Goal: Information Seeking & Learning: Learn about a topic

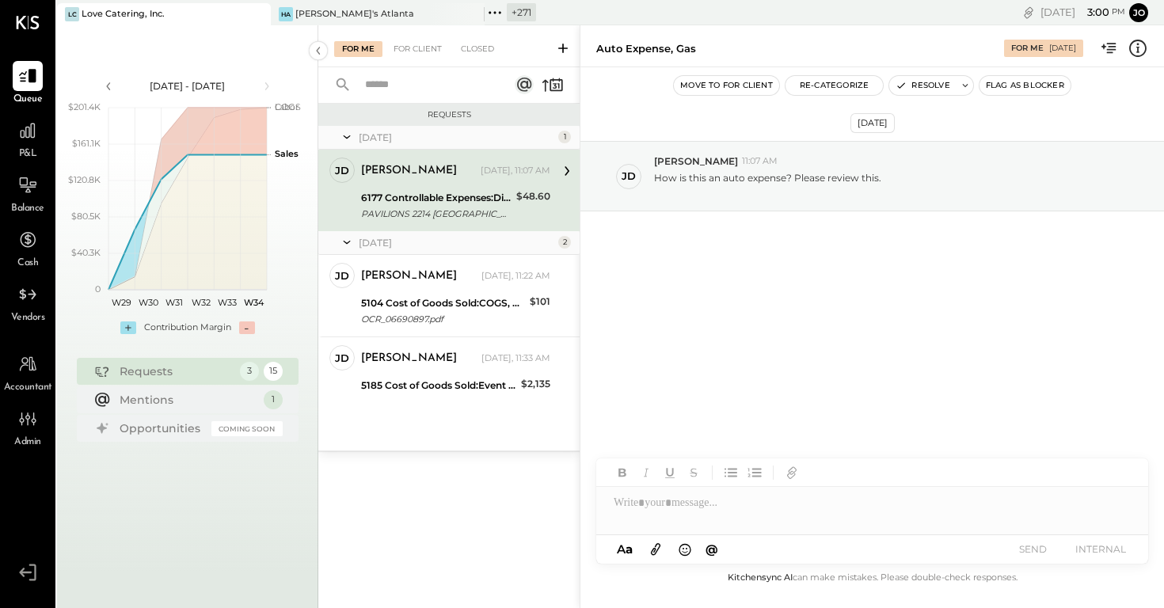
click at [263, 8] on icon at bounding box center [257, 14] width 20 height 19
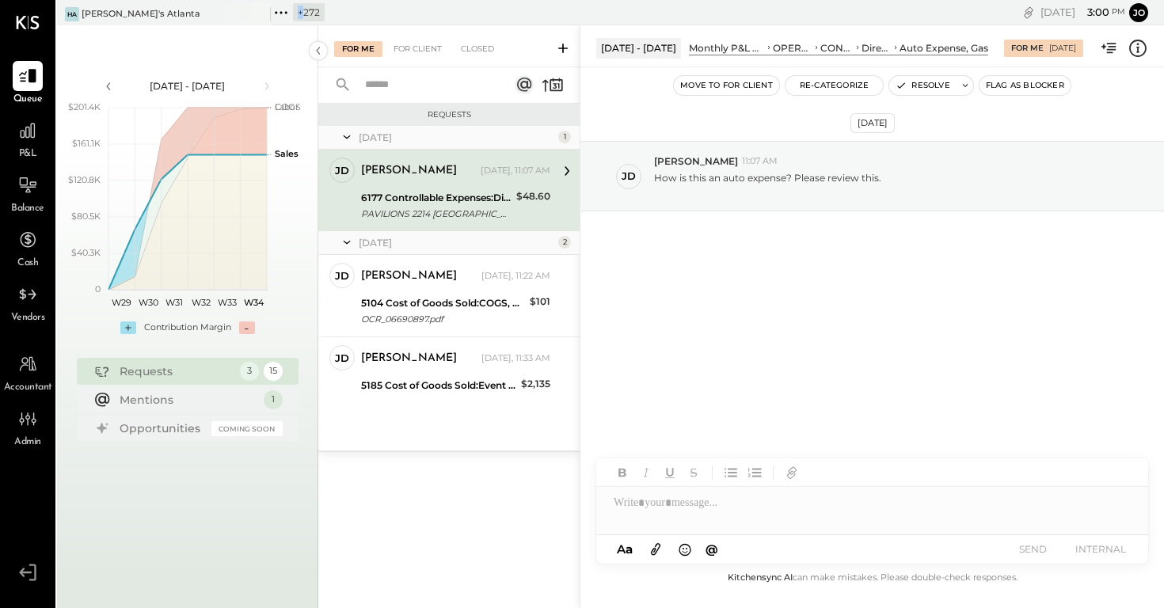
click at [263, 8] on icon at bounding box center [257, 14] width 20 height 19
click at [78, 10] on div "+ 273" at bounding box center [84, 12] width 54 height 21
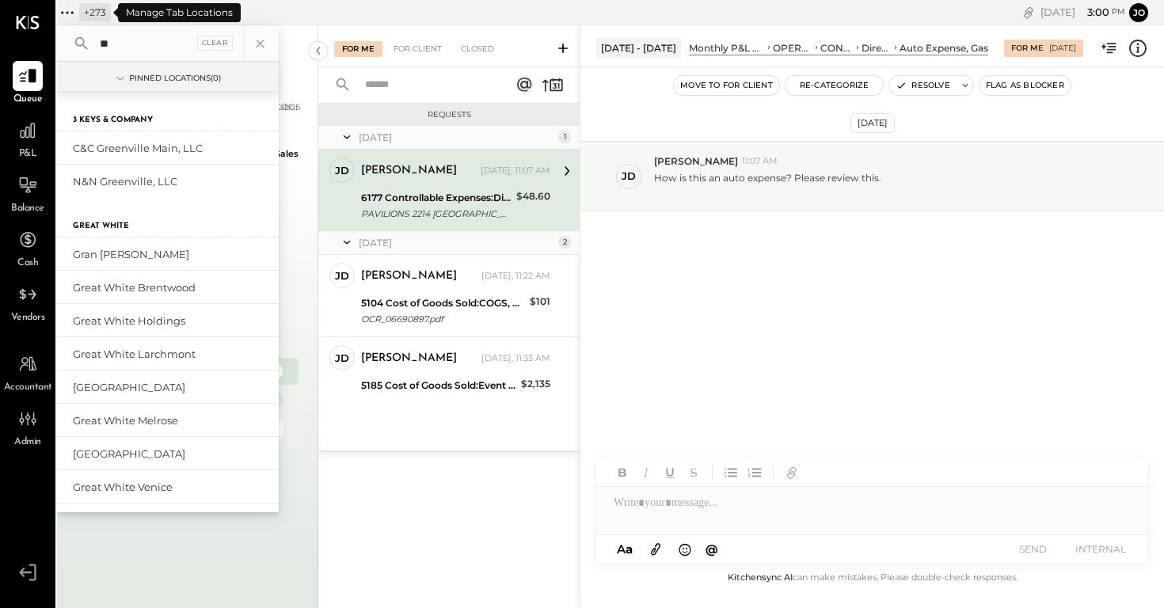
type input "*"
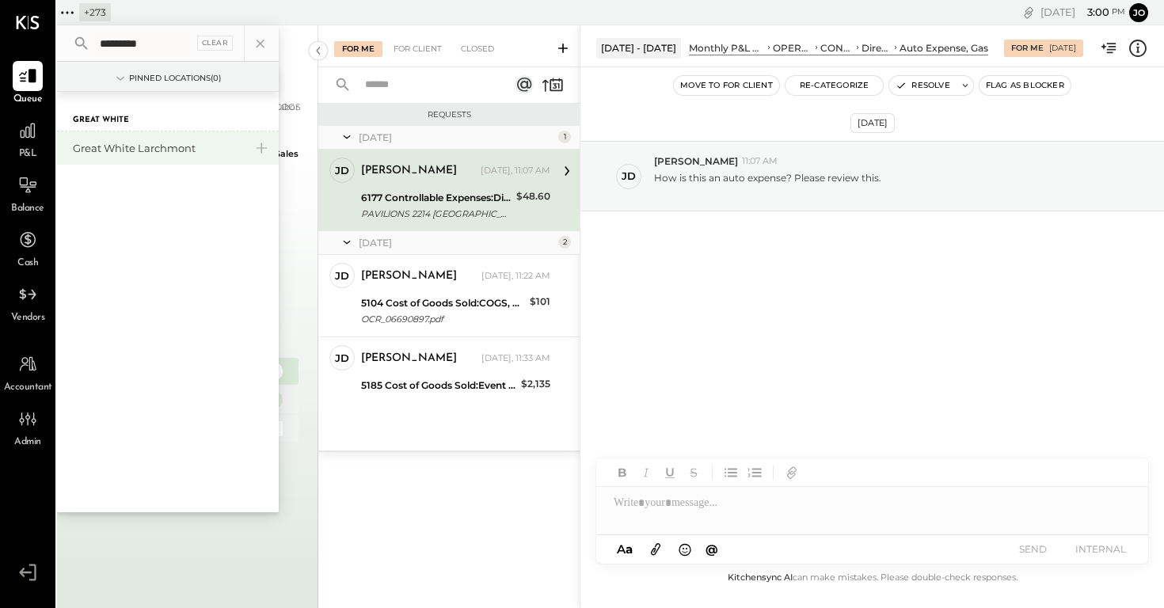
type input "*********"
click at [153, 143] on div "Great White Larchmont" at bounding box center [158, 148] width 171 height 15
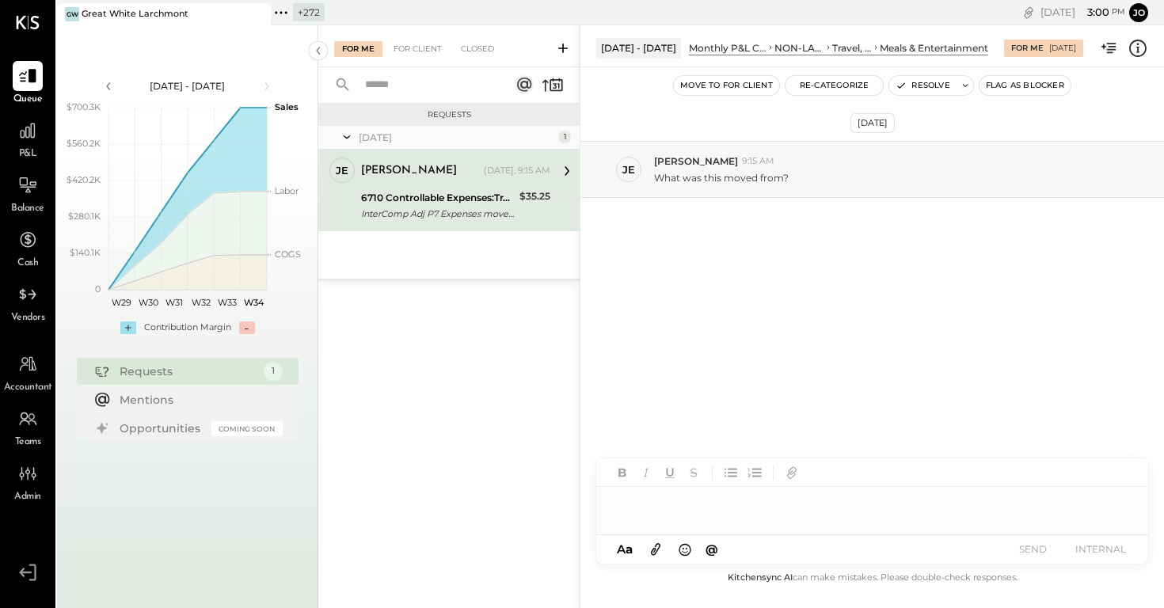
click at [1133, 53] on icon at bounding box center [1137, 48] width 21 height 21
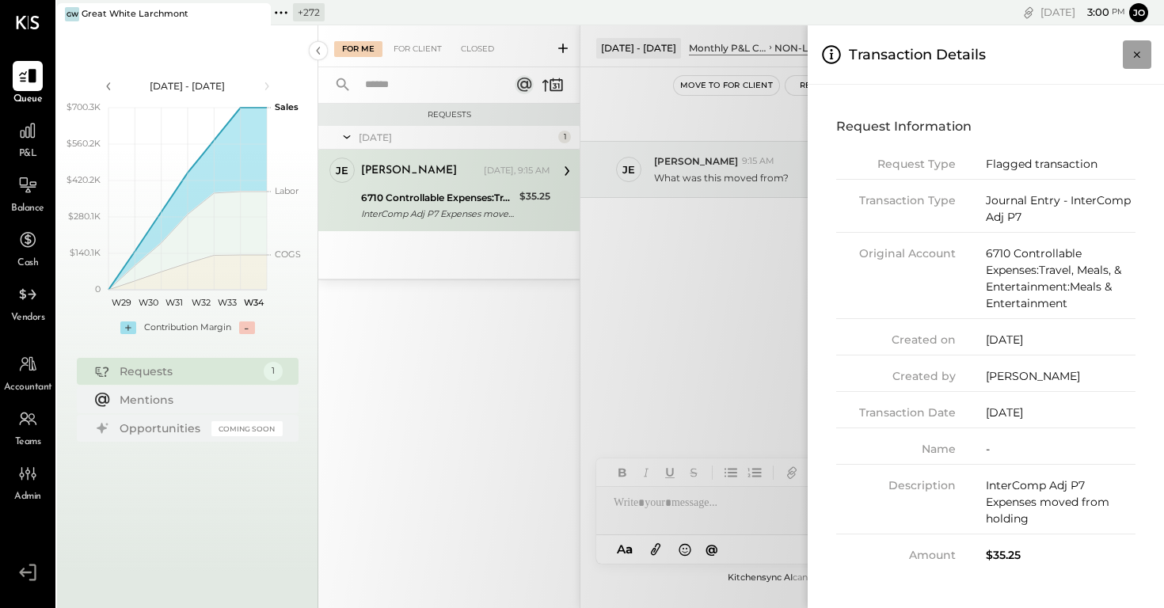
click at [1141, 51] on icon "Close panel" at bounding box center [1137, 55] width 16 height 16
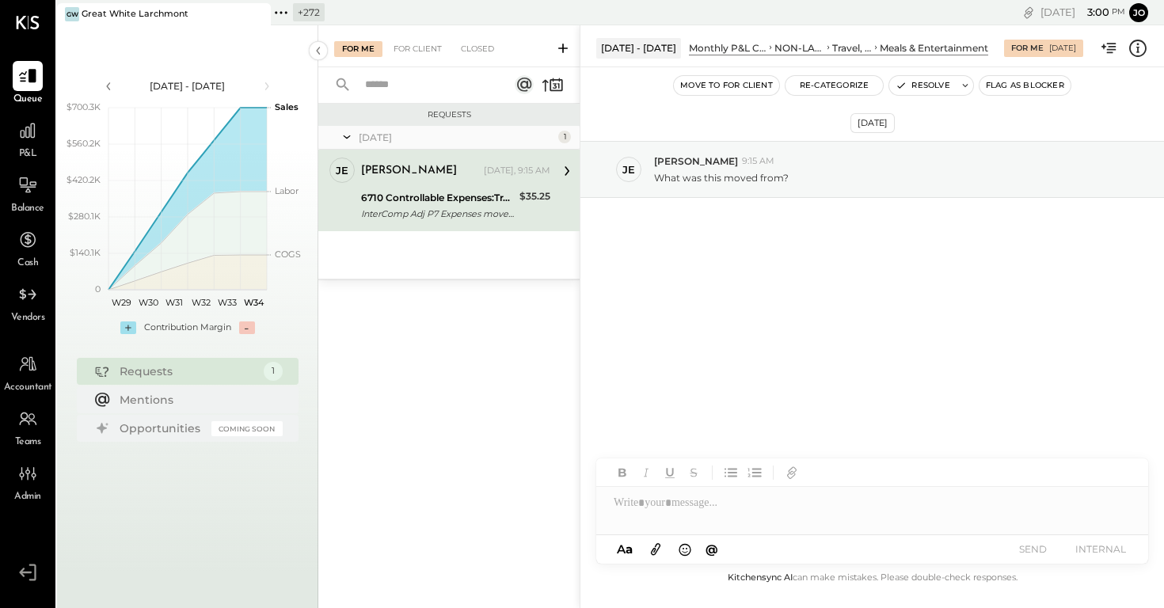
click at [935, 364] on div "Aug 19th, 2025 je jess 9:15 AM What was this moved from?" at bounding box center [871, 317] width 583 height 501
click at [1129, 46] on icon at bounding box center [1137, 48] width 17 height 17
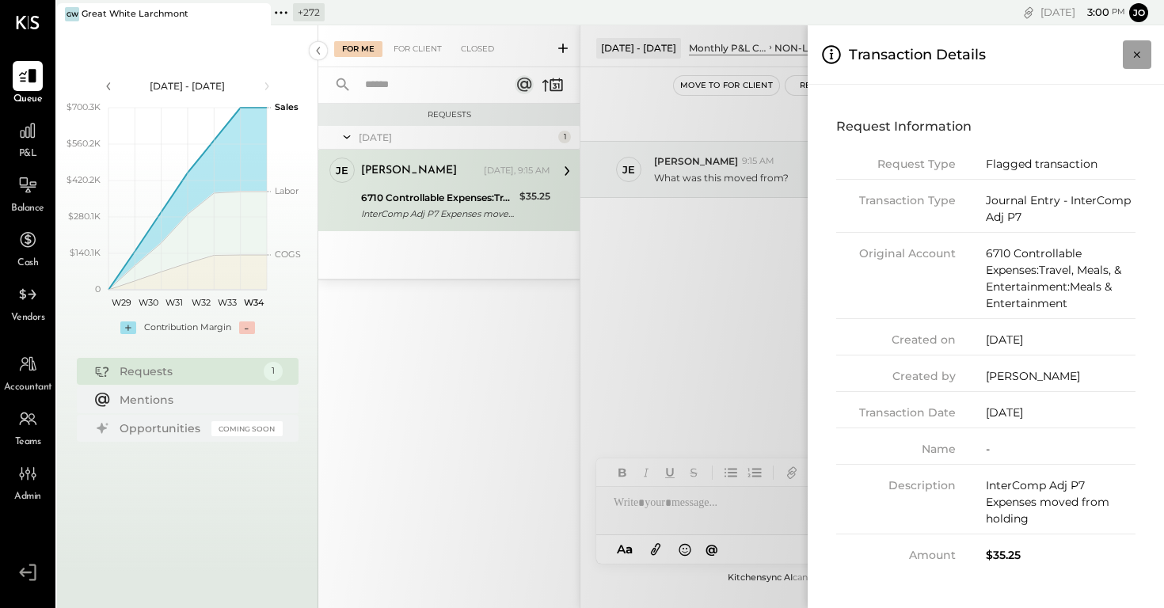
click at [1135, 55] on icon "Close panel" at bounding box center [1137, 54] width 6 height 6
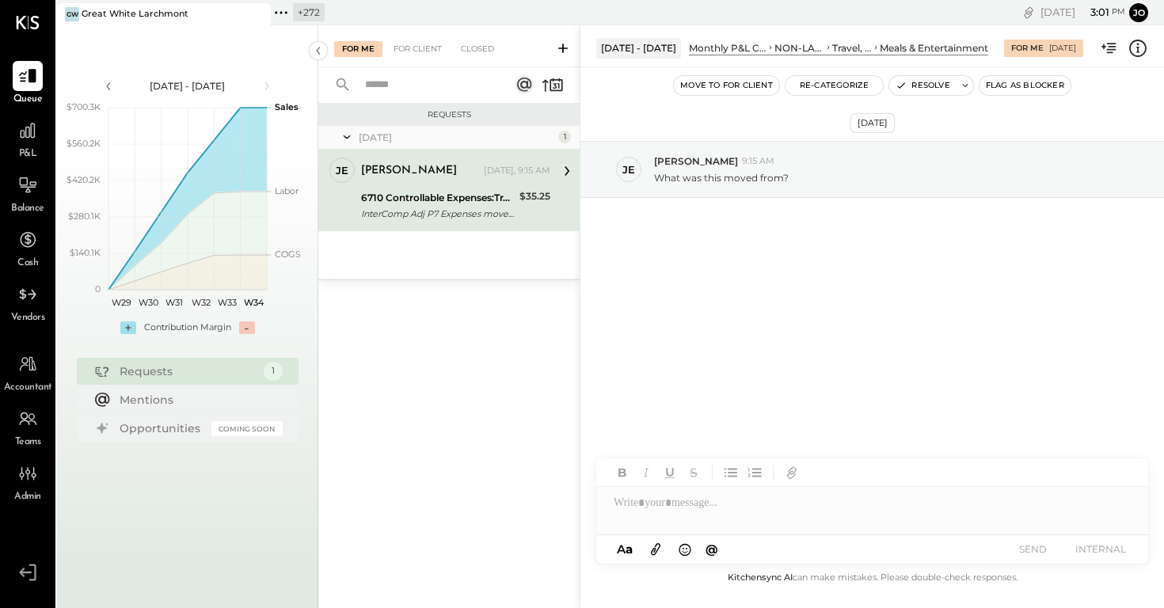
click at [974, 269] on div "Aug 19th, 2025 je jess 9:15 AM What was this moved from?" at bounding box center [871, 212] width 583 height 210
click at [818, 499] on div at bounding box center [872, 503] width 552 height 32
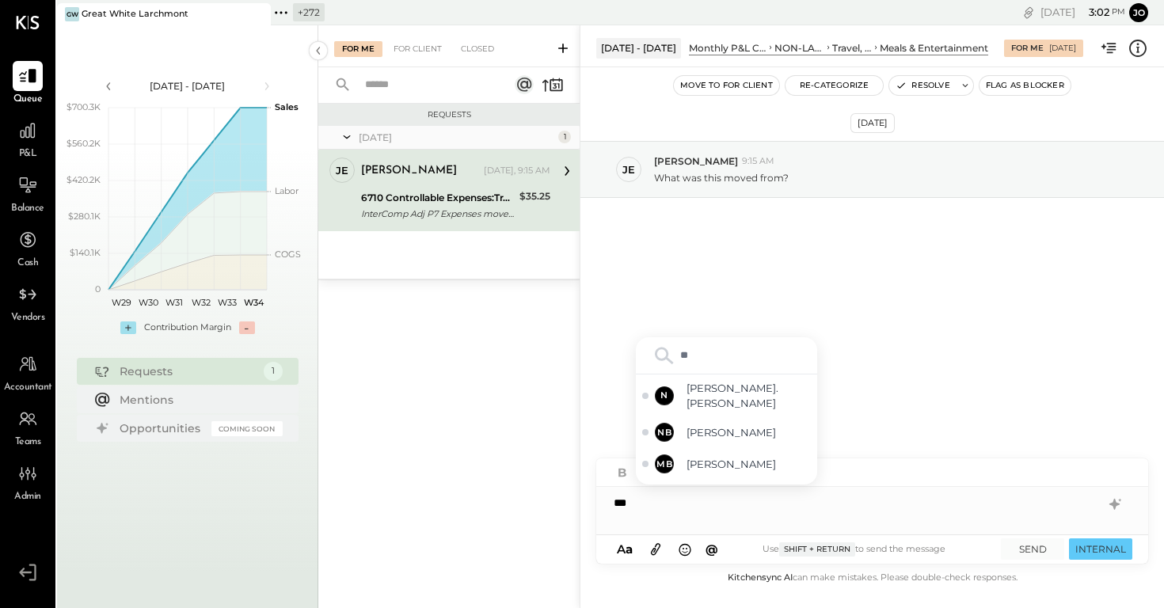
type input "*"
click at [745, 429] on div "N noemi.cruz" at bounding box center [726, 432] width 181 height 42
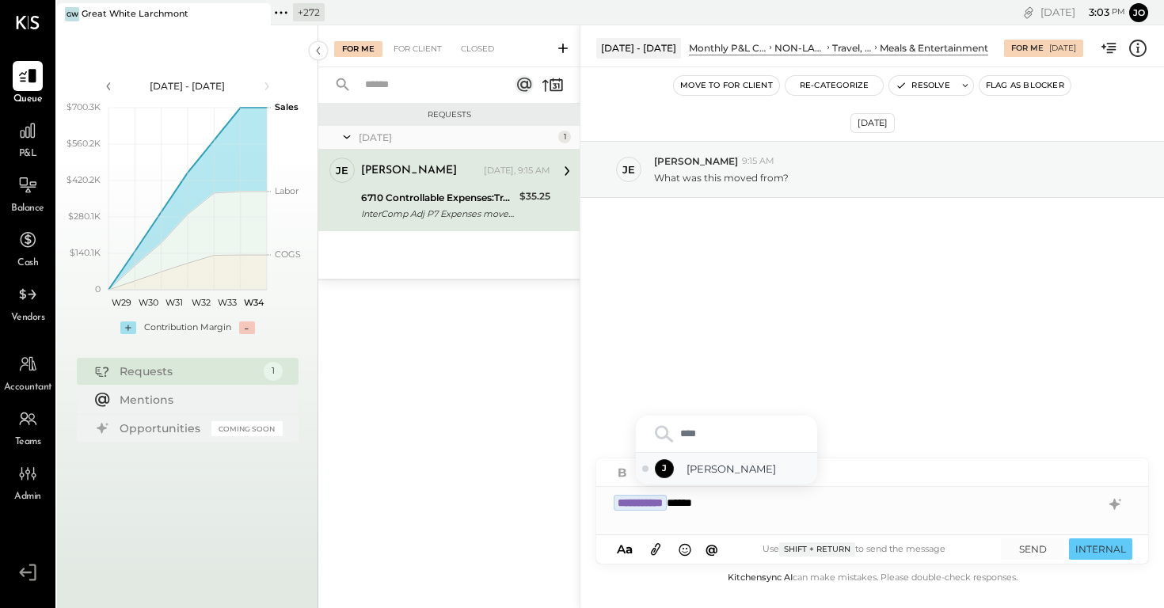
click at [717, 467] on span "jess" at bounding box center [748, 469] width 124 height 15
click at [723, 492] on div "*" at bounding box center [872, 503] width 552 height 32
click at [718, 507] on div "*" at bounding box center [872, 503] width 552 height 32
click at [727, 462] on span "jess" at bounding box center [748, 469] width 124 height 15
click at [796, 507] on div "***** *****" at bounding box center [872, 503] width 552 height 32
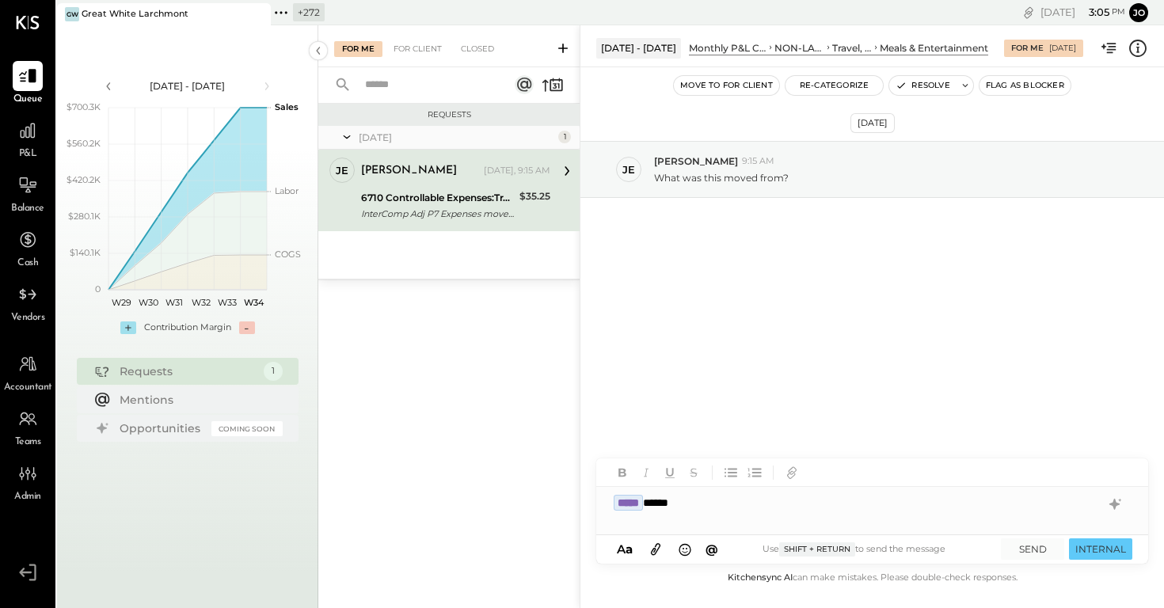
click at [796, 507] on div "***** *****" at bounding box center [872, 503] width 552 height 32
click at [795, 511] on div "*" at bounding box center [872, 503] width 552 height 32
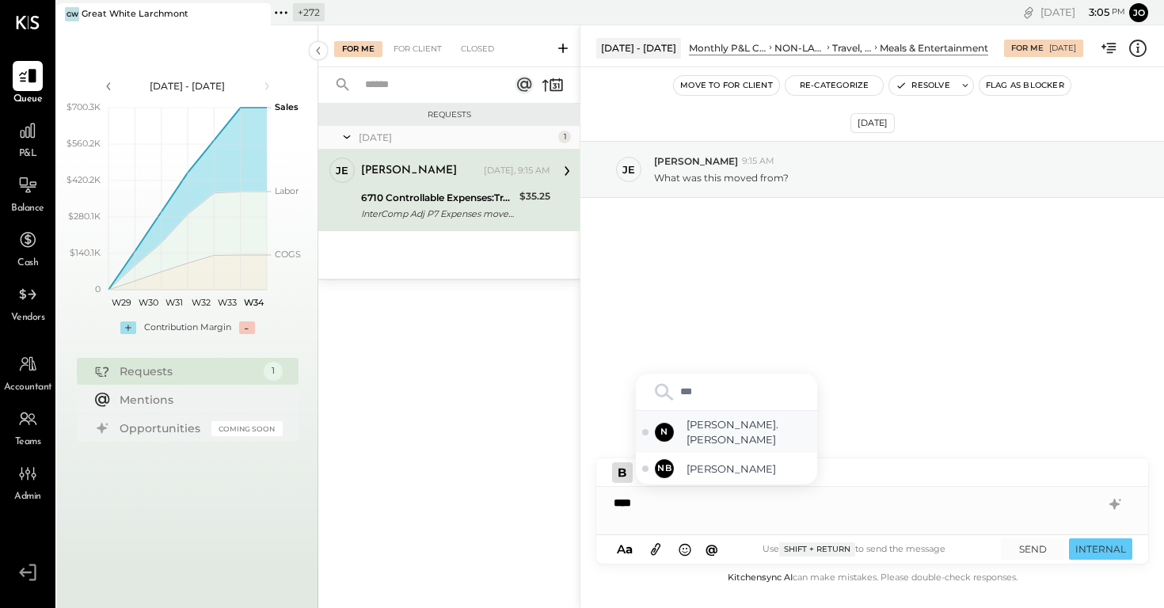
click at [760, 434] on span "noemi.cruz" at bounding box center [748, 431] width 124 height 29
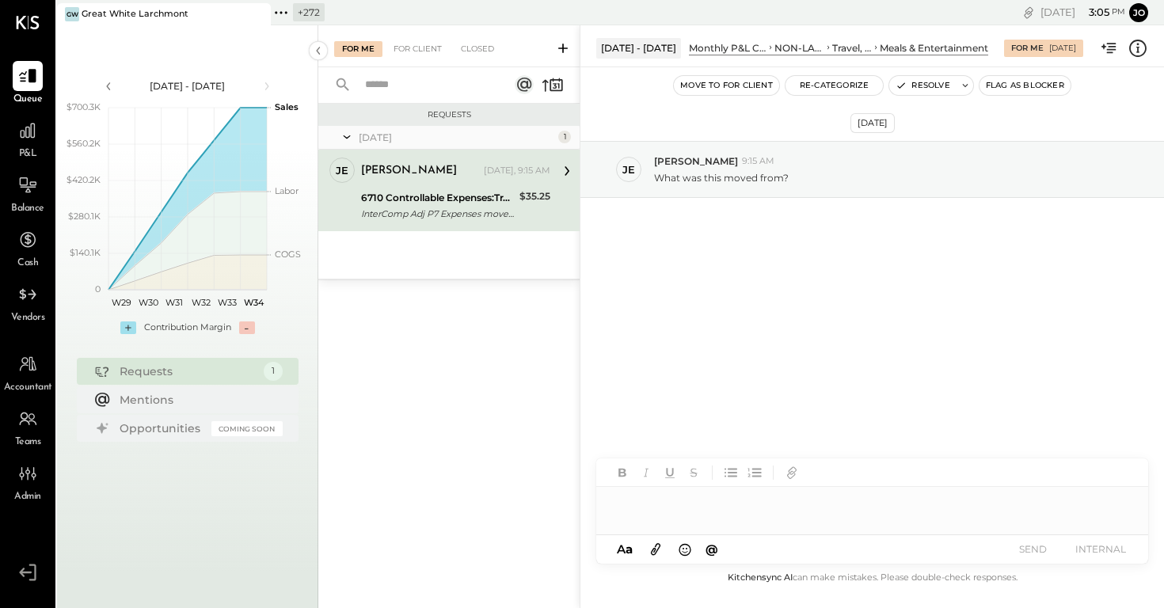
click at [855, 519] on div at bounding box center [872, 496] width 552 height 76
click at [773, 478] on div at bounding box center [746, 472] width 53 height 14
click at [770, 507] on div at bounding box center [872, 503] width 552 height 32
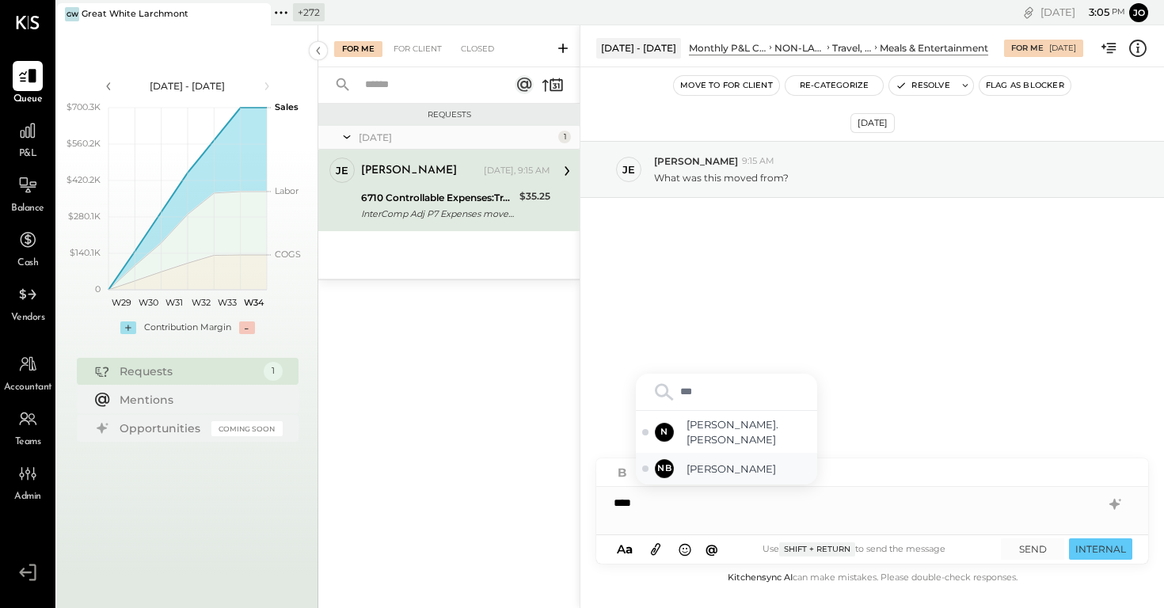
click at [755, 473] on span "Noemi Balmaceda" at bounding box center [748, 469] width 124 height 15
type input "*****"
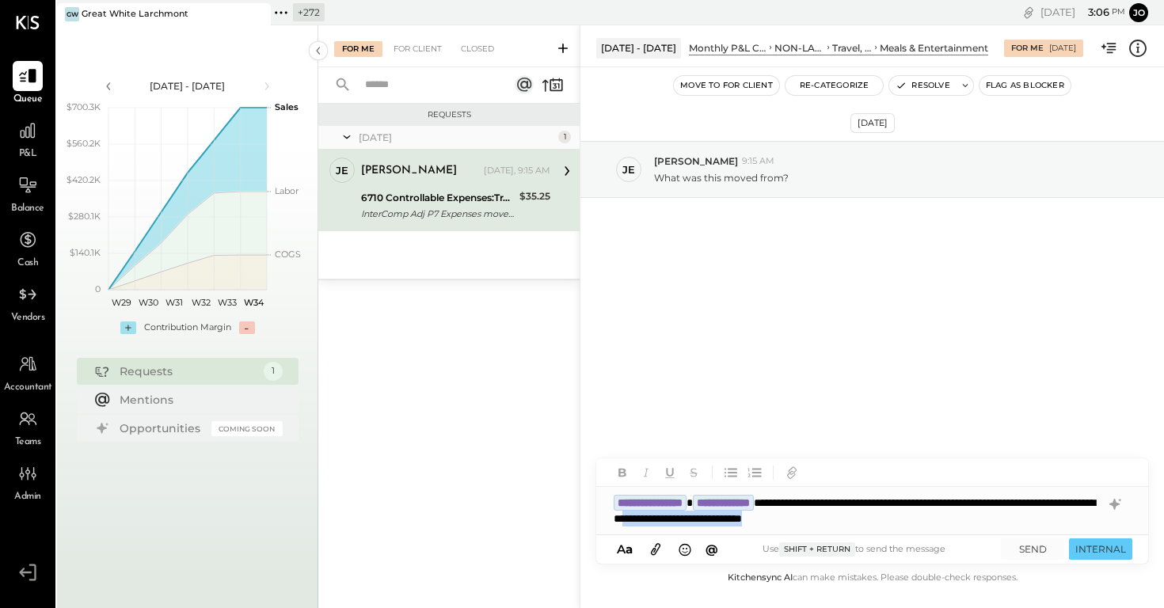
drag, startPoint x: 849, startPoint y: 518, endPoint x: 1163, endPoint y: 537, distance: 314.8
click at [1163, 537] on div "**********" at bounding box center [871, 316] width 584 height 583
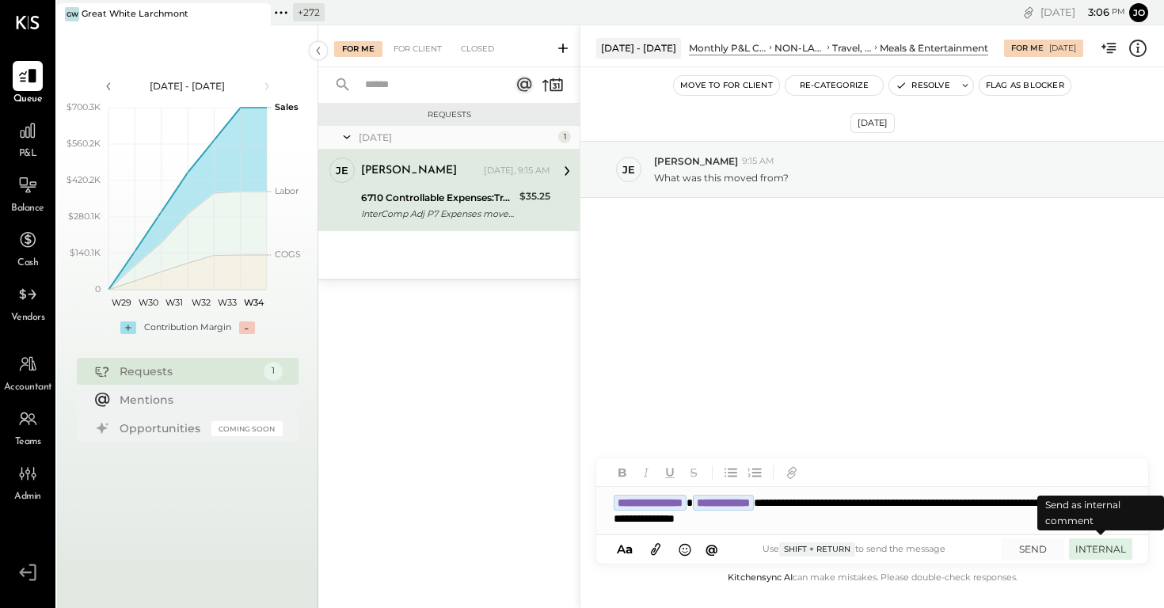
click at [1114, 552] on button "INTERNAL" at bounding box center [1100, 548] width 63 height 21
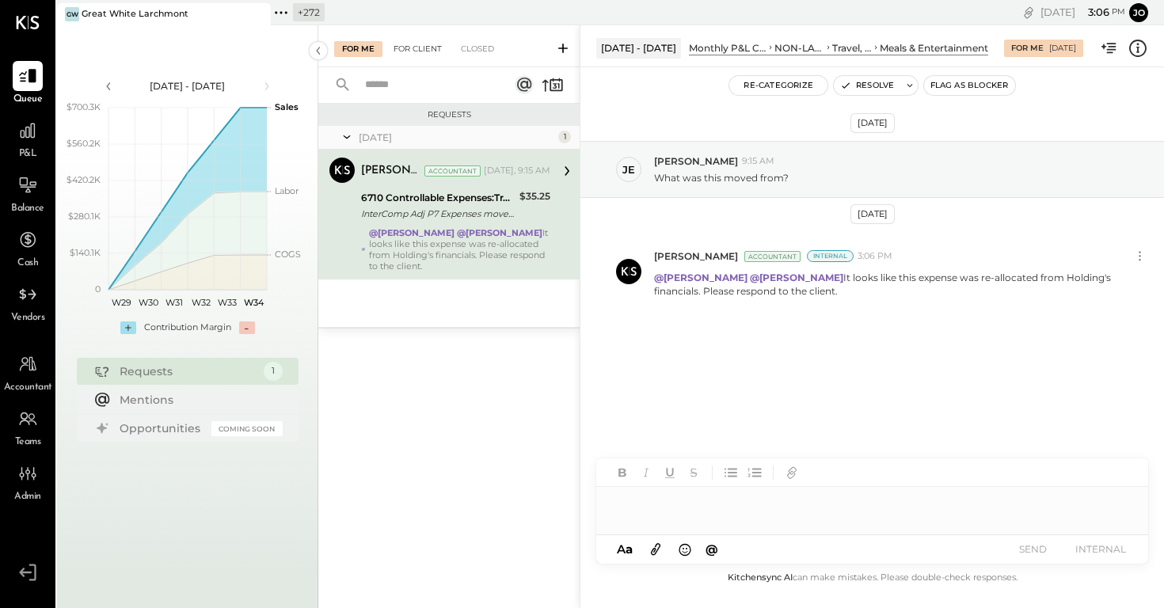
click at [401, 43] on div "For Client" at bounding box center [418, 49] width 64 height 16
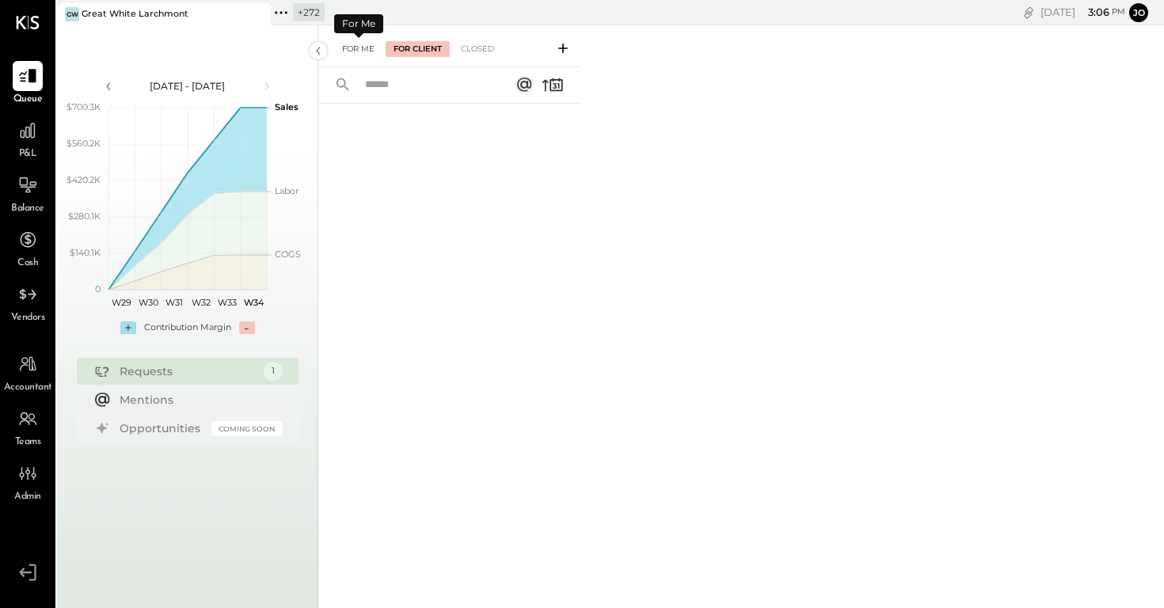
click at [360, 47] on div "For Me" at bounding box center [358, 49] width 48 height 16
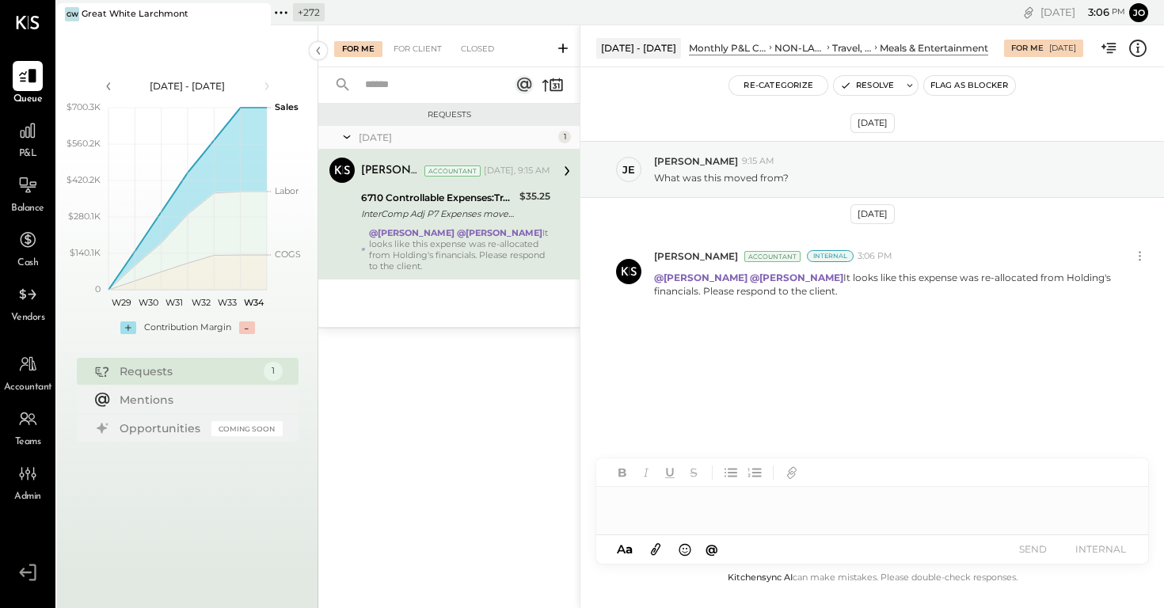
click at [278, 12] on icon at bounding box center [281, 12] width 21 height 21
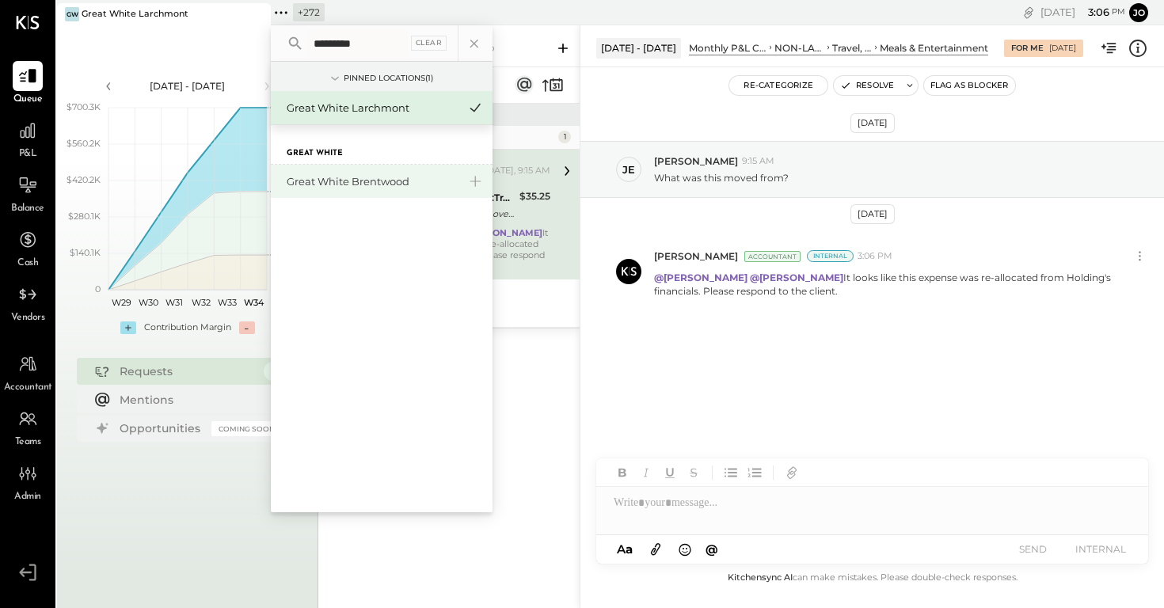
type input "*********"
click at [359, 180] on div "Great White Brentwood" at bounding box center [372, 181] width 171 height 15
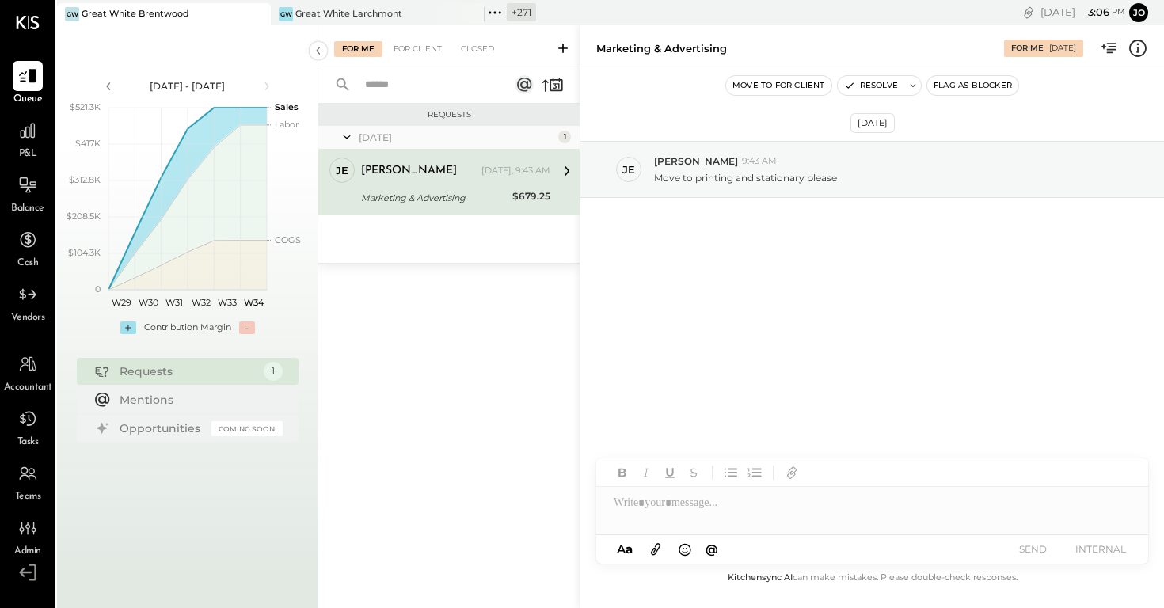
click at [1142, 40] on icon at bounding box center [1137, 48] width 21 height 21
click at [757, 374] on div "For Me For Client Closed Requests Yesterday 1 je jess Employee jess Yesterday, …" at bounding box center [740, 316] width 845 height 583
click at [437, 184] on div "jess Yesterday, 9:43 AM Marketing & Advertising $679.25 Move to printing and st…" at bounding box center [455, 183] width 189 height 50
click at [557, 173] on icon at bounding box center [567, 171] width 21 height 21
click at [569, 172] on icon at bounding box center [567, 171] width 21 height 21
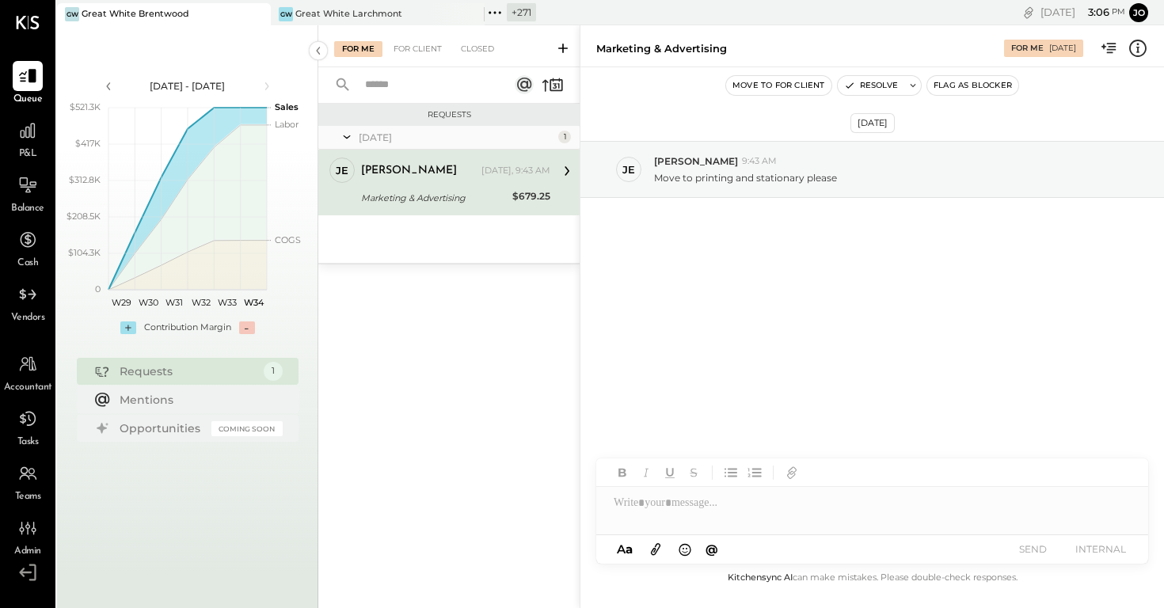
click at [430, 218] on div "Yesterday 1 je jess Employee jess Yesterday, 9:43 AM Marketing & Advertising $6…" at bounding box center [448, 194] width 261 height 137
click at [428, 207] on div "je jess Employee jess Yesterday, 9:43 AM Marketing & Advertising $679.25 Move t…" at bounding box center [448, 183] width 261 height 66
click at [519, 195] on div "$679.25" at bounding box center [531, 196] width 38 height 16
click at [1136, 40] on icon at bounding box center [1137, 48] width 17 height 17
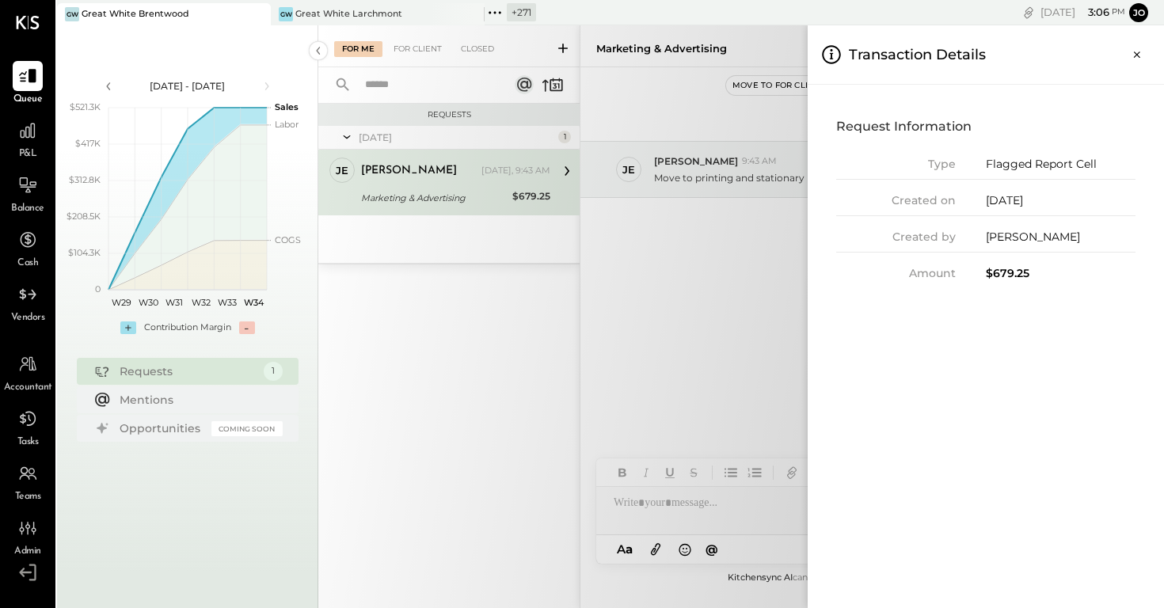
click at [746, 260] on div "For Me For Client Closed Requests Yesterday 1 je jess Employee jess Yesterday, …" at bounding box center [740, 316] width 845 height 583
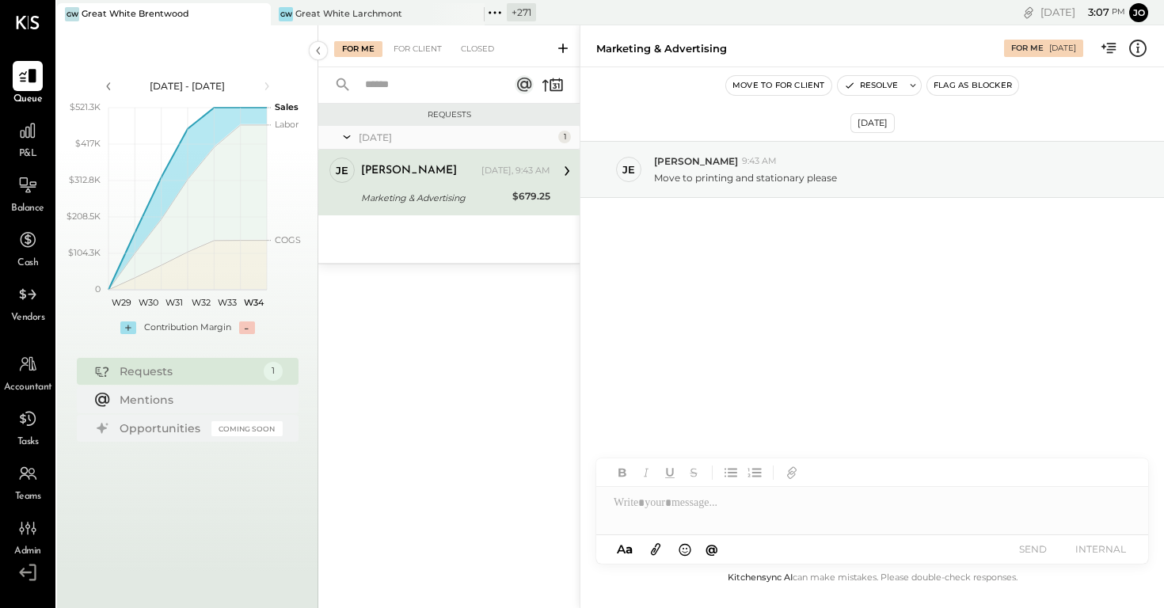
click at [571, 168] on icon at bounding box center [567, 171] width 21 height 21
click at [432, 205] on div "Marketing & Advertising" at bounding box center [434, 198] width 146 height 16
click at [801, 173] on p "Move to printing and stationary please" at bounding box center [745, 177] width 183 height 13
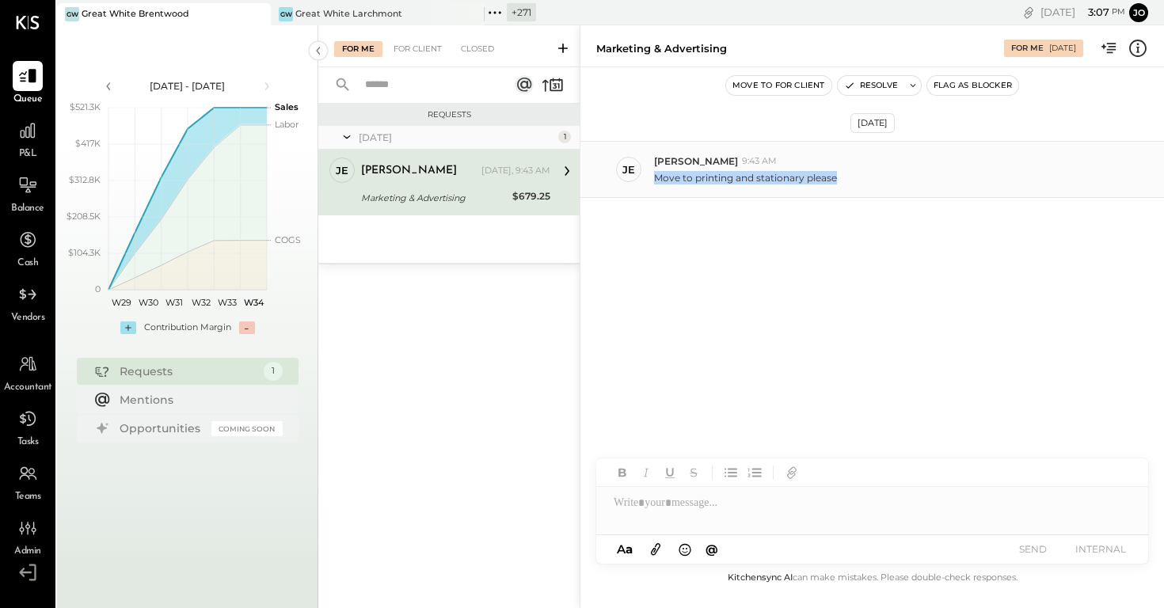
click at [838, 173] on div "Move to printing and stationary please" at bounding box center [902, 176] width 497 height 17
click at [1143, 51] on icon at bounding box center [1137, 48] width 21 height 21
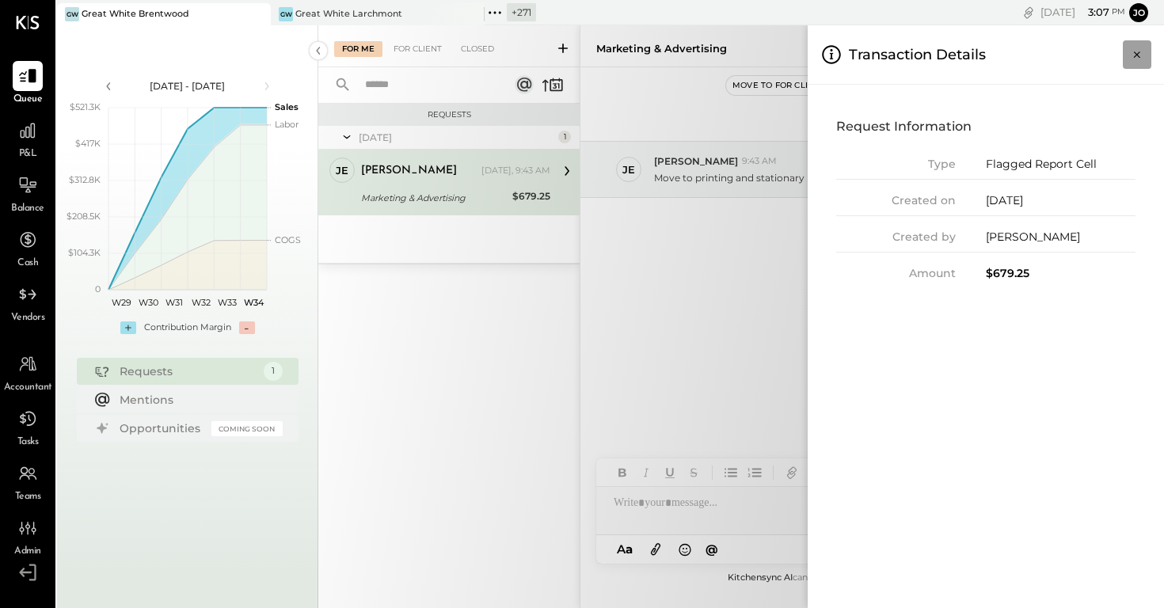
click at [1145, 49] on button "Close panel" at bounding box center [1137, 54] width 28 height 28
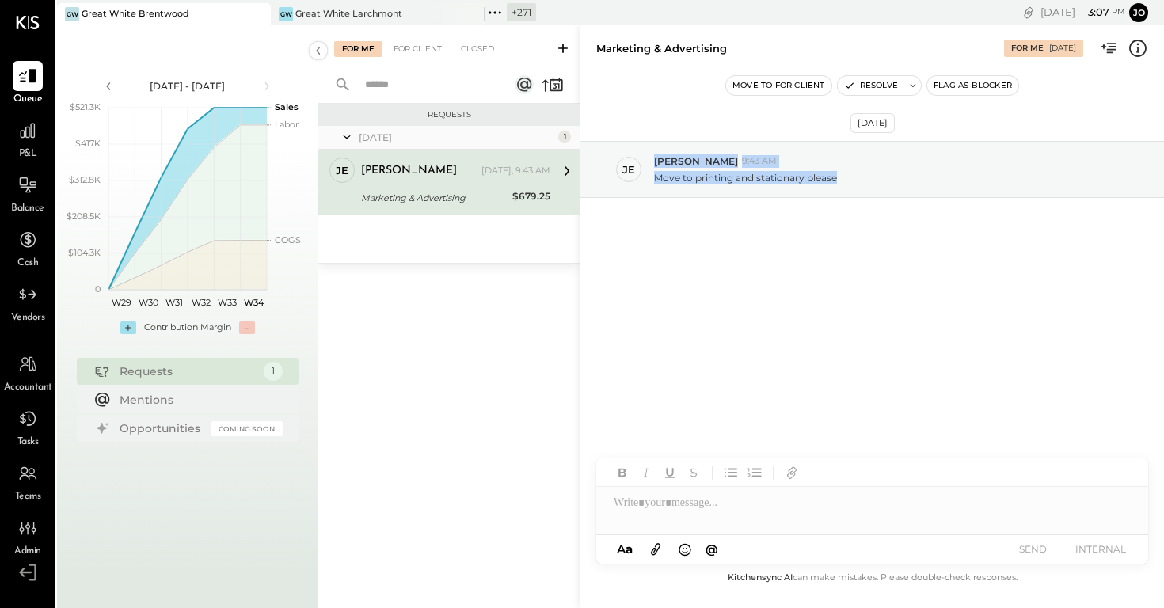
drag, startPoint x: 653, startPoint y: 162, endPoint x: 902, endPoint y: 201, distance: 252.4
click at [902, 201] on div "Aug 19th, 2025 je jess 9:43 AM Move to printing and stationary please" at bounding box center [871, 212] width 583 height 210
click at [899, 192] on div "je jess 9:43 AM Move to printing and stationary please" at bounding box center [871, 169] width 583 height 57
click at [502, 201] on div "Marketing & Advertising" at bounding box center [434, 198] width 146 height 16
click at [758, 168] on div "jess 9:43 AM" at bounding box center [902, 160] width 497 height 13
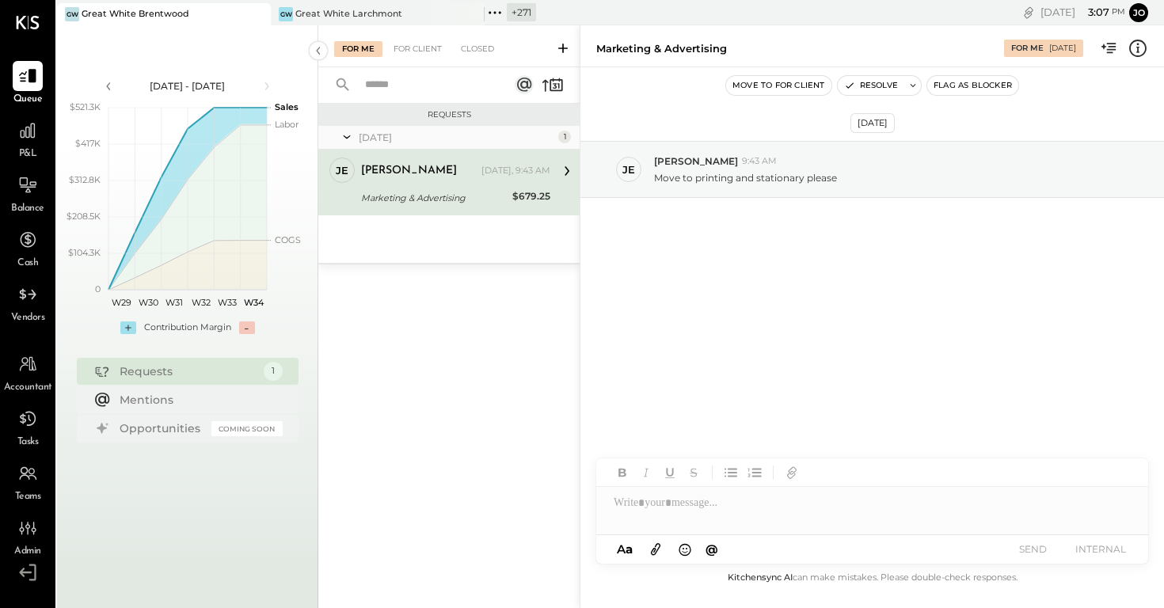
click at [1132, 51] on icon at bounding box center [1137, 48] width 21 height 21
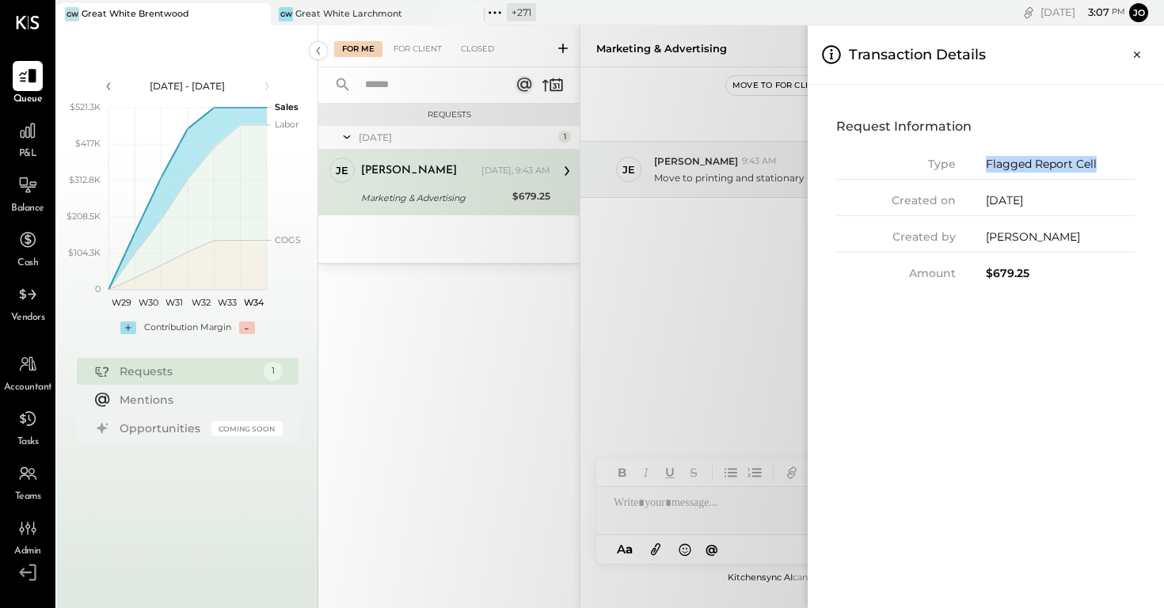
drag, startPoint x: 988, startPoint y: 163, endPoint x: 1126, endPoint y: 163, distance: 137.7
click at [1126, 163] on div "Flagged Report Cell" at bounding box center [1061, 164] width 150 height 17
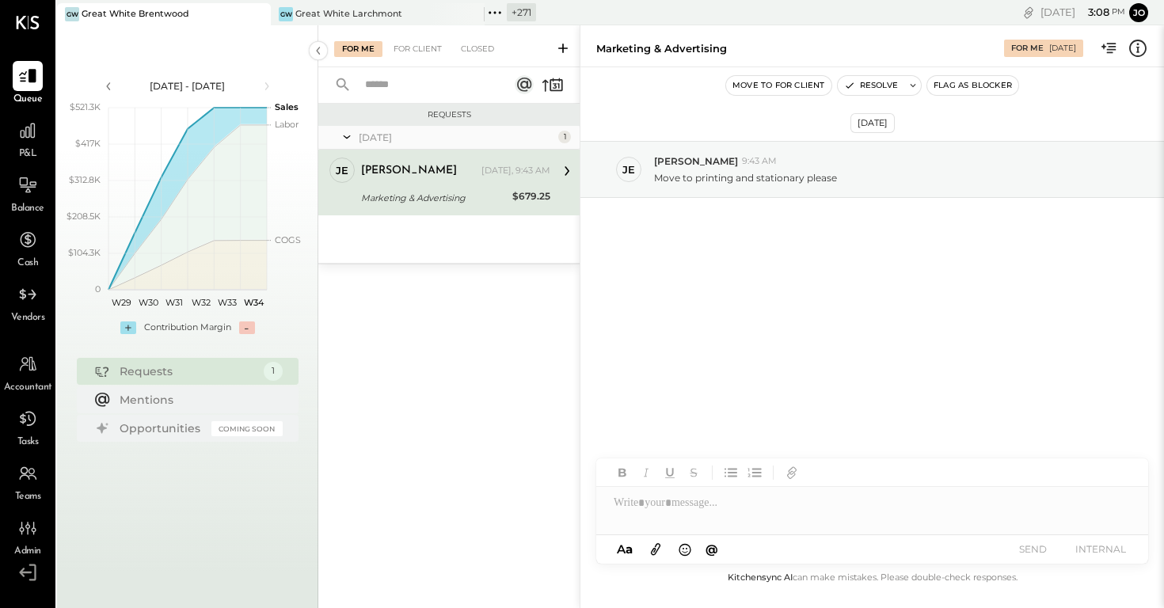
click at [708, 299] on div "For Me For Client Closed Requests Yesterday 1 je jess Employee jess Yesterday, …" at bounding box center [740, 316] width 845 height 583
click at [1147, 44] on icon at bounding box center [1137, 48] width 21 height 21
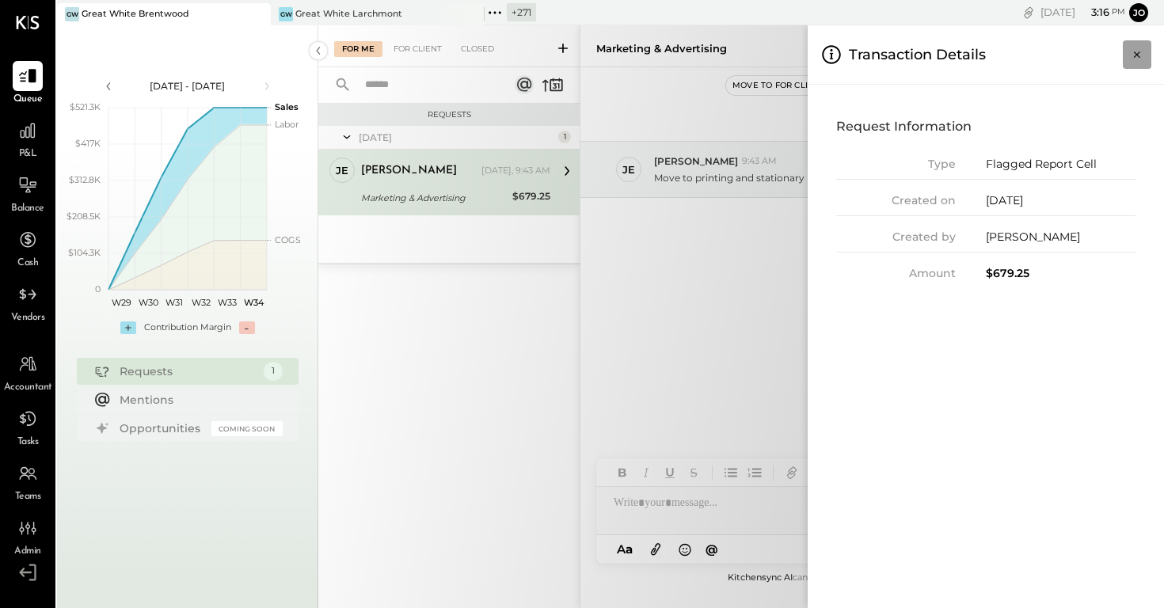
click at [1135, 53] on icon "Close panel" at bounding box center [1137, 54] width 6 height 6
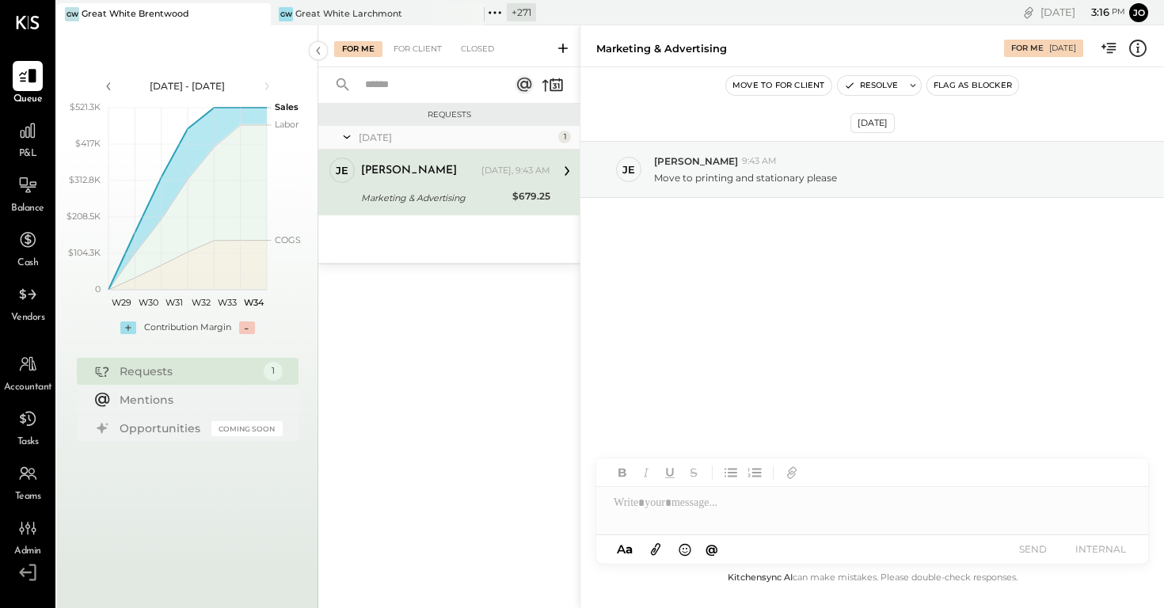
click at [847, 496] on div at bounding box center [872, 503] width 552 height 32
click at [847, 496] on div "*" at bounding box center [872, 503] width 552 height 32
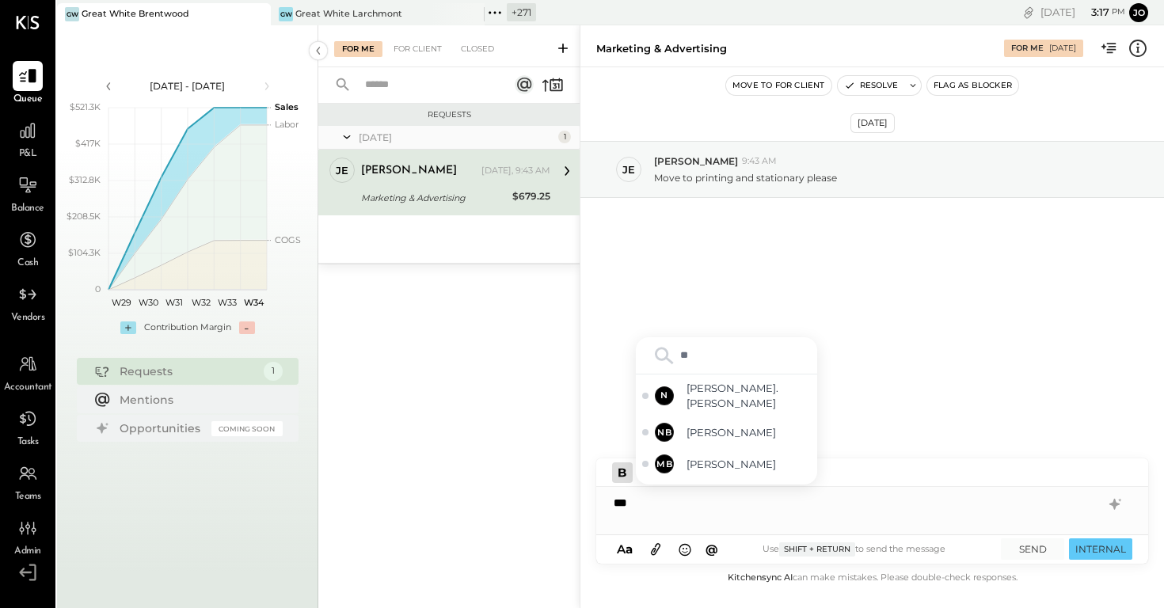
type input "***"
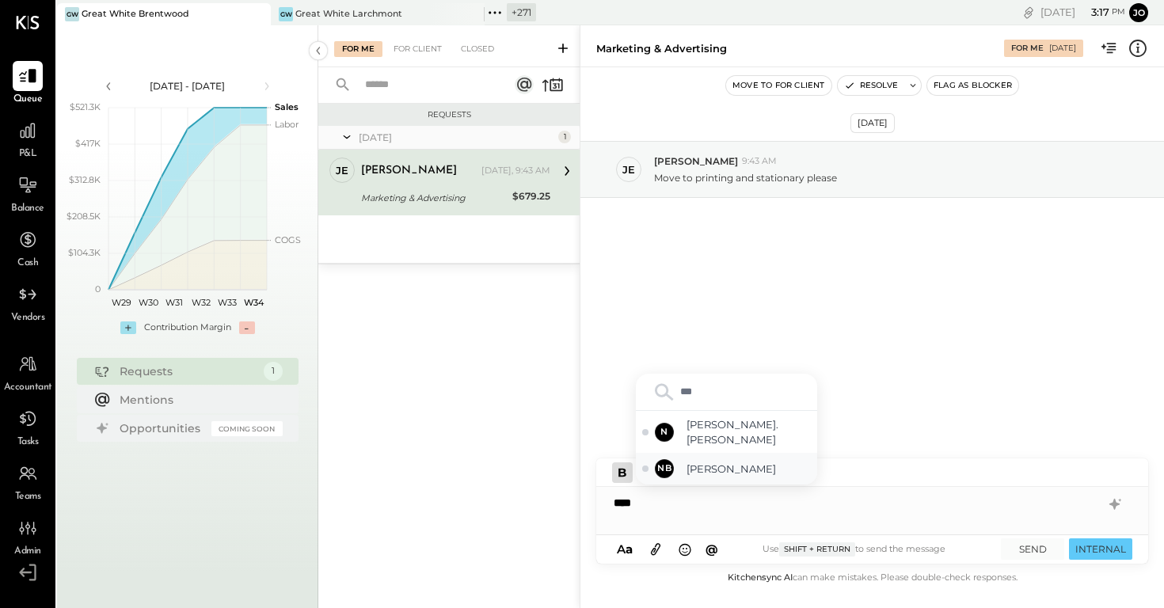
click at [744, 476] on div "NB Noemi Balmaceda" at bounding box center [726, 469] width 181 height 32
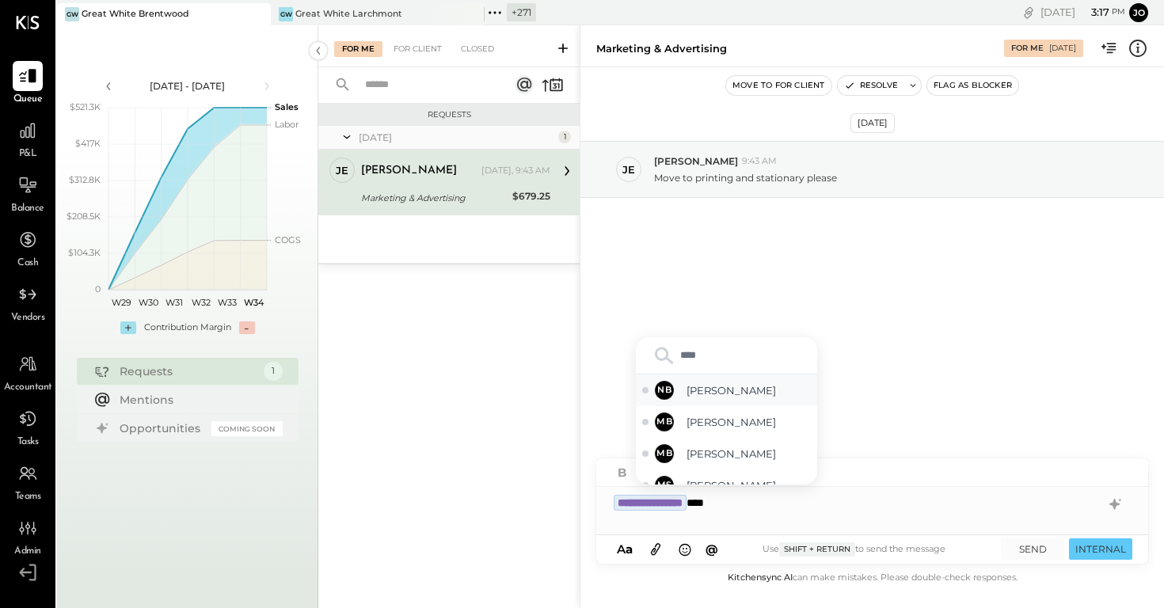
type input "*****"
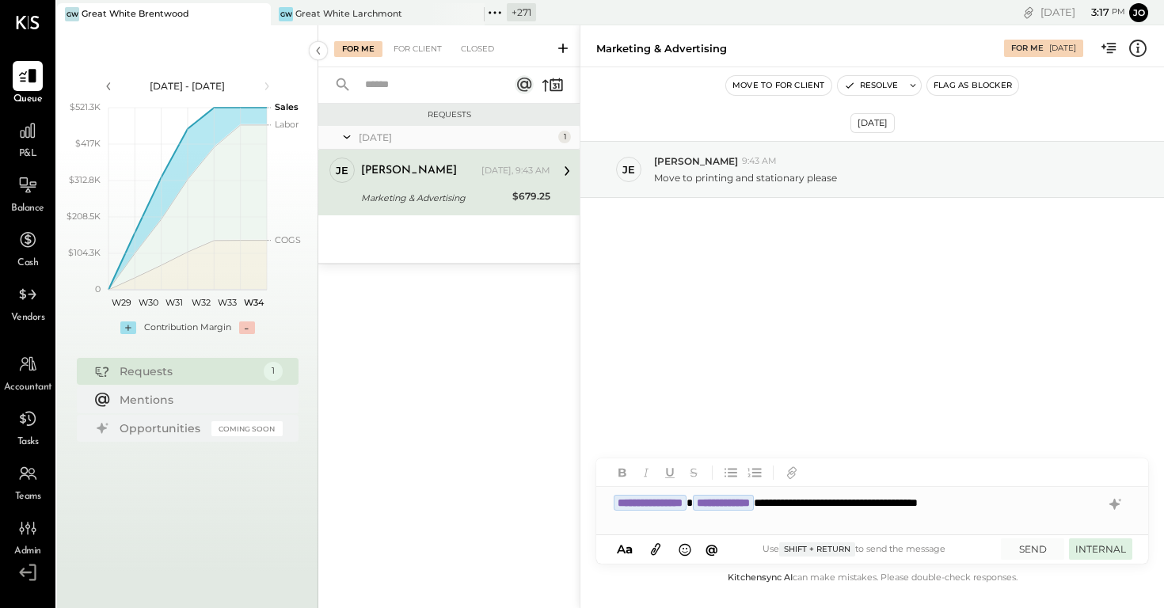
click at [1088, 544] on button "INTERNAL" at bounding box center [1100, 548] width 63 height 21
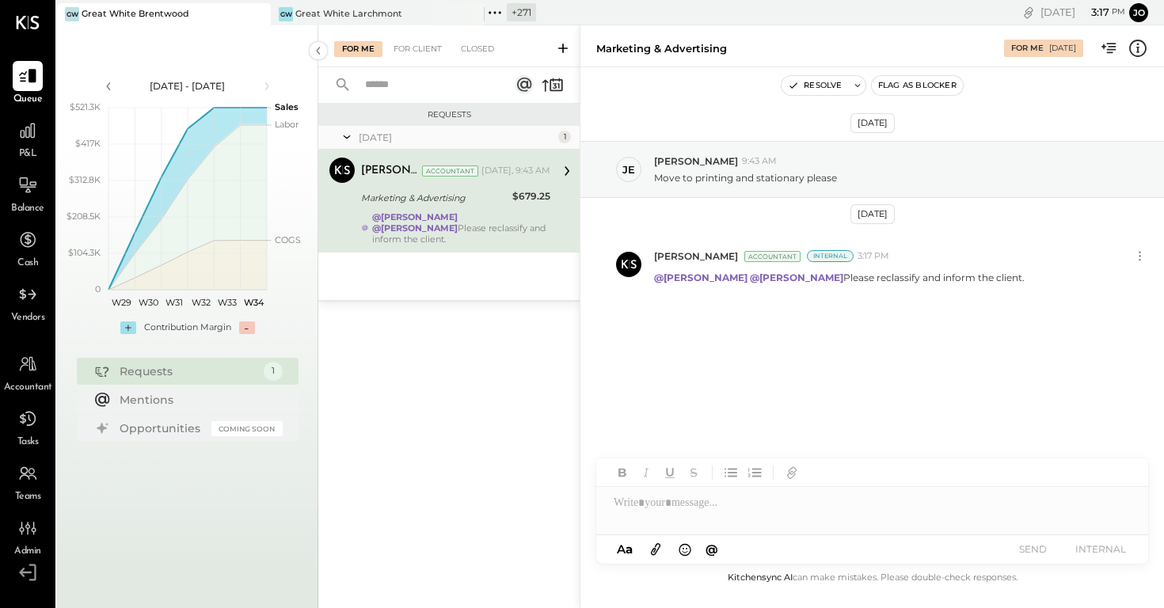
click at [498, 18] on icon at bounding box center [494, 12] width 21 height 21
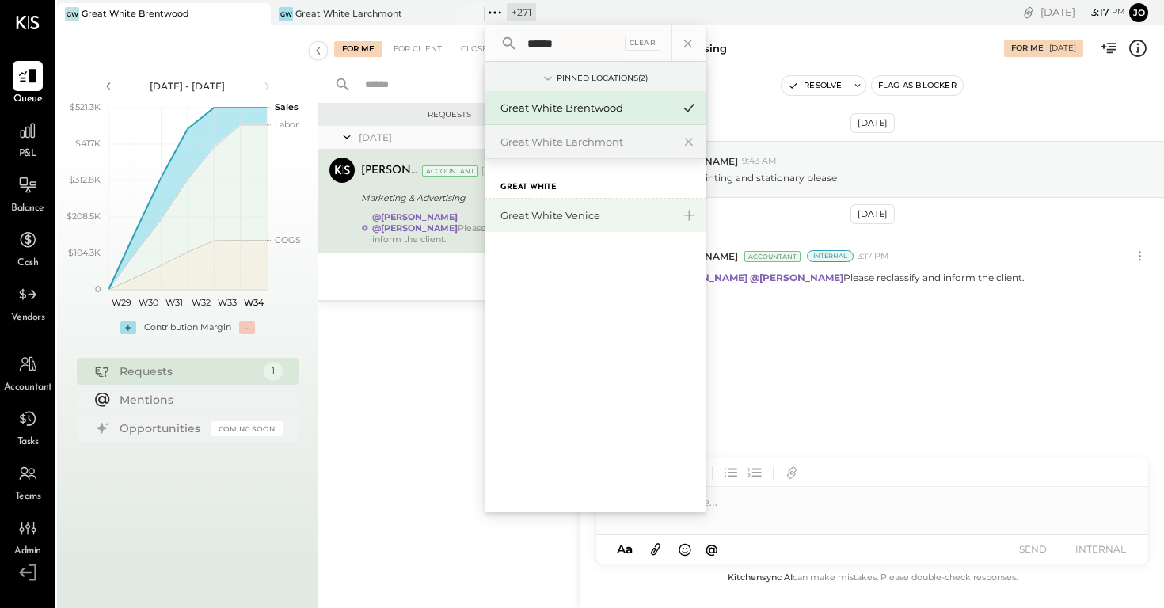
type input "******"
click at [538, 206] on div "Great White Venice" at bounding box center [595, 215] width 222 height 33
click at [569, 226] on div "Great White Venice" at bounding box center [595, 215] width 222 height 33
click at [569, 220] on div "Great White Venice" at bounding box center [585, 215] width 171 height 15
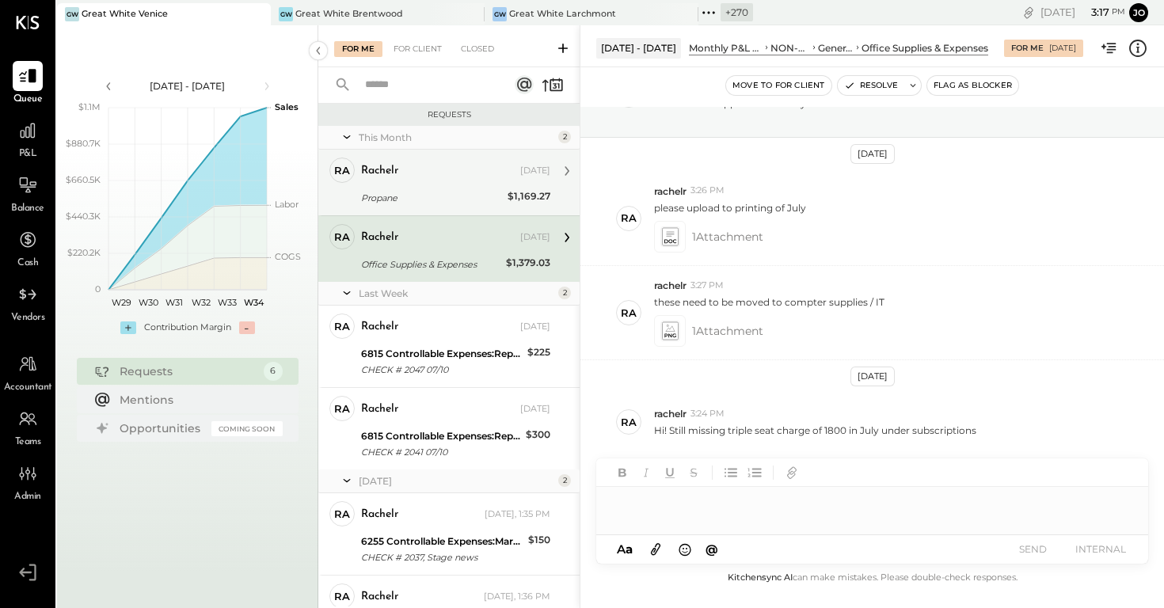
click at [445, 179] on div "rachelr Aug 13, 2025" at bounding box center [455, 171] width 189 height 22
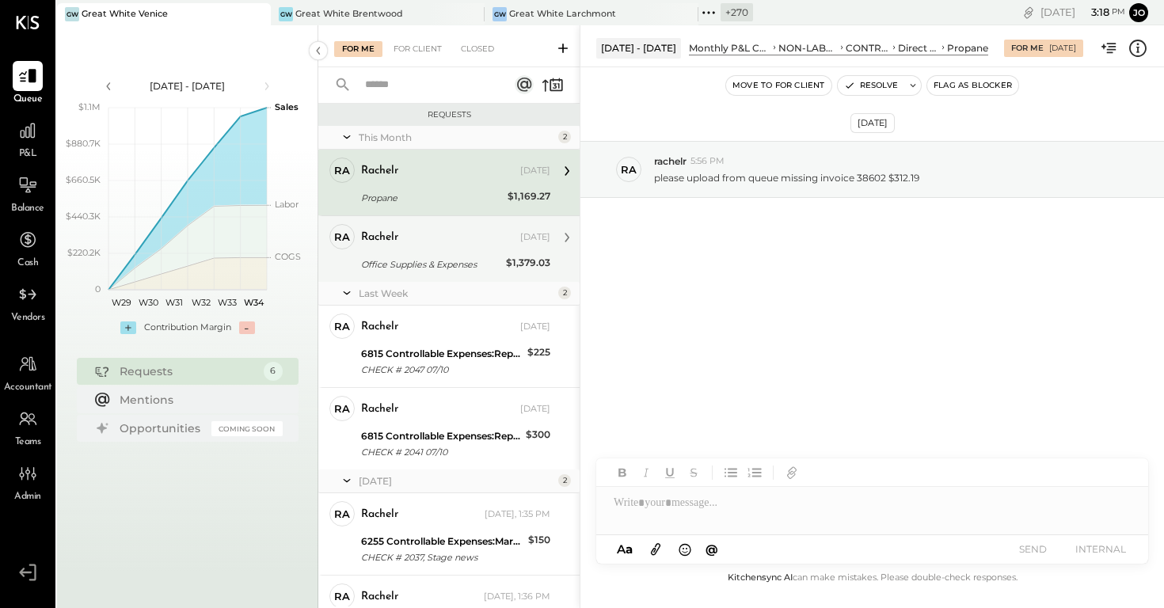
click at [476, 257] on div "Office Supplies & Expenses" at bounding box center [431, 264] width 140 height 16
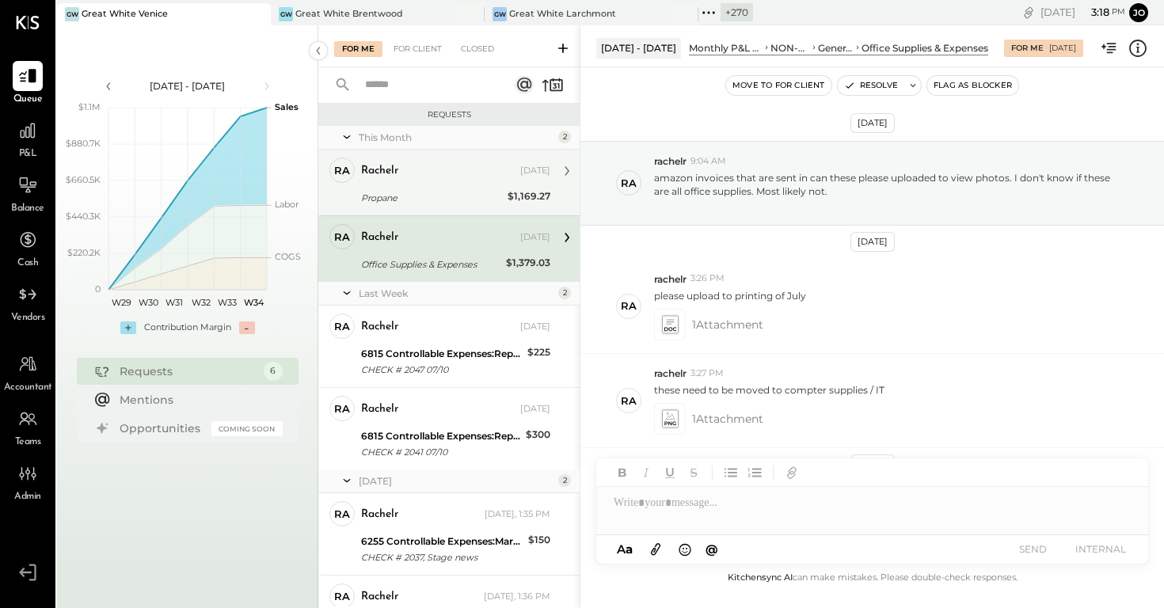
click at [448, 151] on div "ra rachelr Employee rachelr Aug 13, 2025 Propane $1,169.27 please upload from q…" at bounding box center [448, 183] width 261 height 66
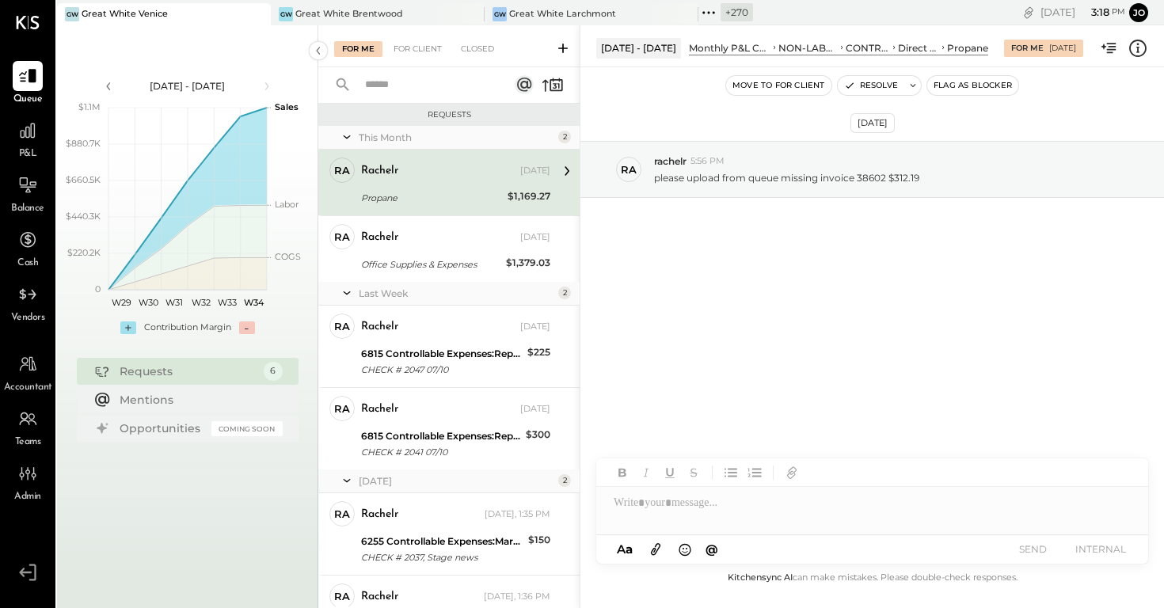
click at [1138, 61] on div "Jul 1 - 31, 2025 Monthly P&L Comparison NON-LABOR OPERATING EXPENSES CONTROLLAB…" at bounding box center [871, 46] width 583 height 42
click at [1140, 54] on icon at bounding box center [1137, 48] width 21 height 21
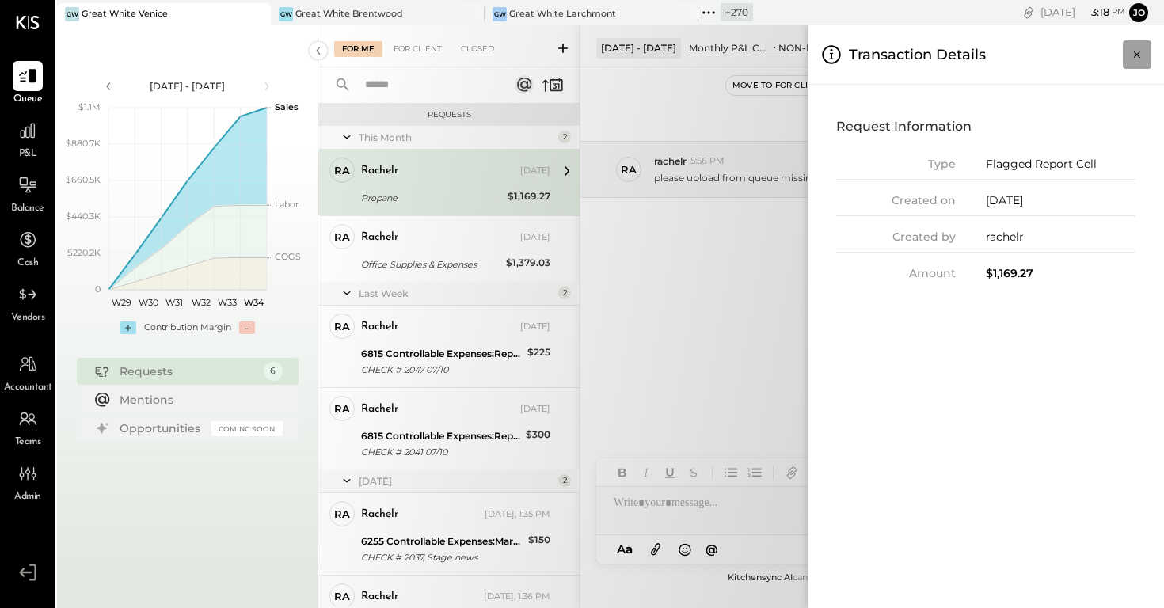
click at [1140, 53] on icon "Close panel" at bounding box center [1137, 55] width 16 height 16
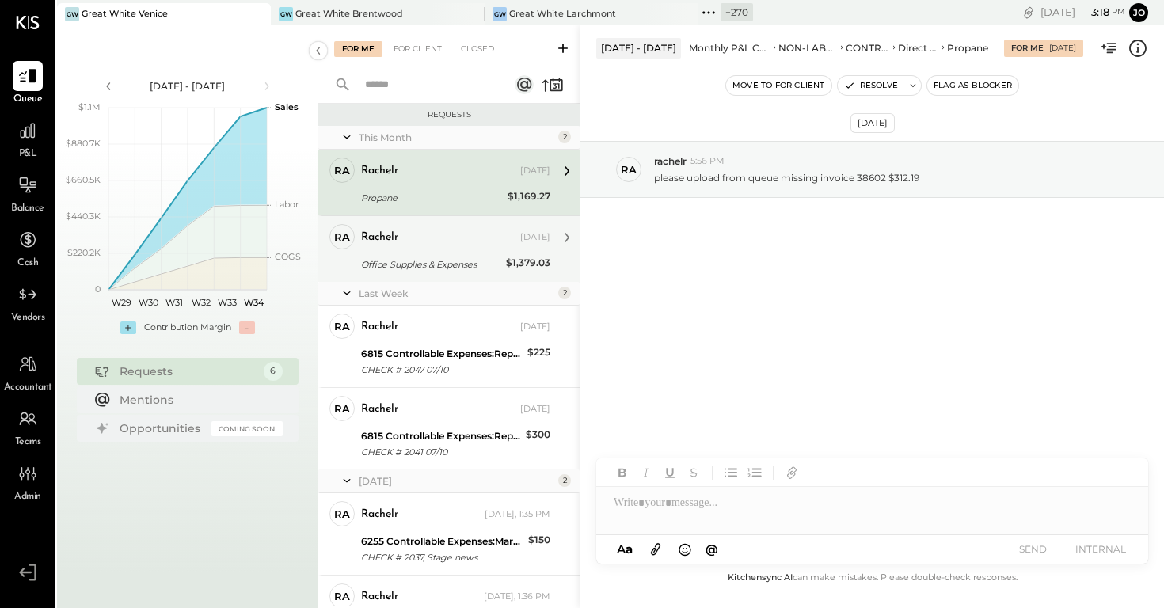
click at [443, 260] on div "Office Supplies & Expenses" at bounding box center [431, 264] width 140 height 16
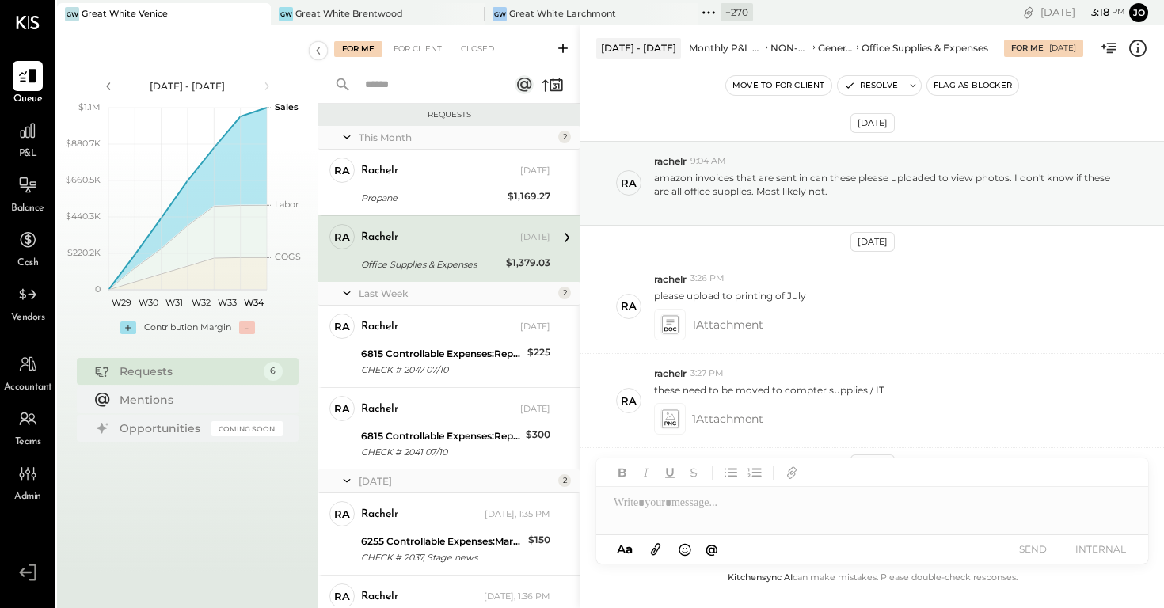
scroll to position [88, 0]
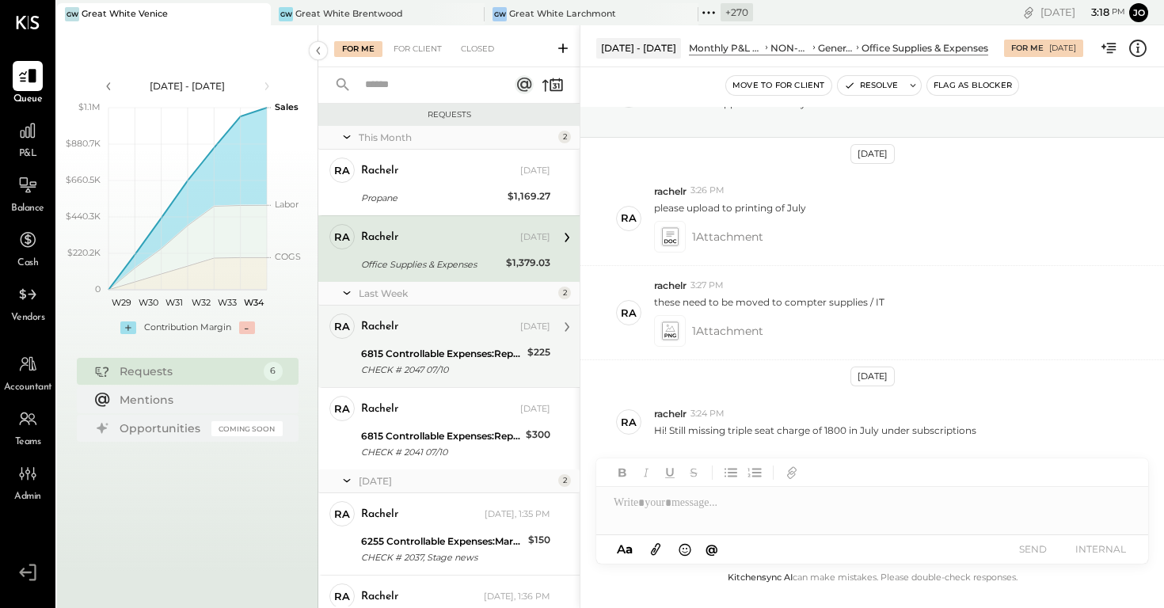
click at [393, 362] on div "CHECK # 2047 07/10" at bounding box center [441, 370] width 161 height 16
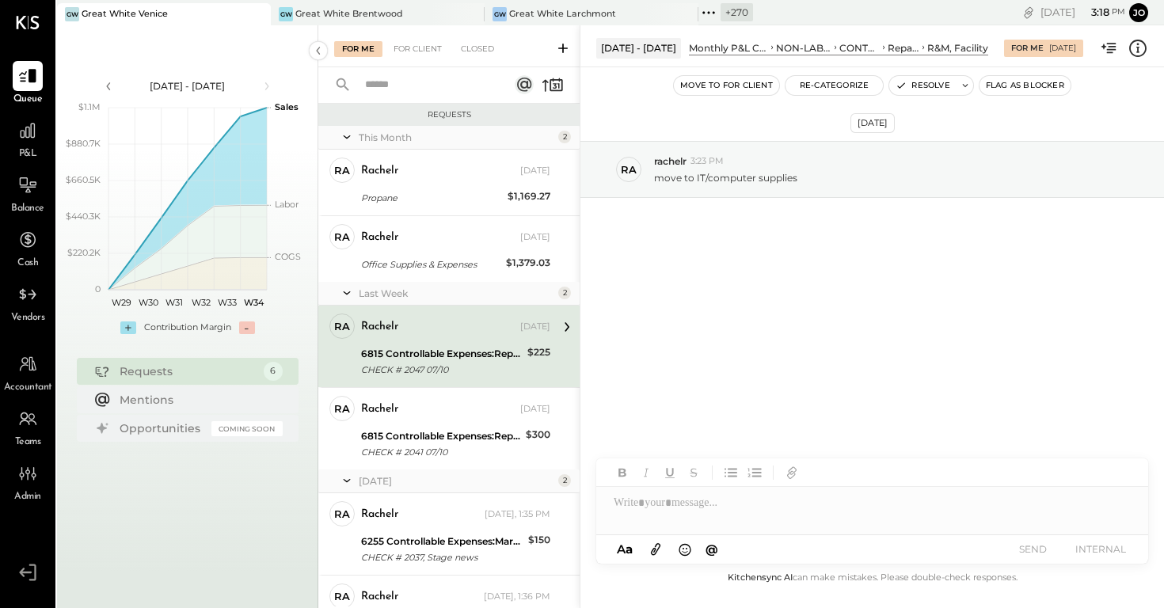
click at [1142, 51] on icon at bounding box center [1137, 48] width 21 height 21
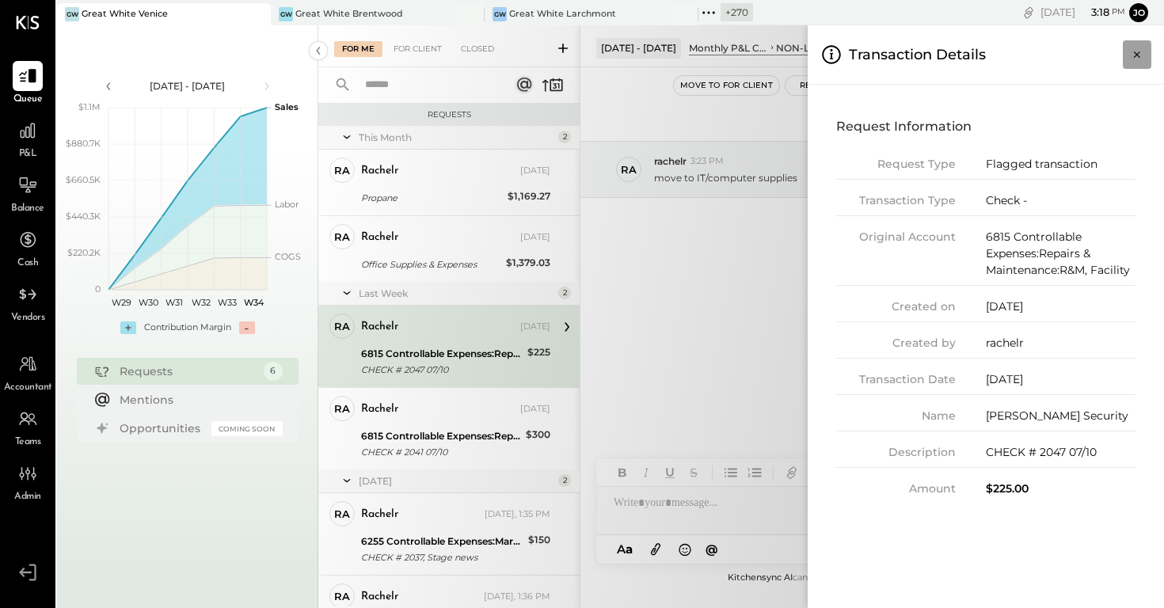
click at [1129, 59] on icon "Close panel" at bounding box center [1137, 55] width 16 height 16
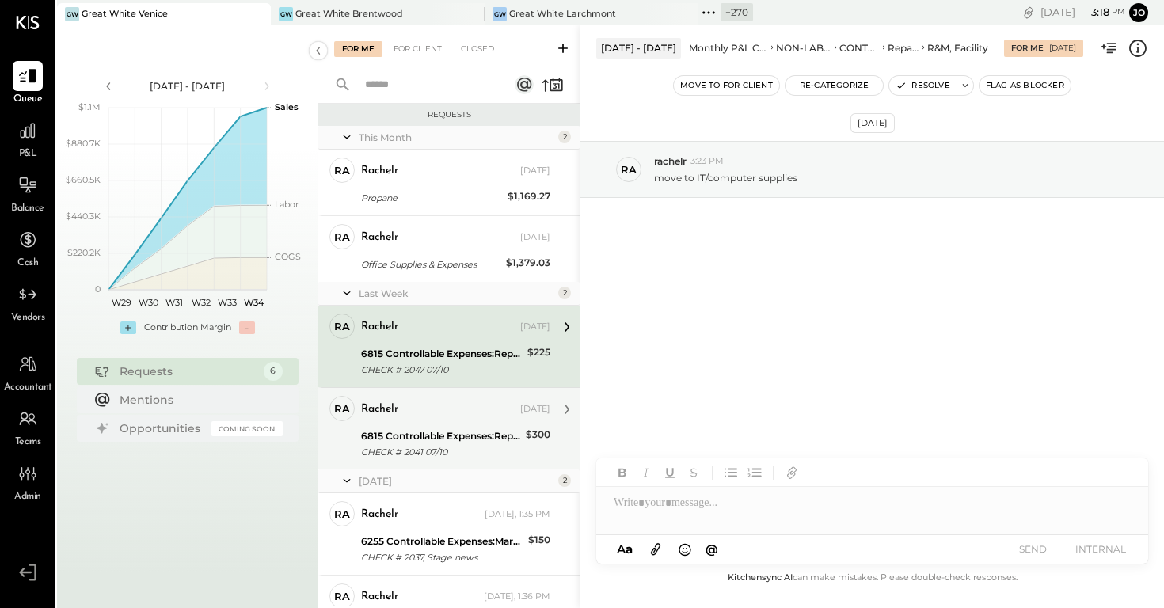
click at [459, 440] on div "6815 Controllable Expenses:Repairs & Maintenance:R&M, Facility" at bounding box center [441, 436] width 160 height 16
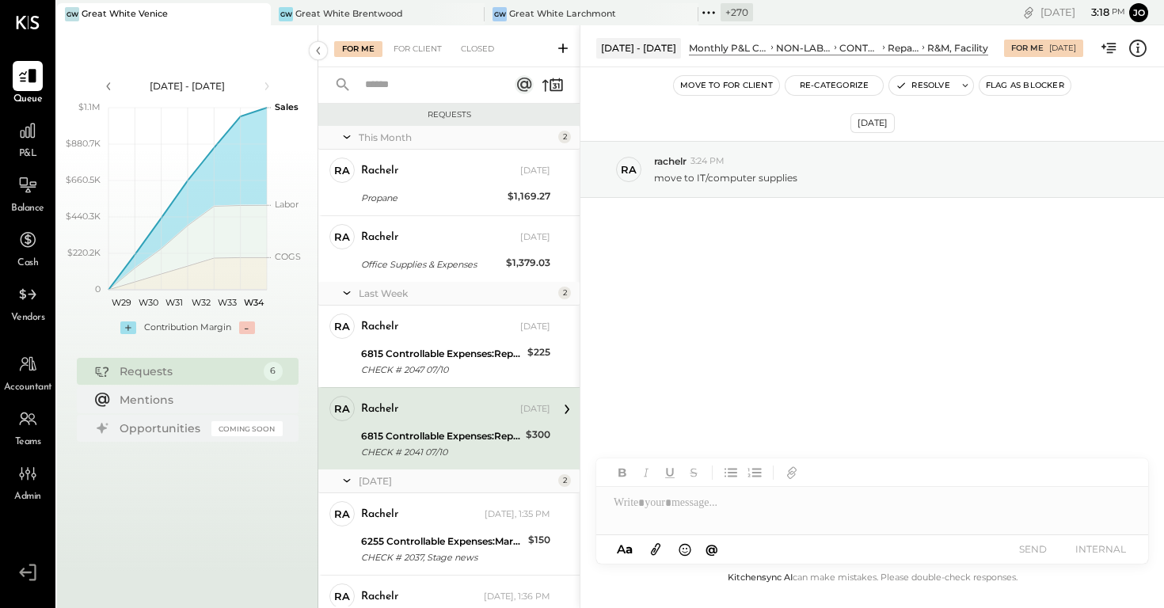
scroll to position [98, 0]
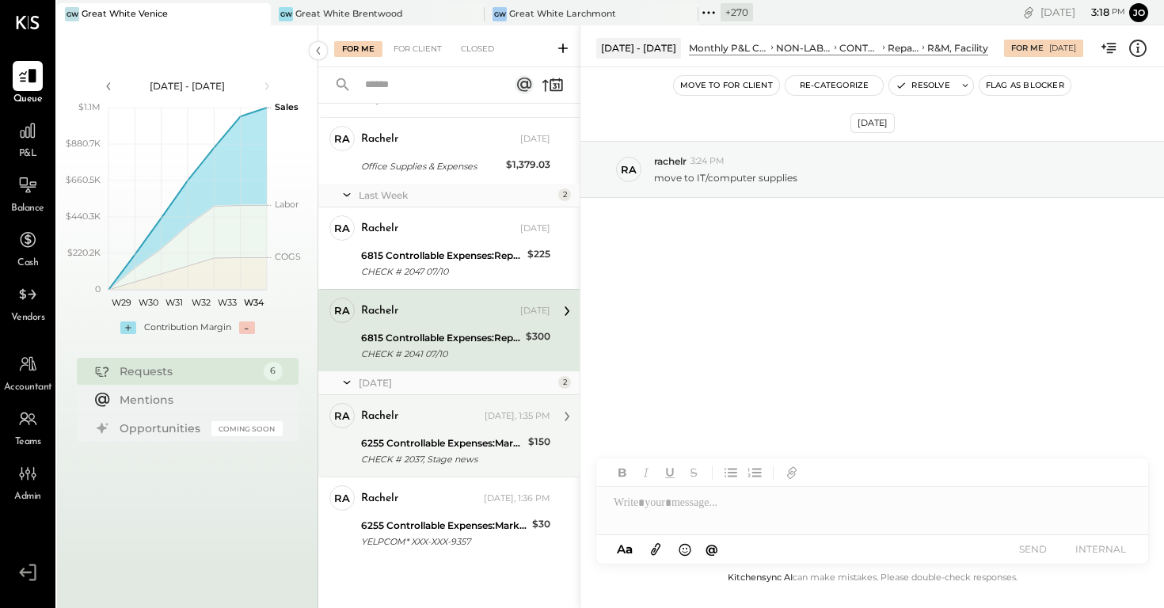
click at [458, 430] on div "rachelr Yesterday, 1:35 PM 6255 Controllable Expenses:Marketing & Advertising:M…" at bounding box center [455, 436] width 189 height 66
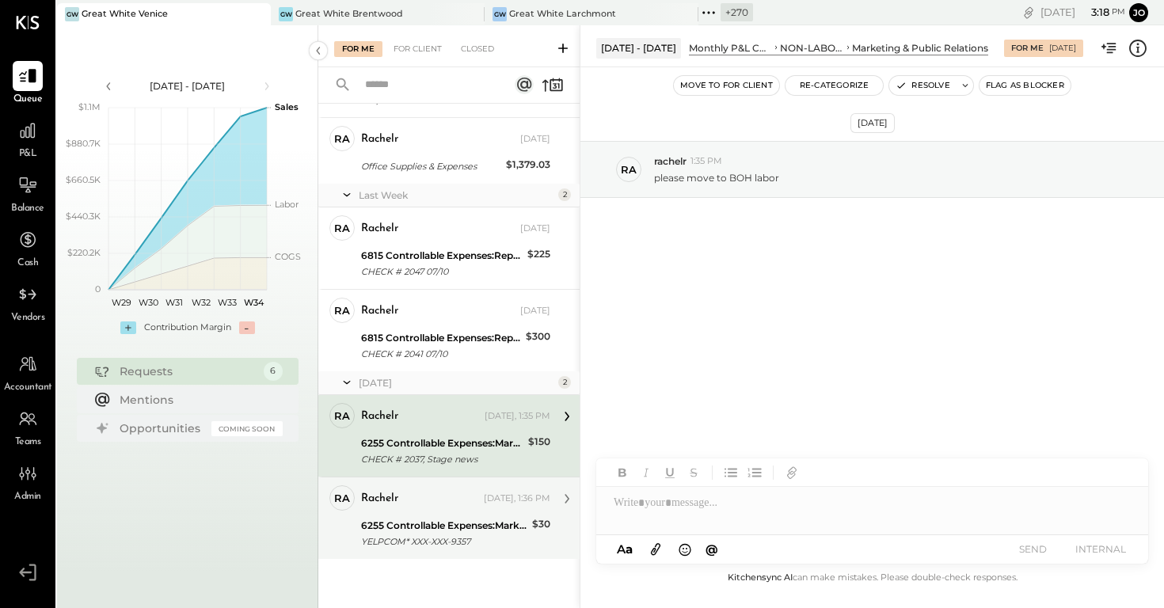
click at [462, 530] on div "6255 Controllable Expenses:Marketing & Advertising:Marketing & Public Relations" at bounding box center [444, 526] width 166 height 16
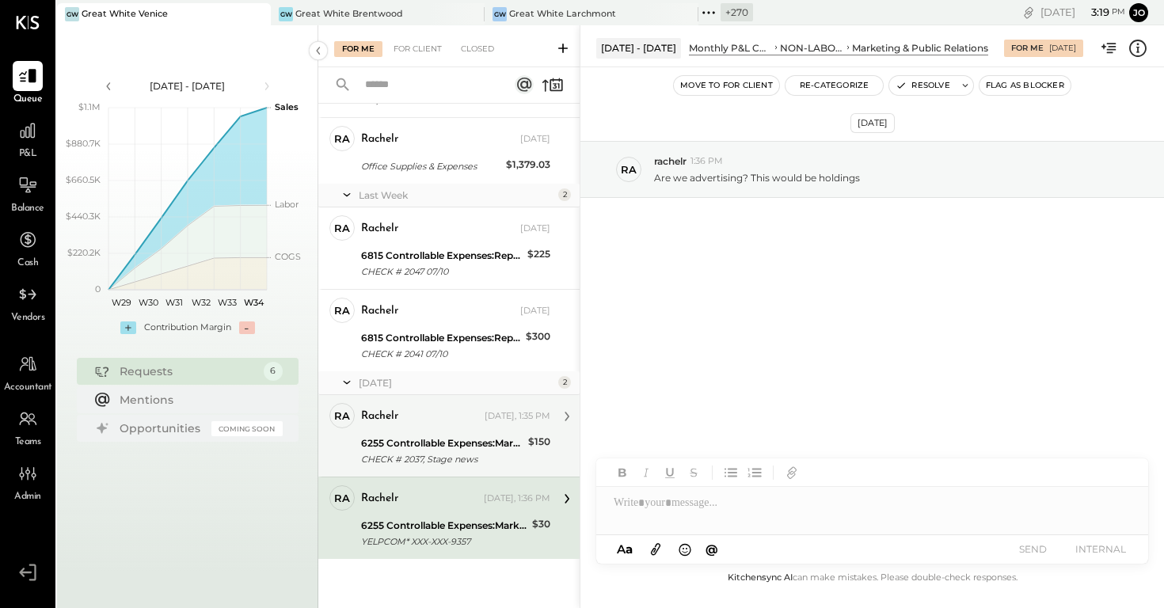
click at [450, 465] on div "CHECK # 2037, Stage news" at bounding box center [442, 459] width 162 height 16
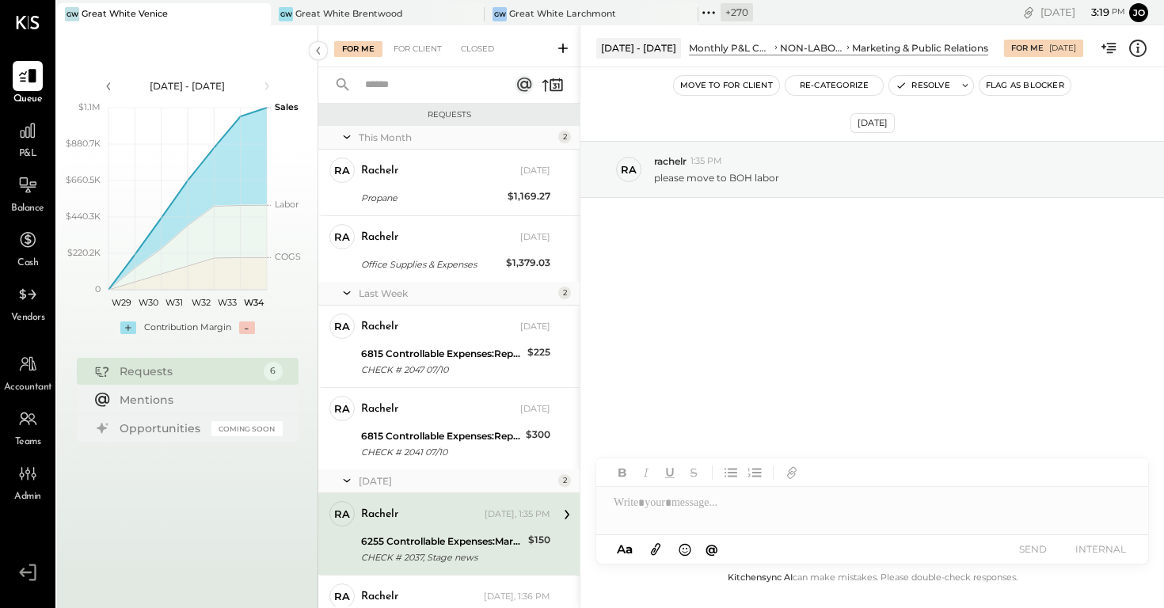
click at [1142, 38] on icon at bounding box center [1137, 48] width 21 height 21
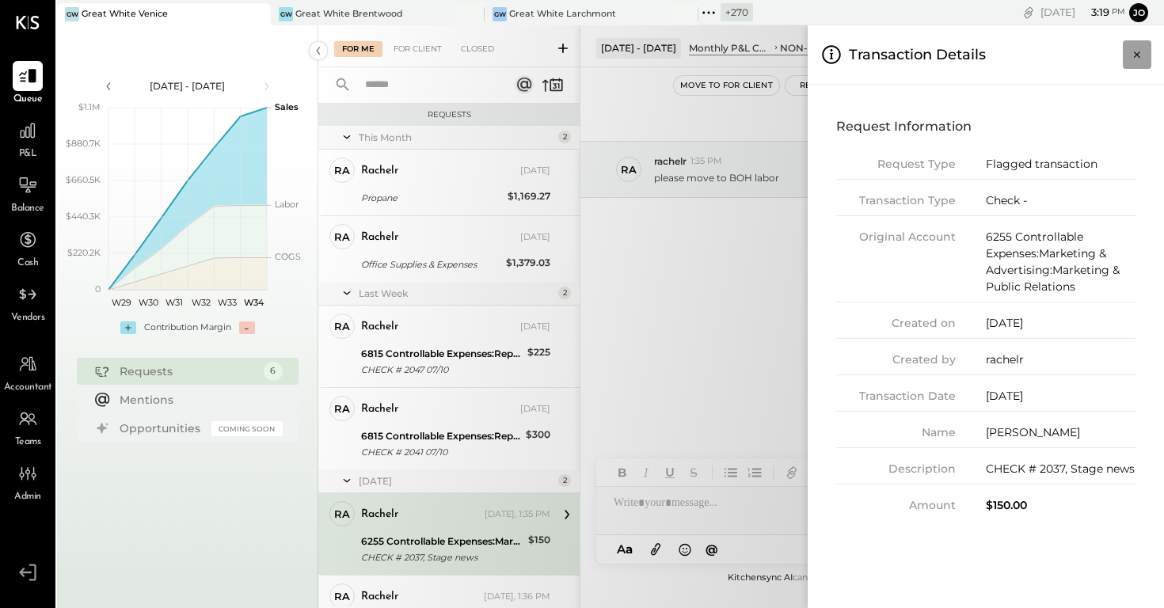
click at [1139, 54] on icon "Close panel" at bounding box center [1137, 55] width 16 height 16
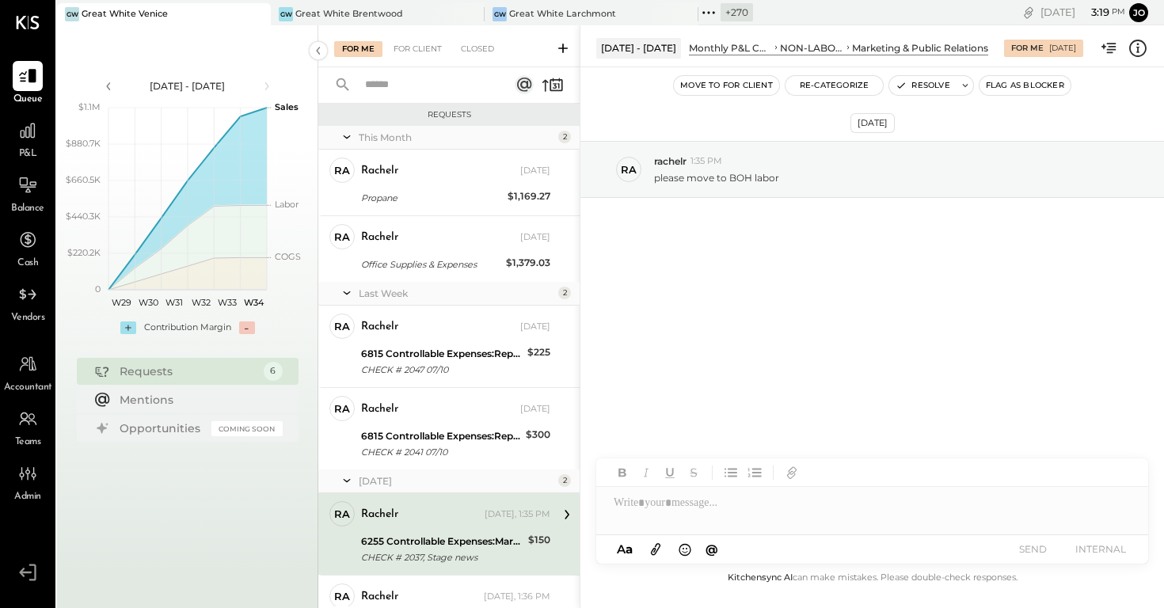
click at [910, 502] on div at bounding box center [872, 503] width 552 height 32
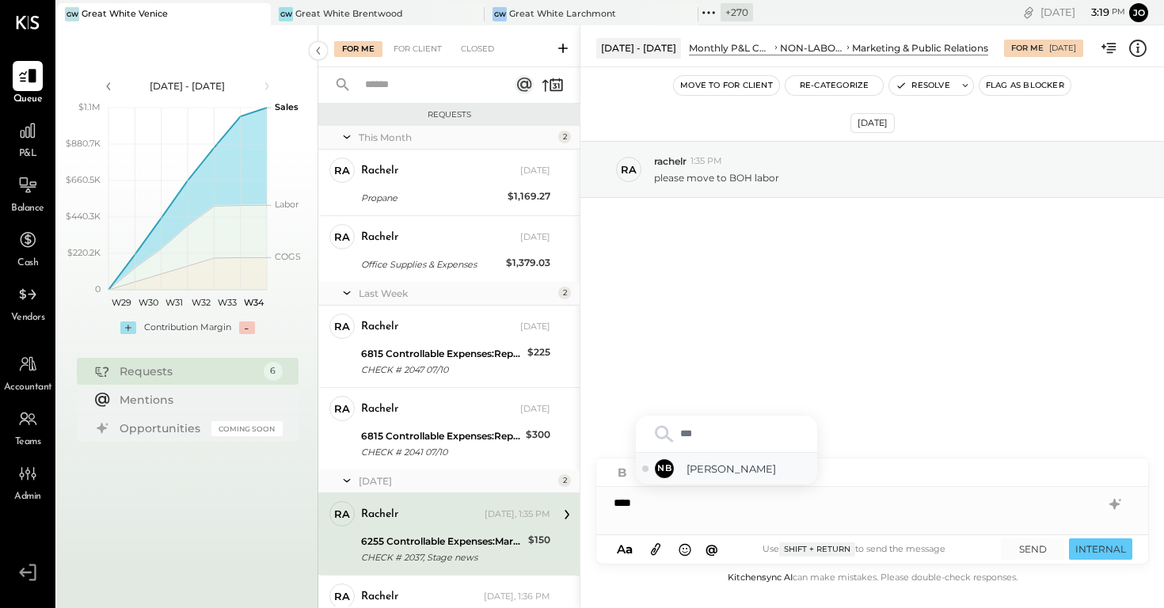
click at [758, 473] on span "Noemi Balmaceda" at bounding box center [748, 469] width 124 height 15
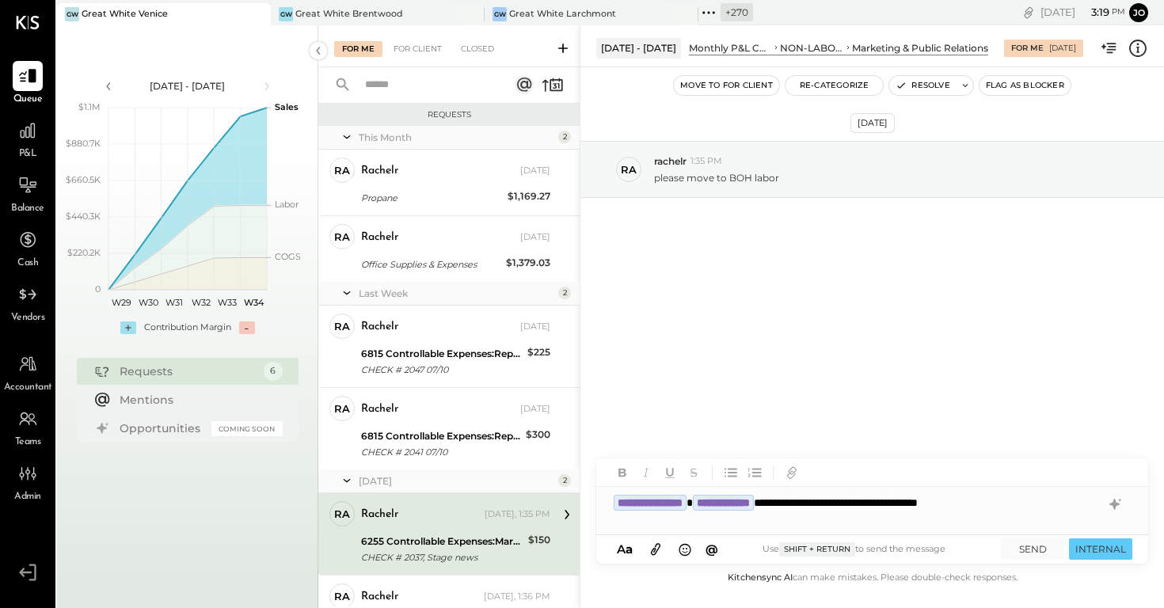
click at [1134, 554] on div "A a @ Use Shift + Return to send the message SEND INTERNAL" at bounding box center [872, 549] width 552 height 28
click at [1128, 554] on button "INTERNAL" at bounding box center [1100, 548] width 63 height 21
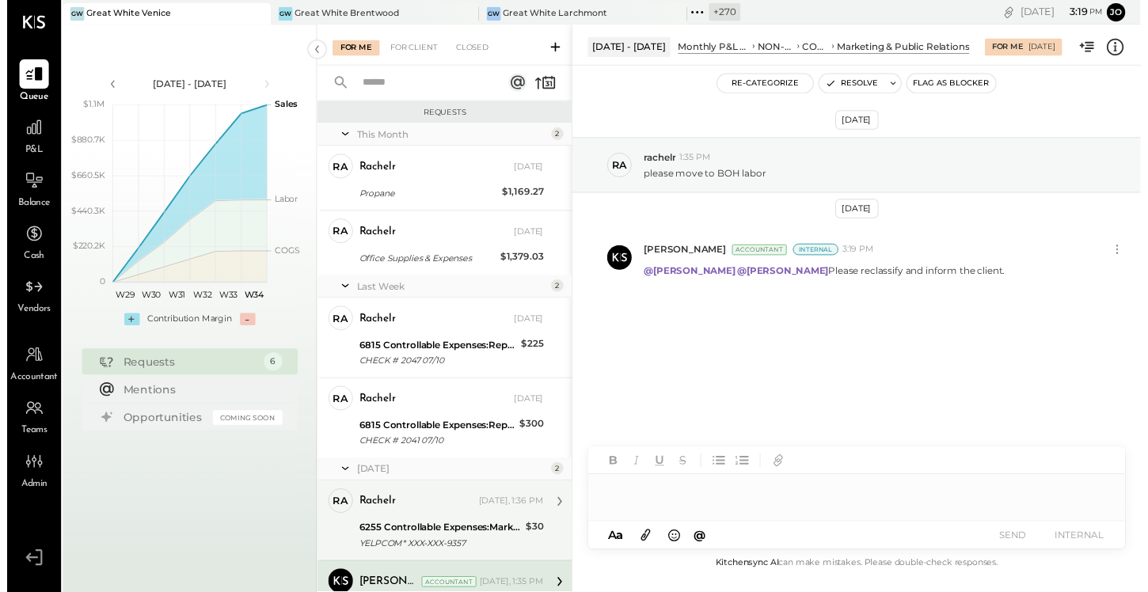
scroll to position [124, 0]
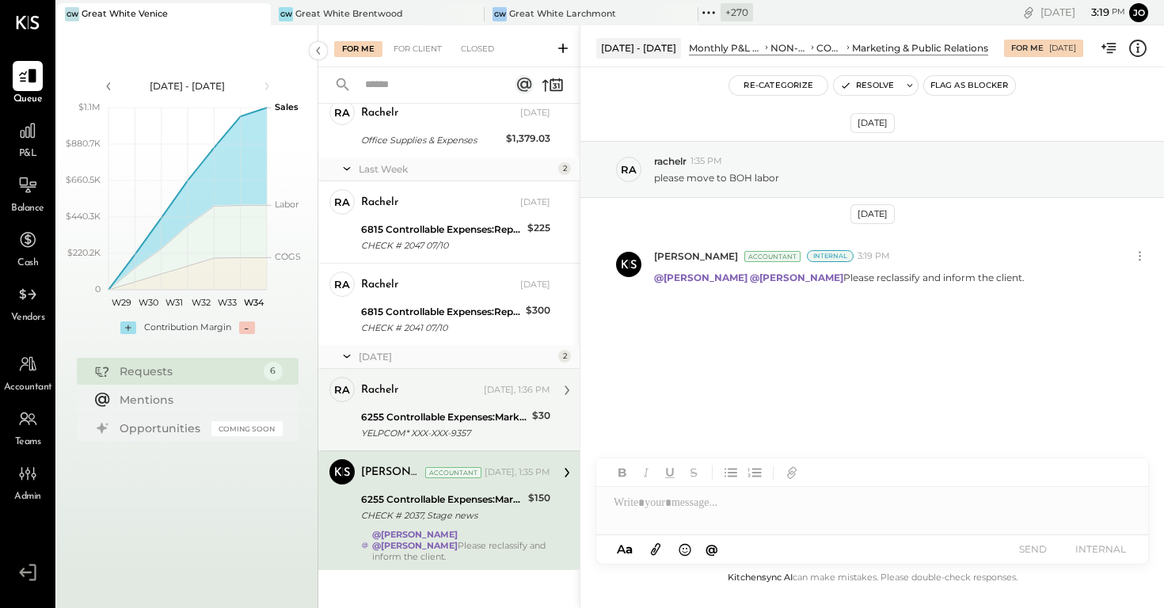
click at [439, 391] on div "rachelr" at bounding box center [421, 390] width 120 height 16
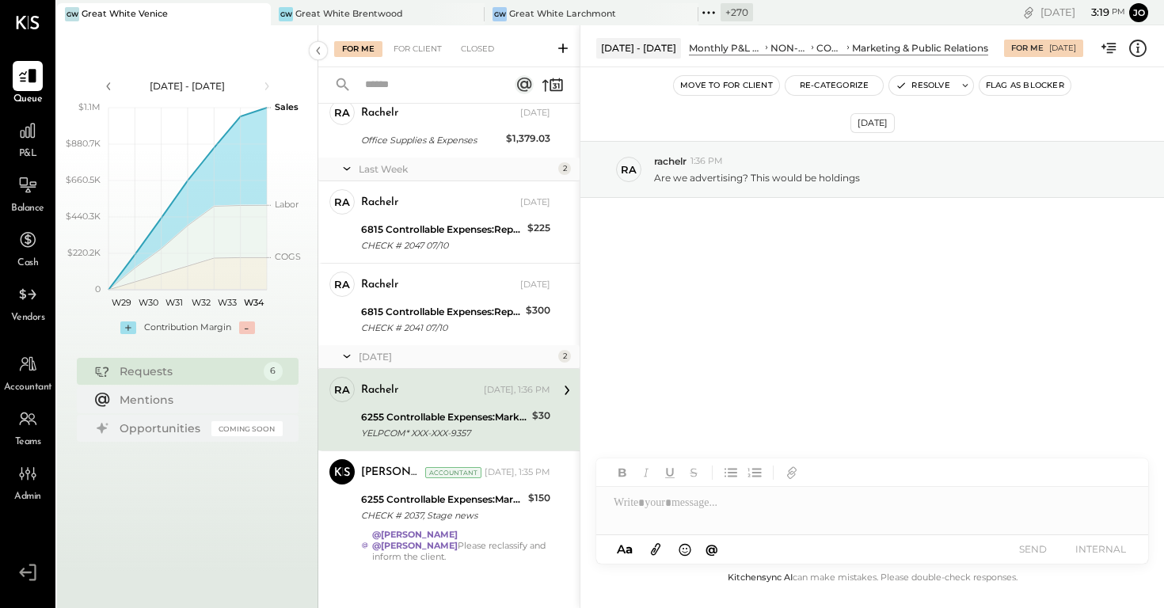
click at [1136, 53] on icon at bounding box center [1137, 48] width 21 height 21
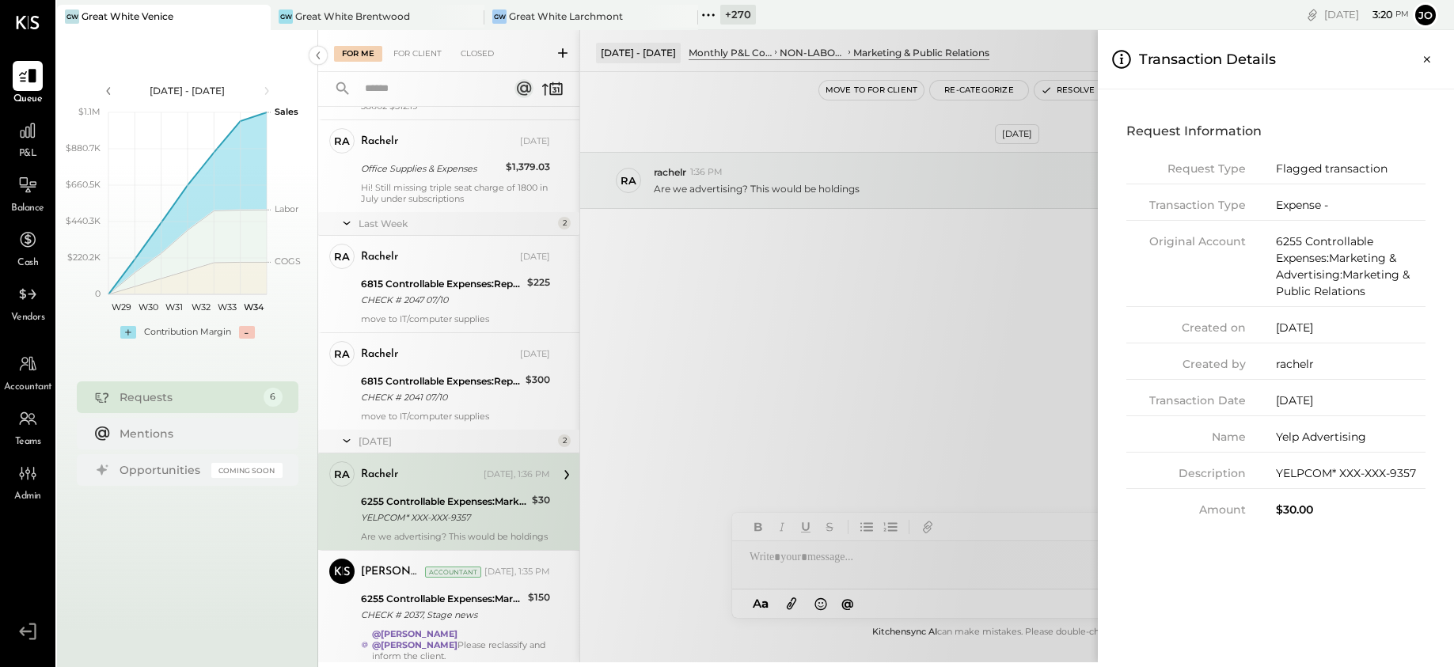
scroll to position [151, 0]
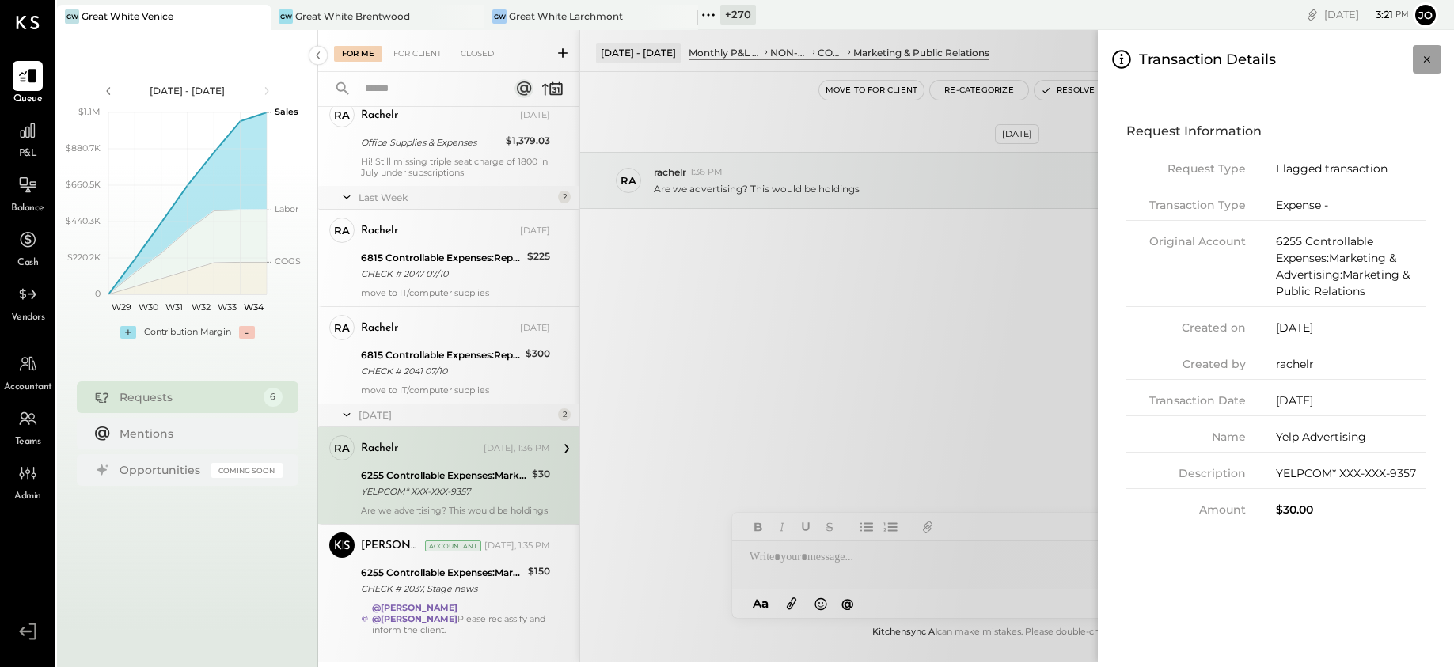
click at [1163, 58] on icon "Close panel" at bounding box center [1427, 59] width 6 height 6
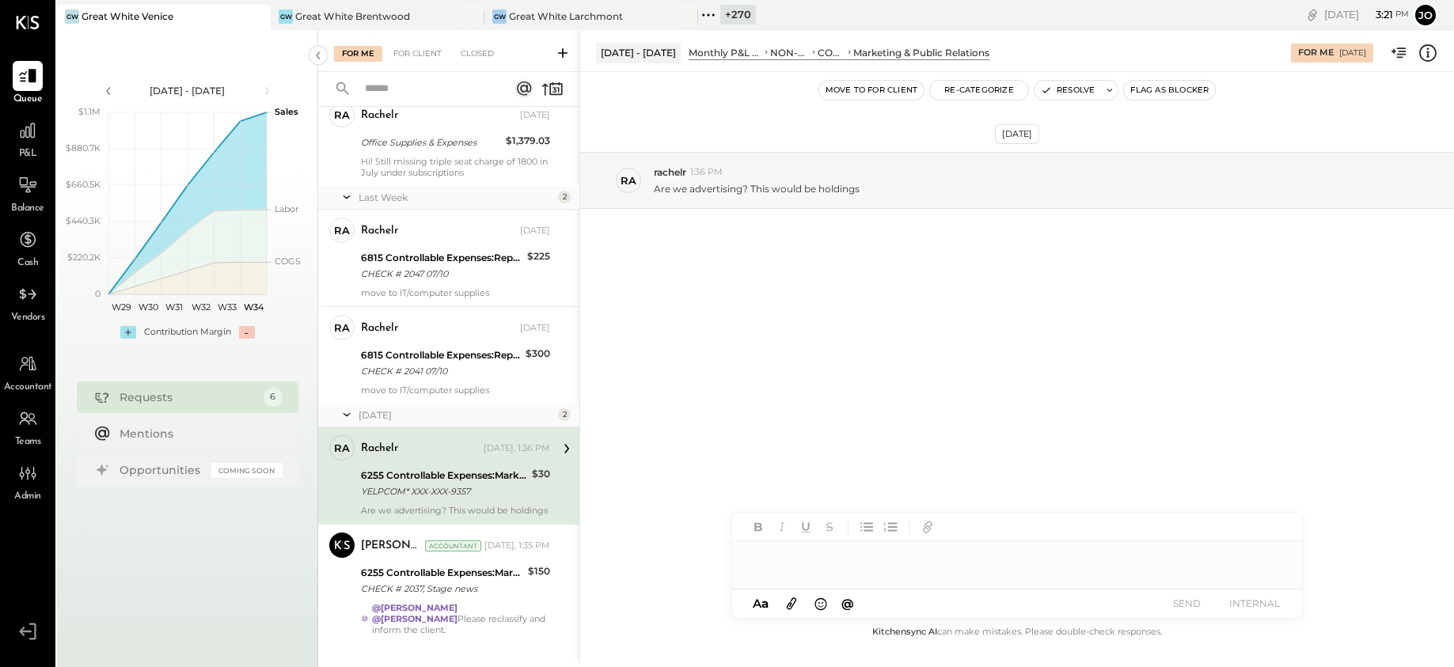
click at [882, 572] on div at bounding box center [1017, 557] width 570 height 32
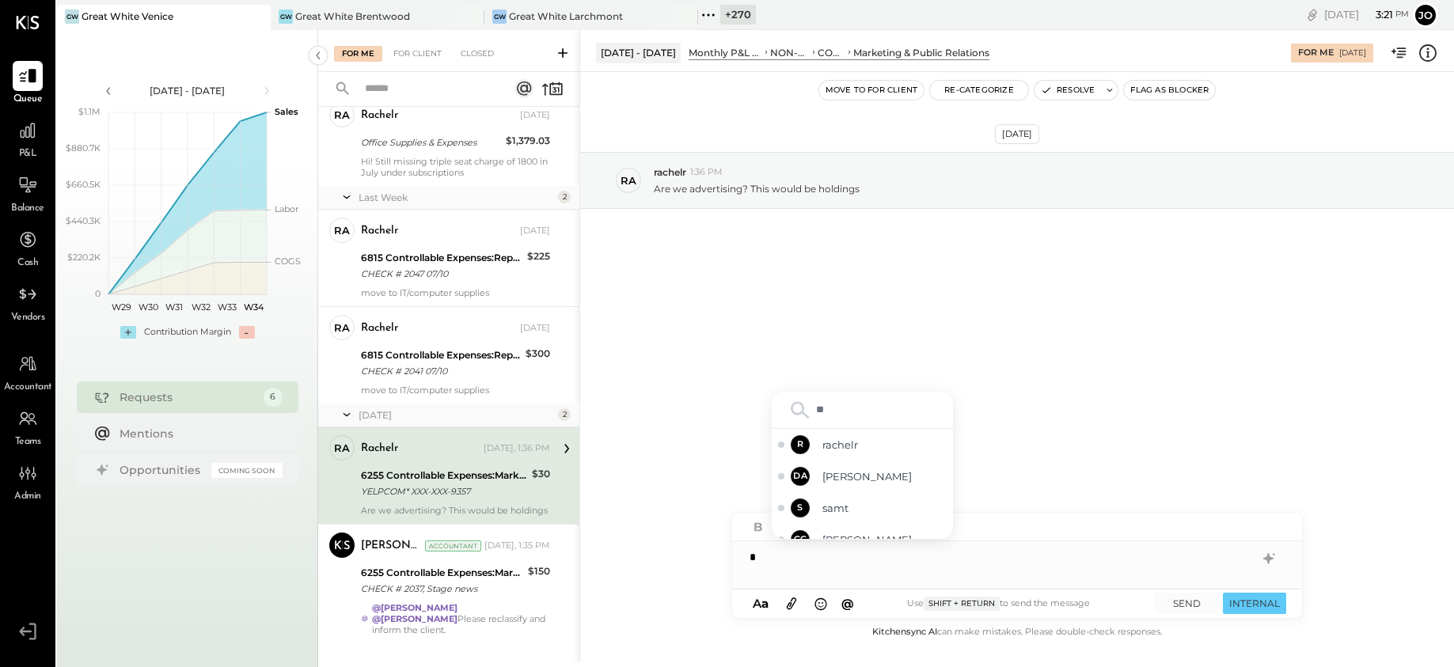
type input "***"
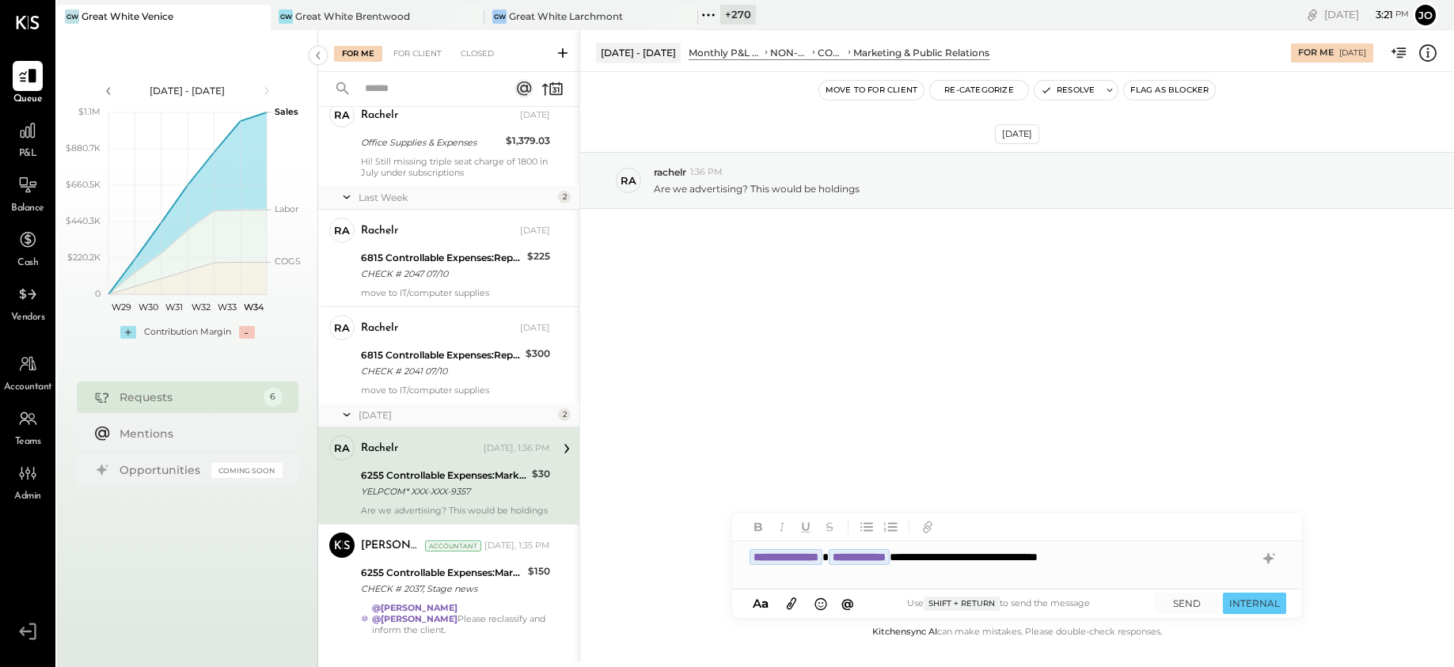
click at [1092, 557] on div "**********" at bounding box center [1017, 557] width 570 height 32
click at [1066, 553] on div "**********" at bounding box center [1017, 557] width 570 height 32
click at [1163, 560] on div "**********" at bounding box center [1017, 557] width 570 height 32
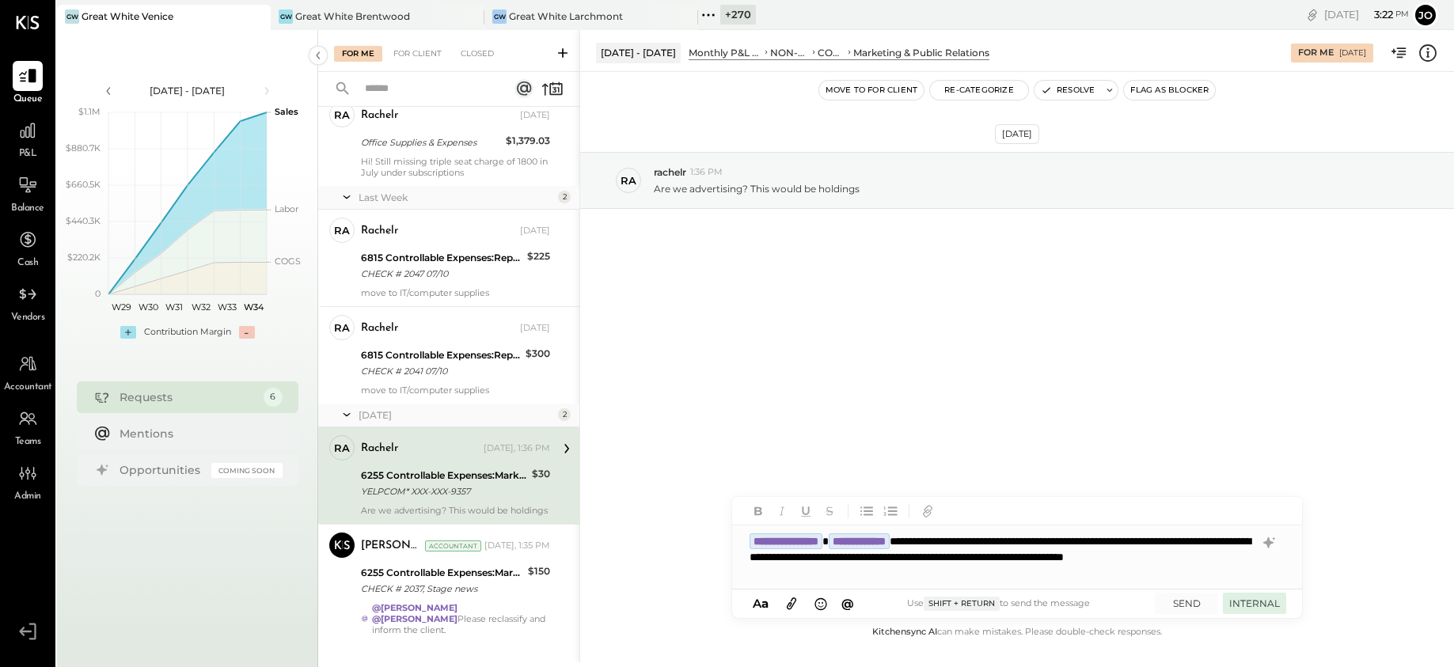
click at [1163, 598] on button "INTERNAL" at bounding box center [1254, 603] width 63 height 21
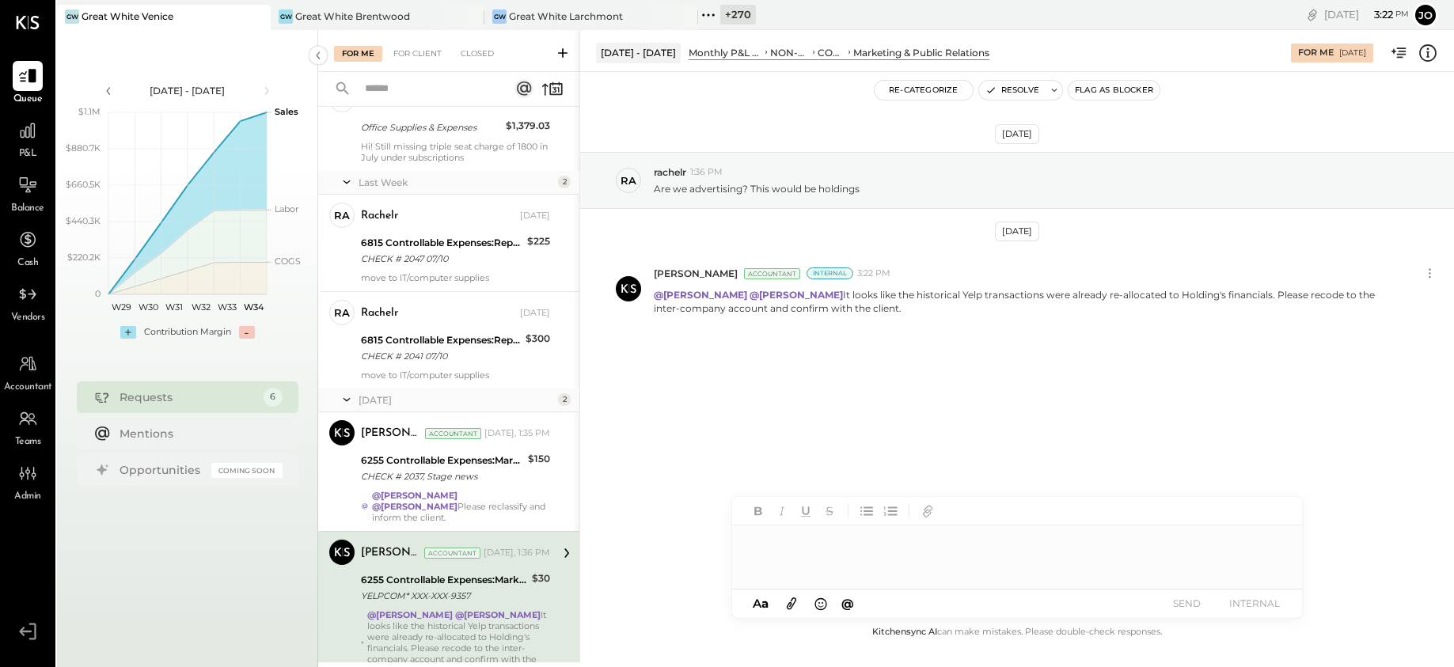
scroll to position [104, 0]
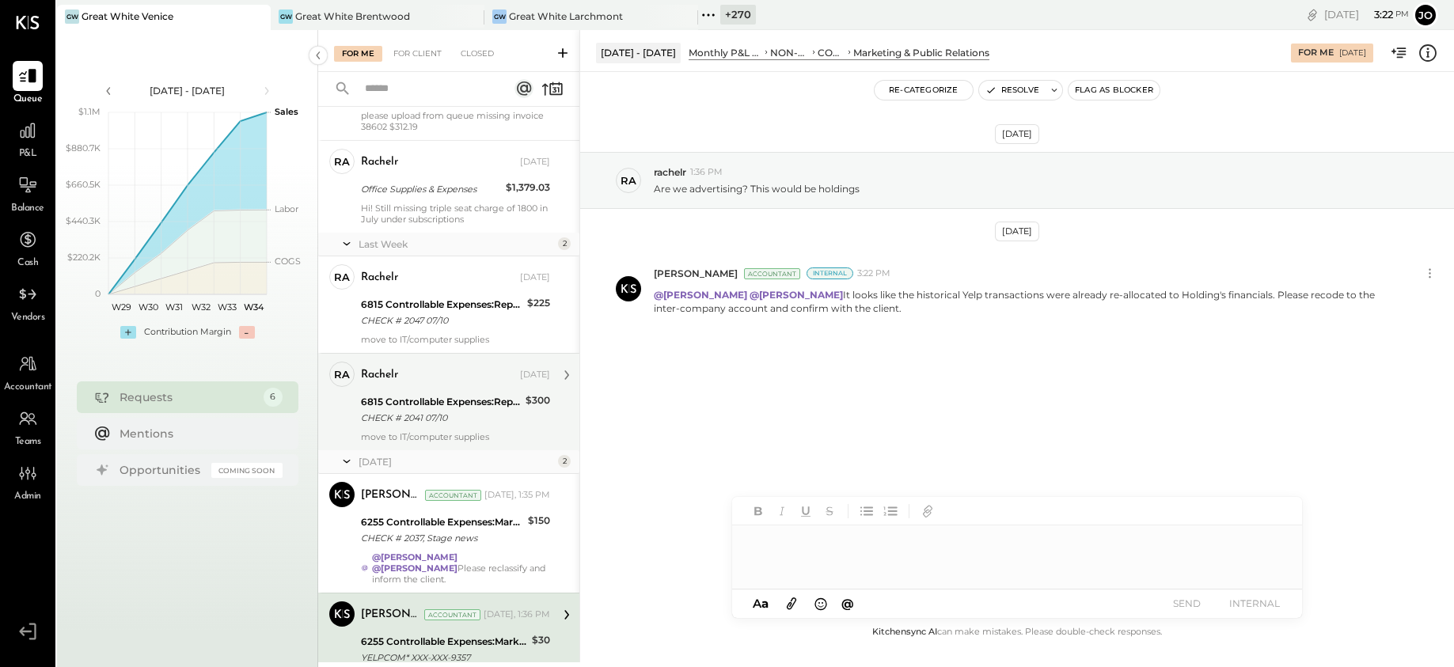
click at [449, 424] on div "CHECK # 2041 07/10" at bounding box center [441, 418] width 160 height 16
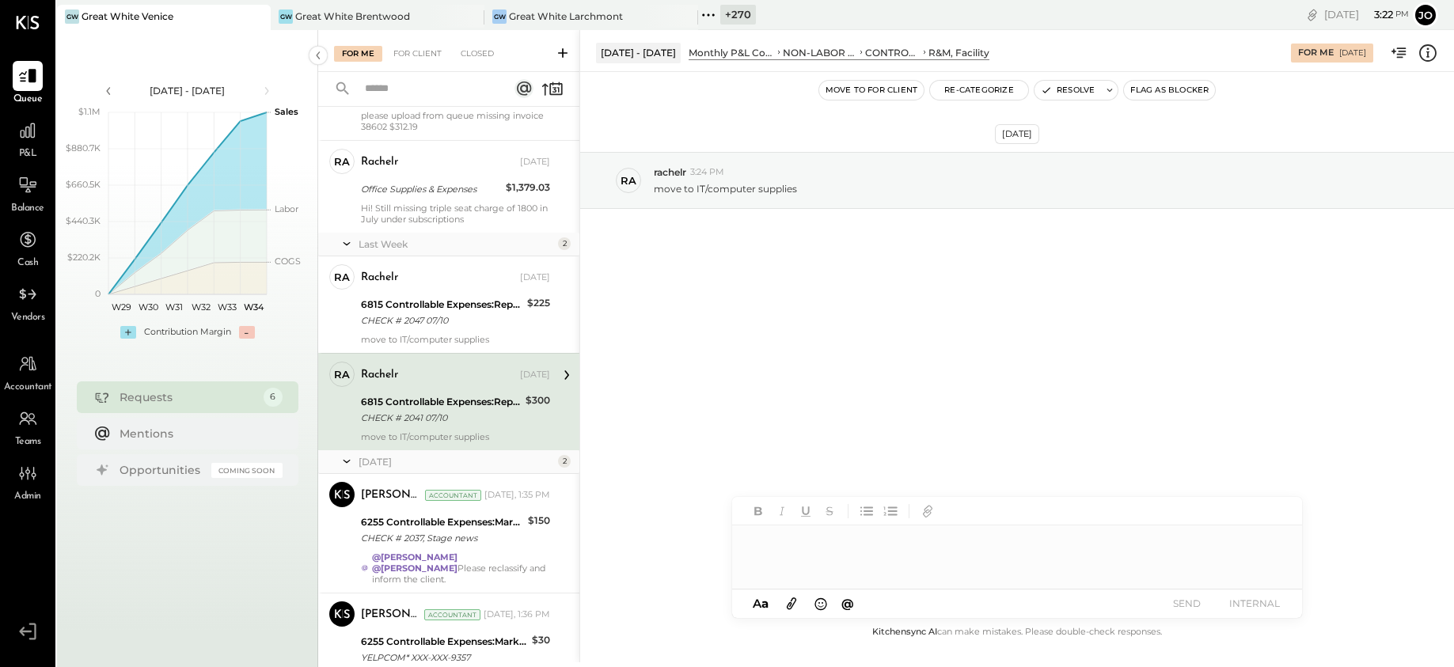
click at [931, 550] on div at bounding box center [1017, 557] width 570 height 63
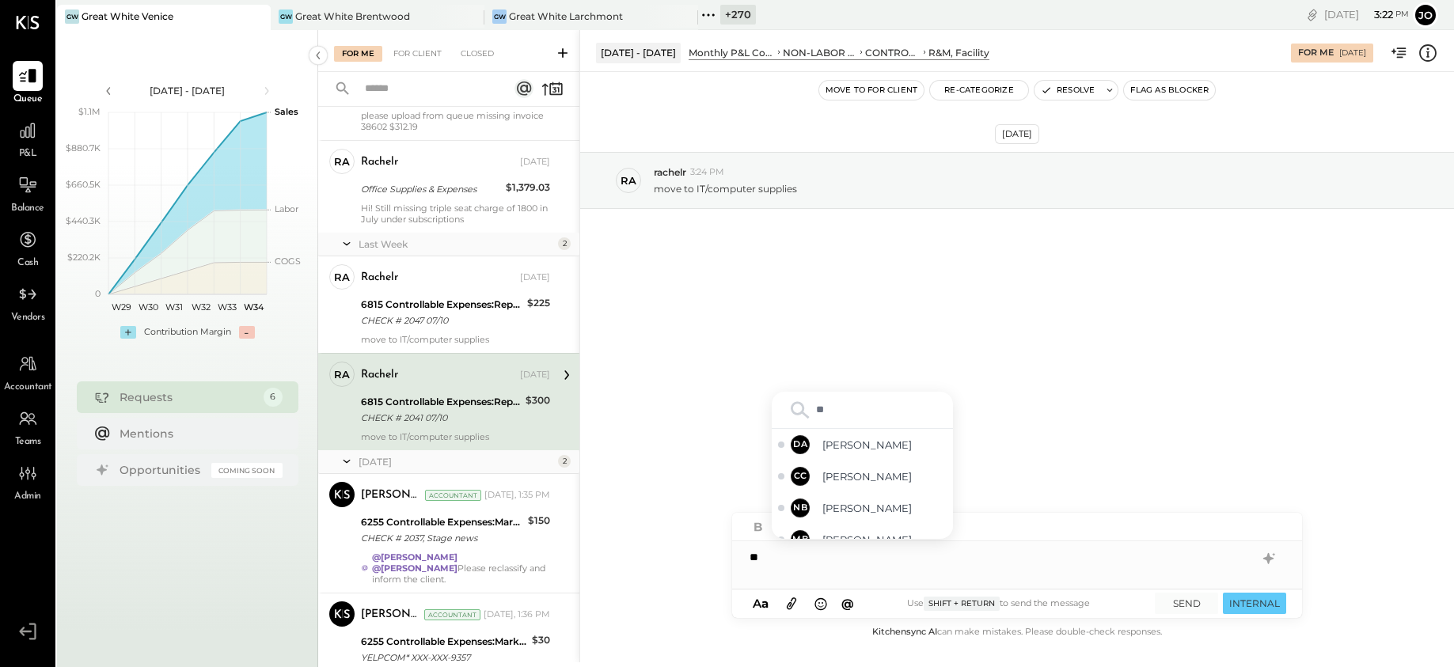
type input "***"
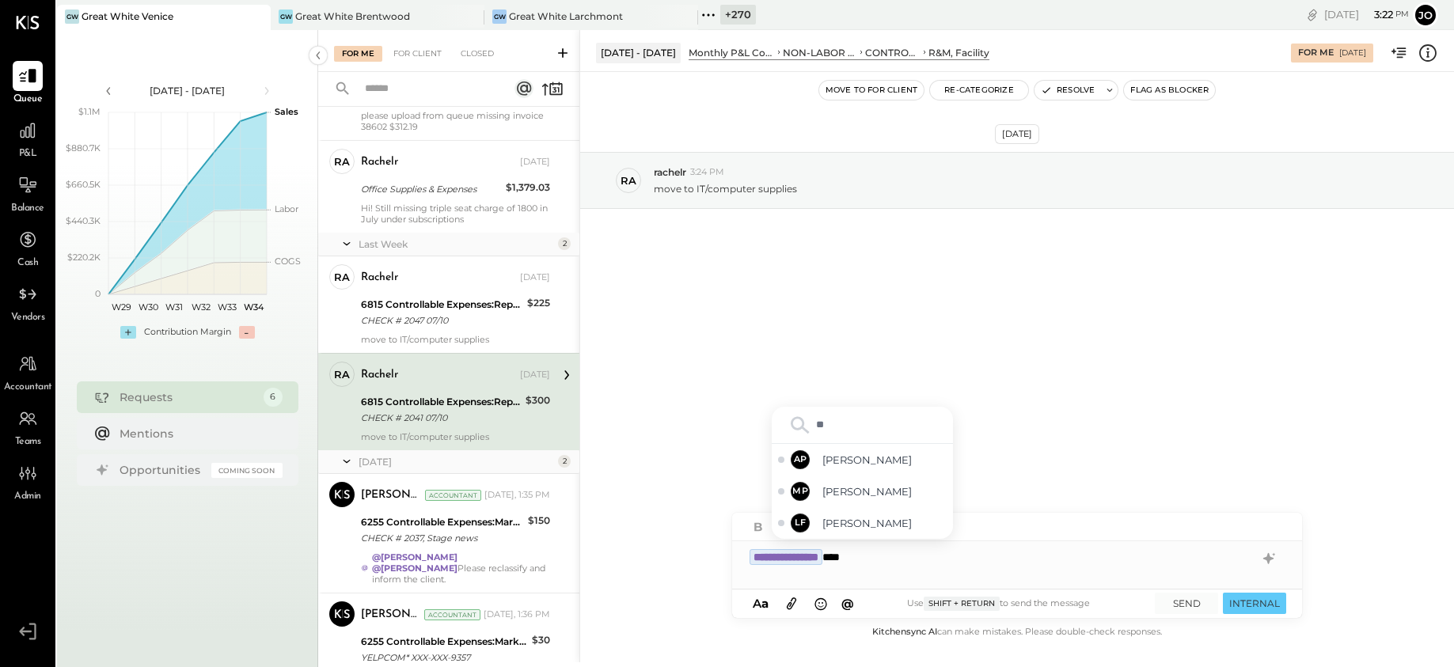
type input "*"
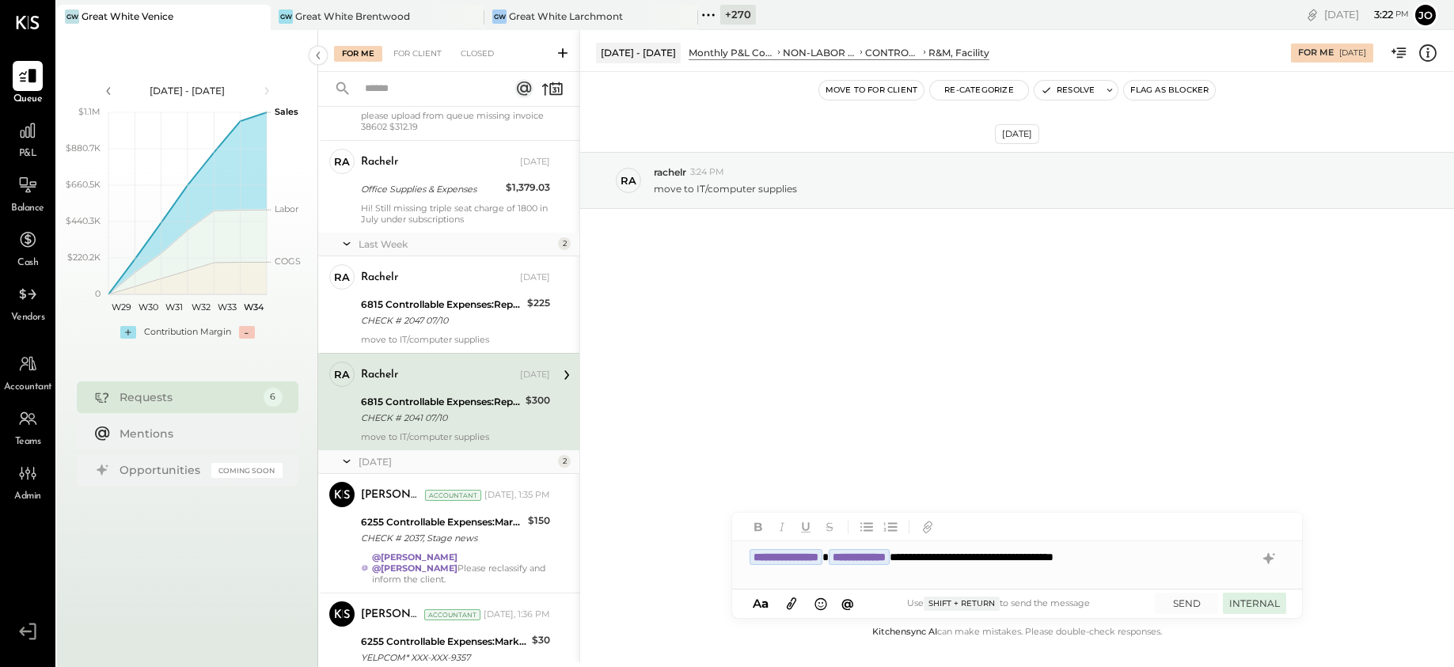
click at [1163, 607] on button "INTERNAL" at bounding box center [1254, 603] width 63 height 21
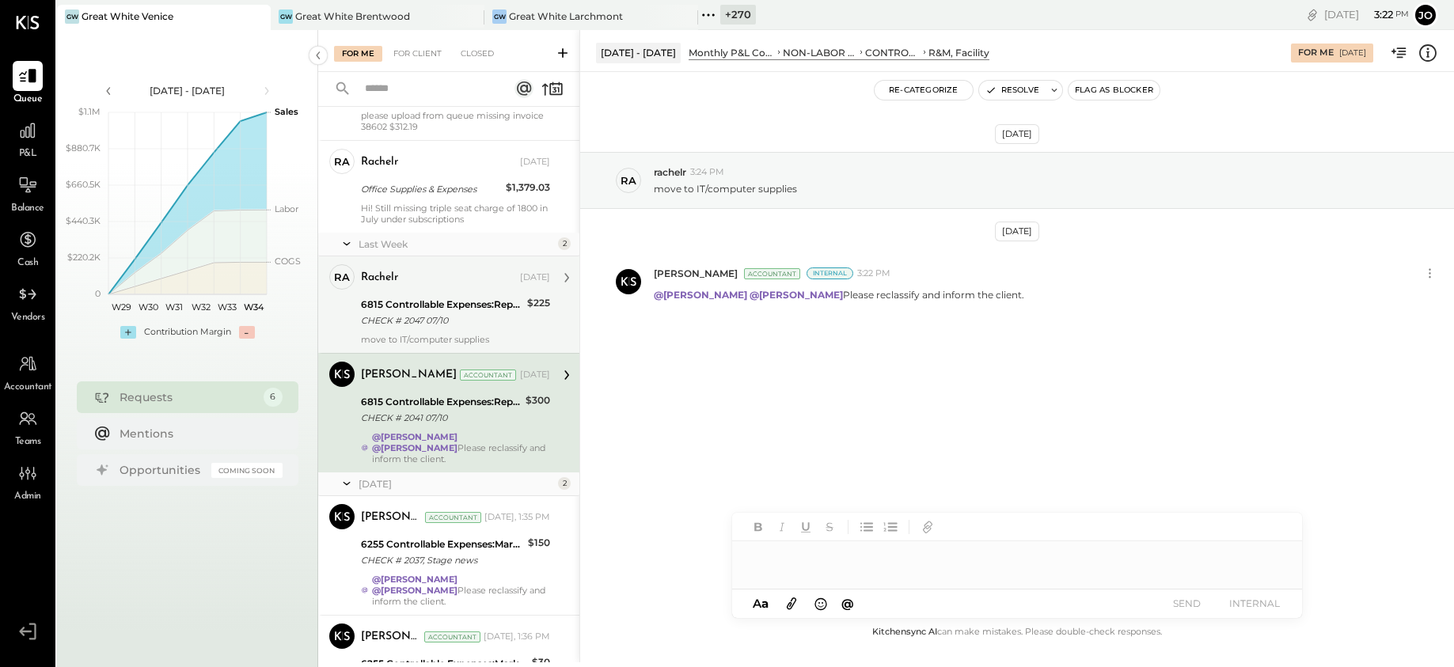
scroll to position [124, 0]
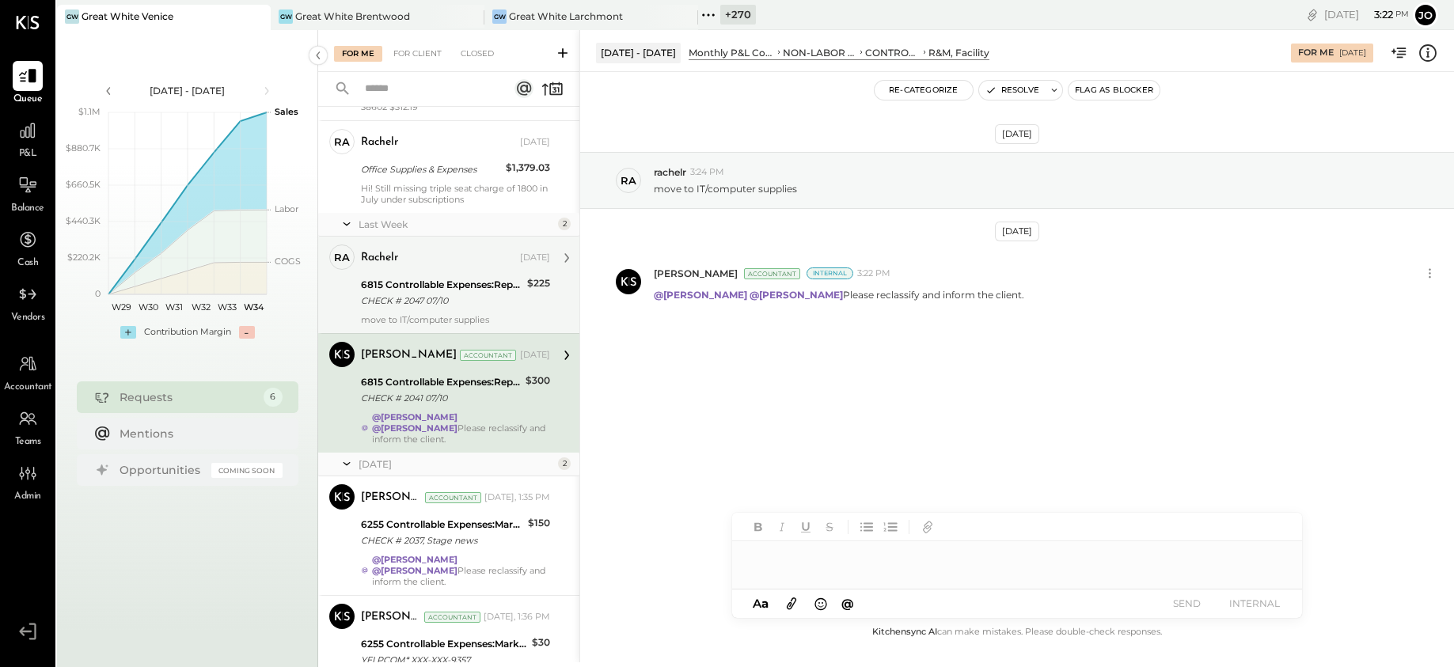
click at [452, 309] on div "6815 Controllable Expenses:Repairs & Maintenance:R&M, Facility CHECK # 2047 07/…" at bounding box center [441, 292] width 161 height 35
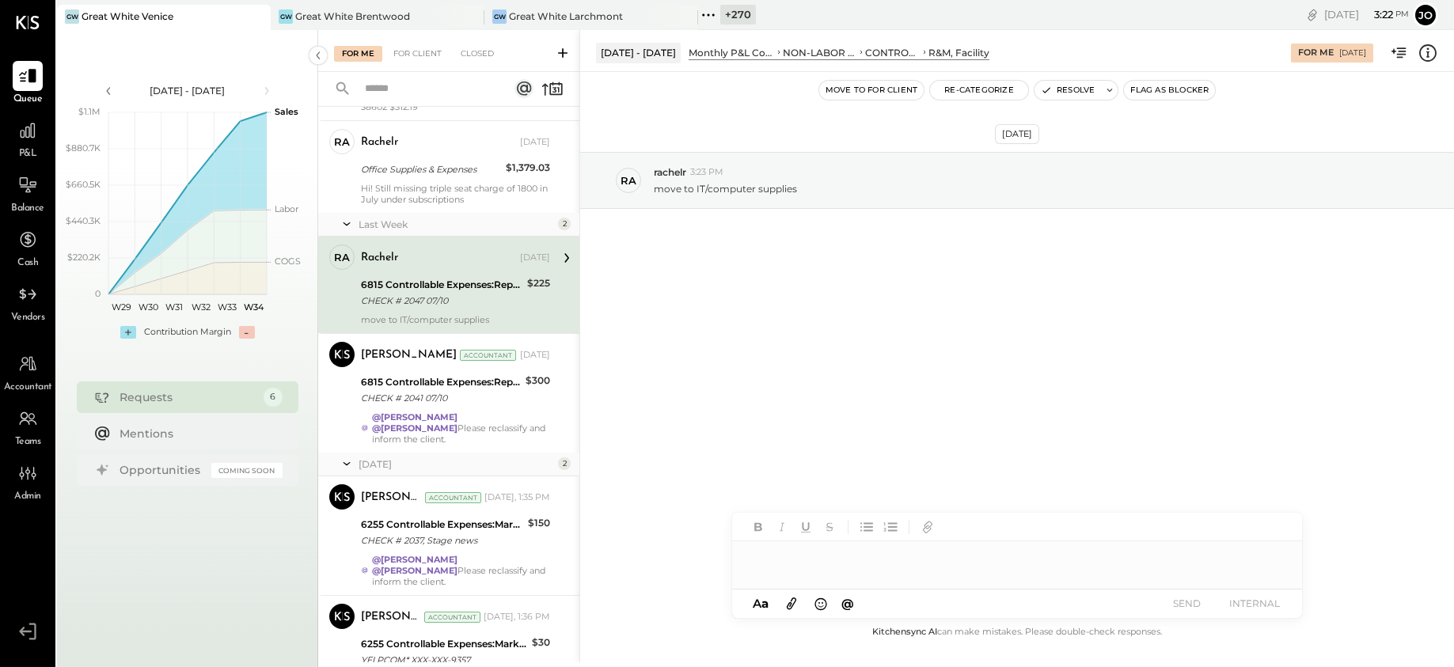
click at [890, 574] on div at bounding box center [1017, 551] width 570 height 76
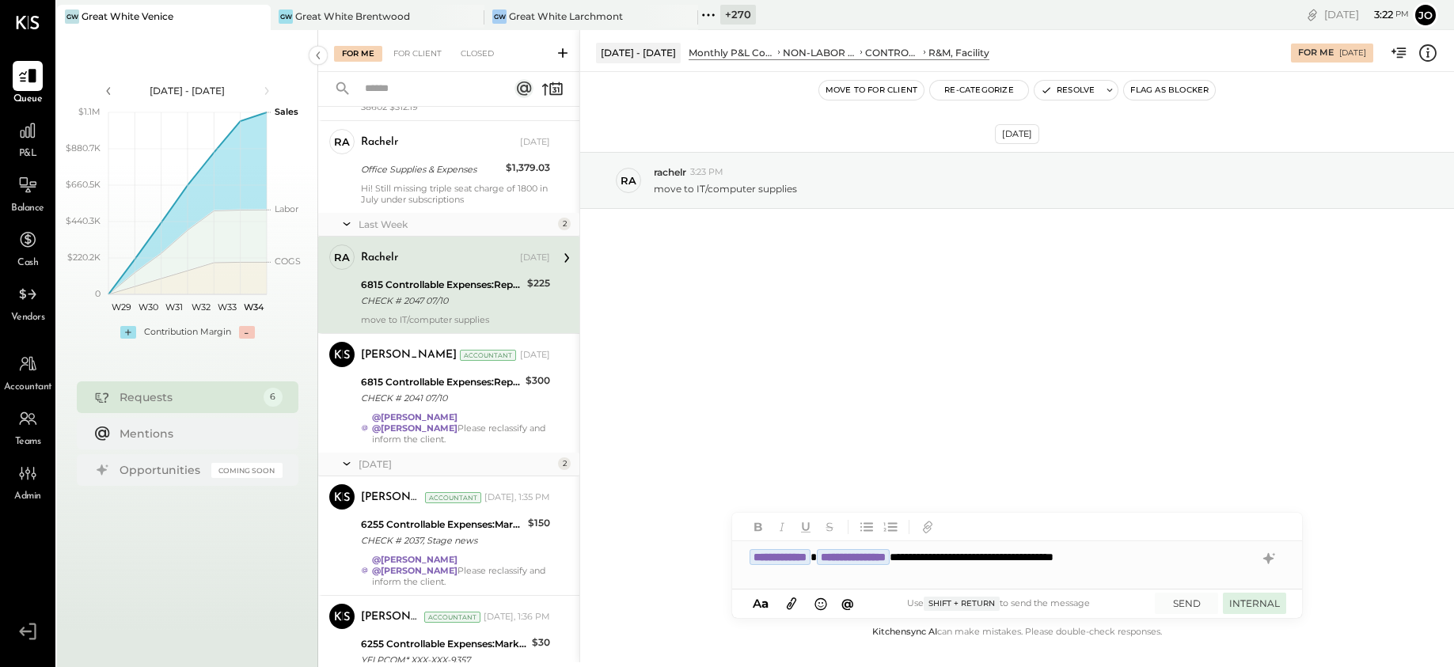
click at [1163, 598] on button "INTERNAL" at bounding box center [1254, 603] width 63 height 21
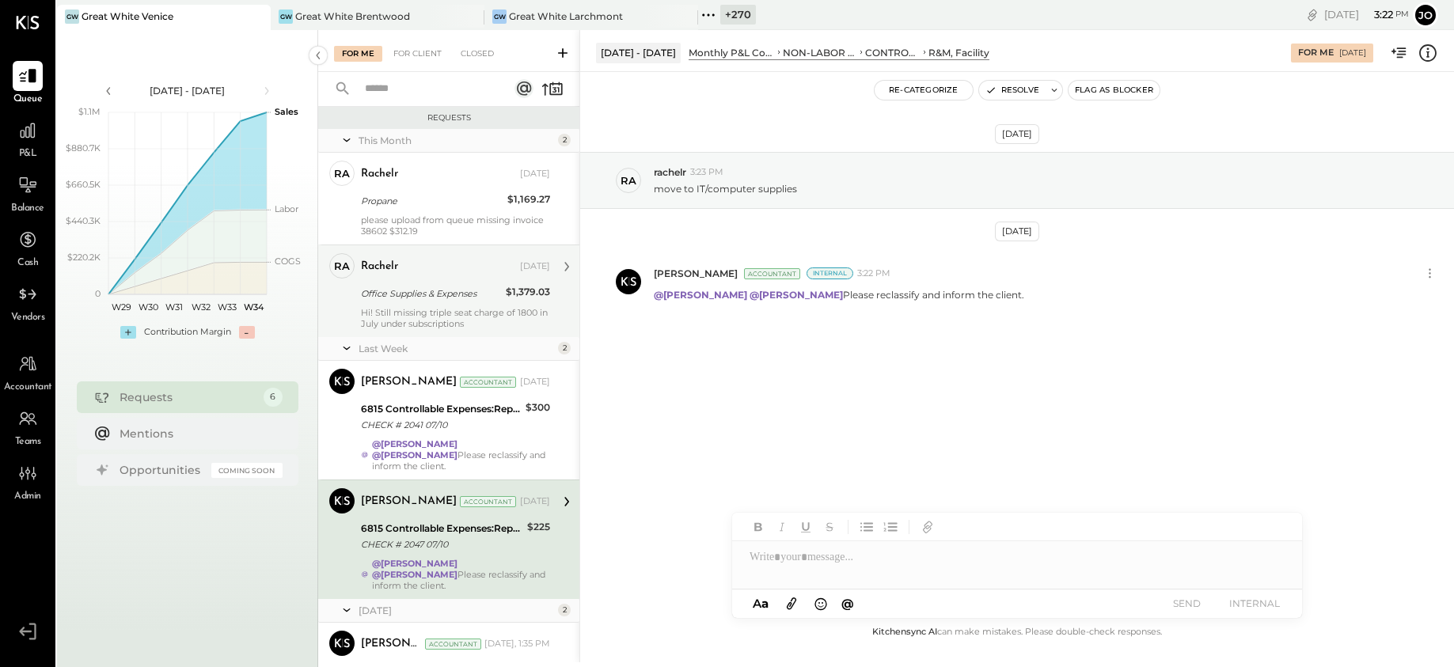
click at [432, 336] on div "ra rachelr Employee rachelr Aug 11, 2025 Office Supplies & Expenses $1,379.03 H…" at bounding box center [448, 291] width 261 height 93
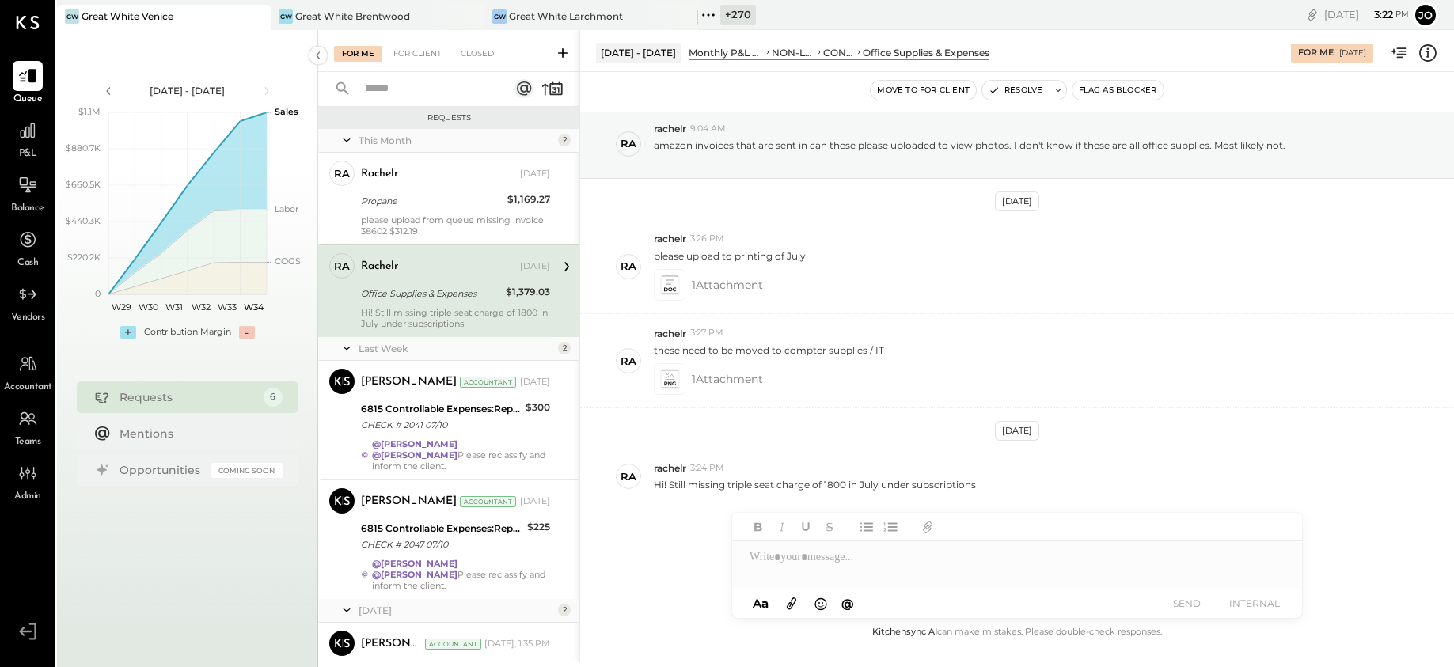
click at [853, 553] on div at bounding box center [1017, 557] width 570 height 32
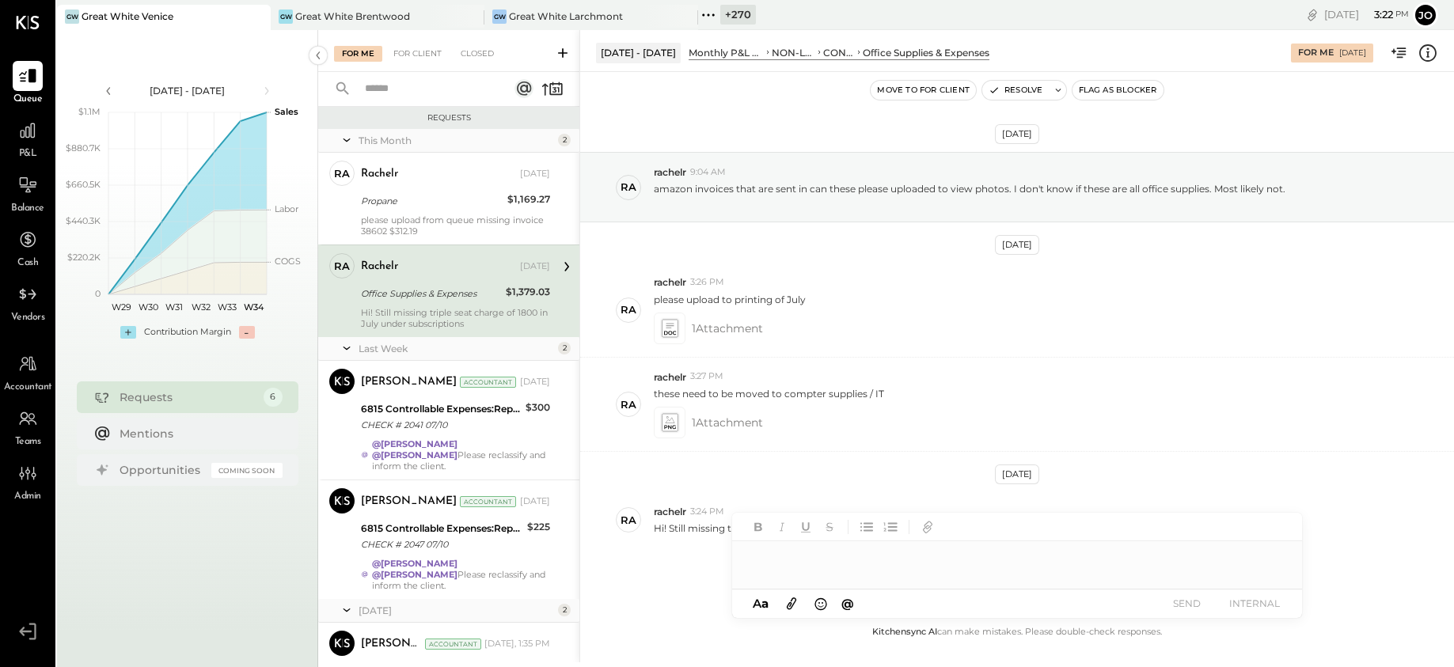
click at [1163, 47] on icon at bounding box center [1428, 53] width 21 height 21
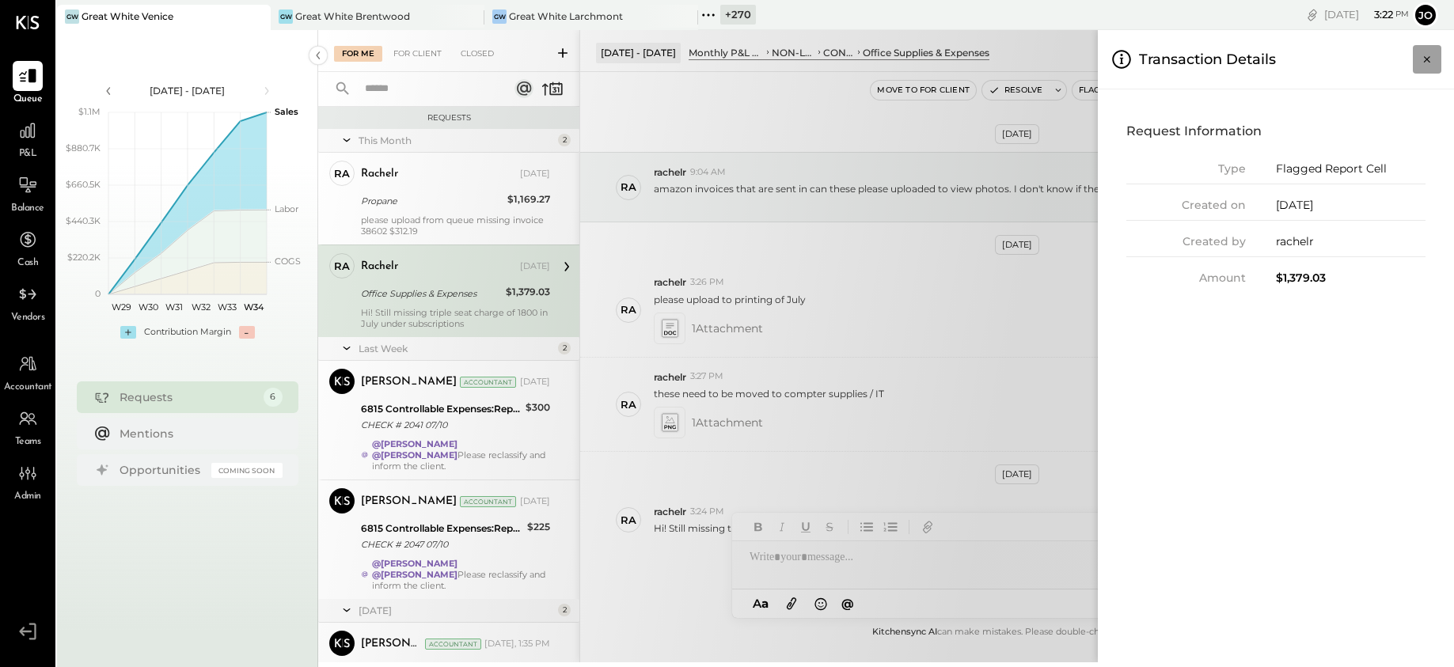
click at [1163, 59] on icon "Close panel" at bounding box center [1427, 59] width 16 height 16
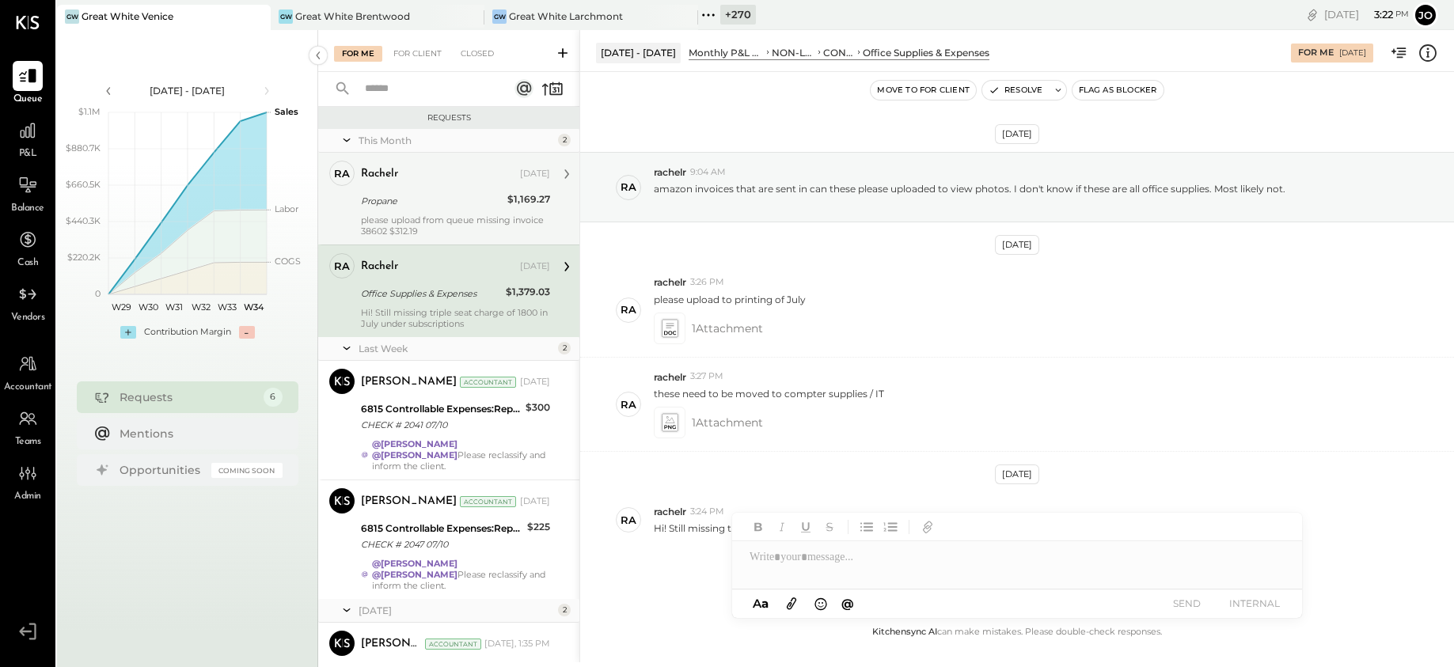
click at [439, 235] on div "please upload from queue missing invoice 38602 $312.19" at bounding box center [455, 226] width 189 height 22
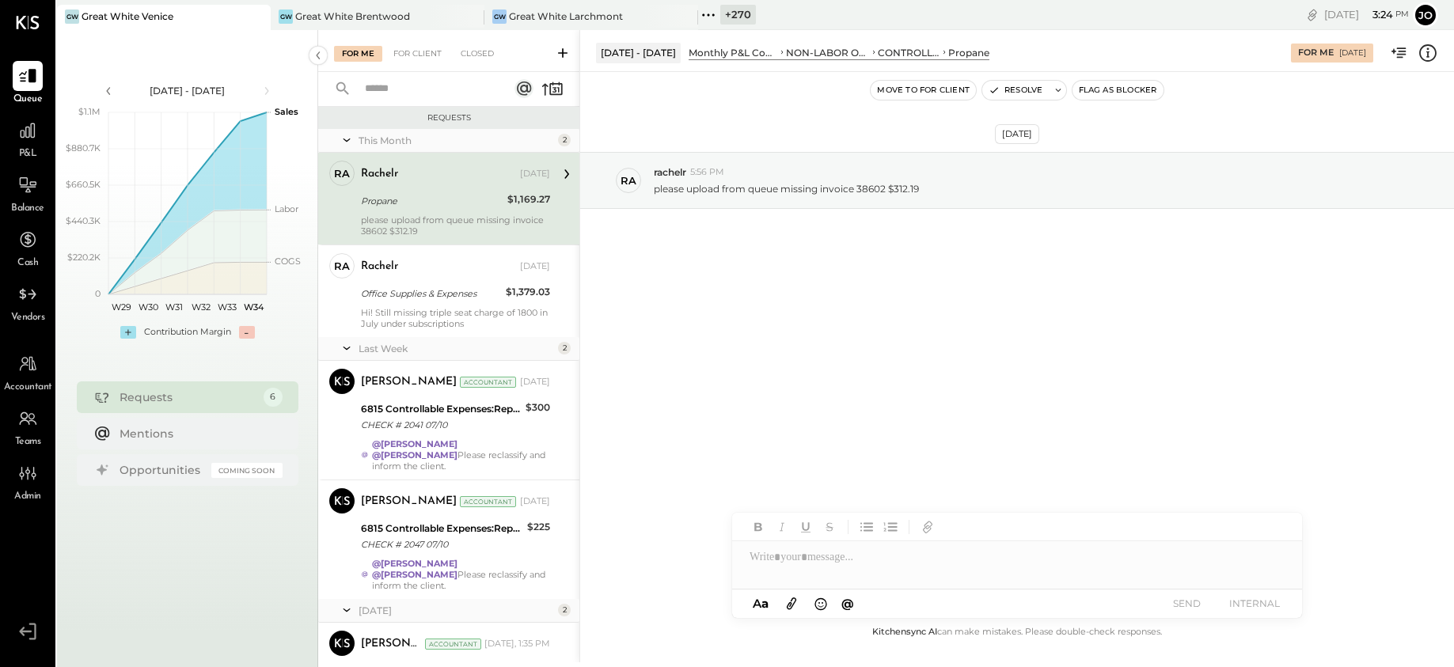
click at [1163, 50] on icon at bounding box center [1428, 53] width 21 height 21
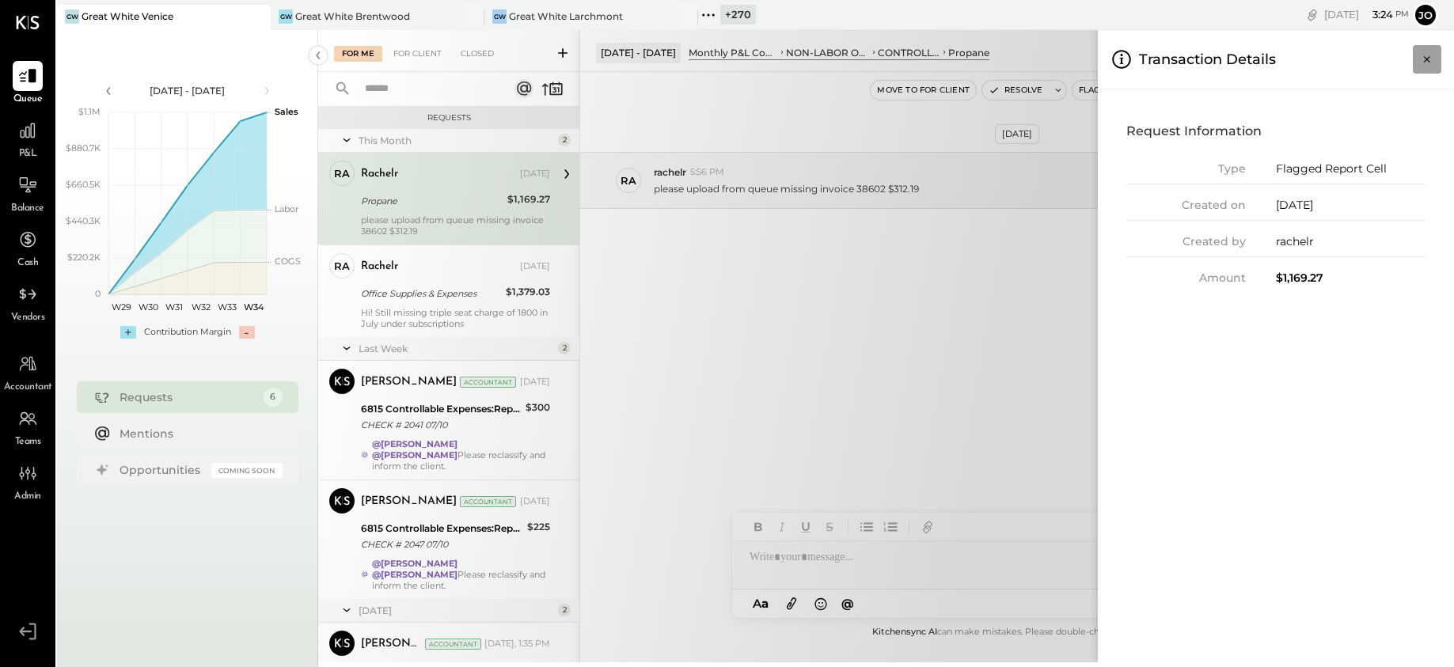
click at [1163, 63] on icon "Close panel" at bounding box center [1427, 59] width 16 height 16
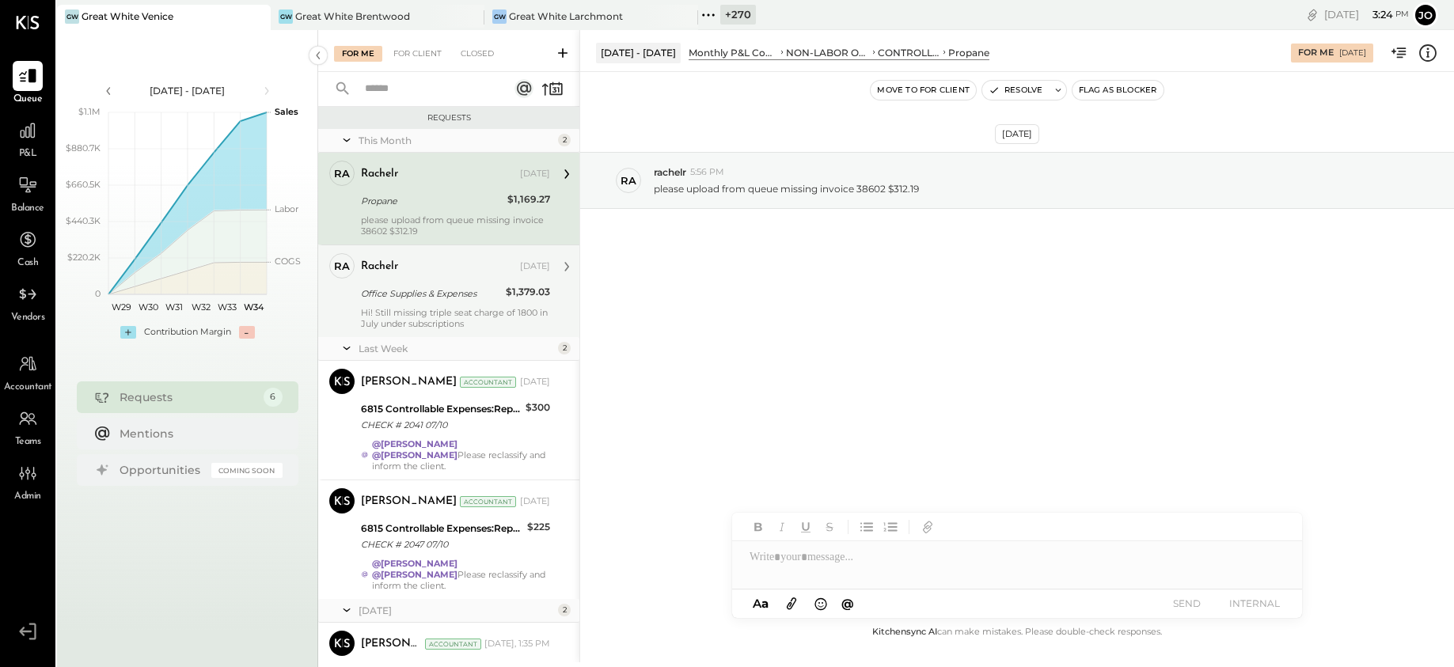
click at [453, 292] on div "Office Supplies & Expenses" at bounding box center [431, 294] width 140 height 16
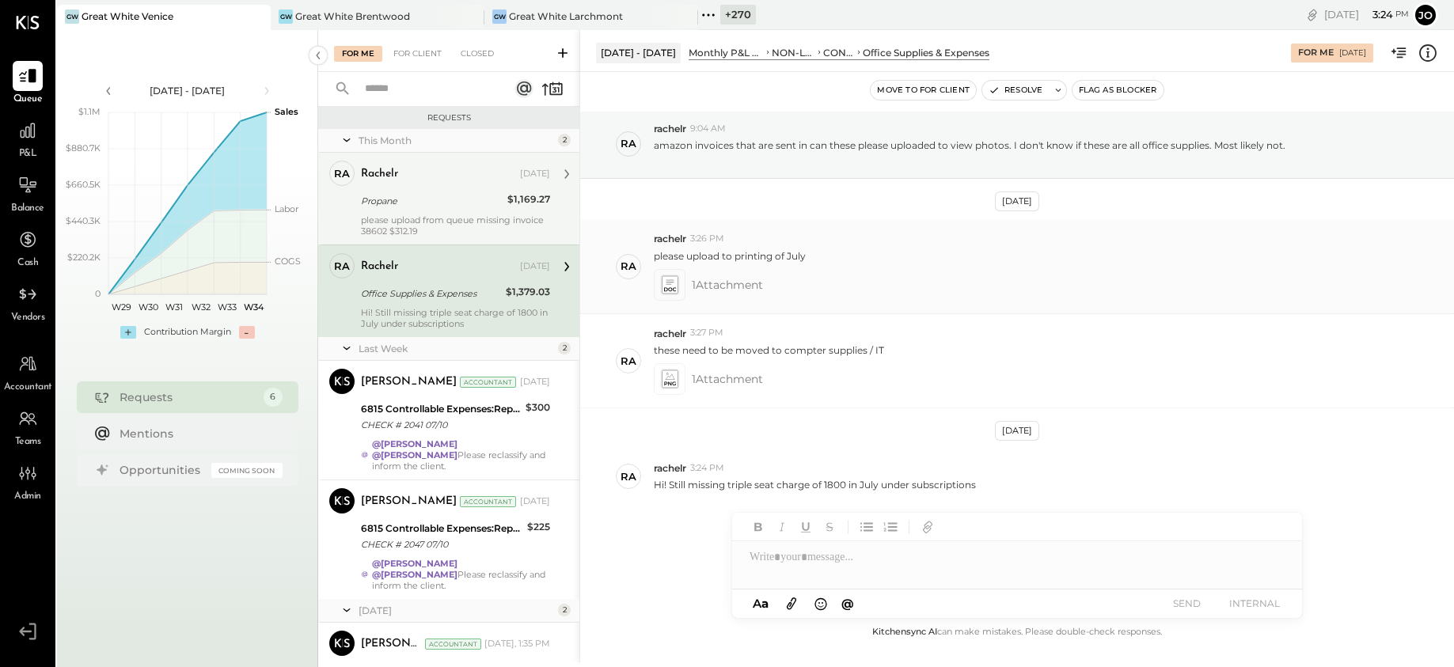
click at [669, 292] on icon at bounding box center [669, 284] width 17 height 18
click at [671, 383] on icon at bounding box center [669, 379] width 17 height 18
click at [456, 196] on div "Propane" at bounding box center [432, 201] width 142 height 16
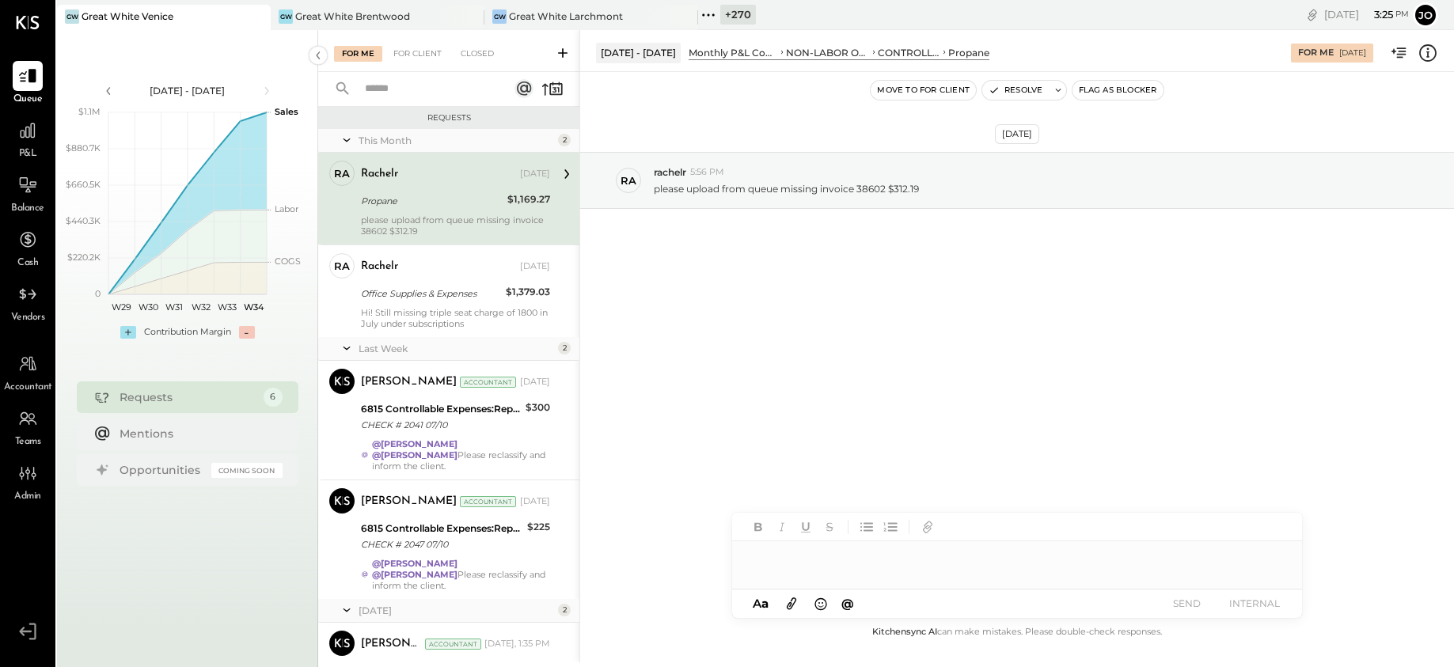
click at [920, 572] on div at bounding box center [1017, 557] width 570 height 32
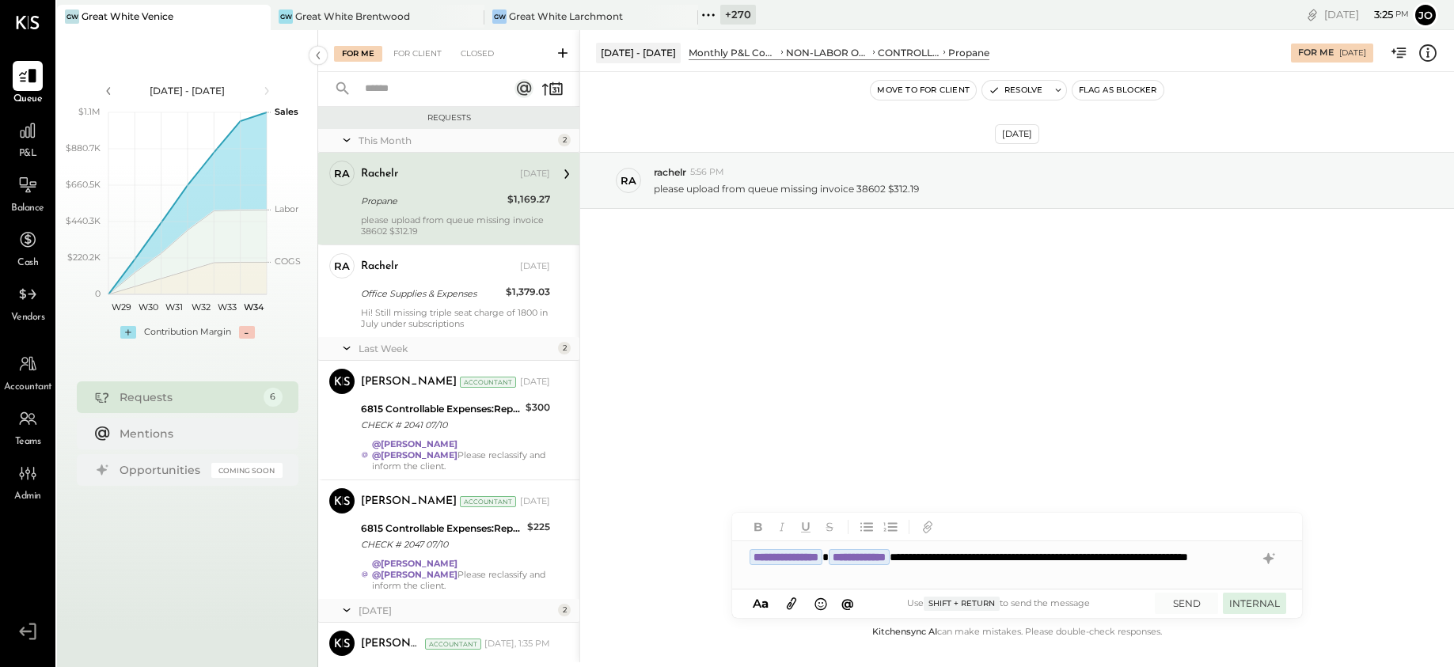
click at [1163, 601] on button "INTERNAL" at bounding box center [1254, 603] width 63 height 21
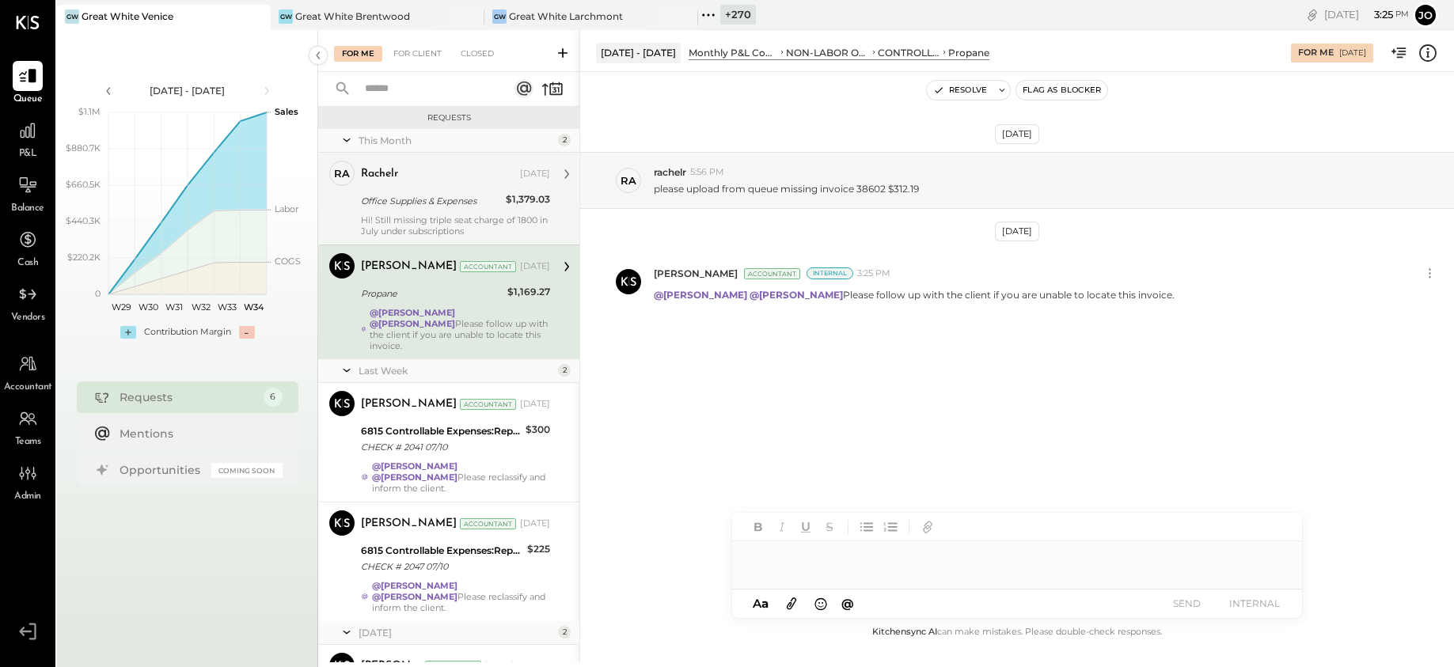
click at [435, 275] on div "Joseph Shin Accountant Aug 13, 2025 Propane $1,169.27 @Noemi Balmaceda @Mayur P…" at bounding box center [455, 302] width 189 height 98
click at [434, 218] on div "Hi! Still missing triple seat charge of 1800 in July under subscriptions" at bounding box center [455, 226] width 189 height 22
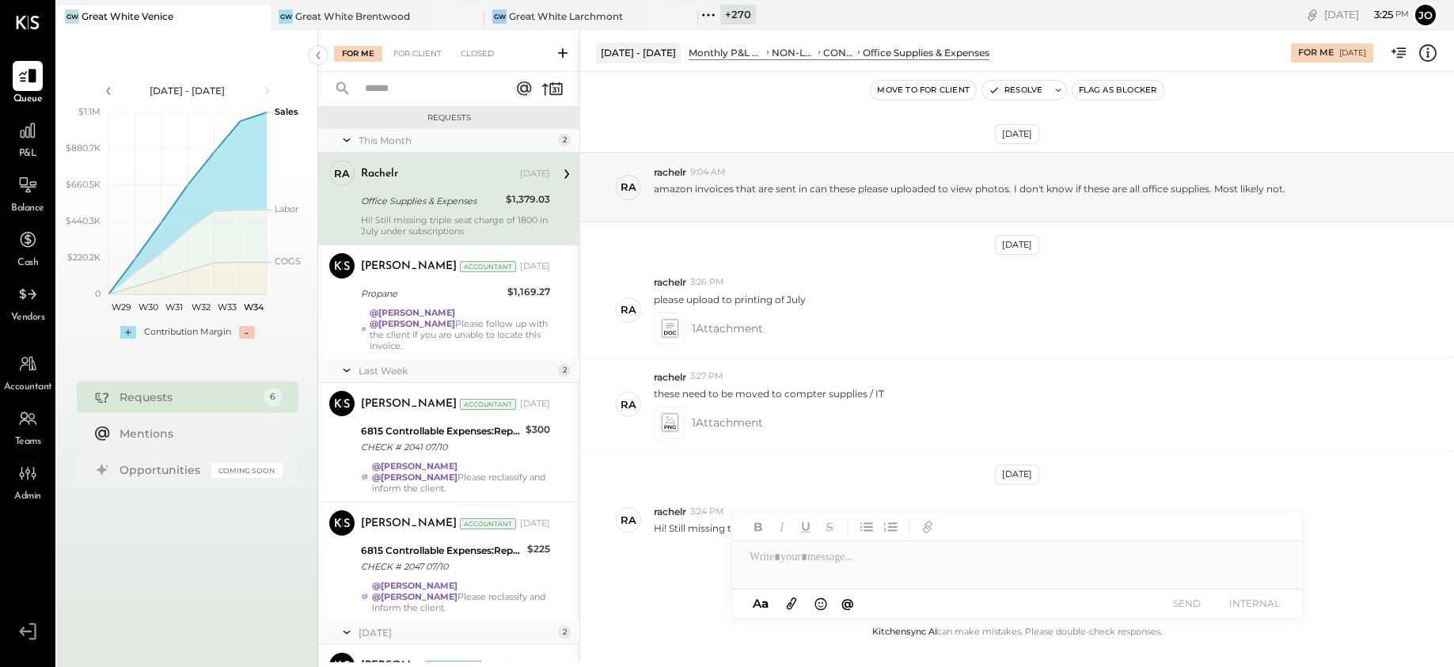
scroll to position [44, 0]
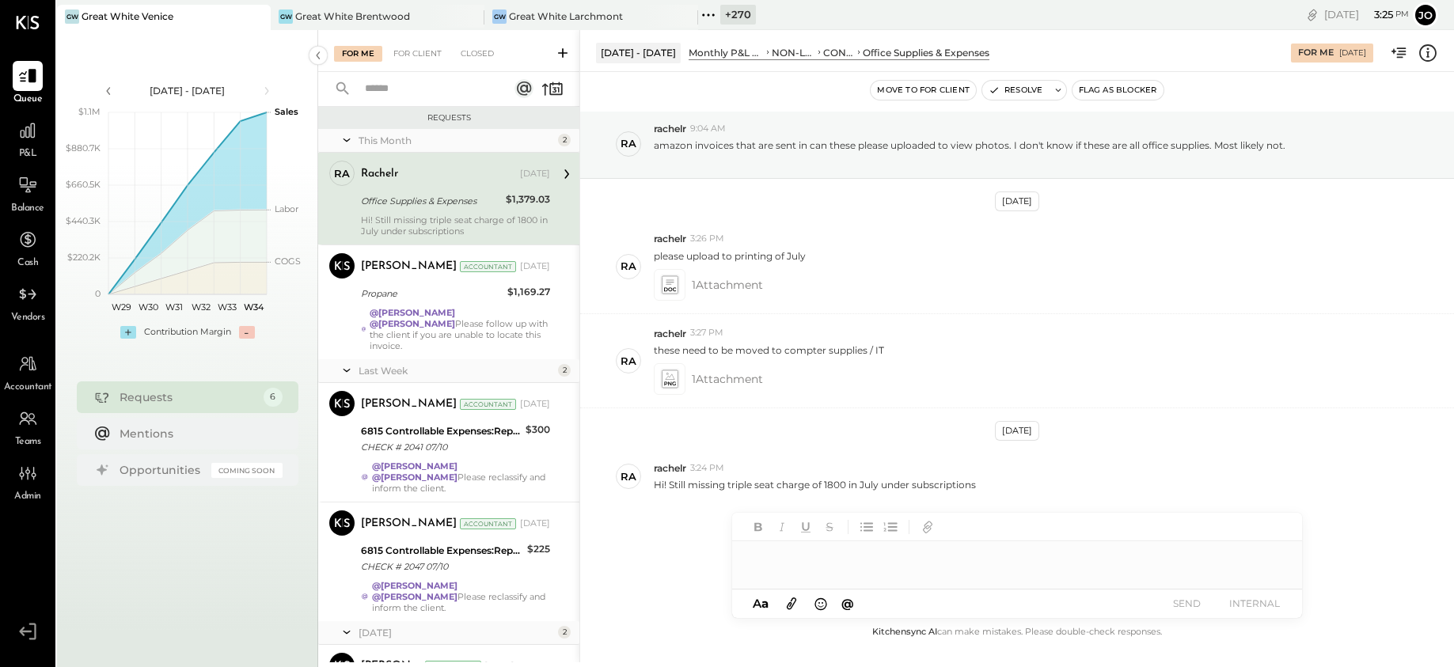
click at [857, 567] on div at bounding box center [1017, 564] width 570 height 47
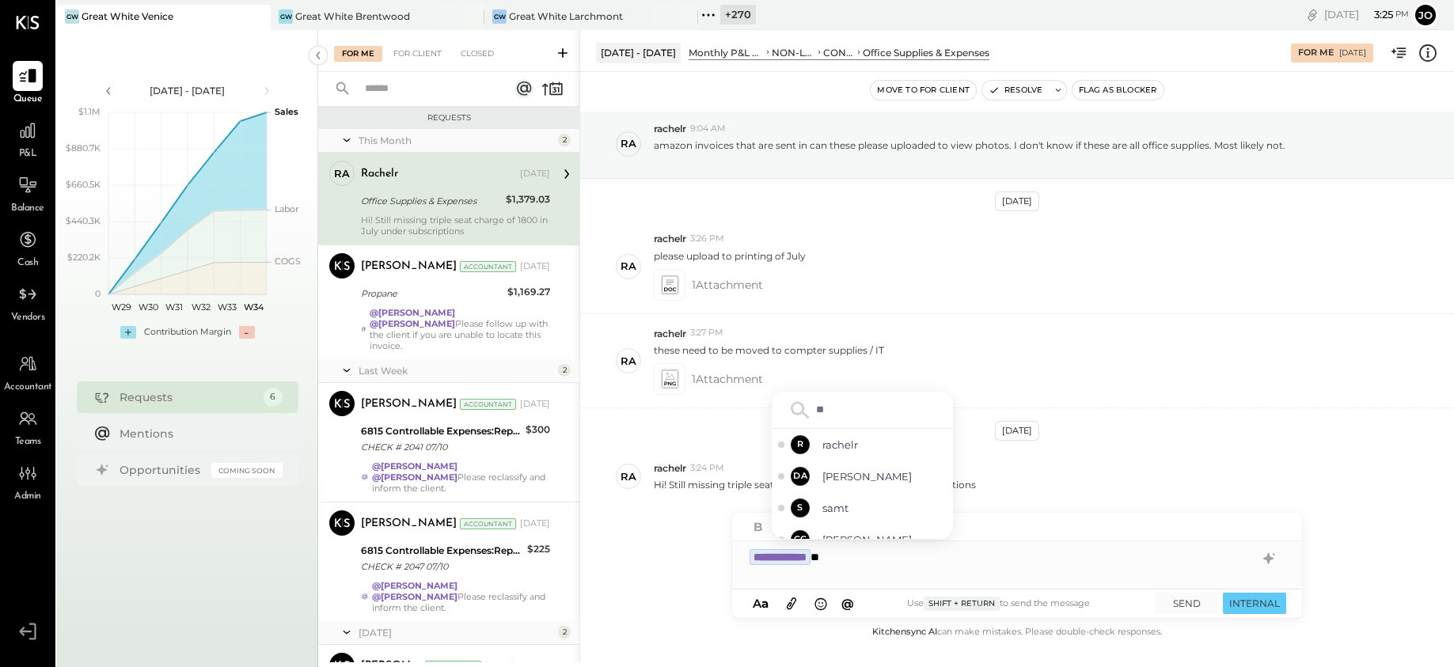
type input "***"
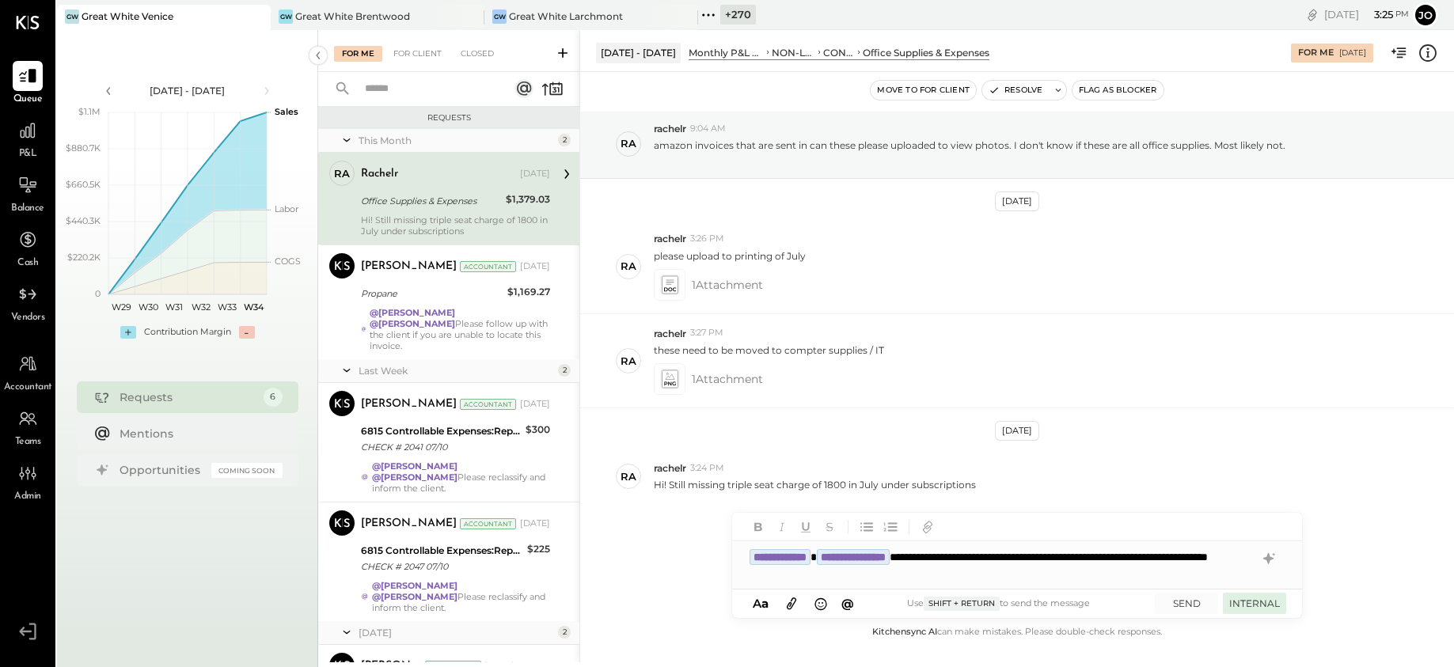
click at [1163, 596] on button "INTERNAL" at bounding box center [1254, 603] width 63 height 21
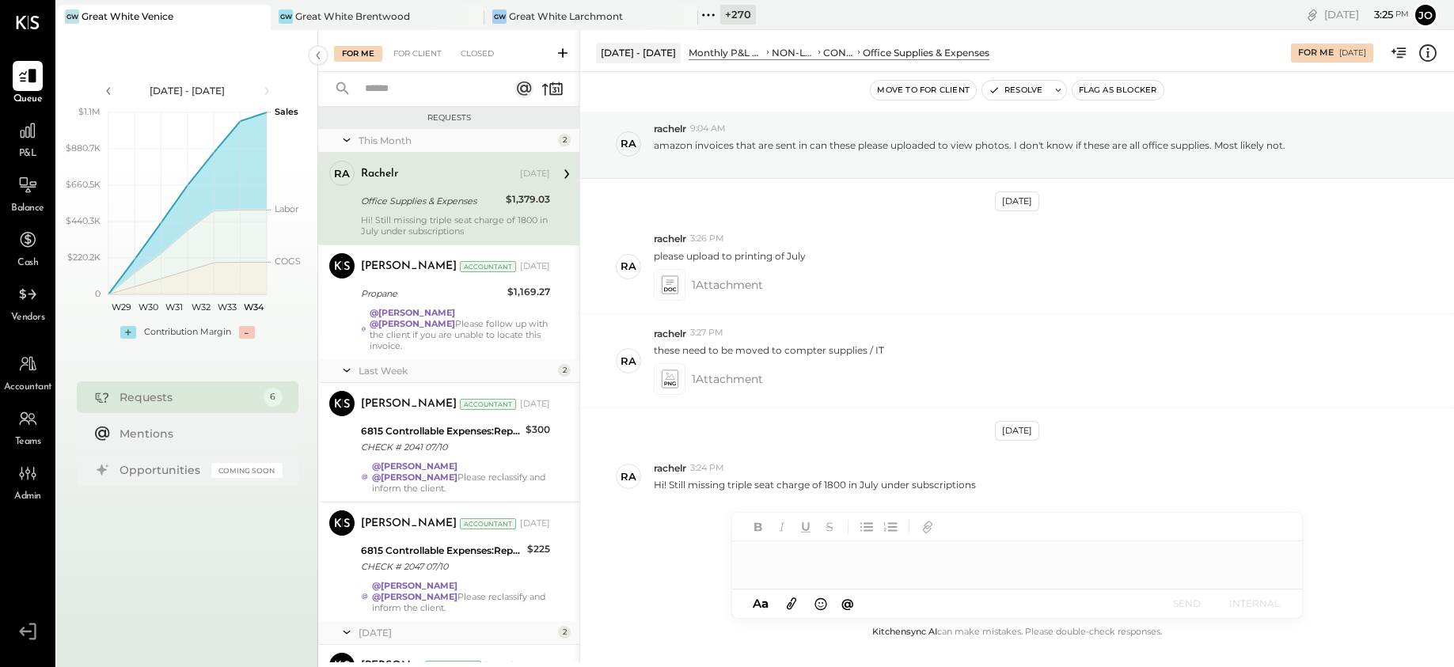
scroll to position [150, 0]
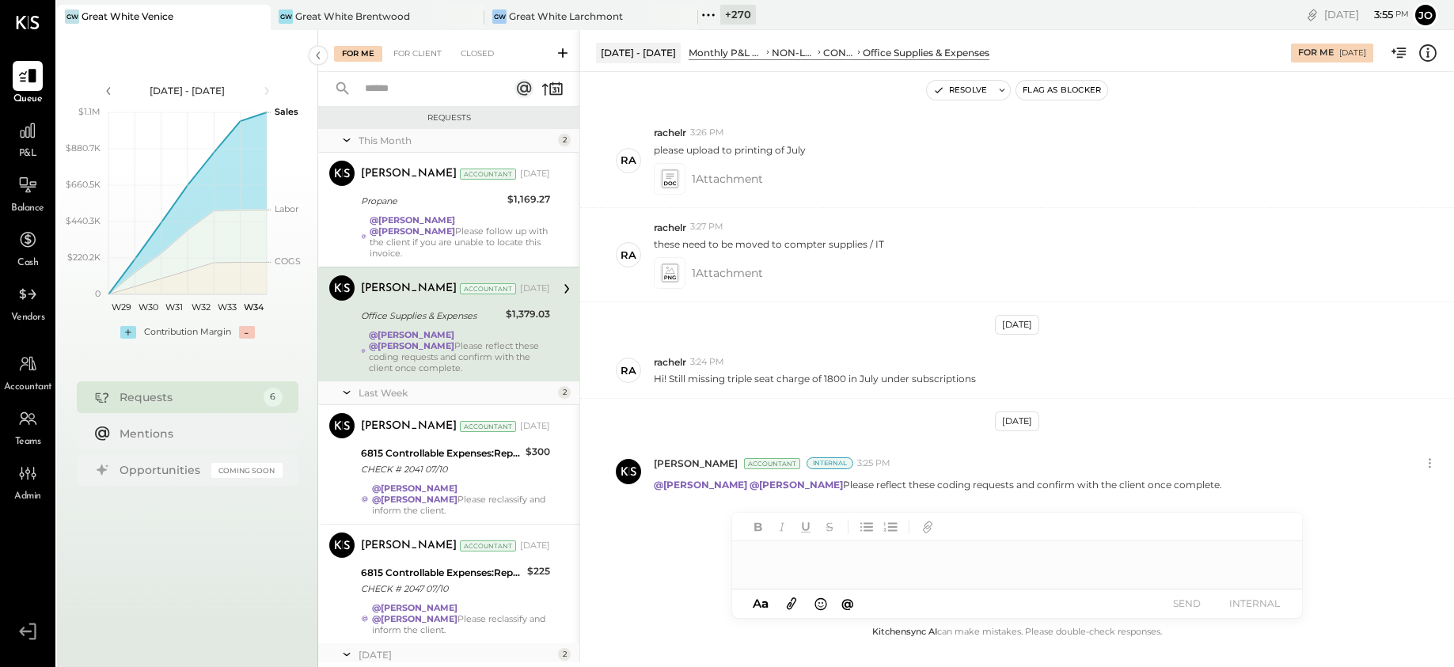
click at [269, 18] on div at bounding box center [242, 16] width 55 height 23
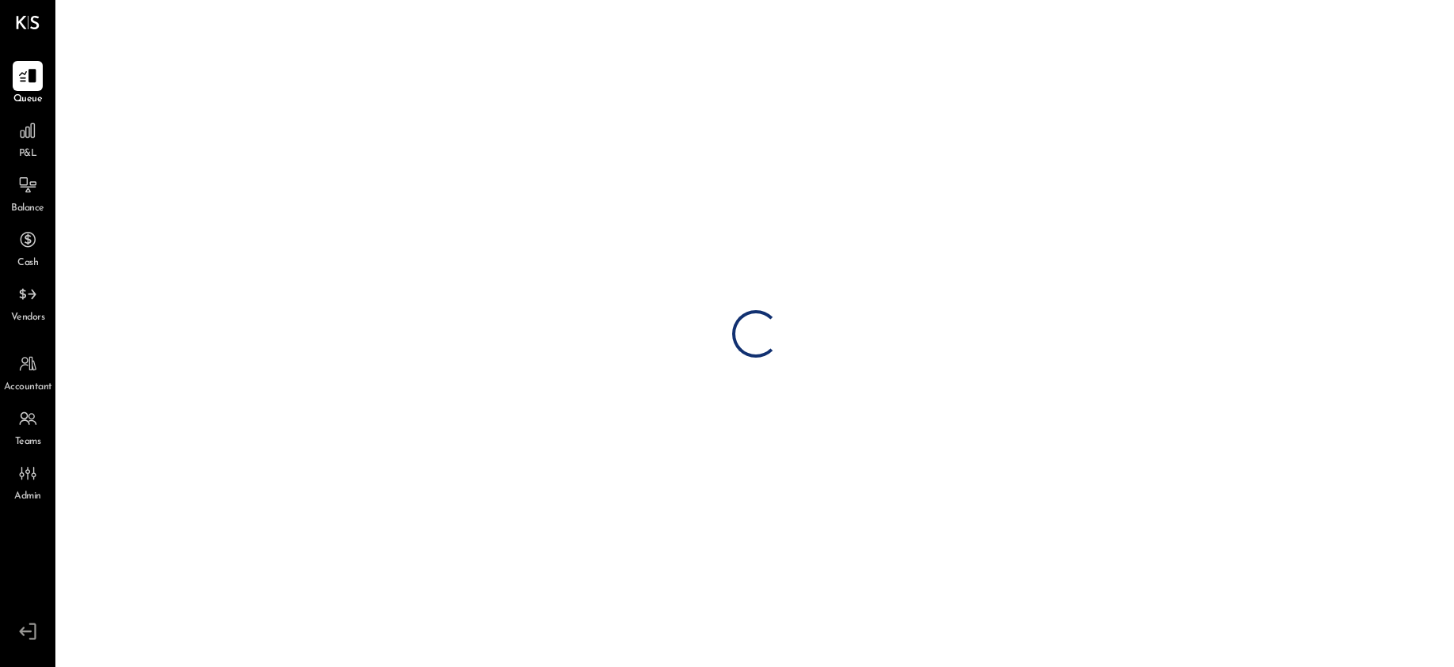
click at [257, 15] on div "Loading…" at bounding box center [755, 333] width 1397 height 667
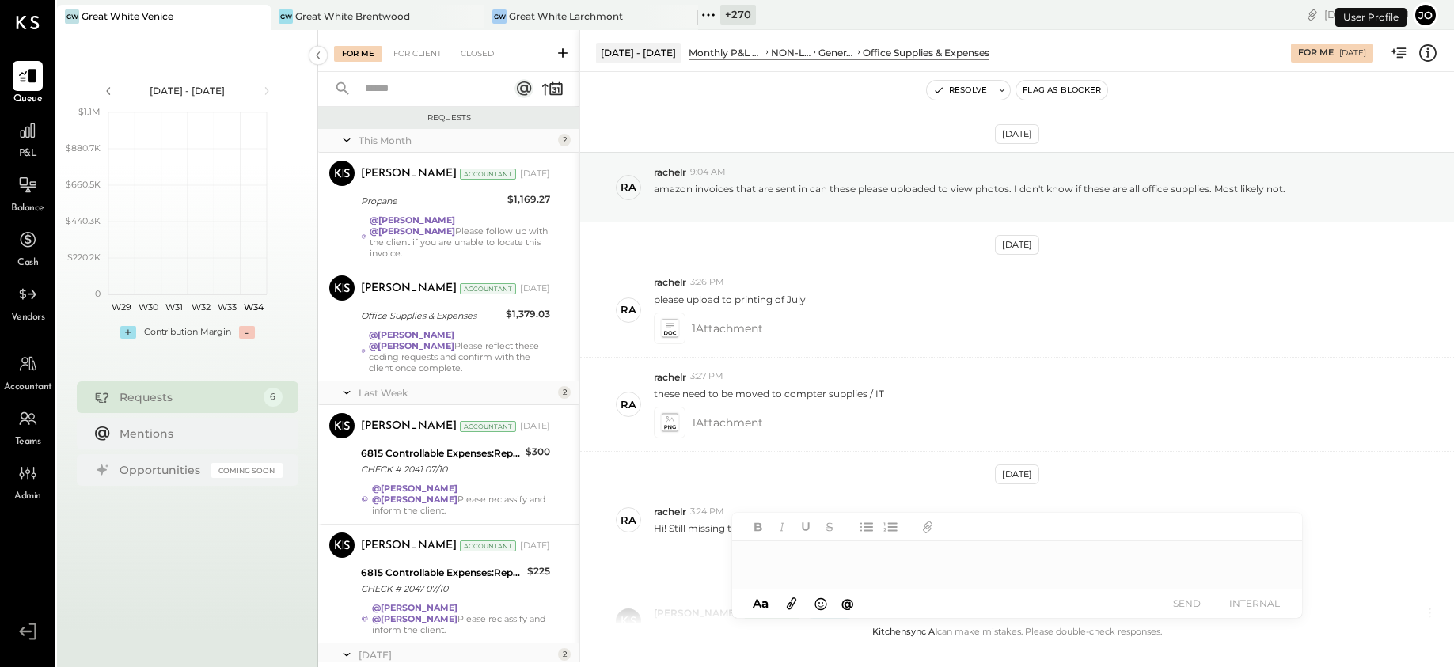
scroll to position [150, 0]
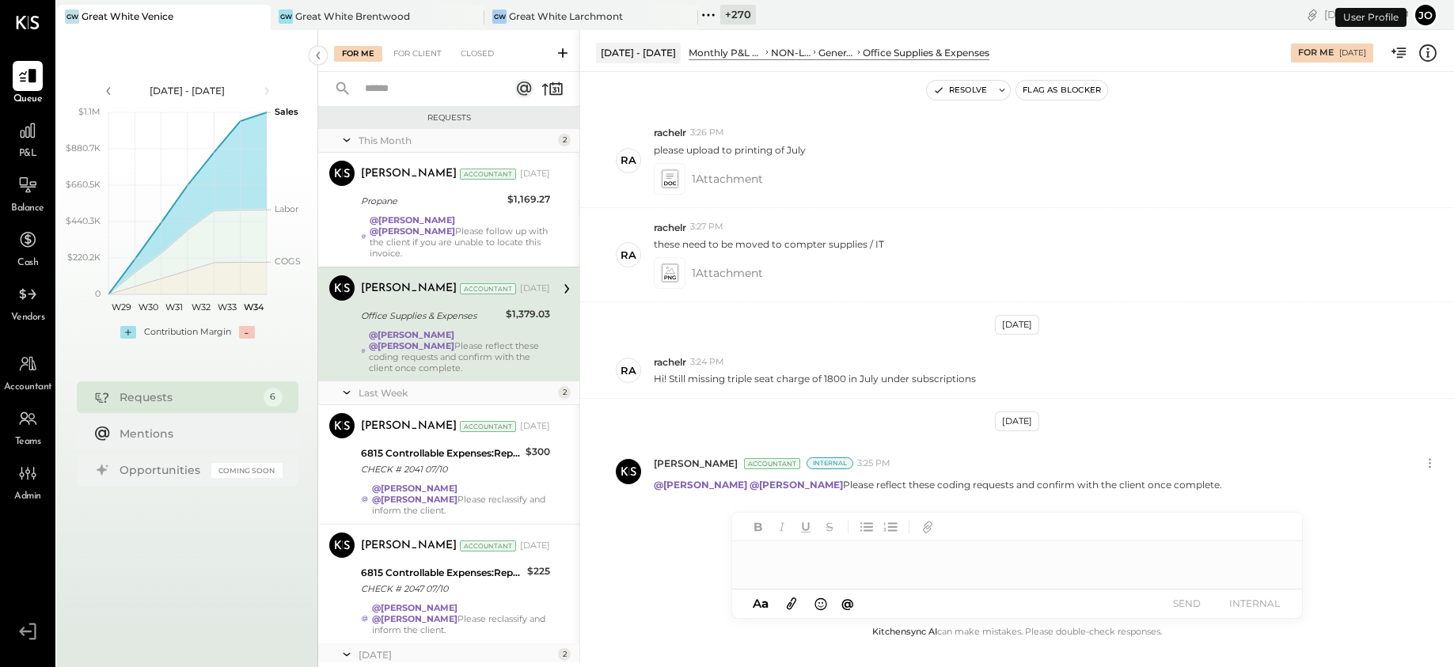
click at [260, 17] on icon at bounding box center [257, 16] width 20 height 19
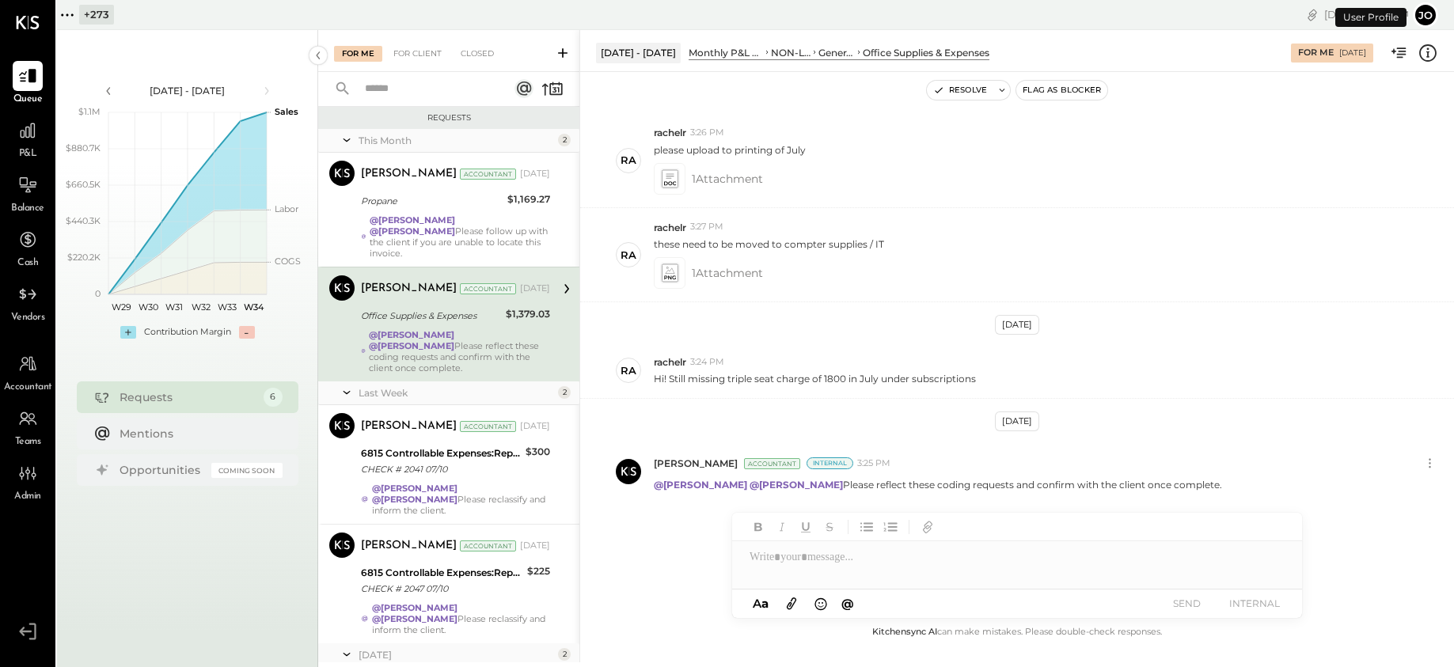
click at [78, 13] on div "+ 273" at bounding box center [85, 15] width 57 height 21
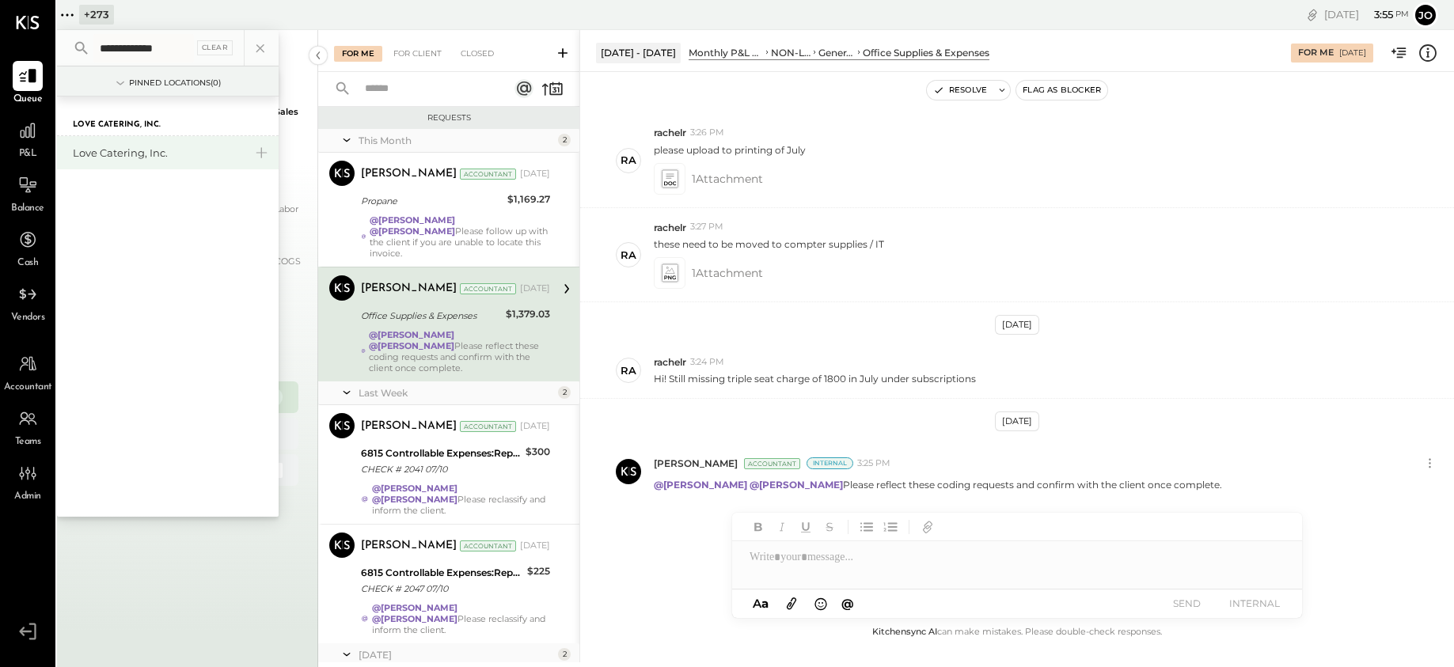
type input "**********"
click at [114, 161] on div "Love Catering, Inc." at bounding box center [168, 152] width 222 height 33
click at [121, 148] on div "Love Catering, Inc." at bounding box center [158, 153] width 171 height 15
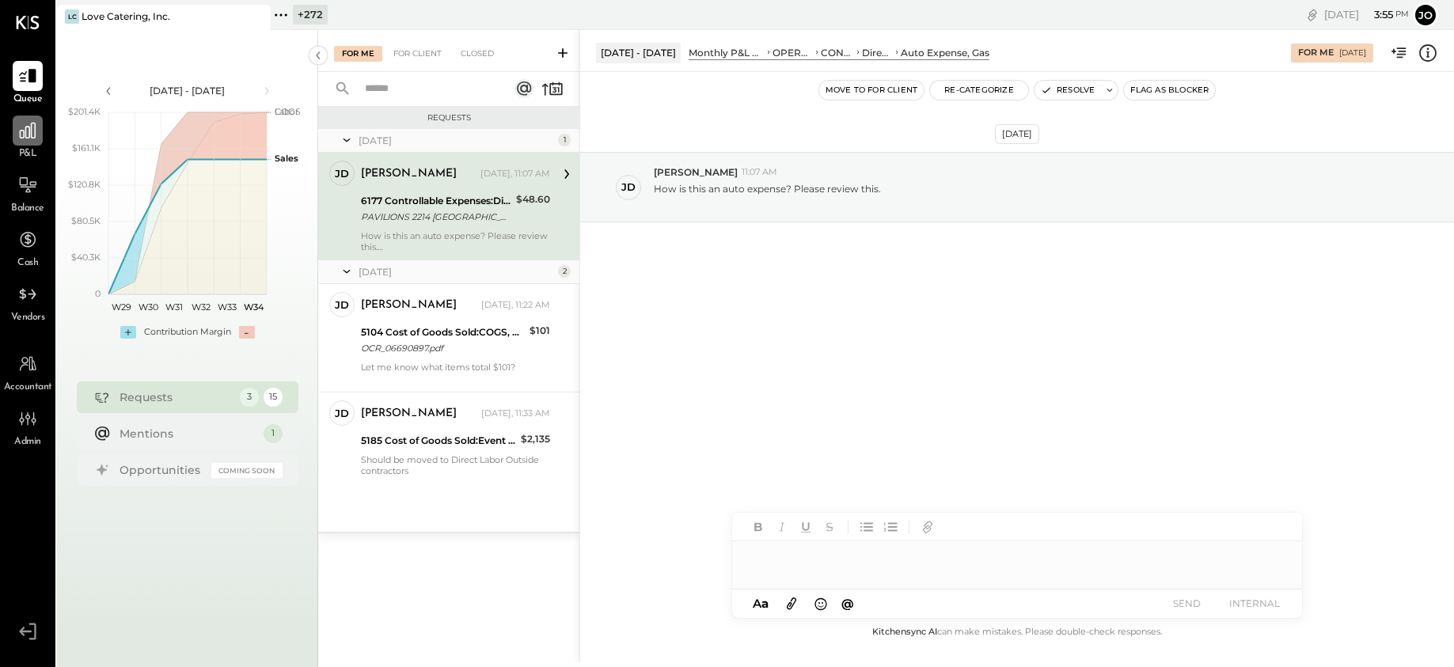
click at [28, 130] on icon at bounding box center [27, 130] width 21 height 21
click at [1437, 66] on div "Jul 1 - 31, 2025 Monthly P&L Comparison OPERATING EXPENSES (EBITDA) CONTROLLABL…" at bounding box center [1017, 51] width 874 height 42
click at [1427, 53] on icon at bounding box center [1428, 51] width 2 height 9
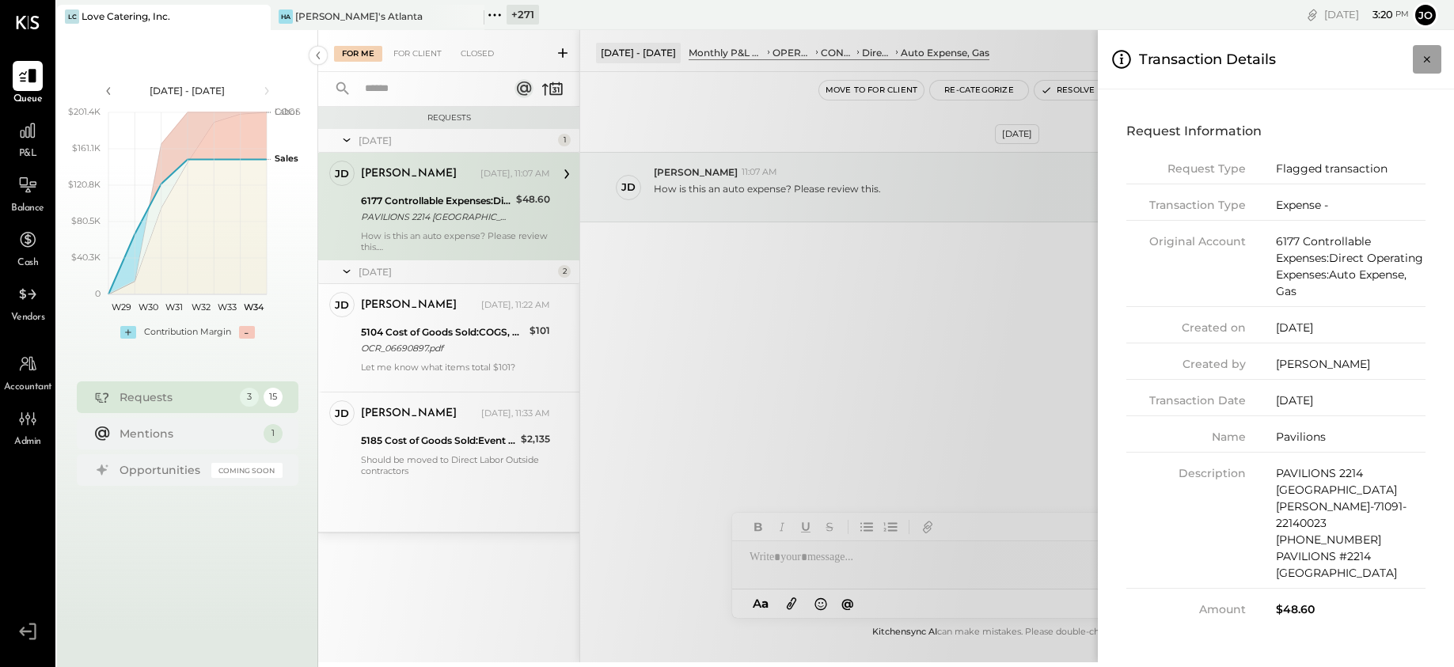
click at [1422, 51] on icon "Close panel" at bounding box center [1427, 59] width 16 height 16
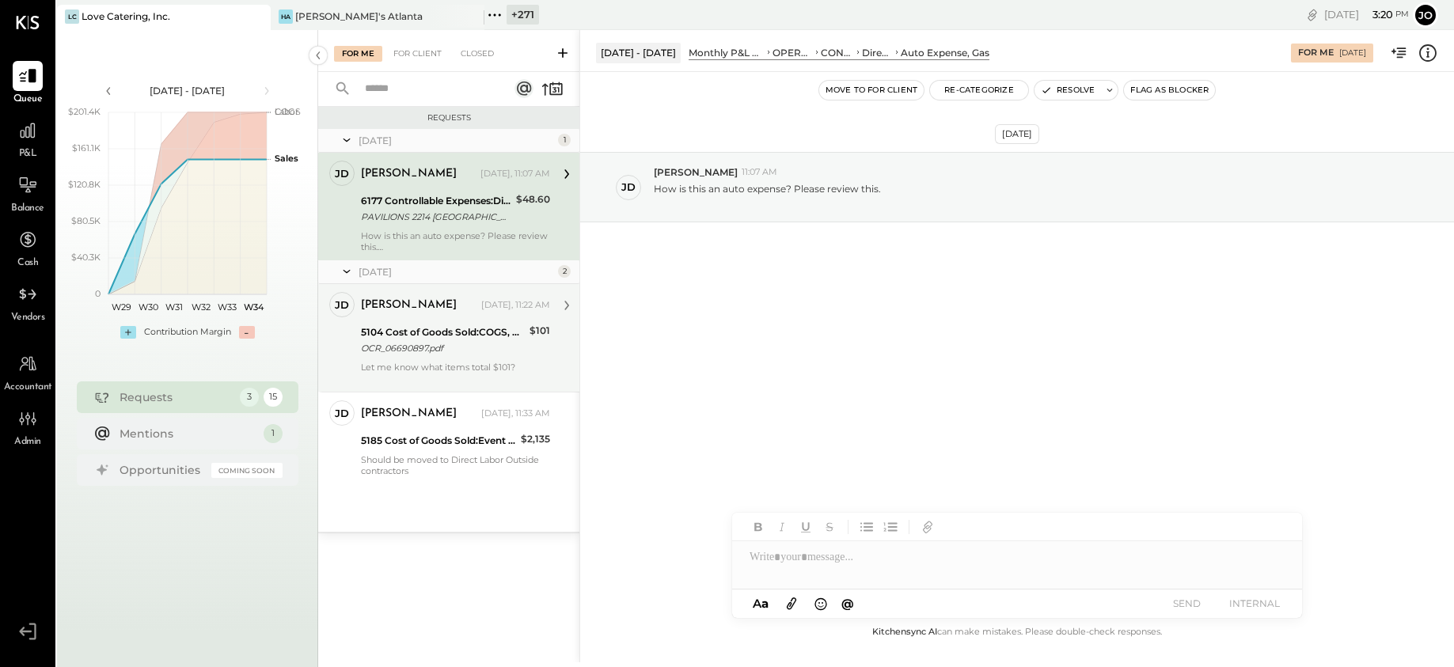
click at [492, 317] on div "Jonathan Darr Today, 11:22 AM" at bounding box center [455, 305] width 189 height 27
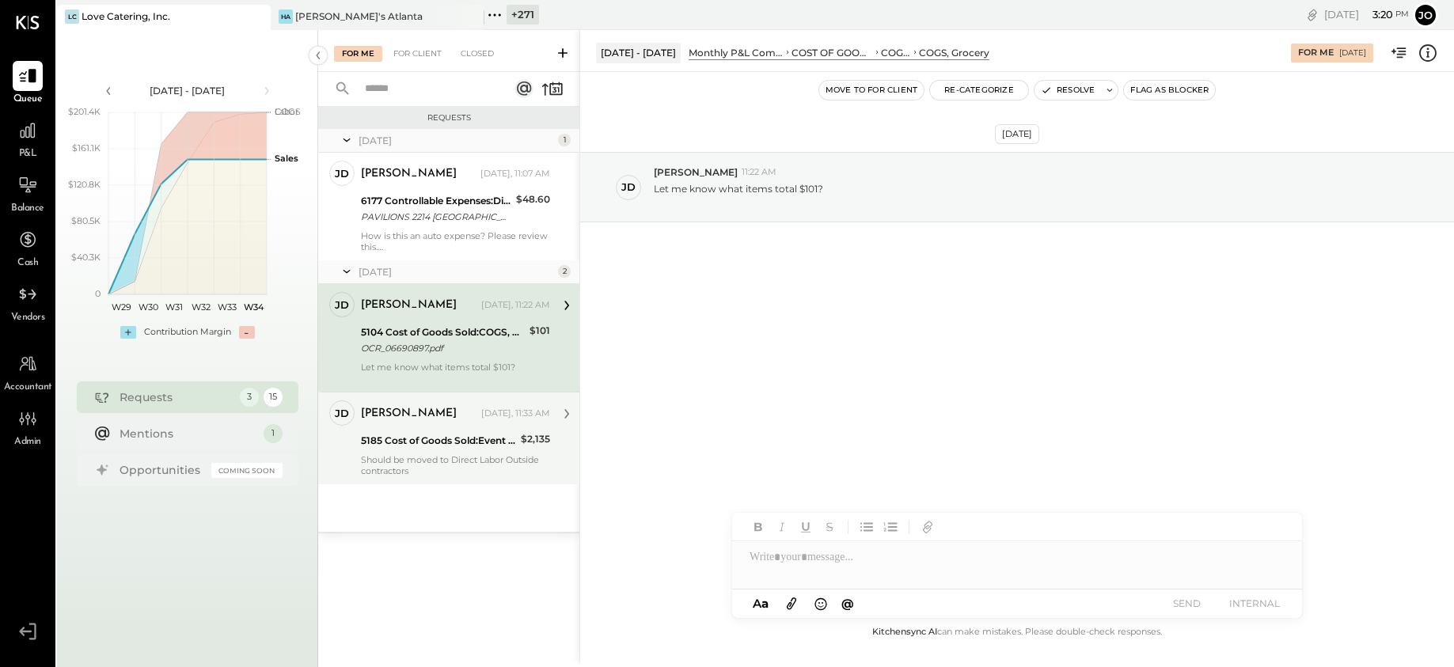
click at [489, 419] on div "Today, 11:33 AM" at bounding box center [515, 414] width 69 height 13
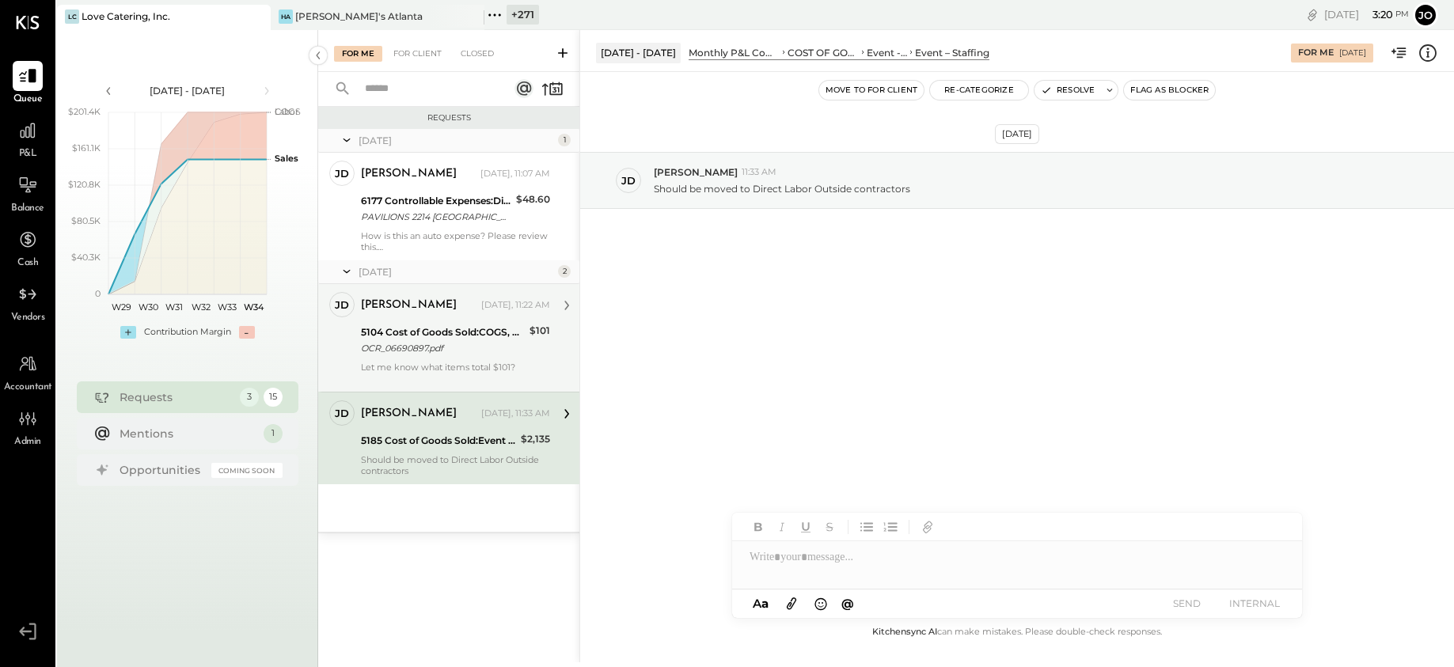
click at [462, 346] on div "OCR_06690897.pdf" at bounding box center [443, 348] width 164 height 16
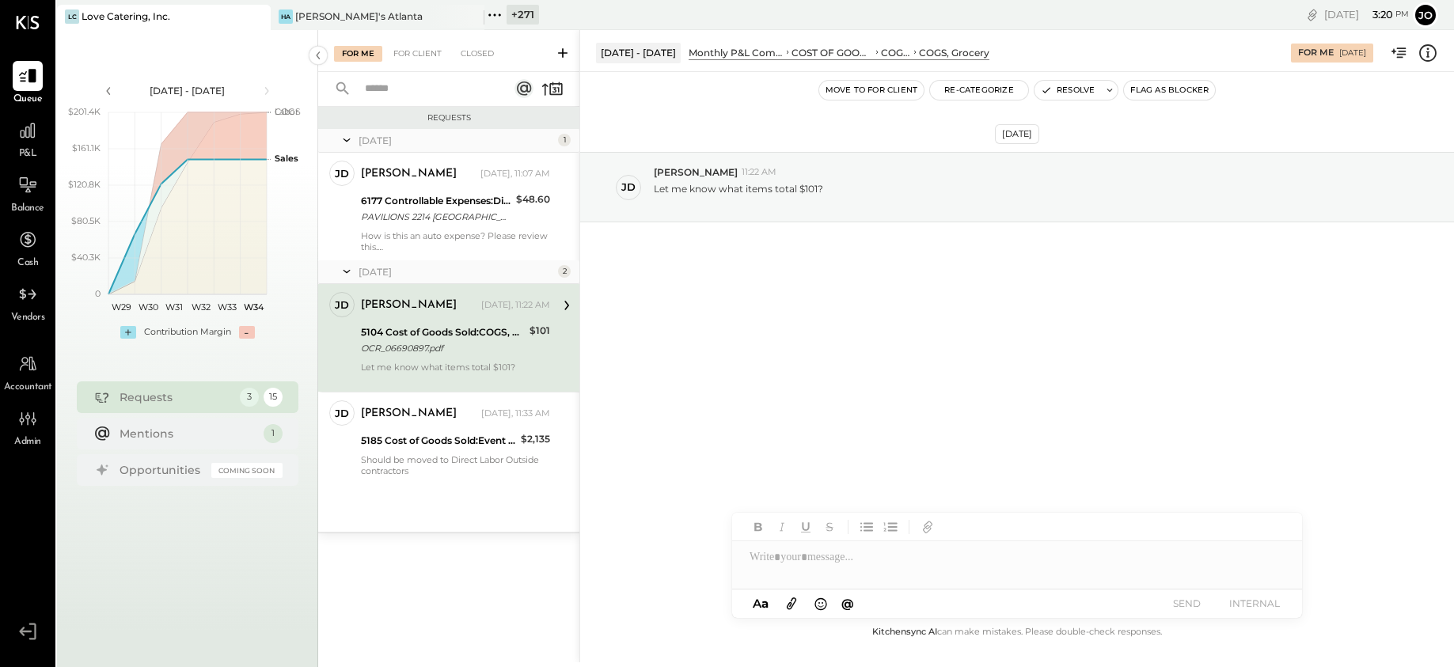
click at [1425, 48] on icon at bounding box center [1428, 53] width 21 height 21
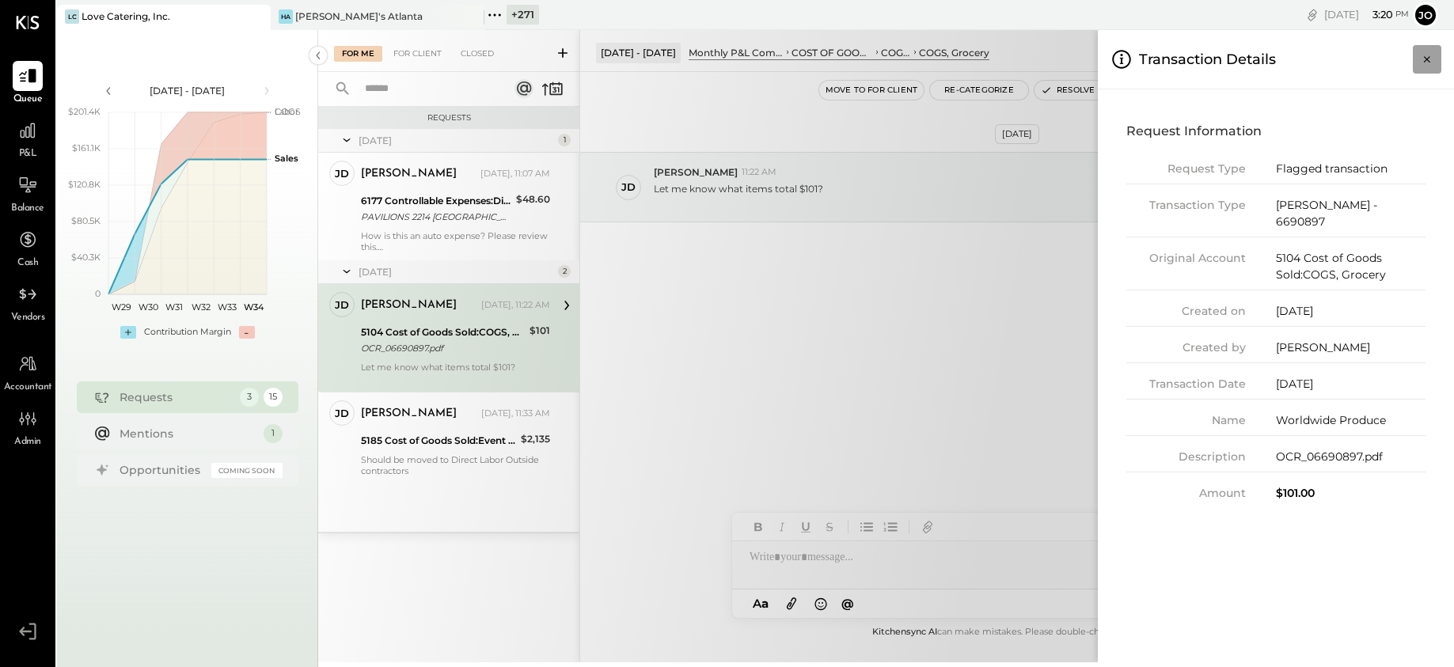
click at [1426, 48] on button "Close panel" at bounding box center [1427, 59] width 28 height 28
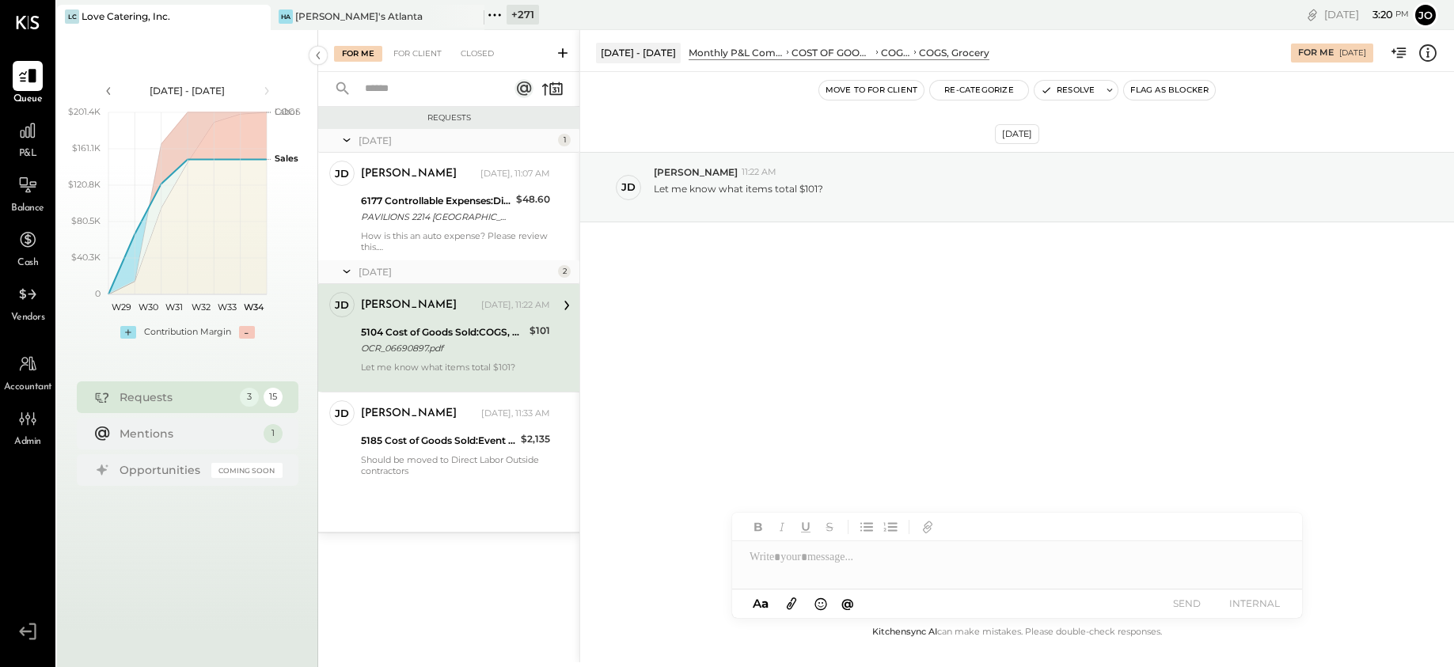
click at [962, 340] on div "Aug 20th, 2025 JD Jonathan Darr 11:22 AM Let me know what items total $101?" at bounding box center [1017, 227] width 874 height 230
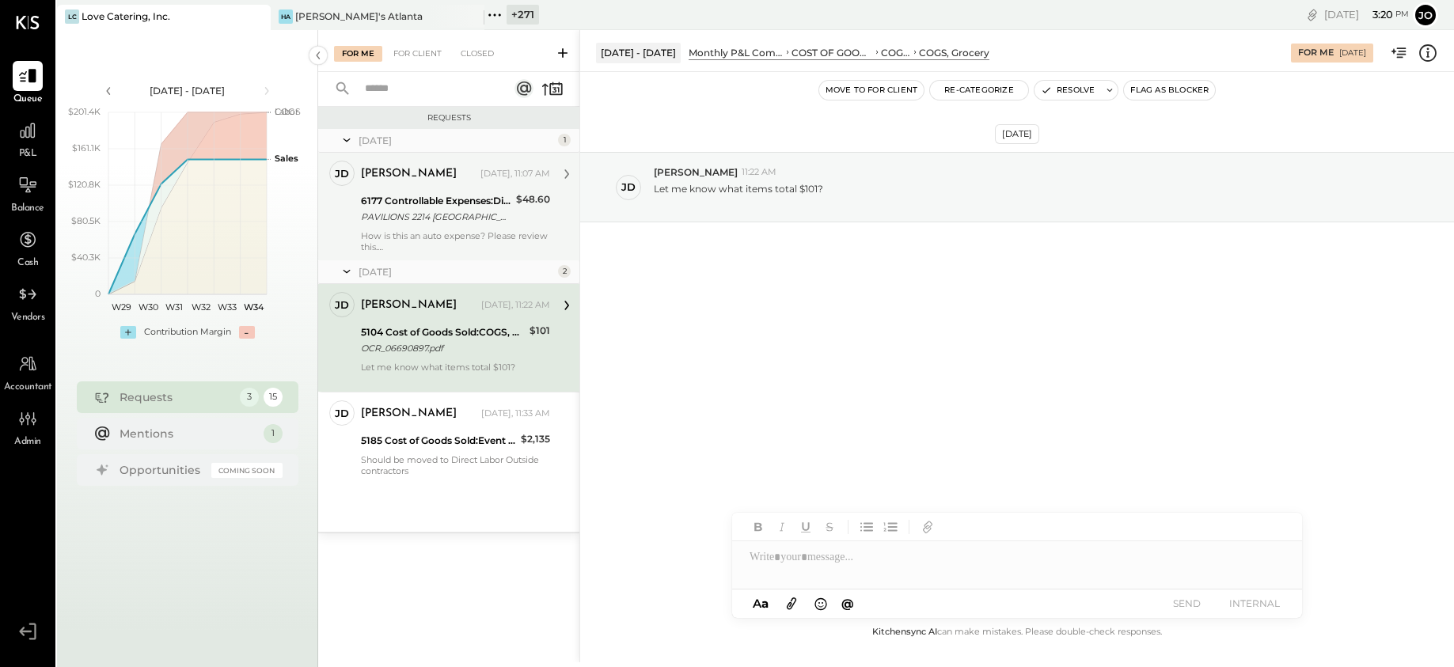
click at [424, 235] on div "How is this an auto expense? Please review this." at bounding box center [455, 241] width 189 height 22
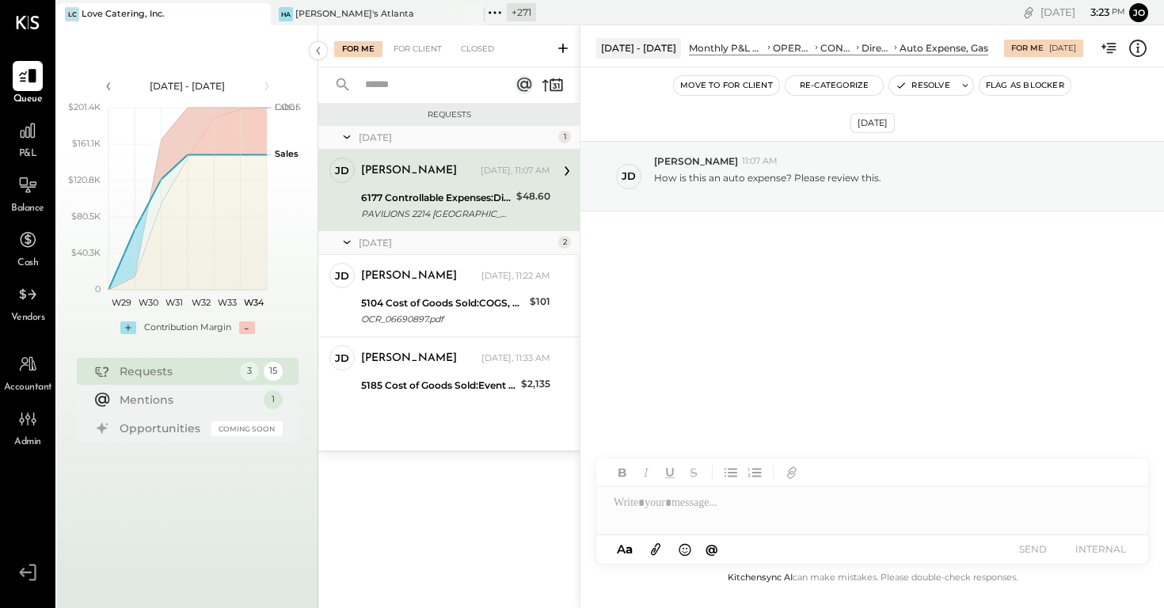
click at [502, 9] on icon at bounding box center [494, 12] width 21 height 21
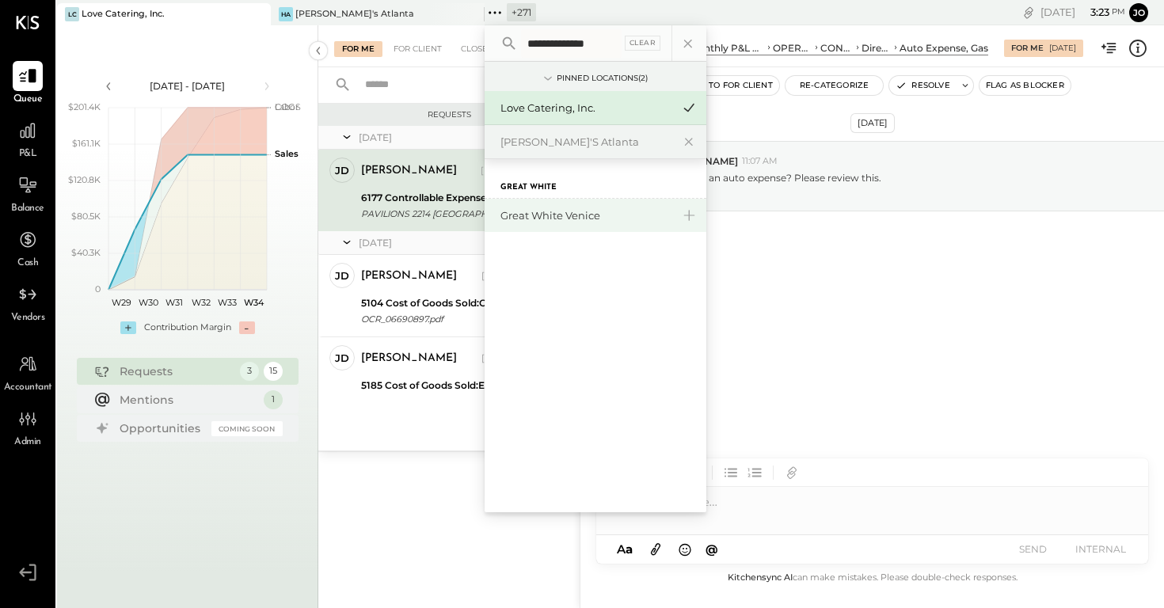
type input "**********"
click at [567, 214] on div "Great White Venice" at bounding box center [585, 215] width 171 height 15
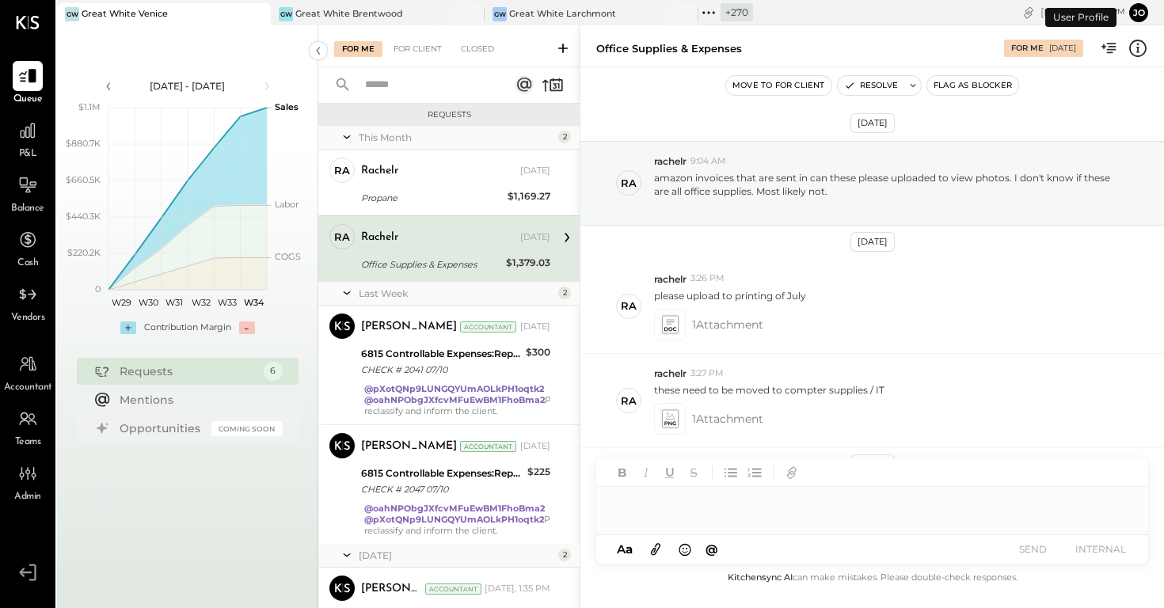
scroll to position [88, 0]
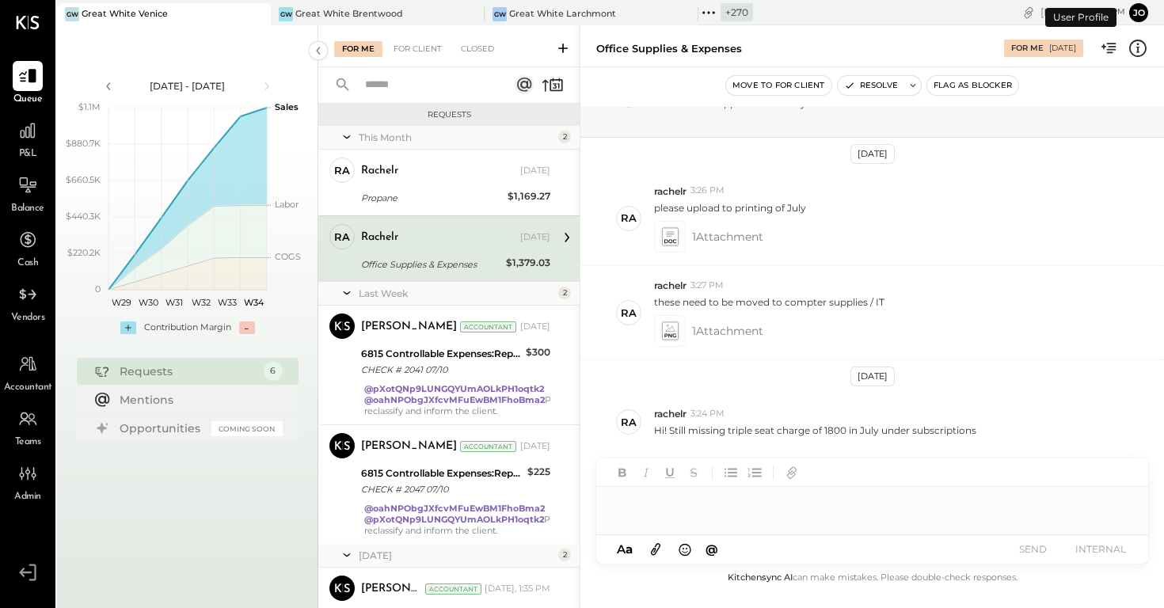
click at [32, 146] on div "P&L" at bounding box center [28, 139] width 30 height 46
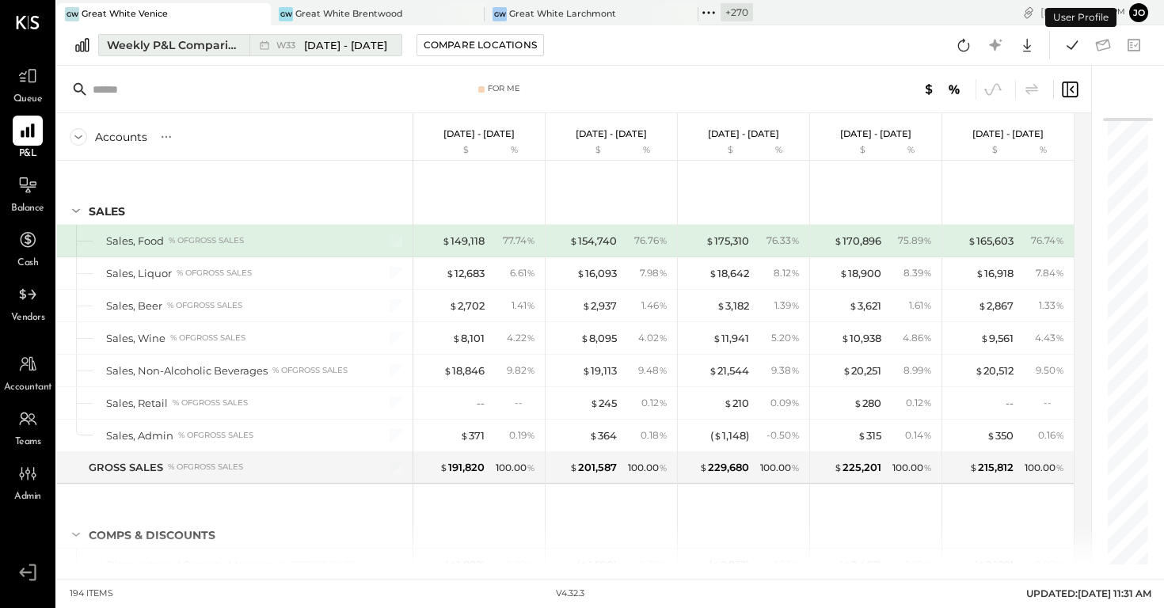
click at [234, 47] on div "Weekly P&L Comparison" at bounding box center [173, 45] width 133 height 16
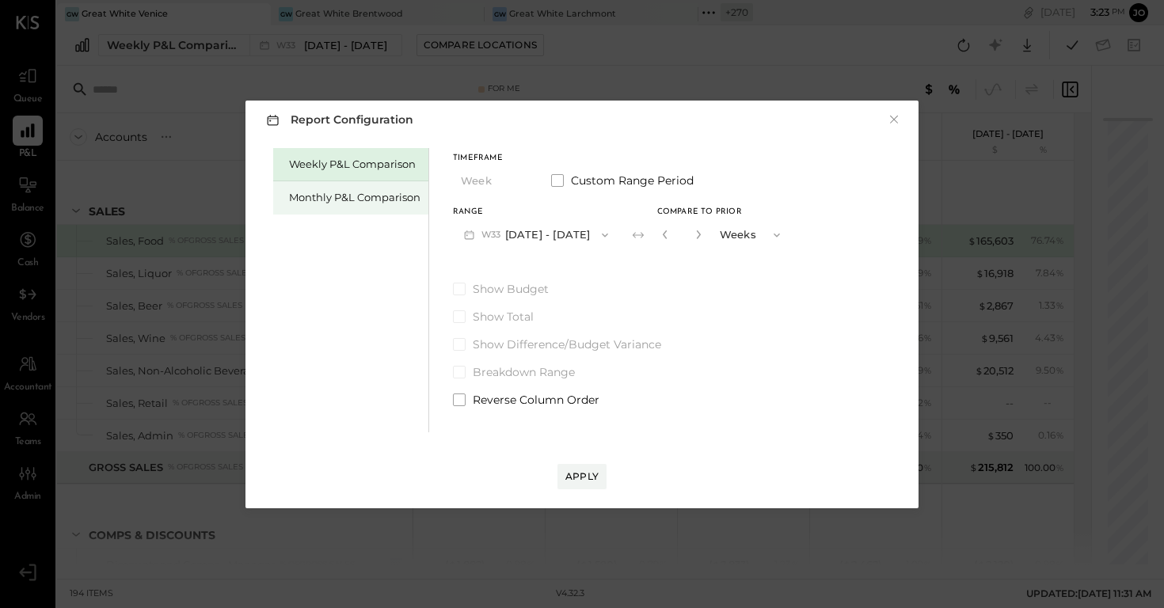
click at [370, 188] on div "Monthly P&L Comparison" at bounding box center [350, 197] width 155 height 33
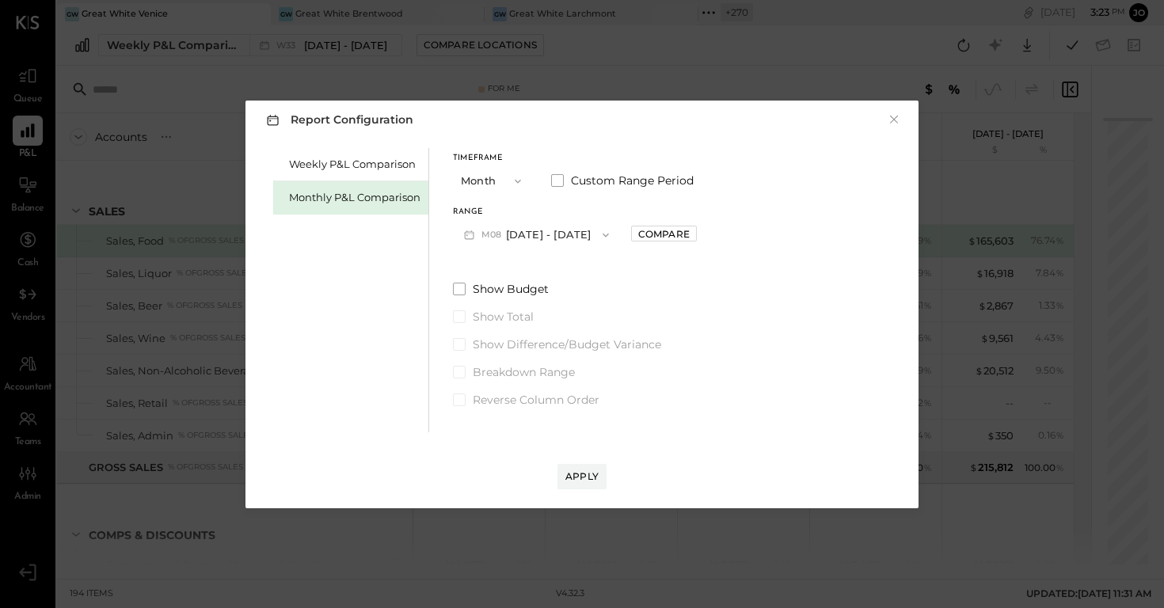
click at [579, 241] on button "M08 [DATE] - [DATE]" at bounding box center [536, 234] width 167 height 29
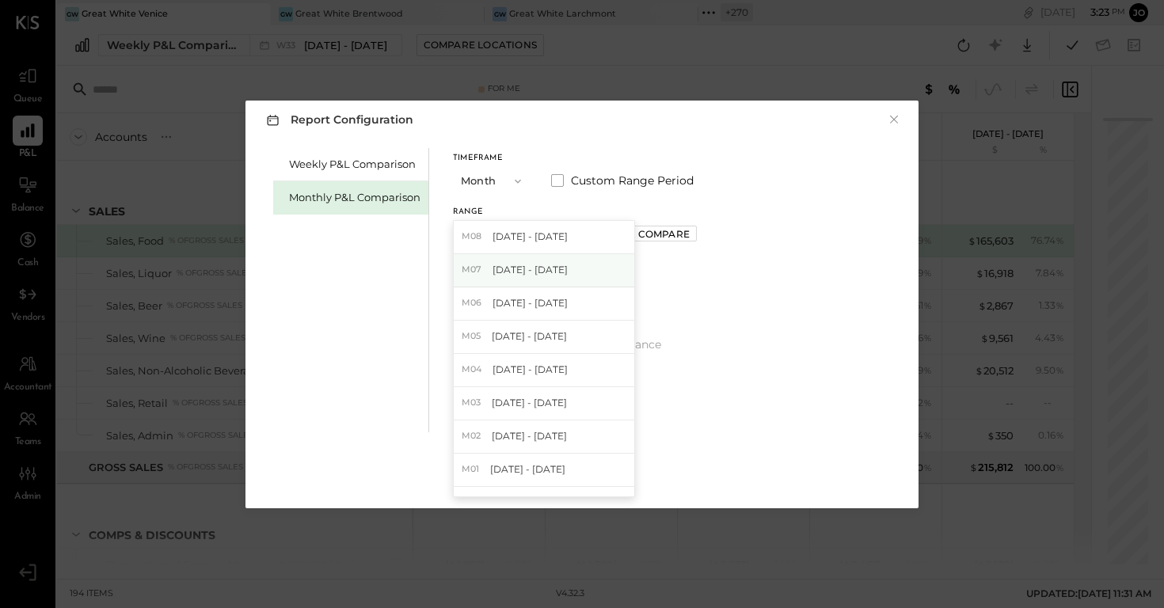
click at [588, 273] on div "M07 [DATE] - [DATE]" at bounding box center [544, 270] width 180 height 33
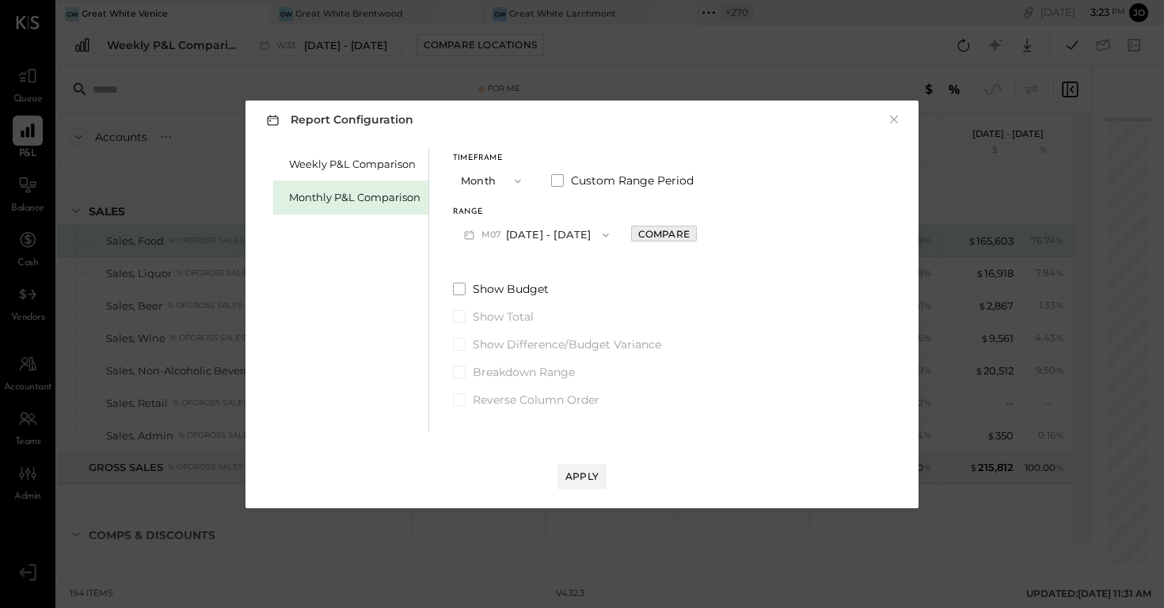
click at [662, 230] on div "Compare" at bounding box center [663, 233] width 51 height 13
click at [694, 236] on icon "button" at bounding box center [698, 234] width 9 height 9
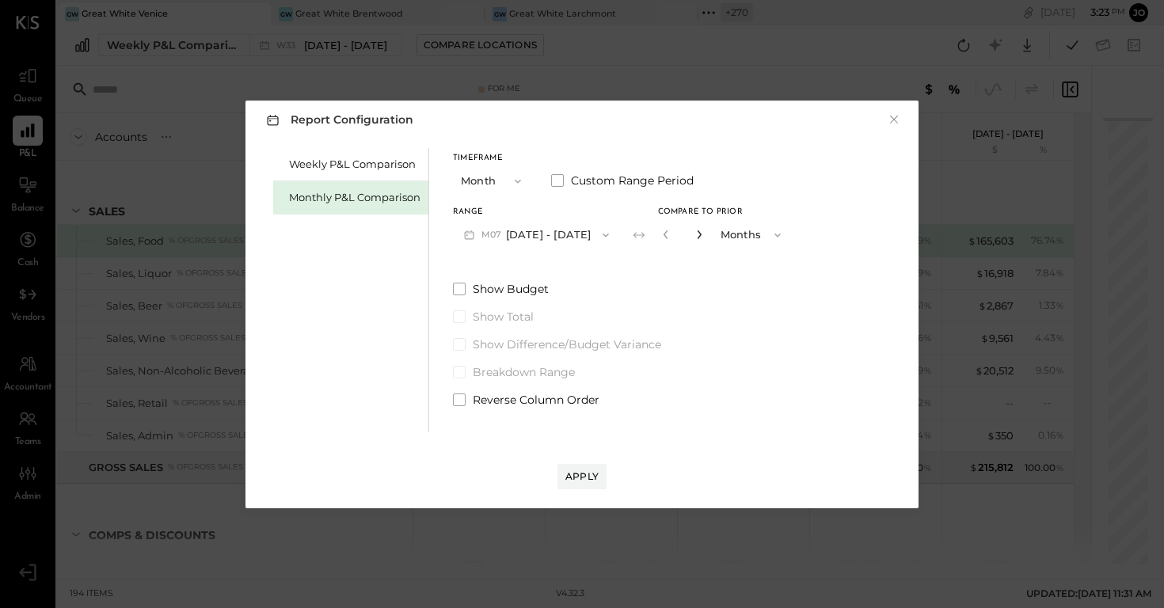
click at [694, 236] on icon "button" at bounding box center [698, 234] width 9 height 9
type input "*"
click at [588, 469] on div "Apply" at bounding box center [581, 475] width 33 height 13
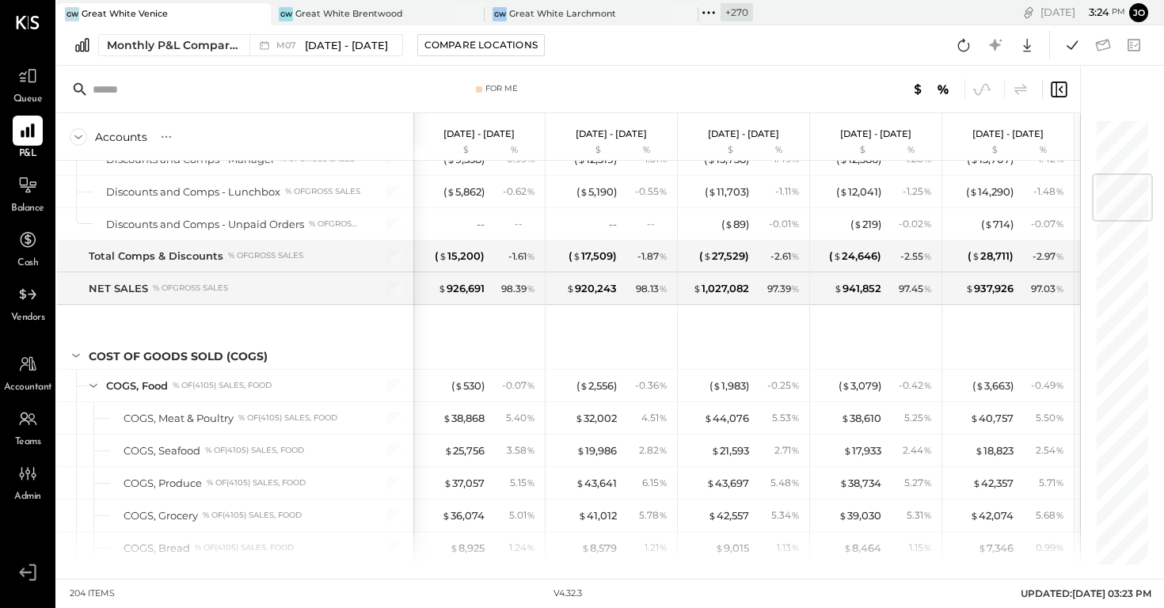
scroll to position [2861, 0]
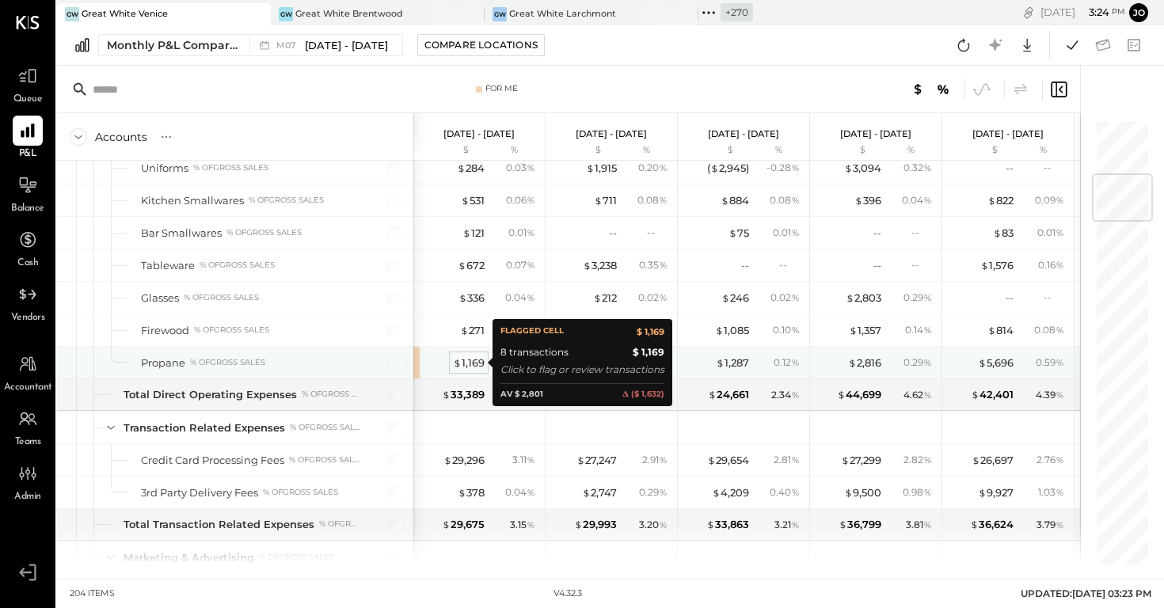
click at [476, 366] on div "$ 1,169" at bounding box center [469, 362] width 32 height 15
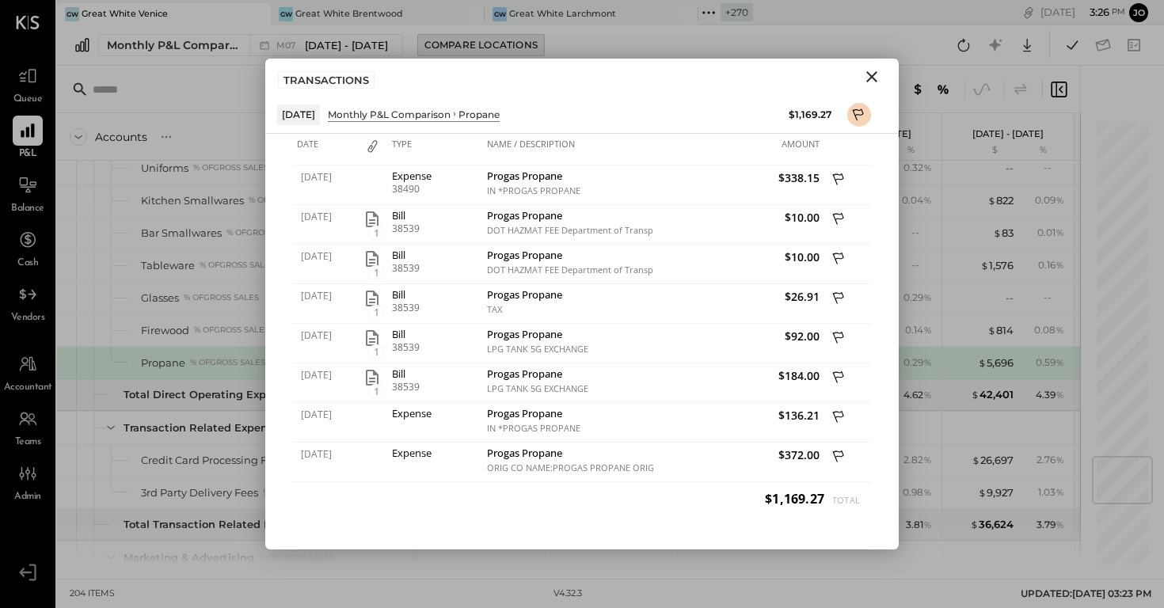
click at [520, 42] on div "Compare Locations" at bounding box center [480, 44] width 113 height 13
click at [872, 85] on icon "Close" at bounding box center [871, 76] width 19 height 19
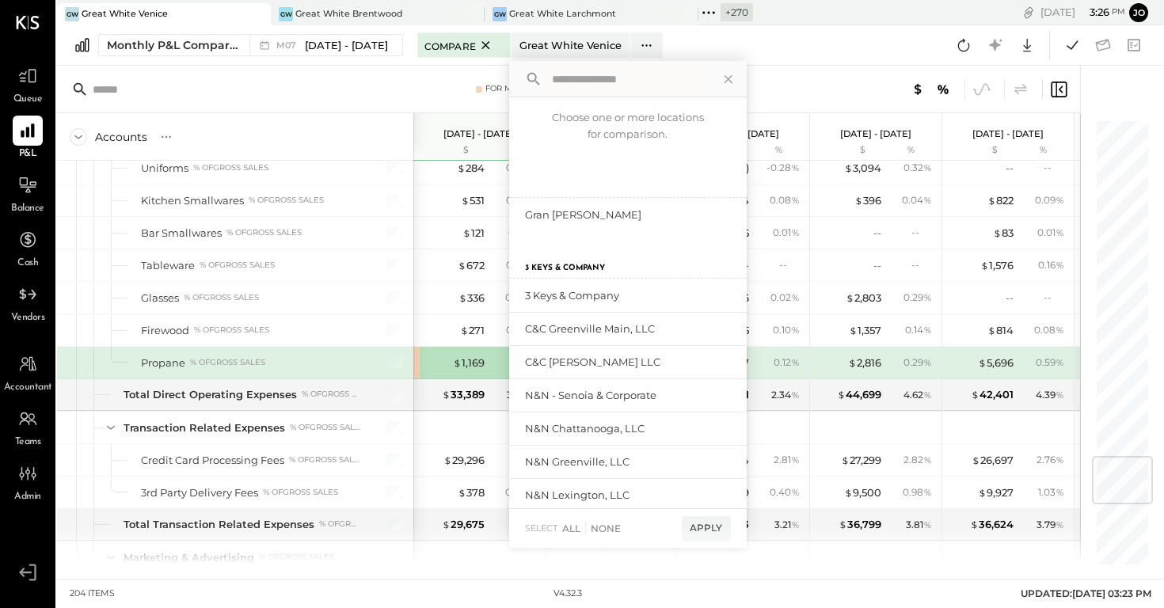
click at [698, 8] on icon at bounding box center [708, 12] width 21 height 21
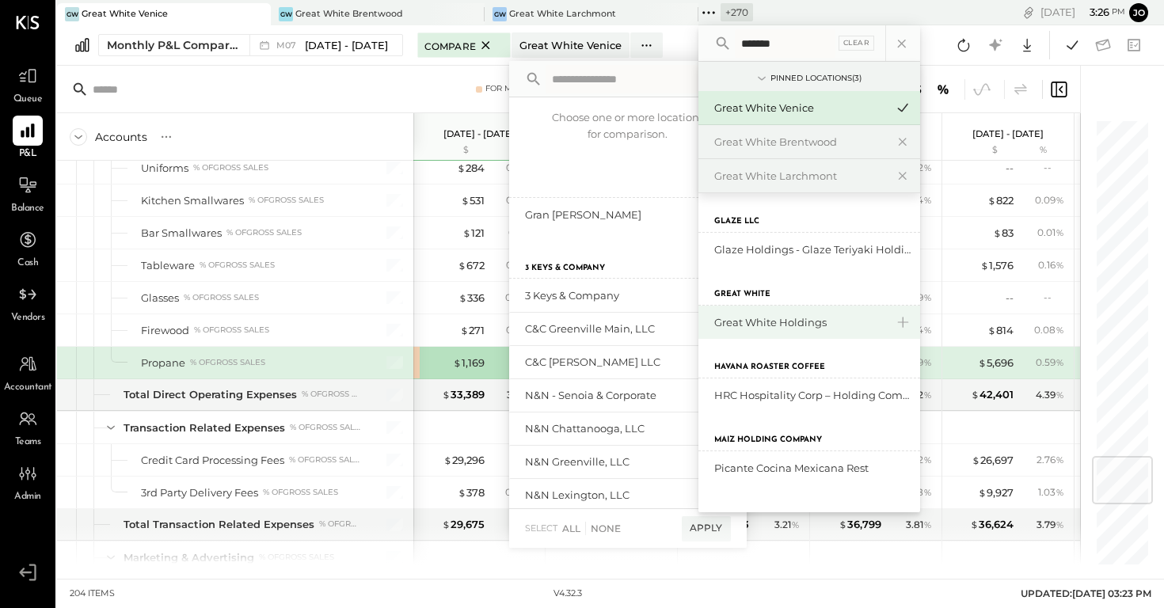
type input "*******"
click at [811, 325] on div "Great White Holdings" at bounding box center [799, 322] width 171 height 15
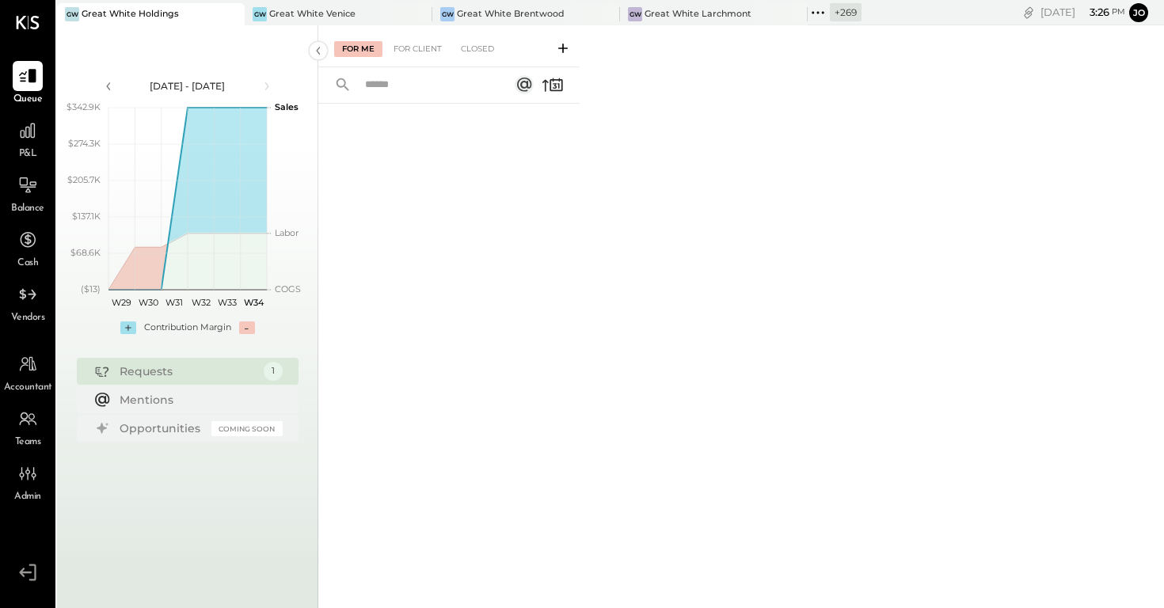
click at [427, 39] on div "For Me For Client Closed" at bounding box center [448, 46] width 261 height 42
click at [421, 51] on div "For Client" at bounding box center [418, 49] width 64 height 16
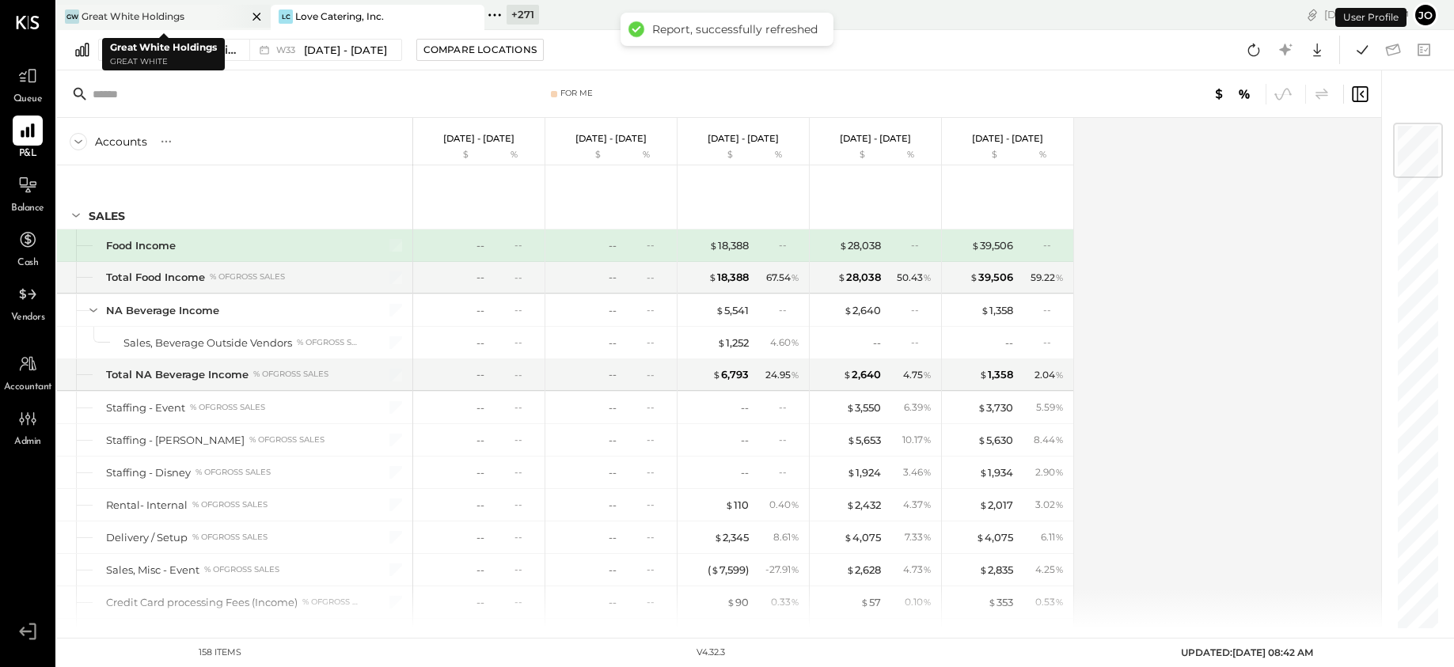
click at [260, 15] on icon at bounding box center [257, 16] width 20 height 19
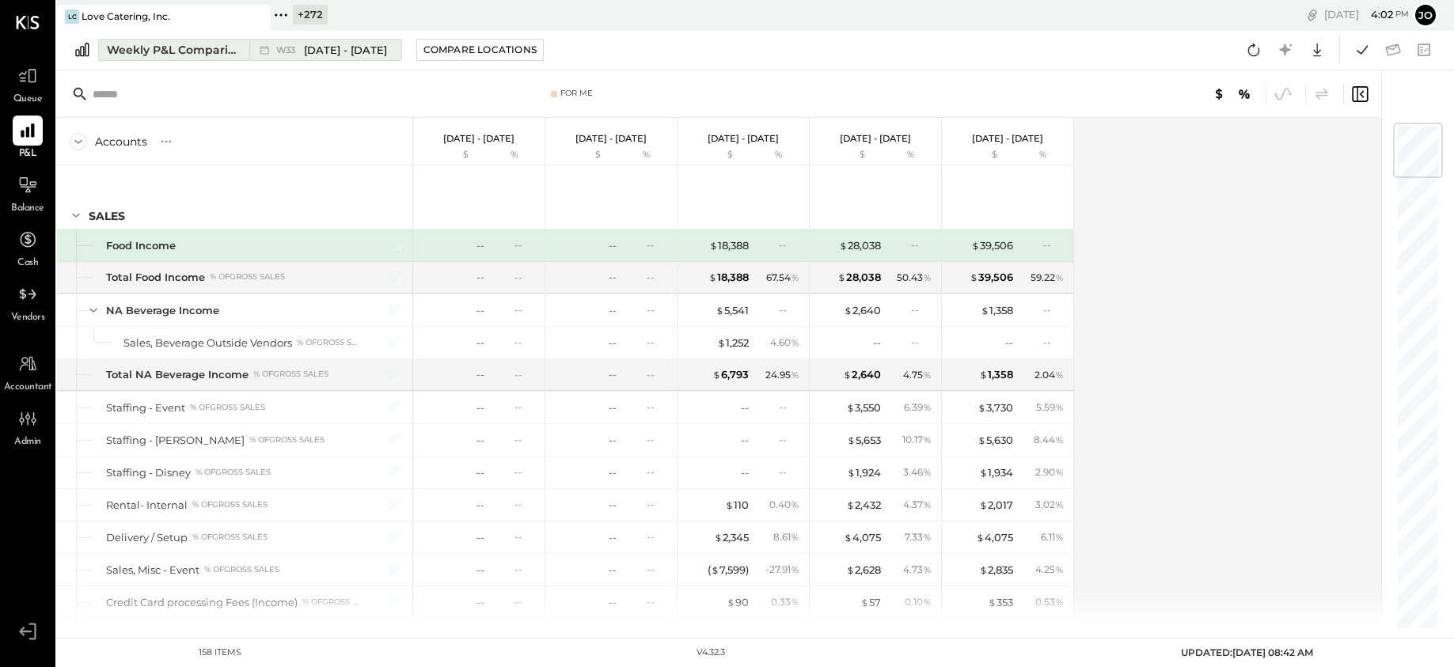
click at [235, 59] on button "Weekly P&L Comparison W33 [DATE] - [DATE]" at bounding box center [250, 50] width 304 height 22
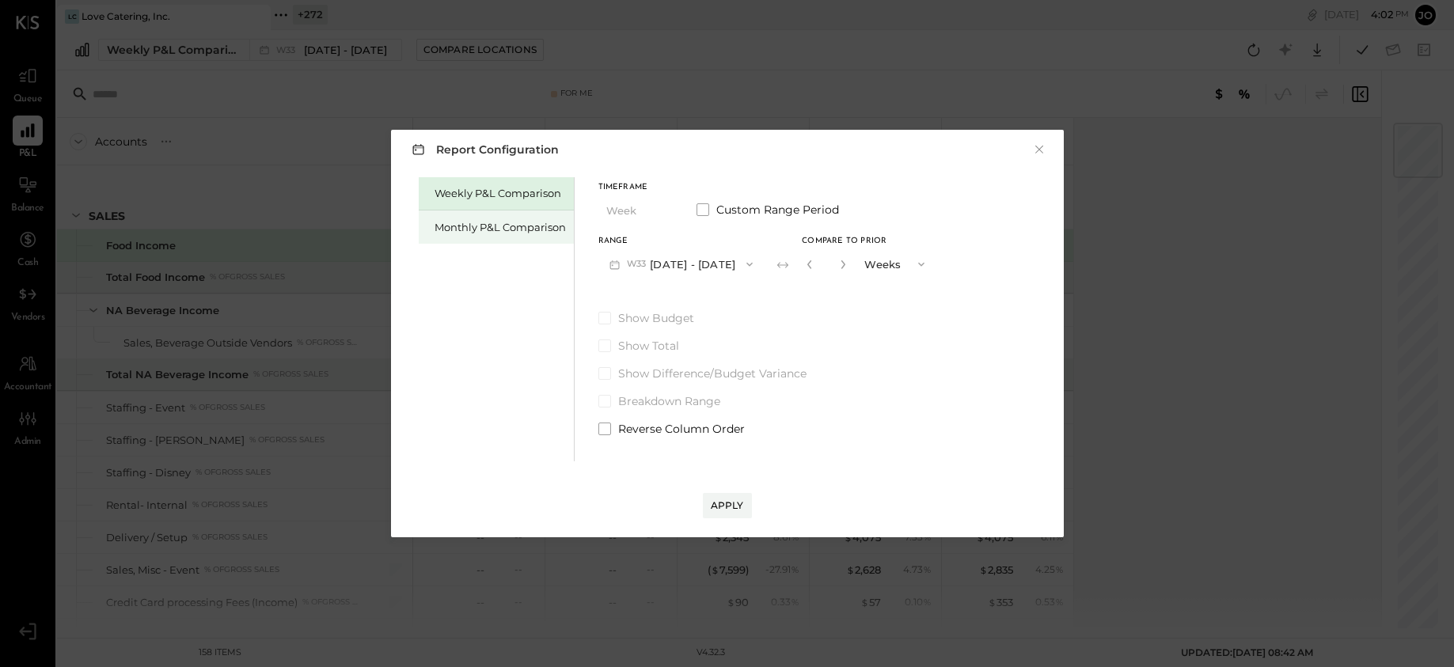
click at [451, 211] on div "Monthly P&L Comparison" at bounding box center [496, 227] width 155 height 33
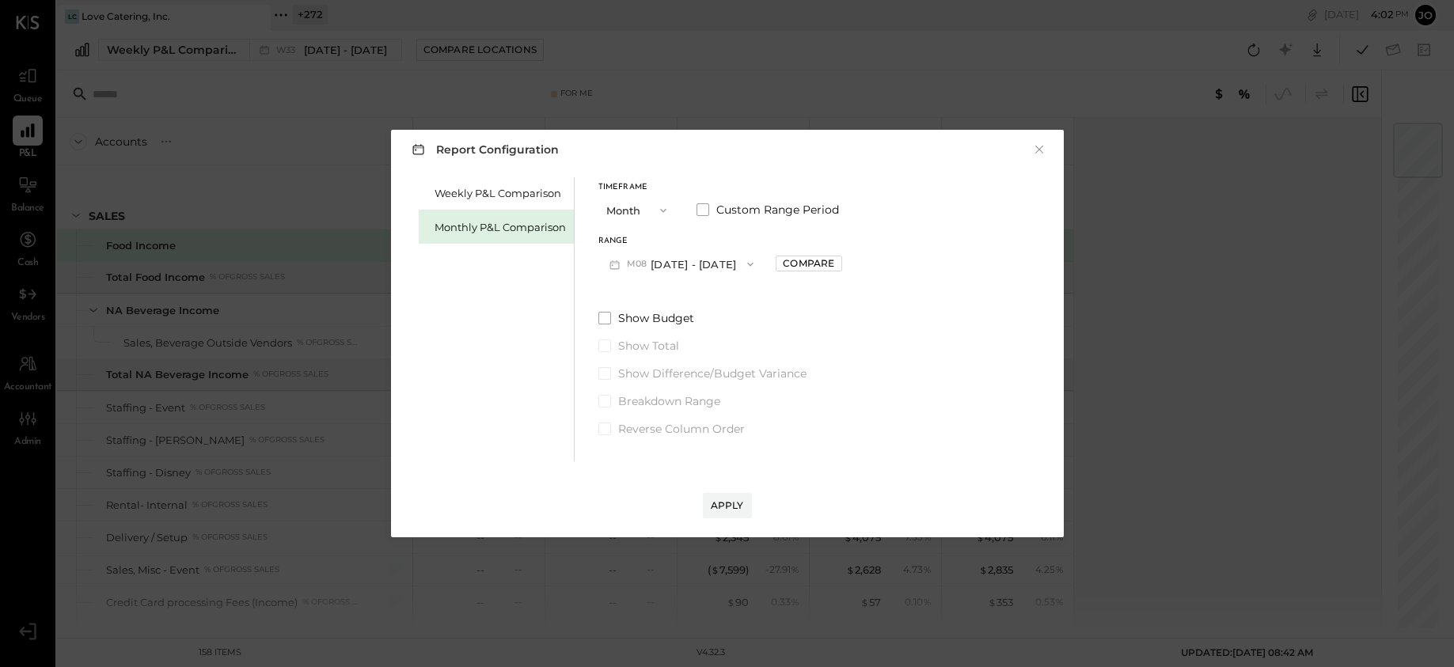
click at [707, 254] on button "M08 [DATE] - [DATE]" at bounding box center [681, 263] width 167 height 29
click at [718, 308] on div "M07 [DATE] - [DATE]" at bounding box center [689, 299] width 180 height 33
click at [815, 253] on div "Range M07 [DATE] - [DATE] Compare" at bounding box center [720, 257] width 244 height 41
click at [813, 259] on div "Compare" at bounding box center [808, 262] width 51 height 13
click at [838, 268] on div "*" at bounding box center [845, 263] width 85 height 29
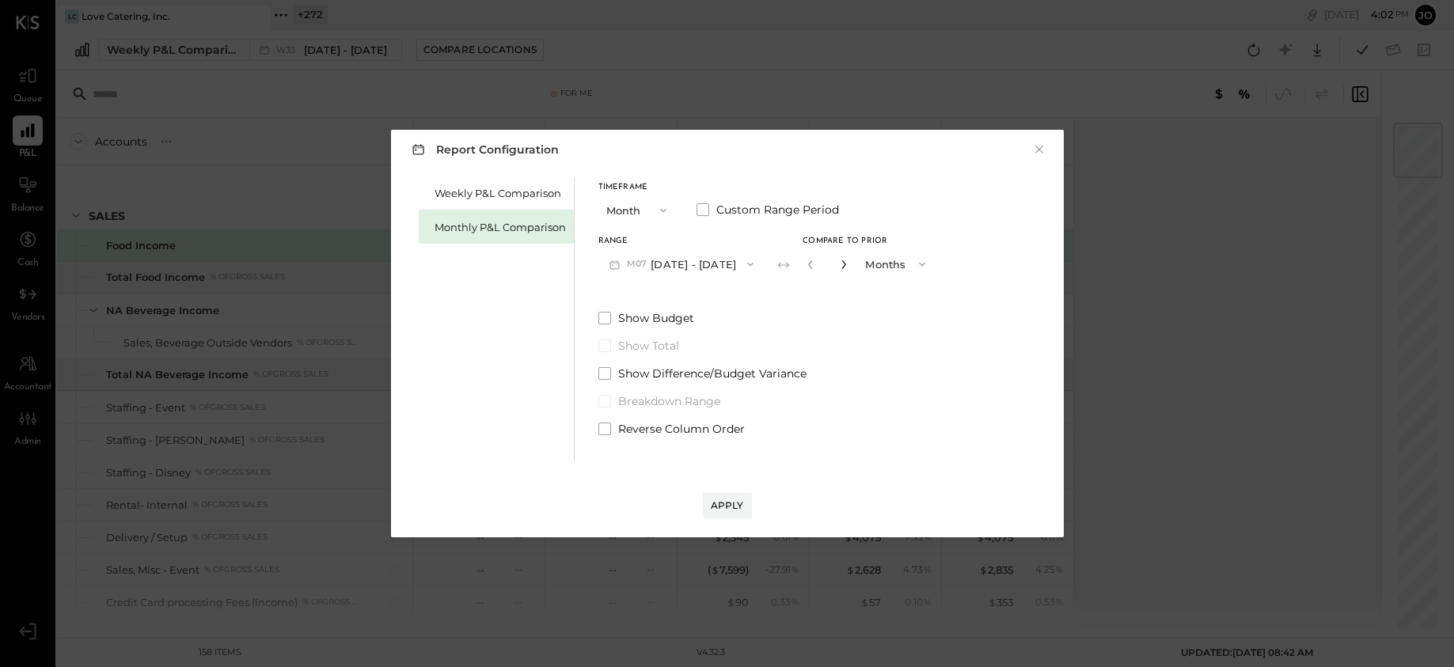
click at [839, 262] on icon "button" at bounding box center [843, 264] width 9 height 9
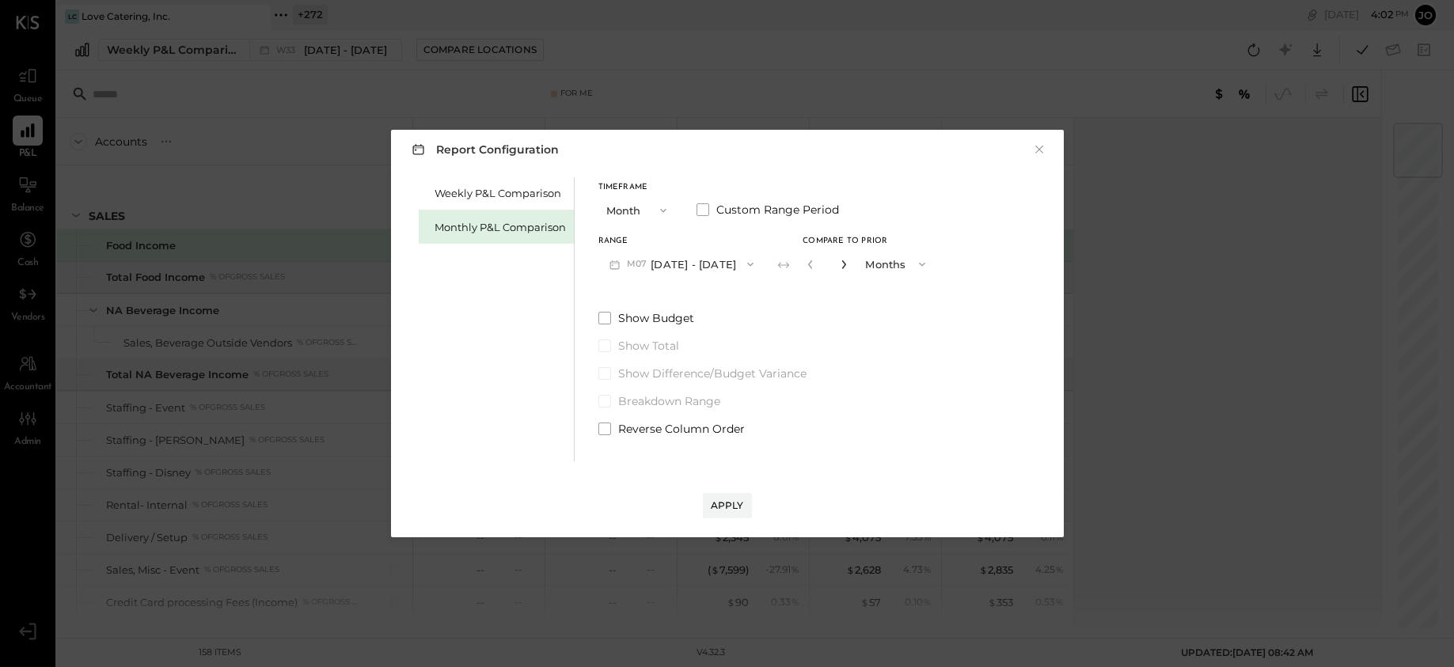
type input "*"
click at [720, 484] on div "Apply" at bounding box center [727, 490] width 641 height 57
click at [726, 515] on button "Apply" at bounding box center [727, 505] width 49 height 25
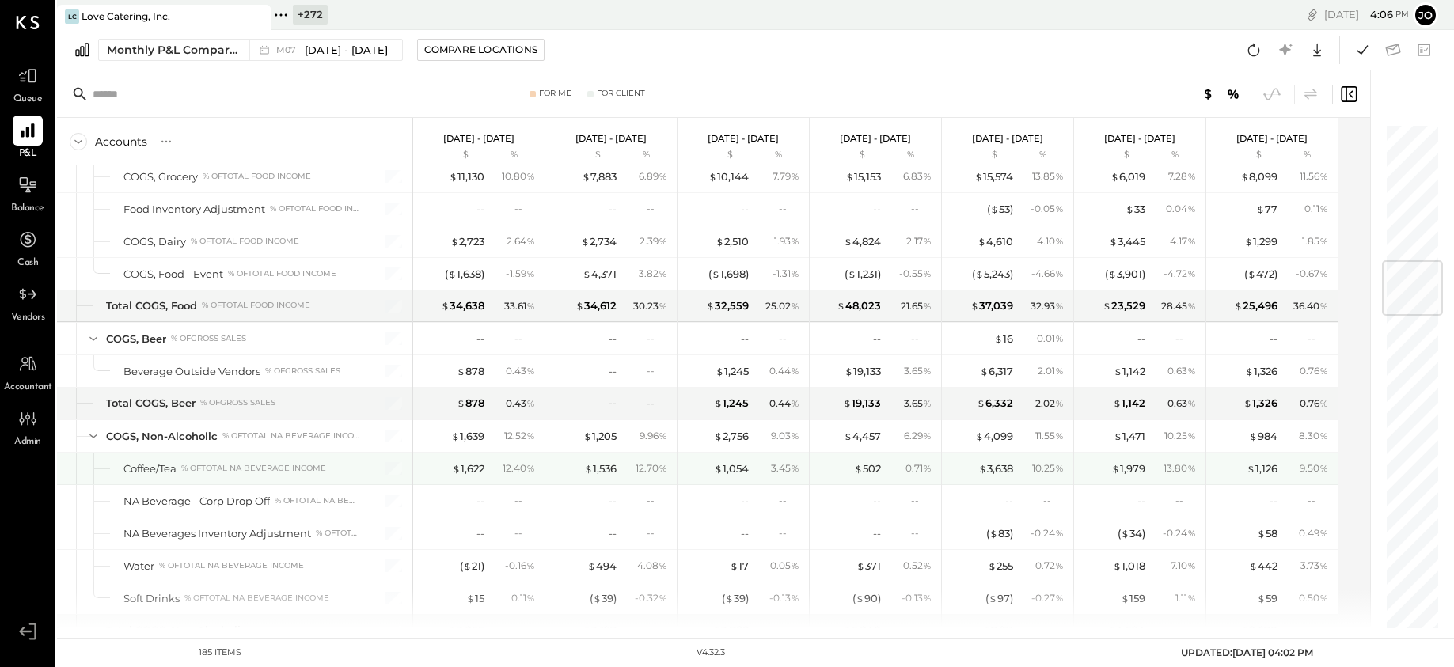
scroll to position [1118, 0]
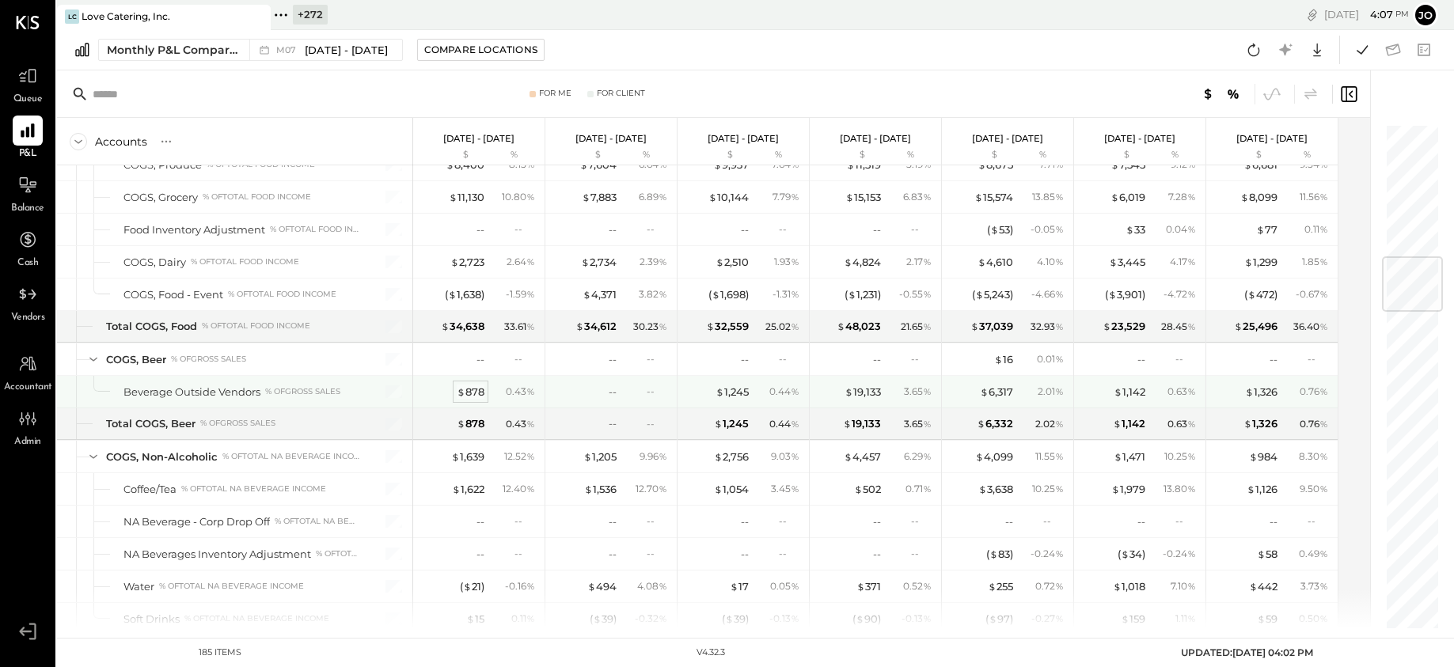
click at [477, 395] on div "$ 878" at bounding box center [471, 392] width 28 height 15
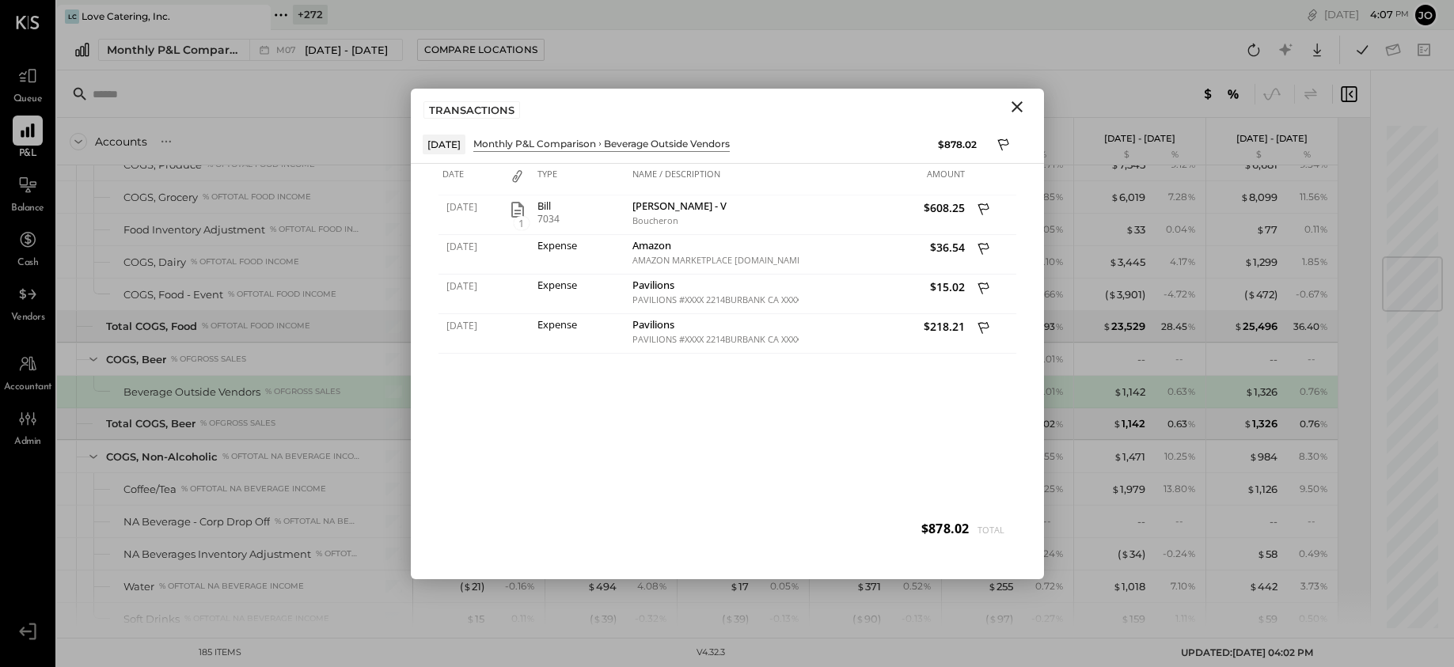
click at [1017, 102] on icon "Close" at bounding box center [1017, 106] width 19 height 19
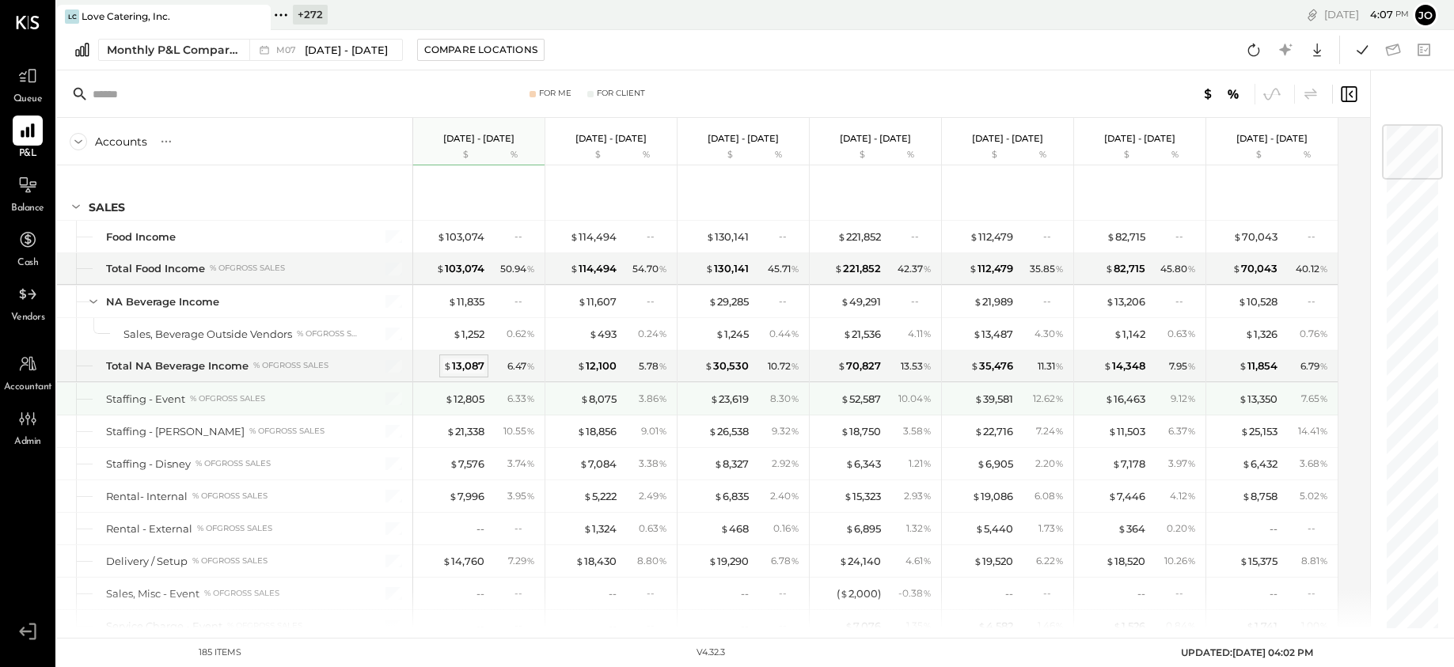
scroll to position [13, 0]
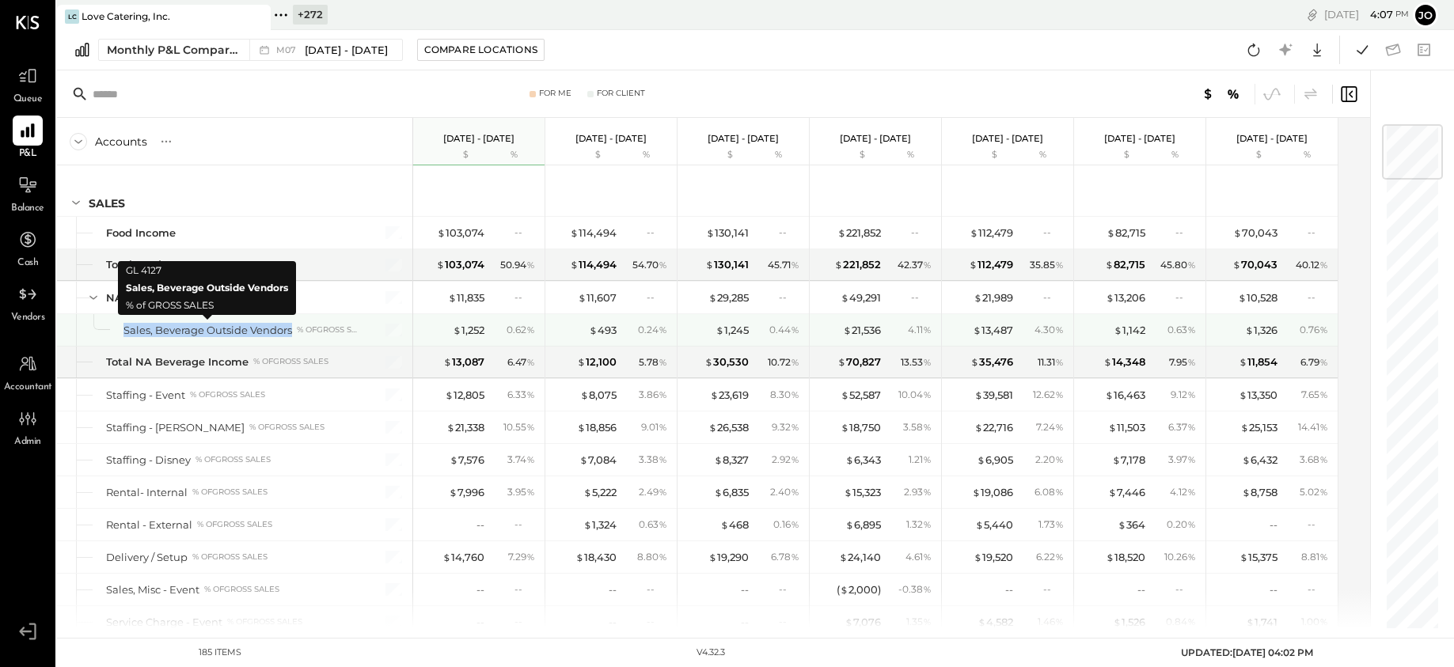
drag, startPoint x: 116, startPoint y: 330, endPoint x: 290, endPoint y: 332, distance: 173.4
click at [290, 332] on div "Sales, Beverage Outside Vendors % of GROSS SALES" at bounding box center [234, 330] width 355 height 32
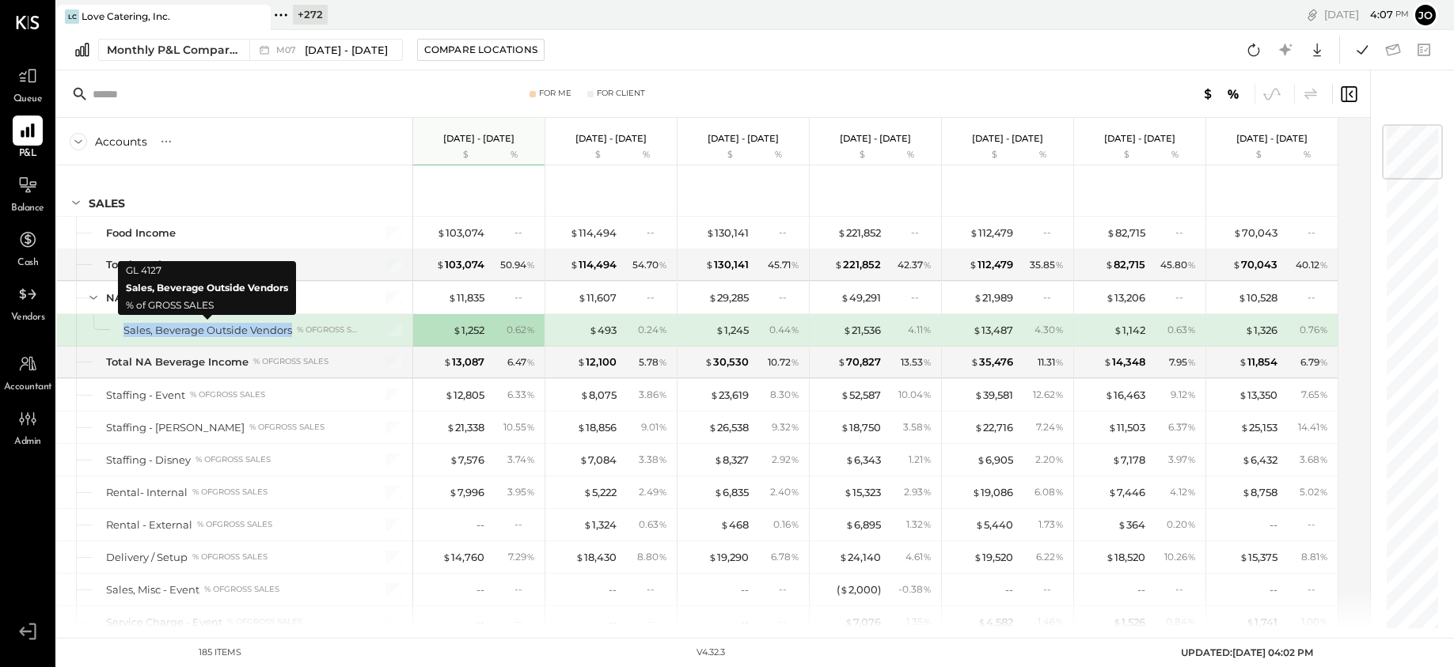
copy div "Sales, Beverage Outside Vendors"
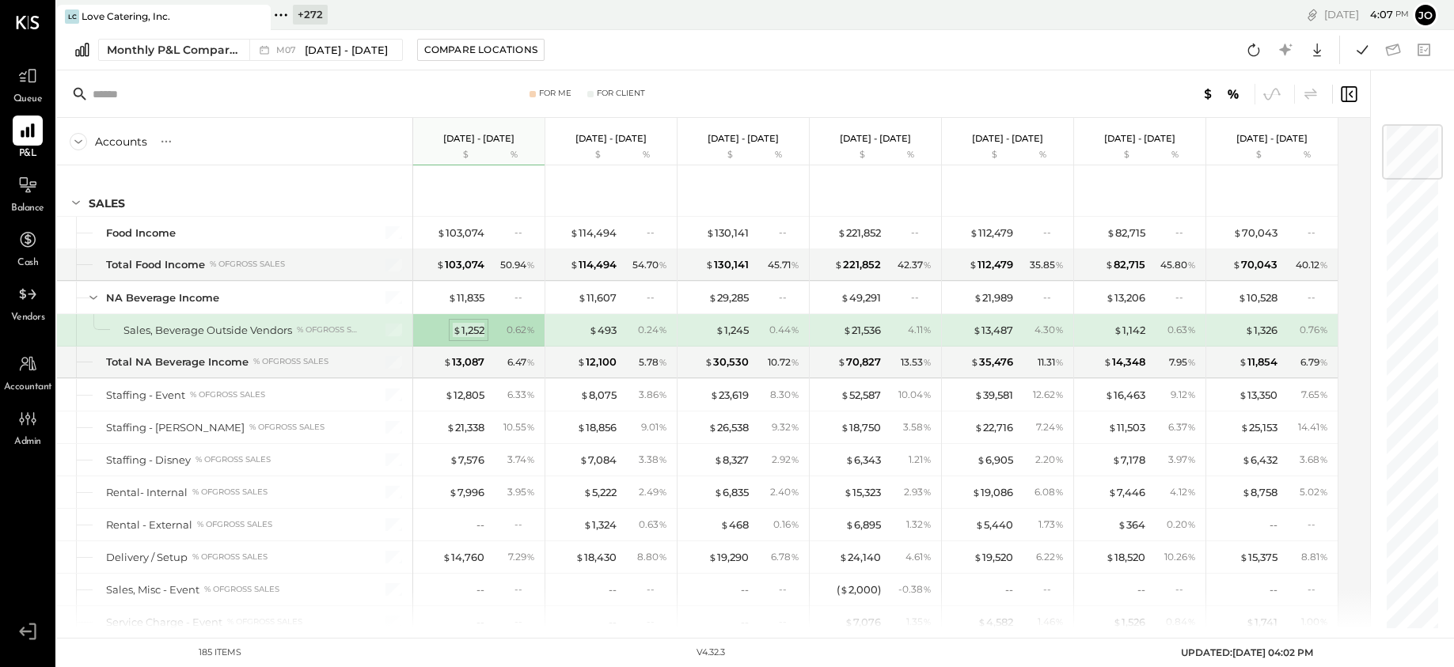
click at [473, 329] on div "$ 1,252" at bounding box center [469, 330] width 32 height 15
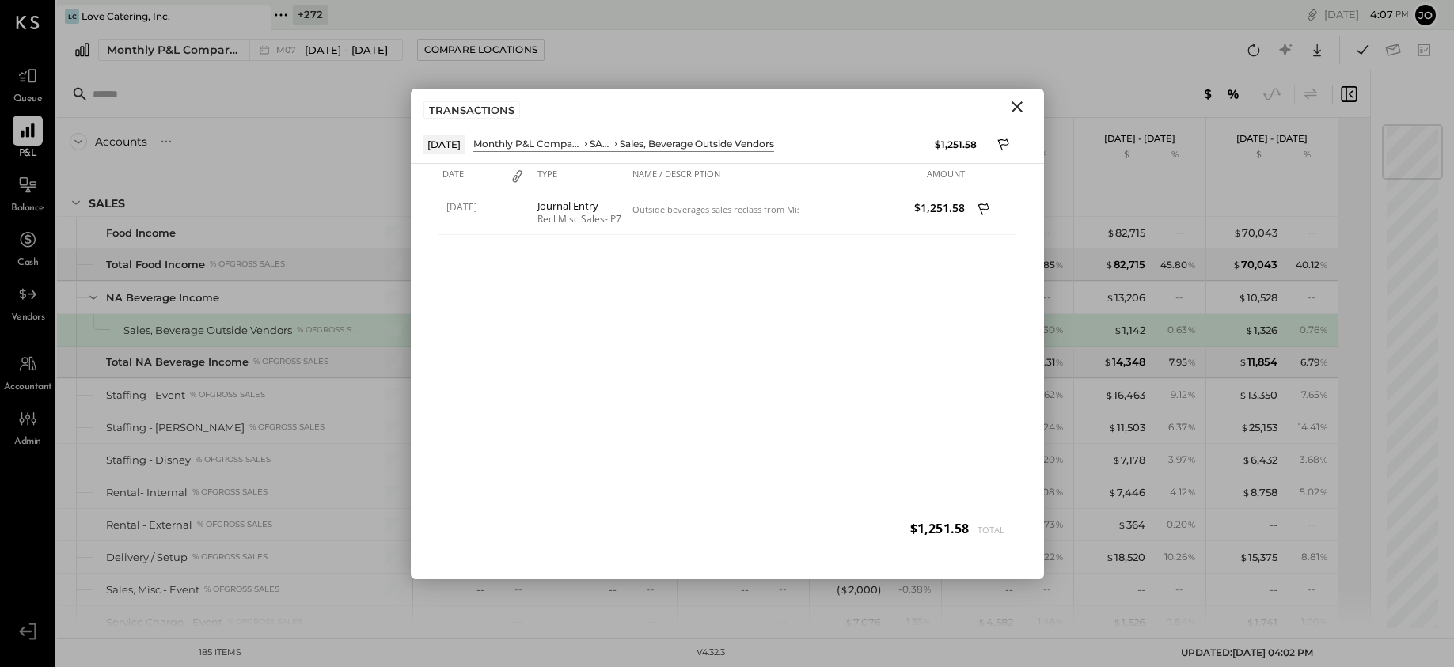
click at [1025, 109] on icon "Close" at bounding box center [1017, 106] width 19 height 19
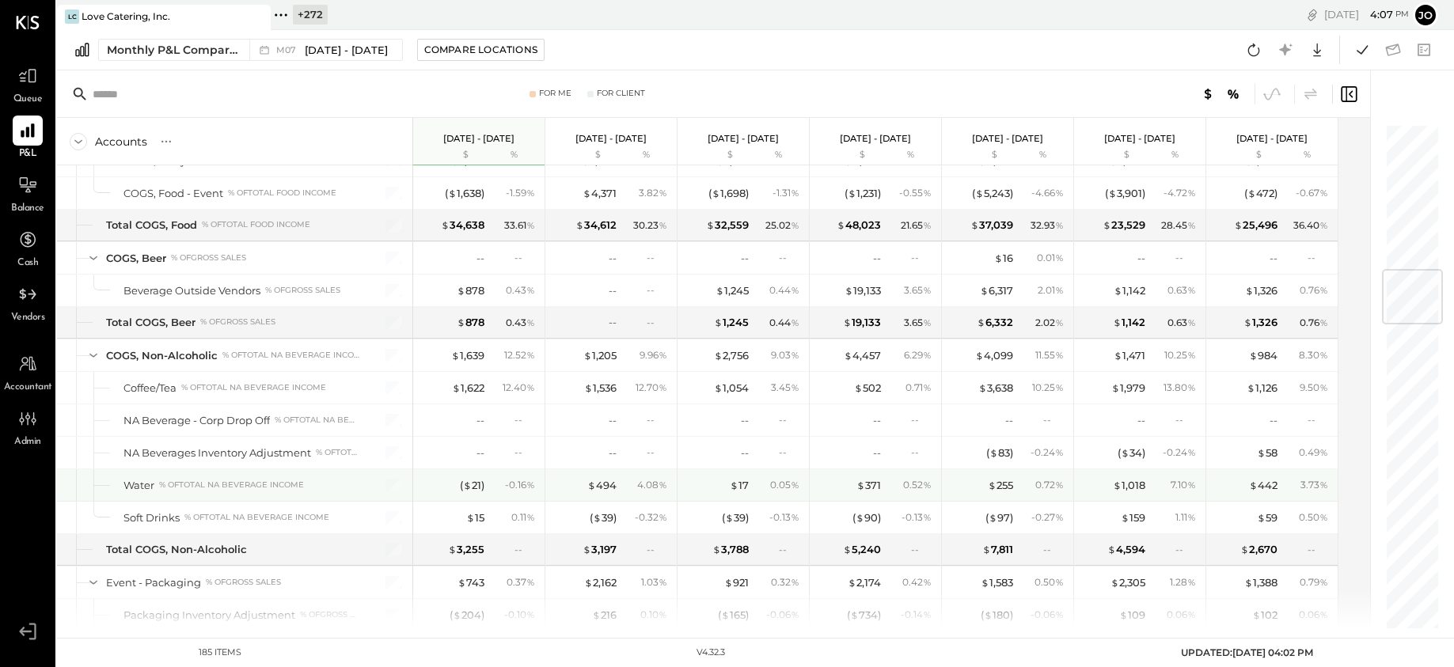
scroll to position [1221, 0]
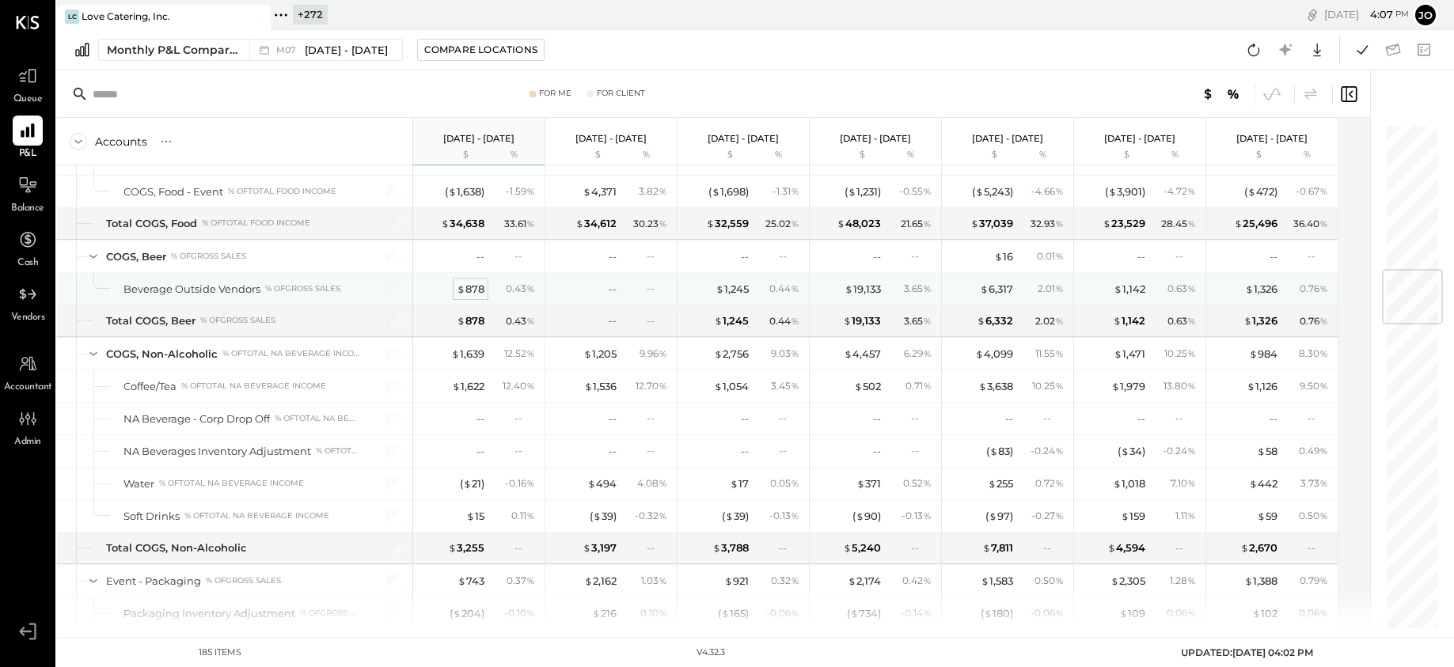
click at [465, 291] on div "$ 878" at bounding box center [471, 289] width 28 height 15
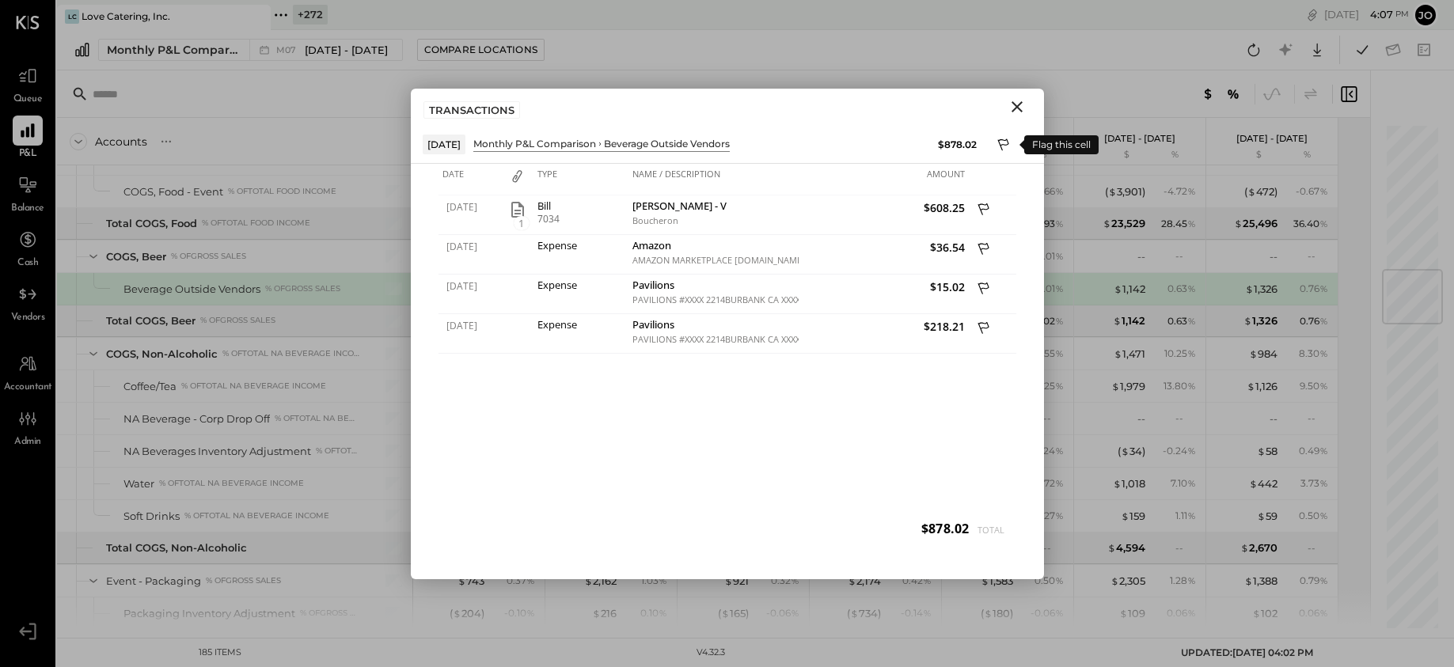
click at [1002, 151] on icon at bounding box center [1004, 146] width 14 height 19
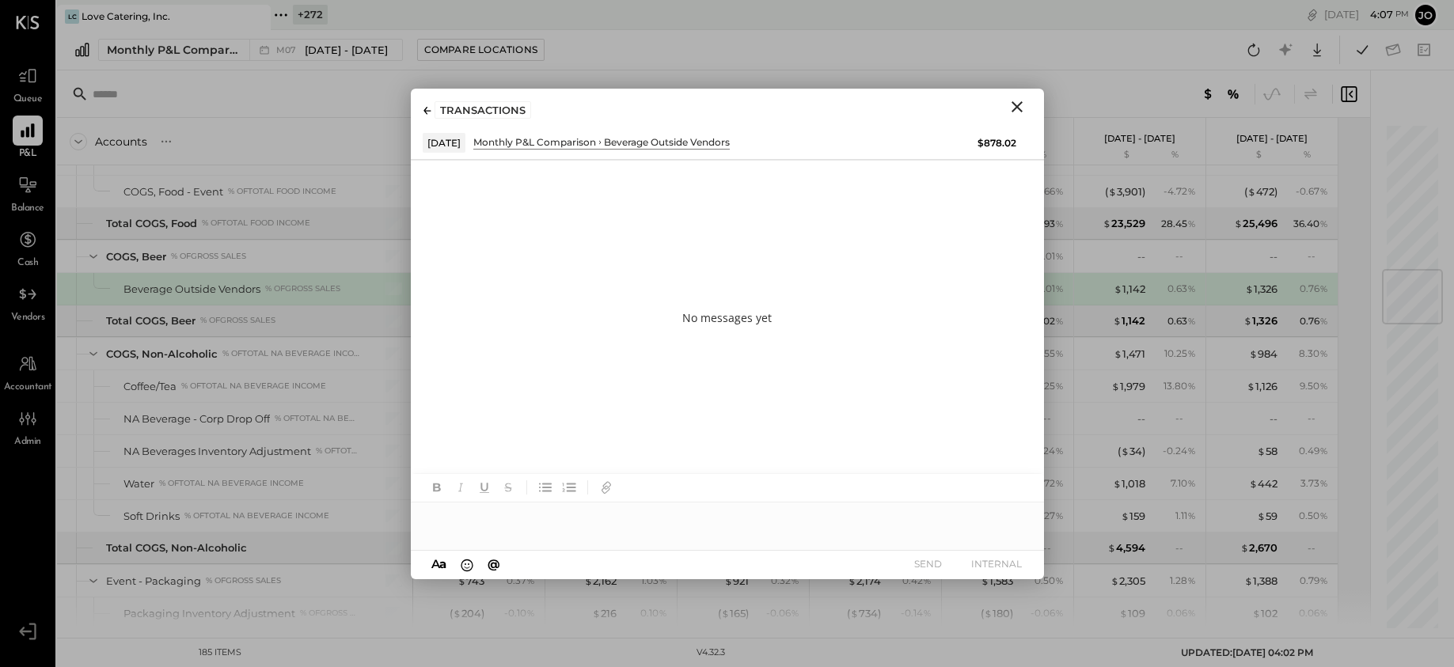
click at [670, 530] on div at bounding box center [727, 519] width 633 height 32
type input "****"
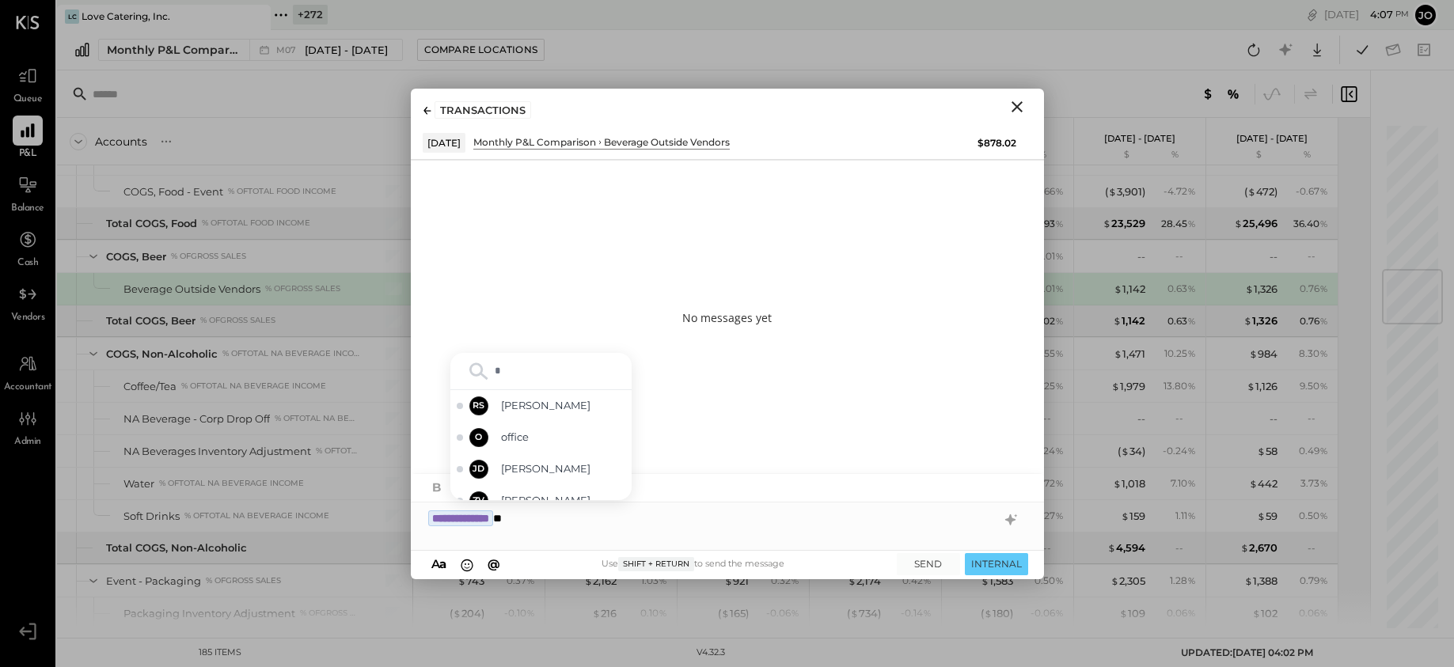
type input "**"
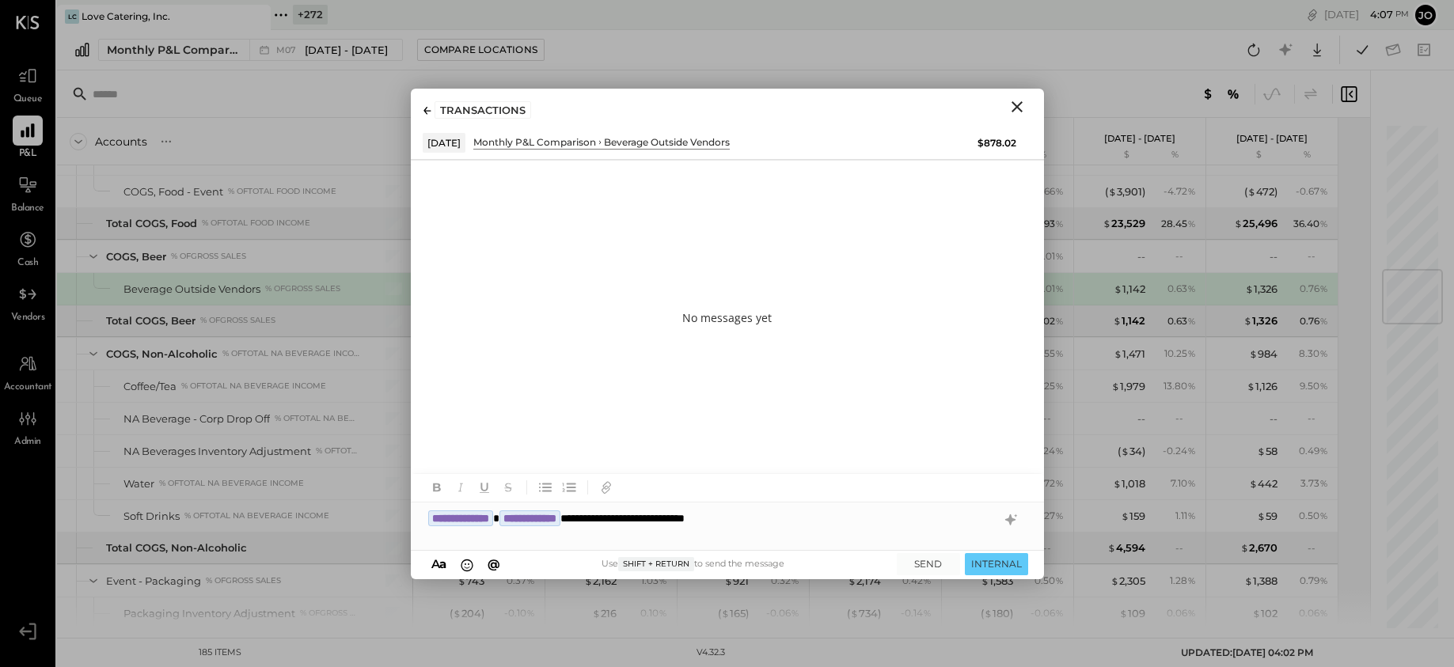
click at [1021, 106] on icon "Close" at bounding box center [1017, 106] width 19 height 19
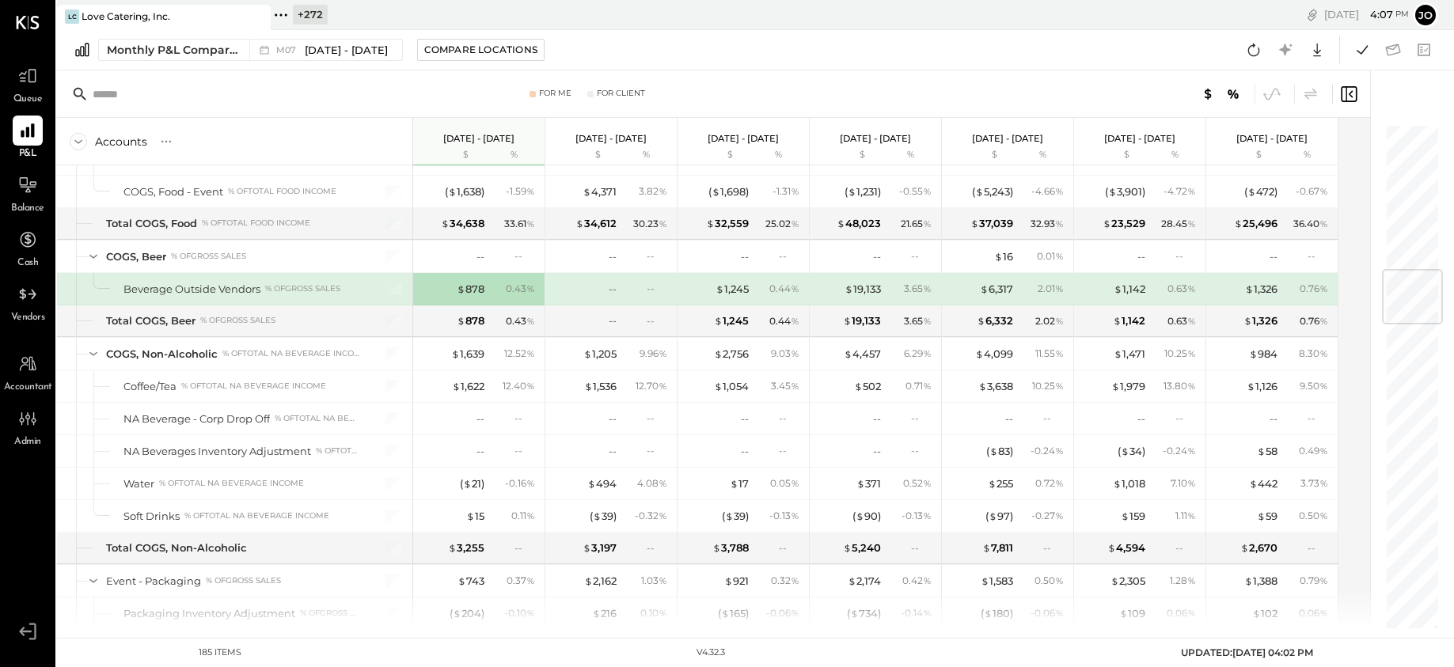
click at [469, 298] on div "$ 878 0.43 %" at bounding box center [480, 289] width 119 height 32
click at [469, 291] on div "$ 878" at bounding box center [471, 289] width 28 height 15
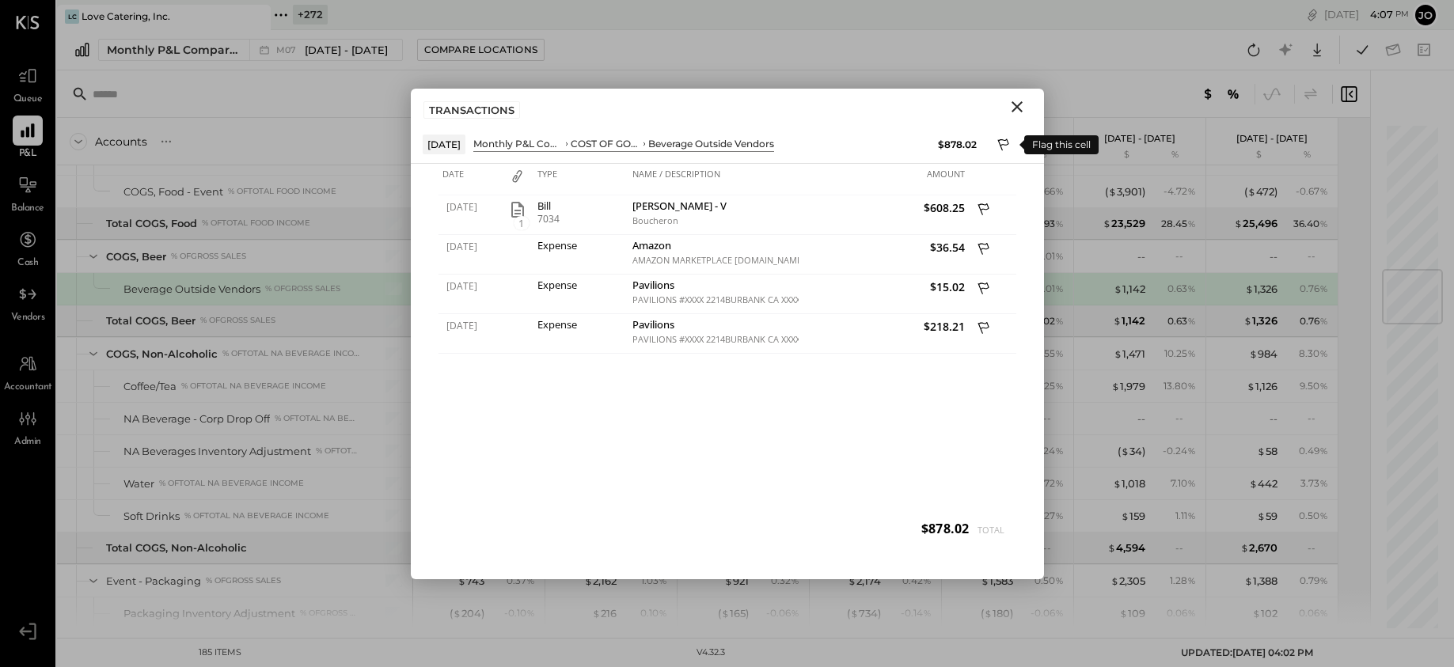
click at [1000, 142] on icon at bounding box center [1004, 146] width 14 height 19
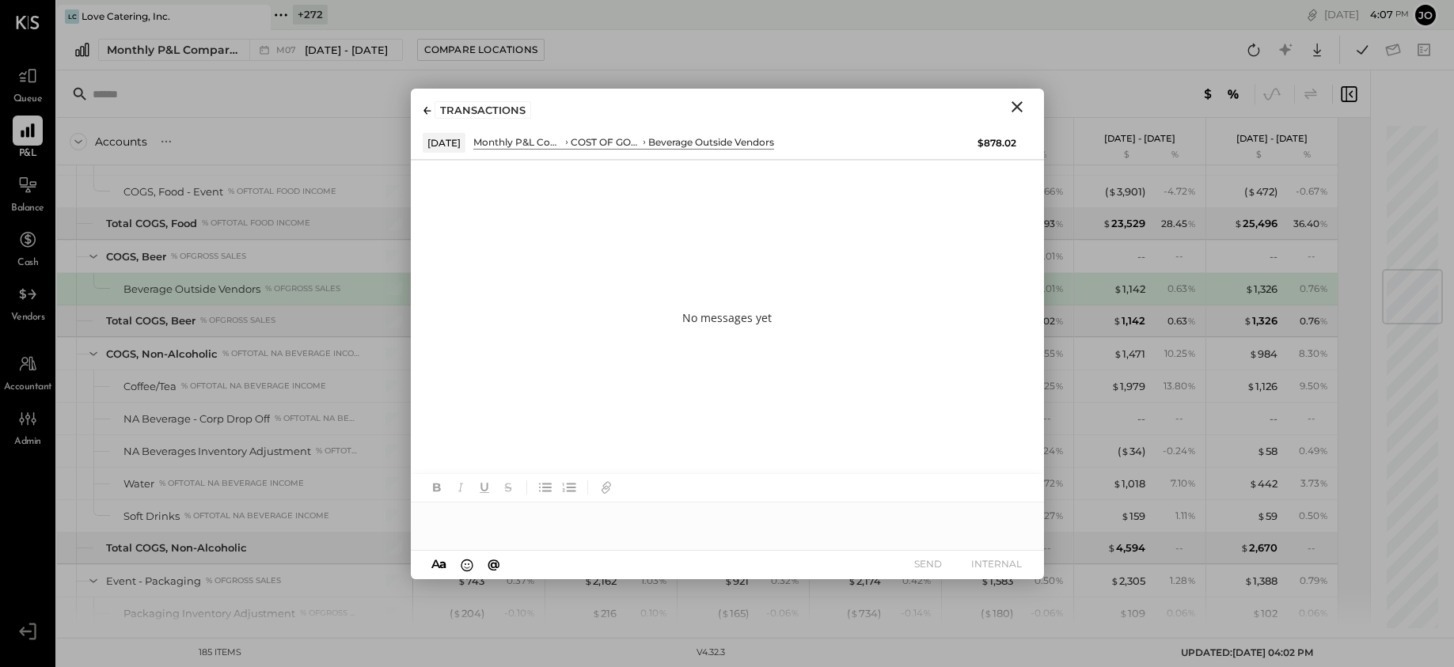
click at [687, 509] on div at bounding box center [727, 519] width 633 height 32
click at [434, 519] on div "**********" at bounding box center [727, 519] width 633 height 32
type input "****"
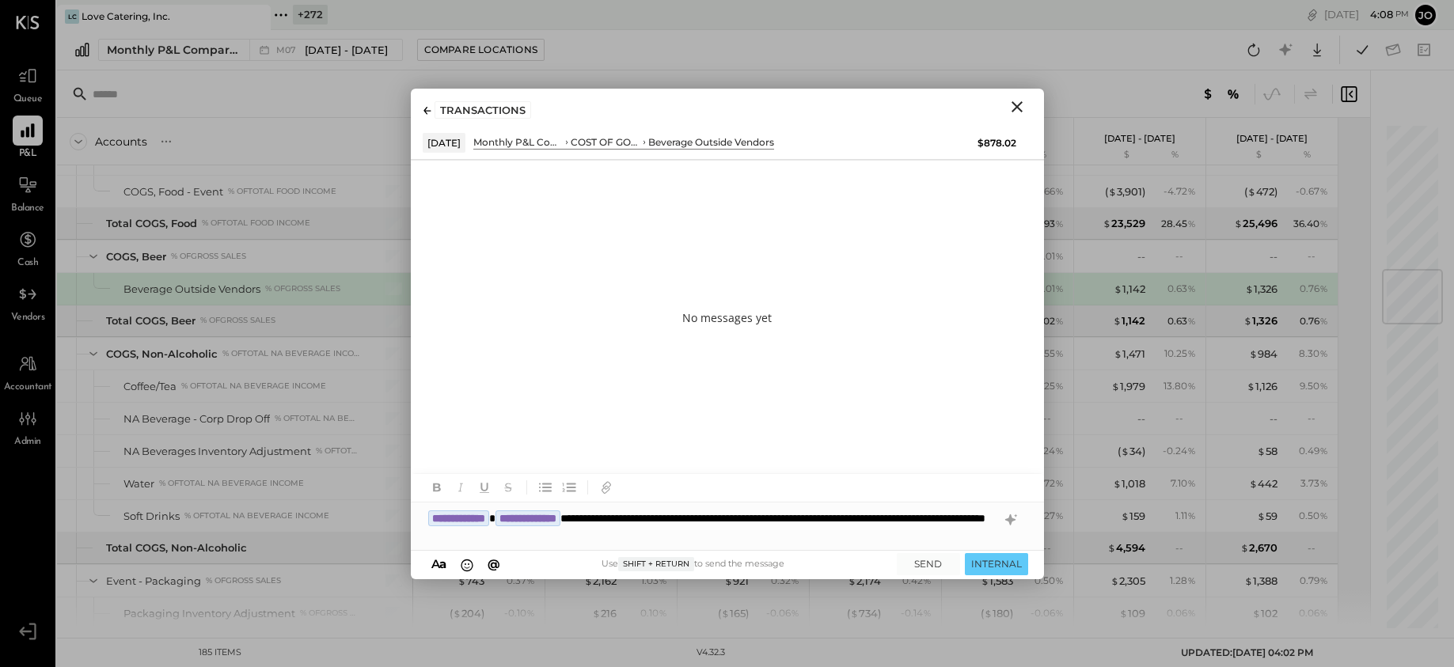
click at [551, 530] on div "**********" at bounding box center [727, 526] width 633 height 47
click at [769, 538] on div "**********" at bounding box center [727, 526] width 633 height 47
click at [556, 536] on div "**********" at bounding box center [727, 526] width 633 height 47
click at [828, 545] on div "**********" at bounding box center [727, 526] width 633 height 47
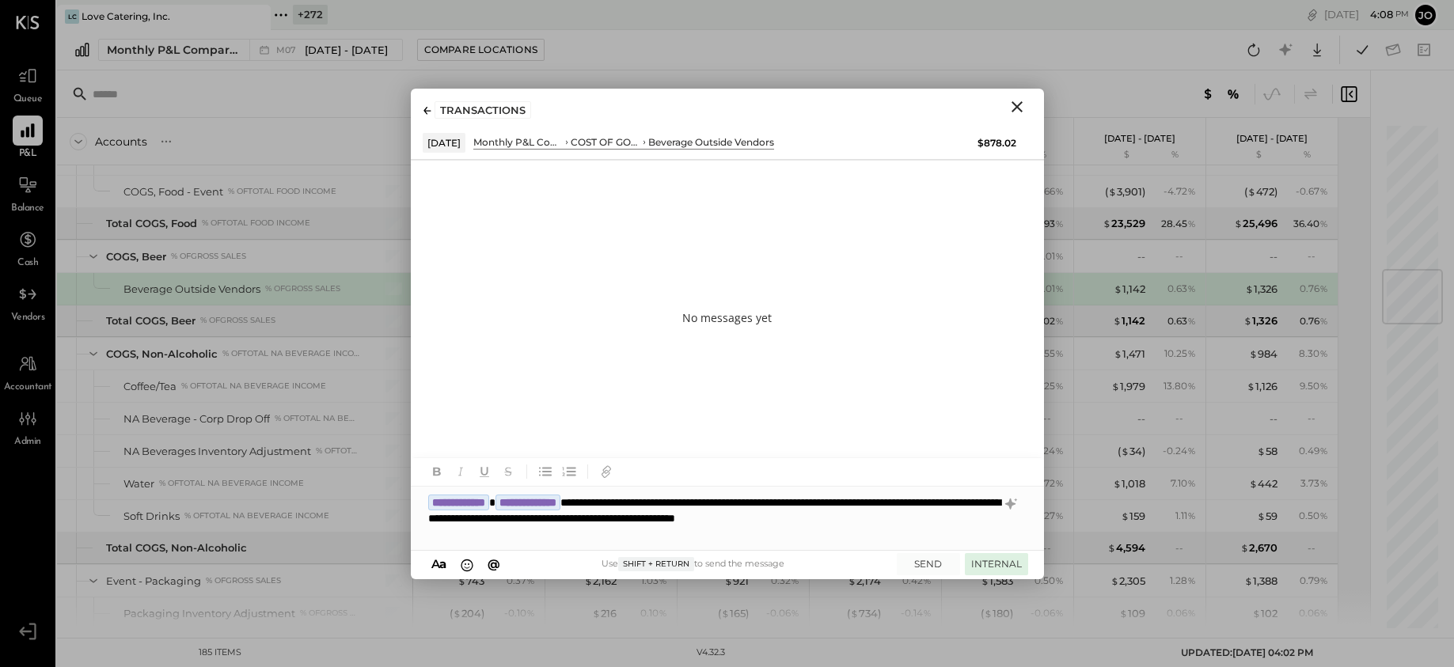
click at [992, 556] on button "INTERNAL" at bounding box center [996, 563] width 63 height 21
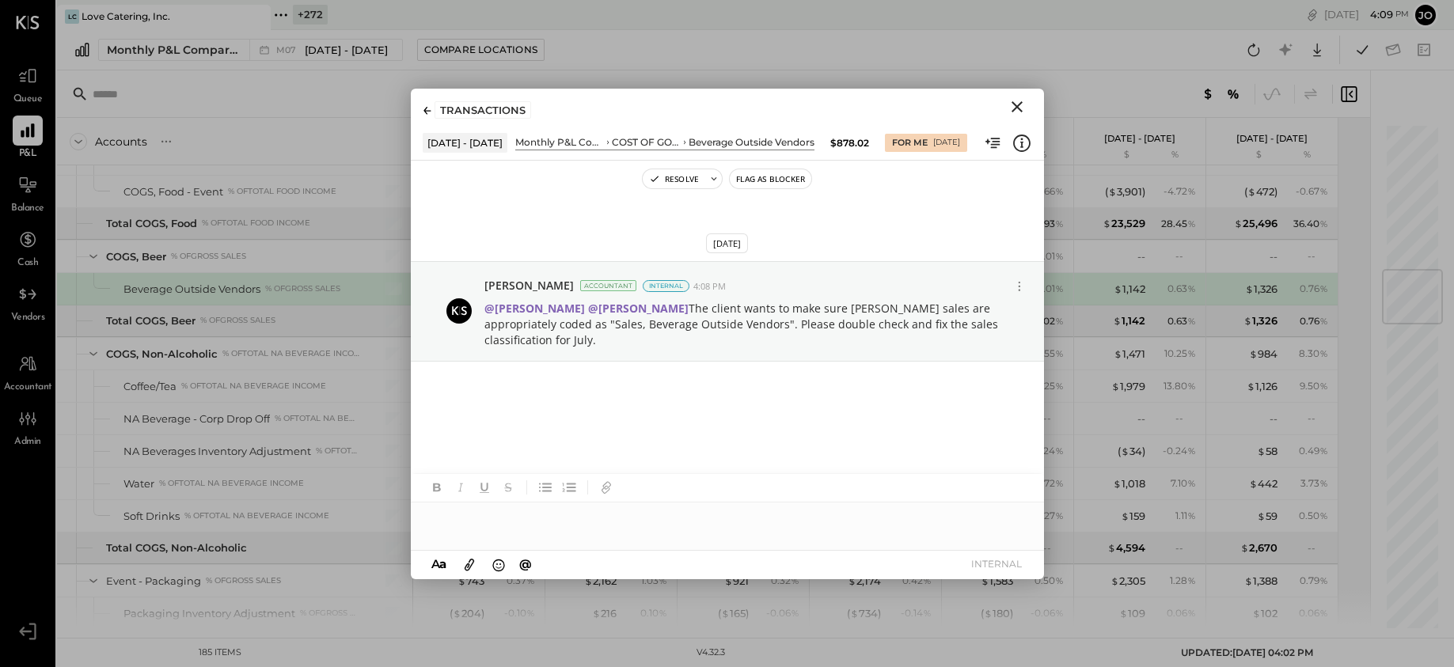
click at [650, 526] on div at bounding box center [727, 519] width 633 height 32
type input "*"
click at [1022, 107] on icon "Close" at bounding box center [1017, 106] width 19 height 19
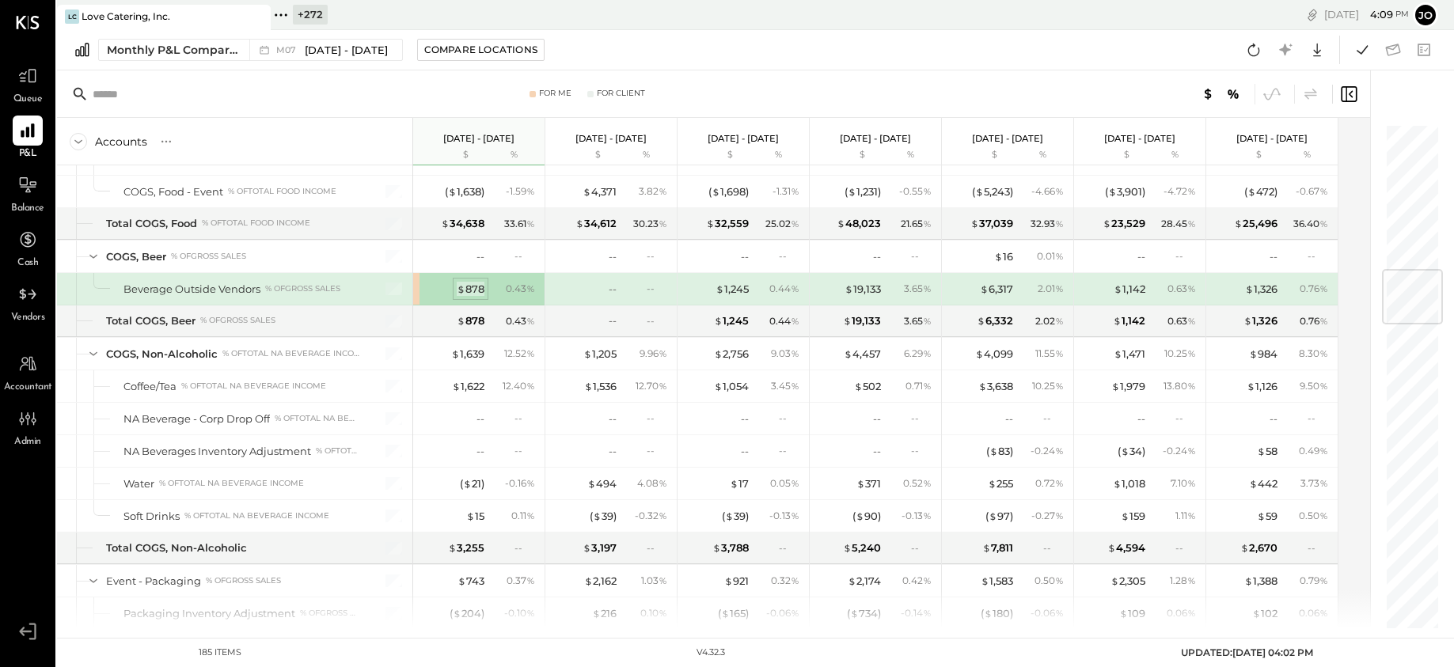
click at [481, 284] on div "$ 878" at bounding box center [471, 289] width 28 height 15
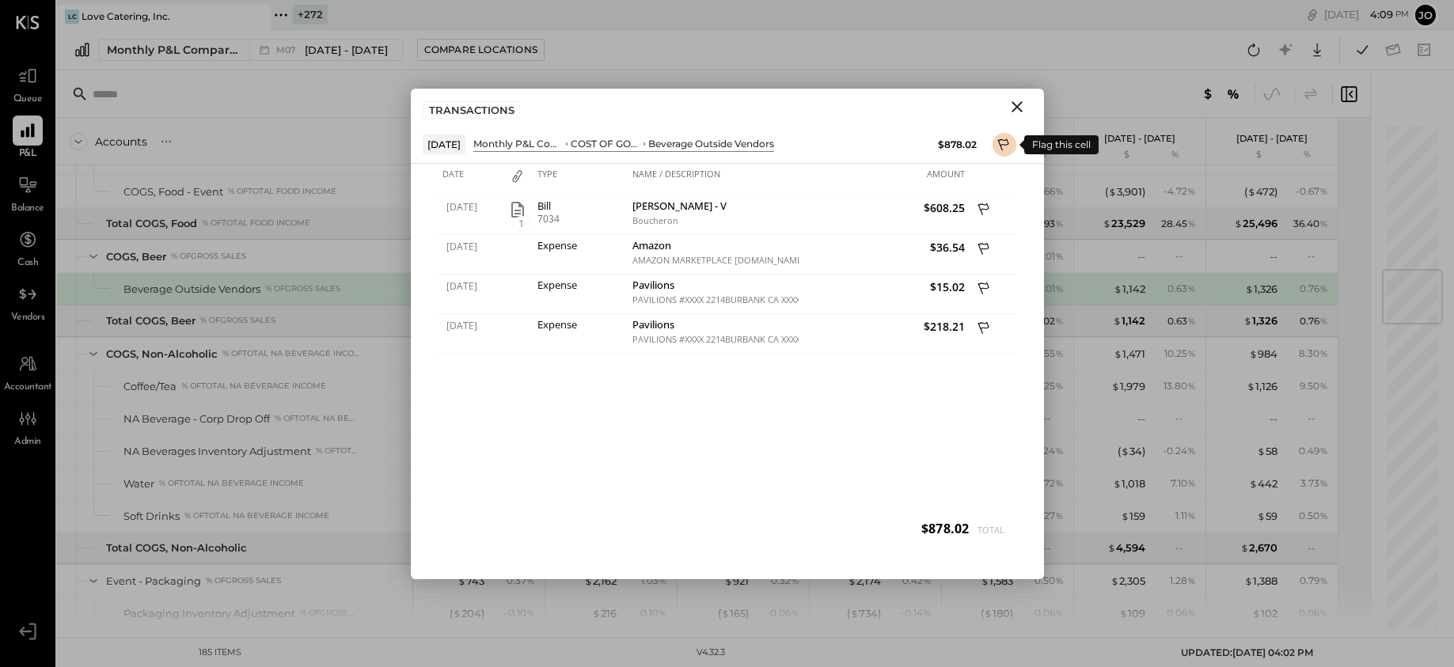
click at [1001, 145] on icon at bounding box center [1004, 146] width 14 height 19
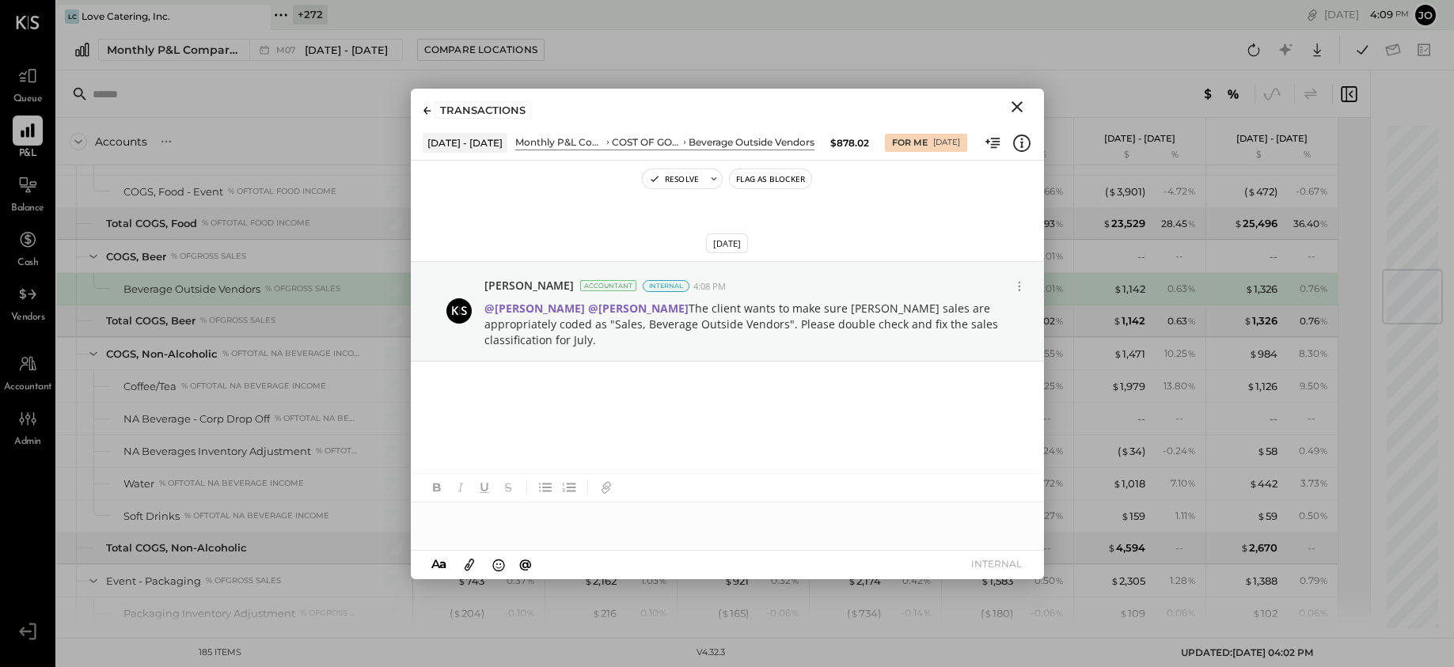
click at [769, 533] on div at bounding box center [727, 519] width 633 height 32
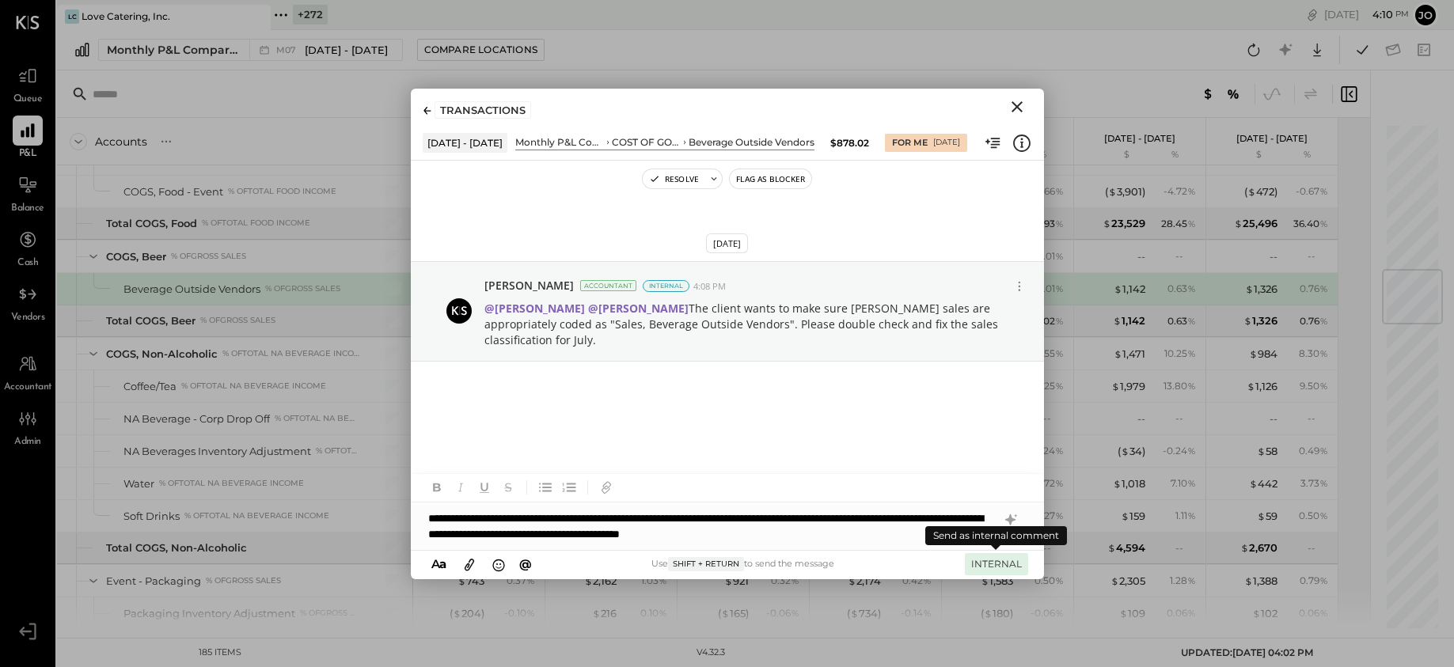
click at [965, 559] on button "INTERNAL" at bounding box center [996, 563] width 63 height 21
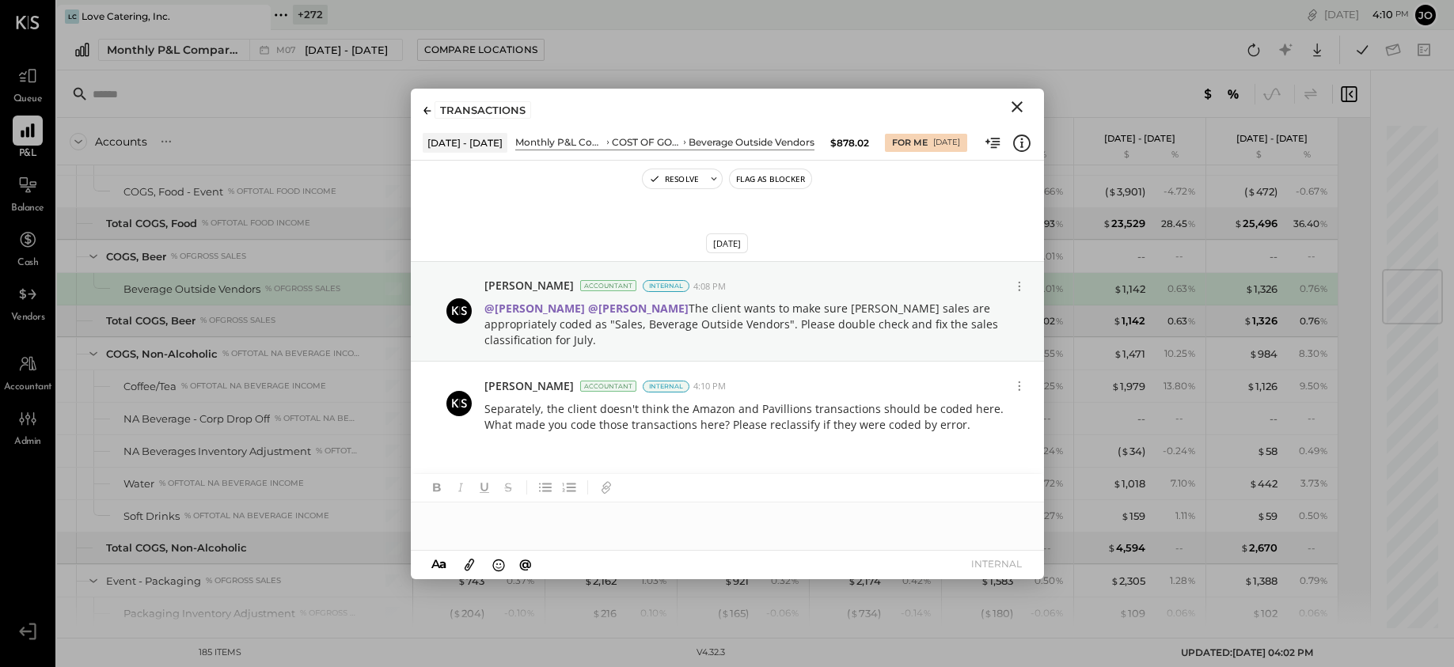
scroll to position [4, 0]
click at [1018, 111] on icon "Close" at bounding box center [1017, 106] width 19 height 19
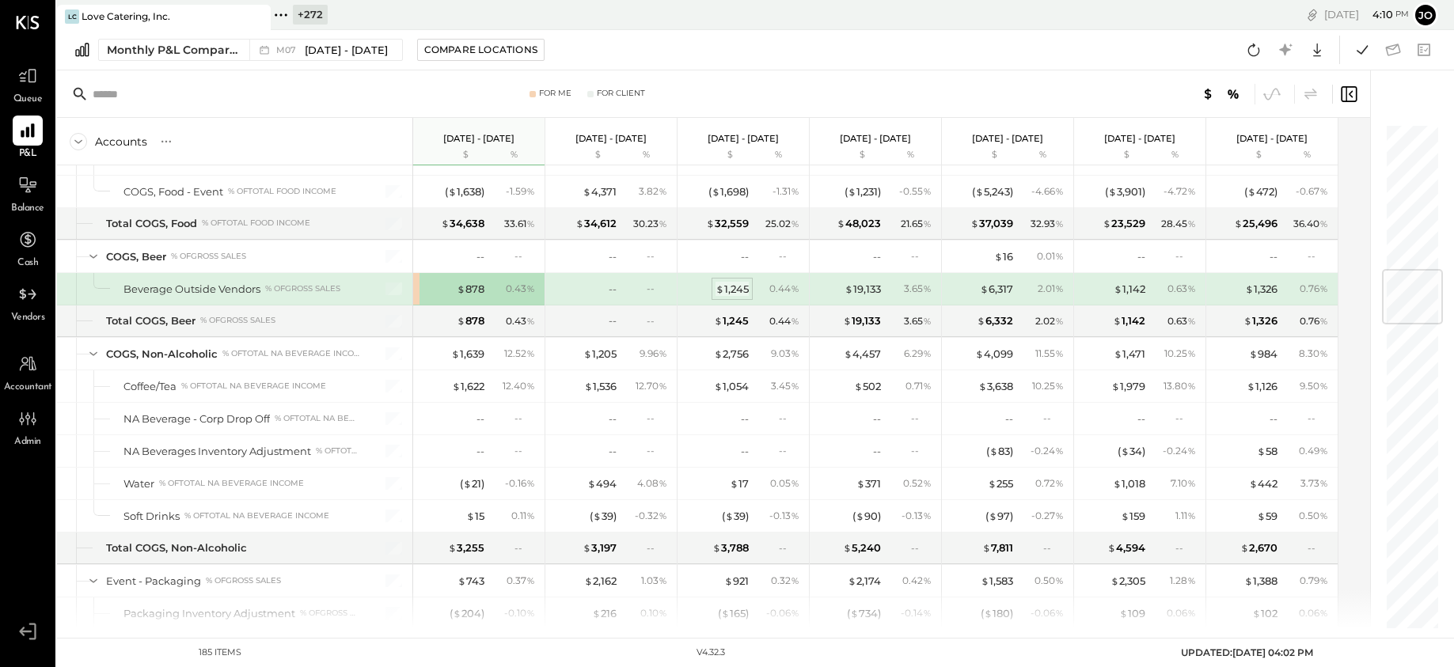
click at [737, 294] on div "$ 1,245" at bounding box center [732, 289] width 33 height 15
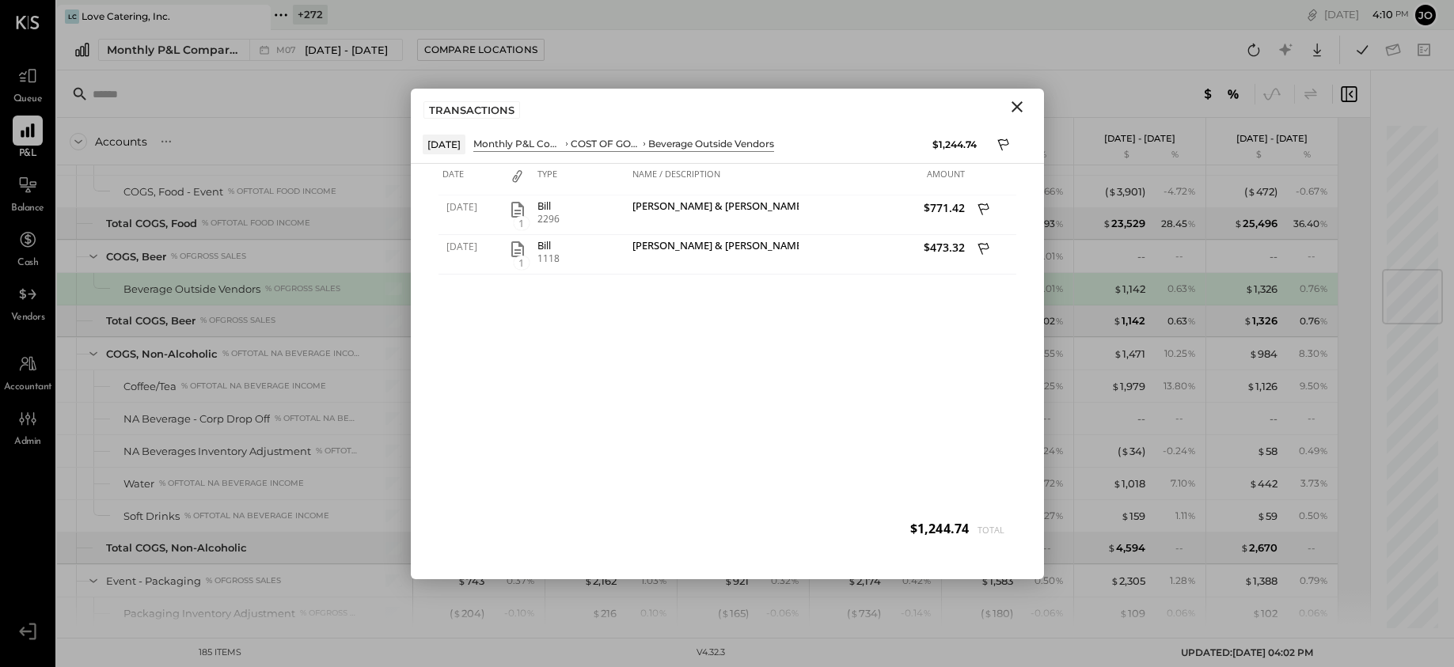
click at [1019, 108] on icon "Close" at bounding box center [1017, 106] width 11 height 11
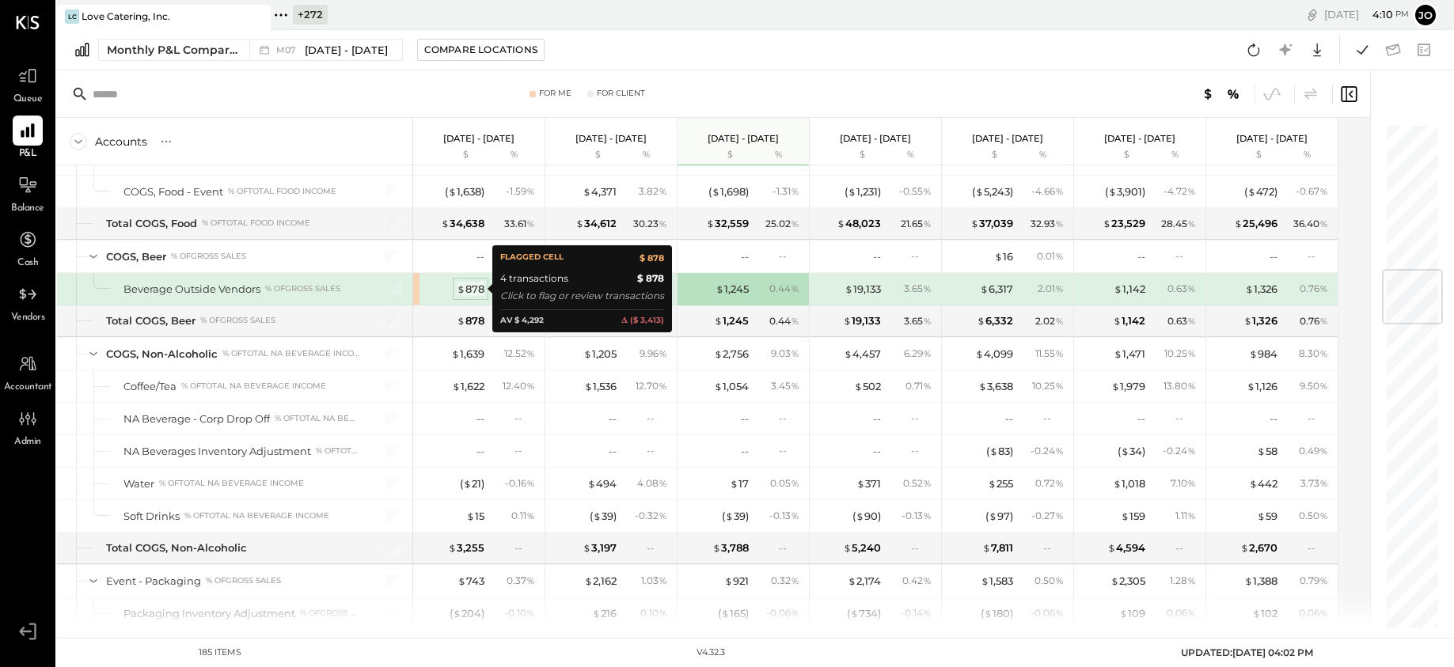
click at [478, 284] on div "$ 878" at bounding box center [471, 289] width 28 height 15
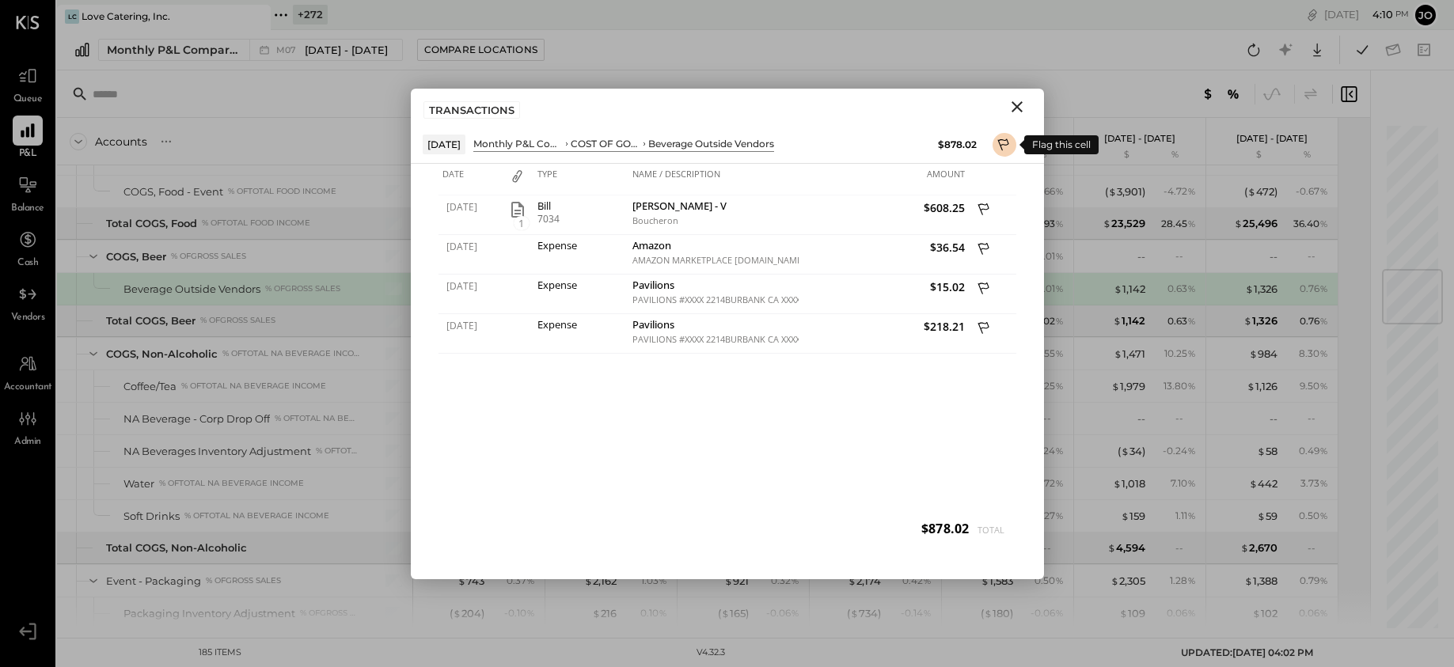
click at [1005, 149] on icon at bounding box center [1004, 146] width 14 height 19
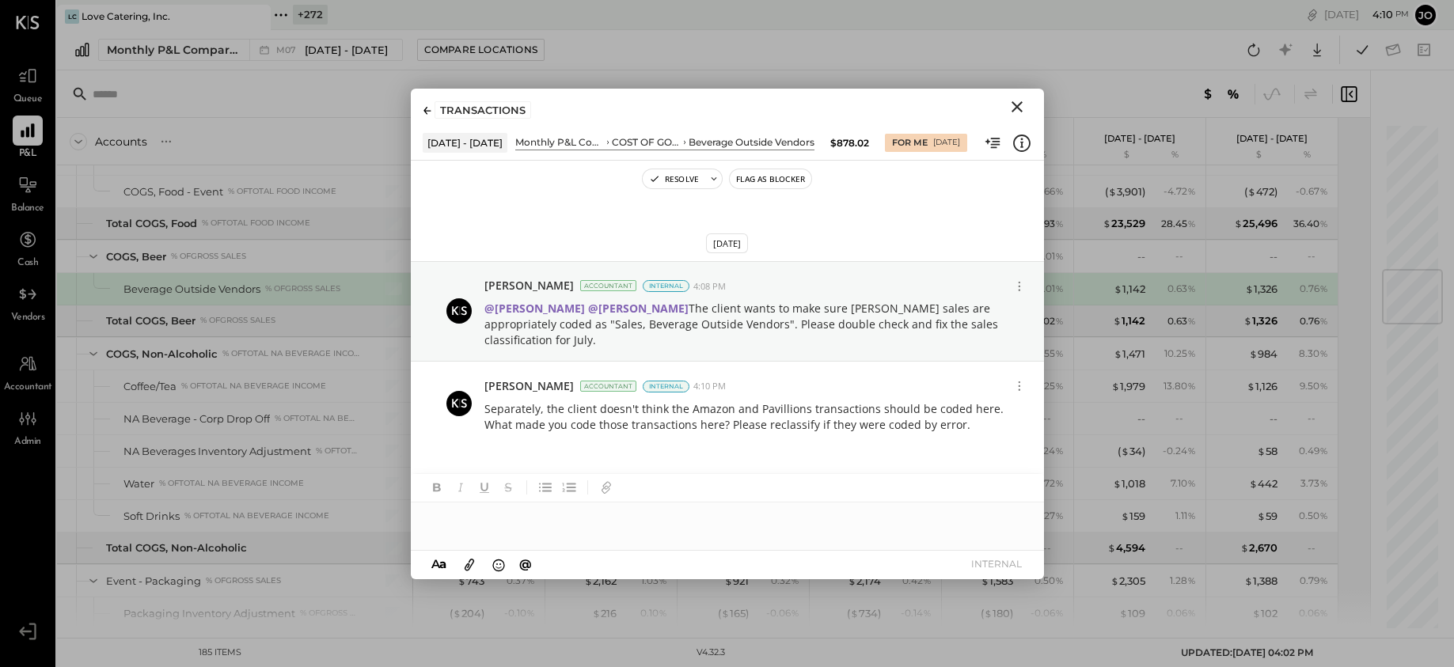
scroll to position [4, 0]
click at [684, 506] on div at bounding box center [727, 519] width 633 height 32
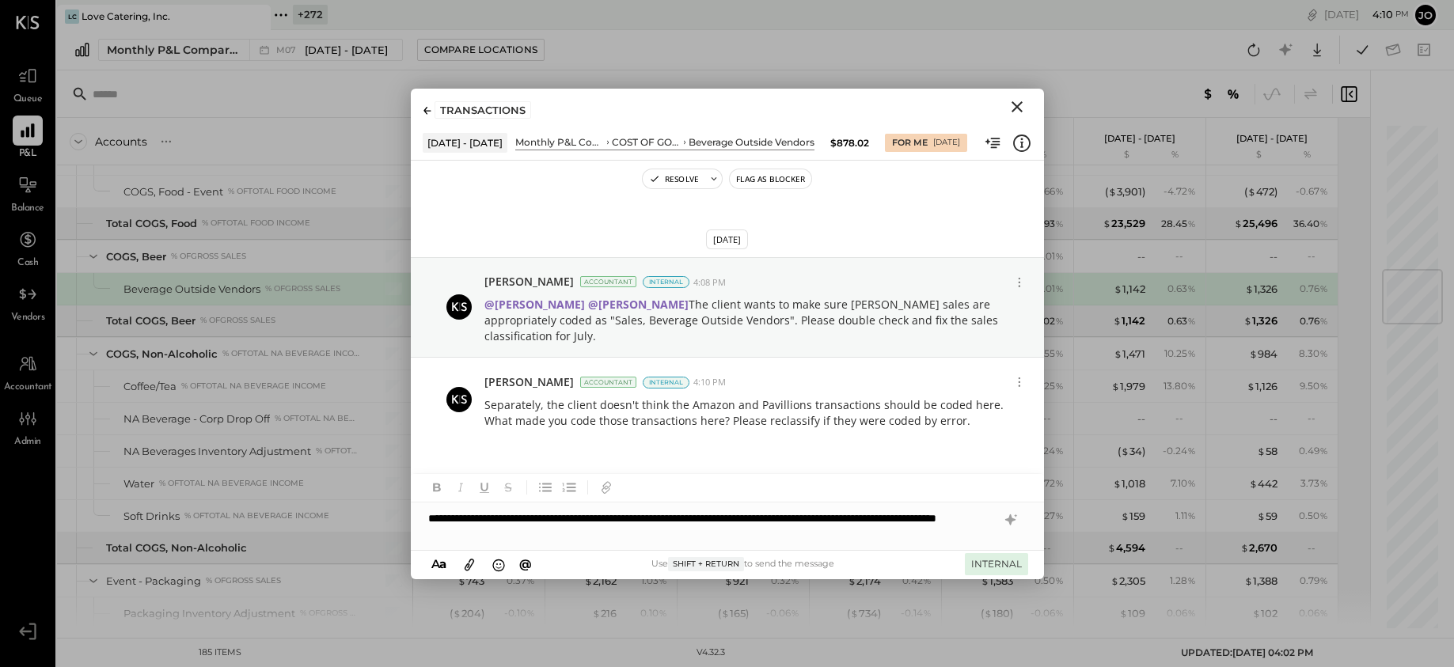
click at [992, 560] on button "INTERNAL" at bounding box center [996, 563] width 63 height 21
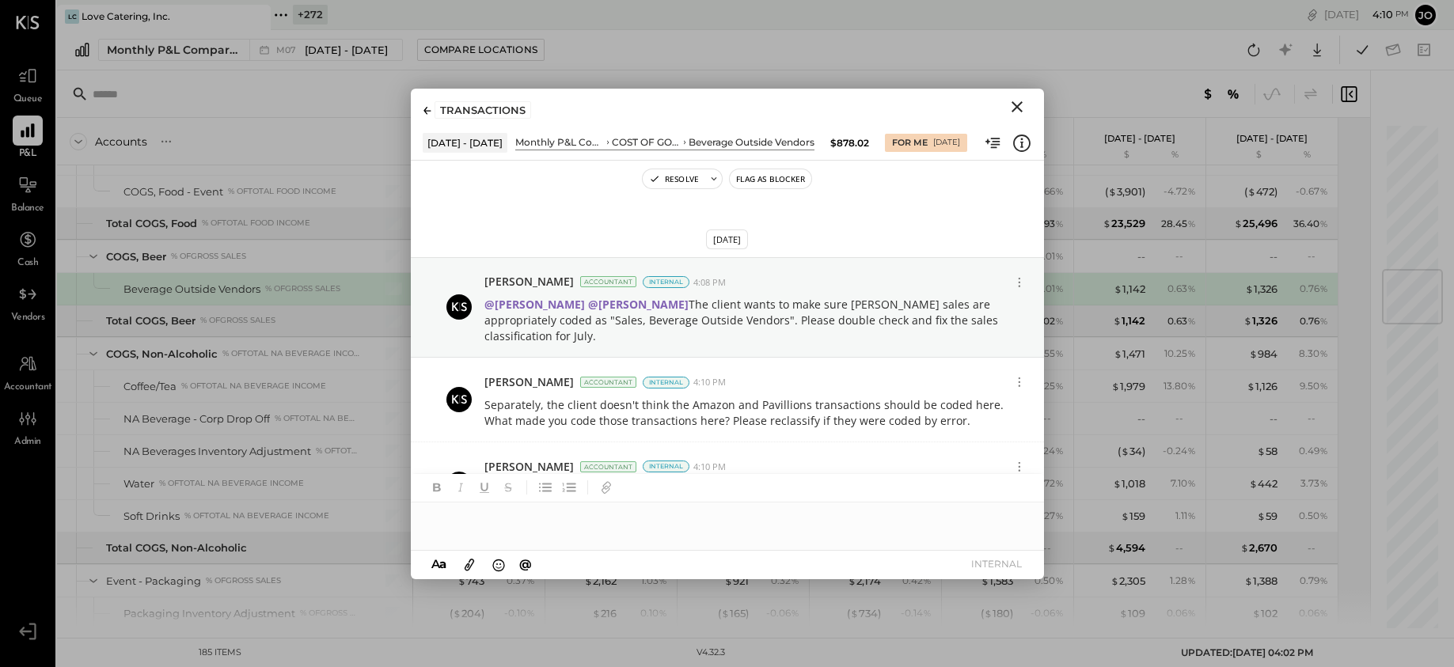
scroll to position [88, 0]
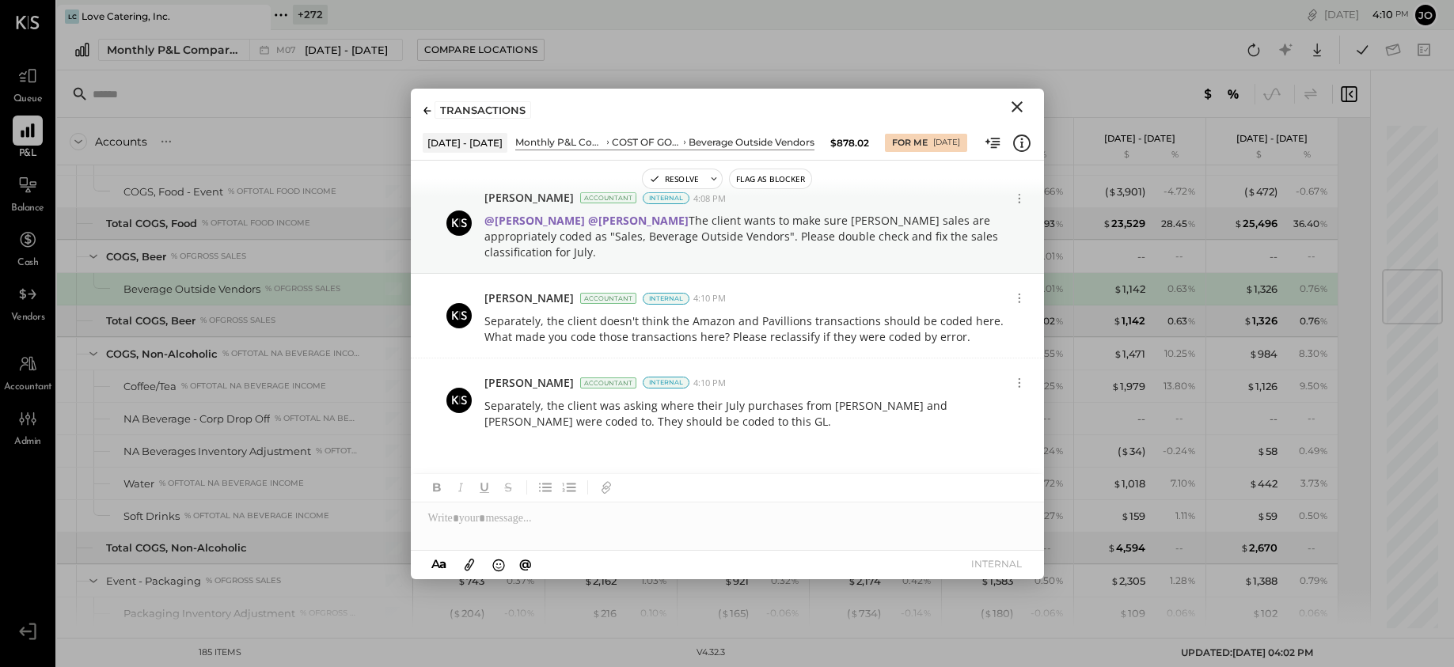
click at [1020, 101] on icon "Close" at bounding box center [1017, 106] width 19 height 19
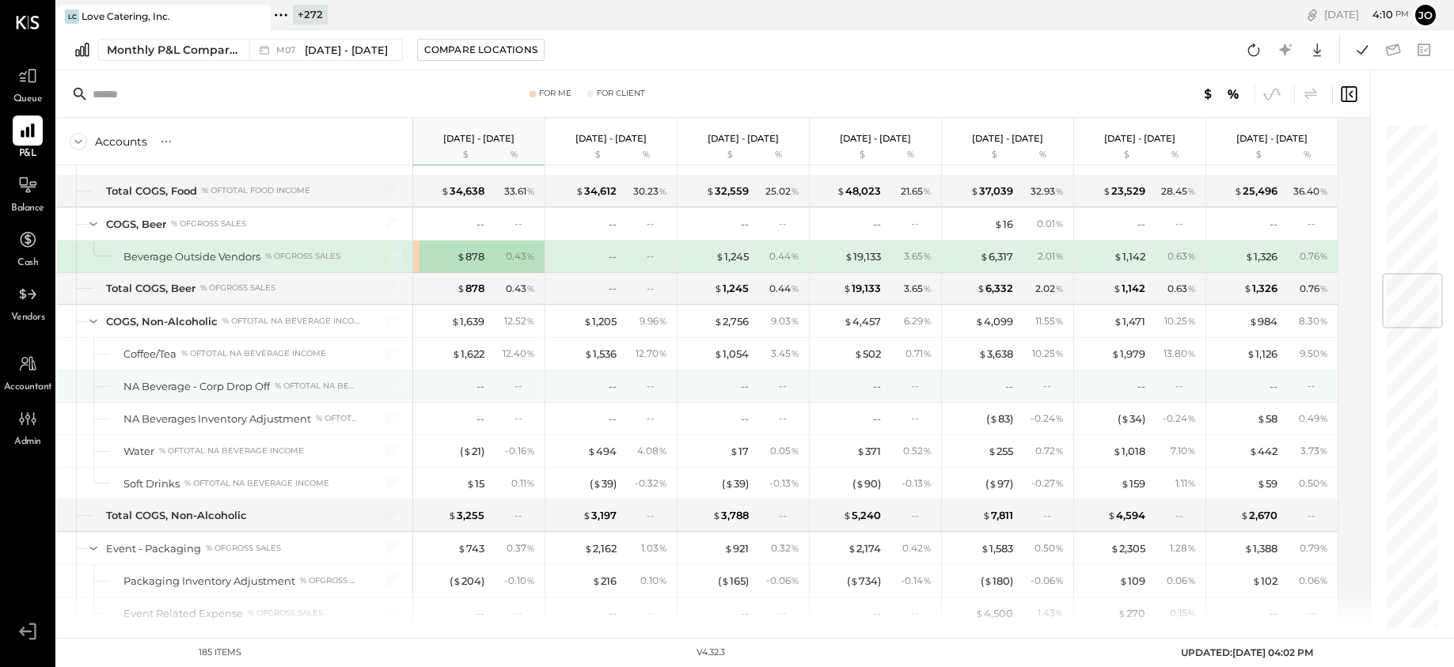
scroll to position [1238, 0]
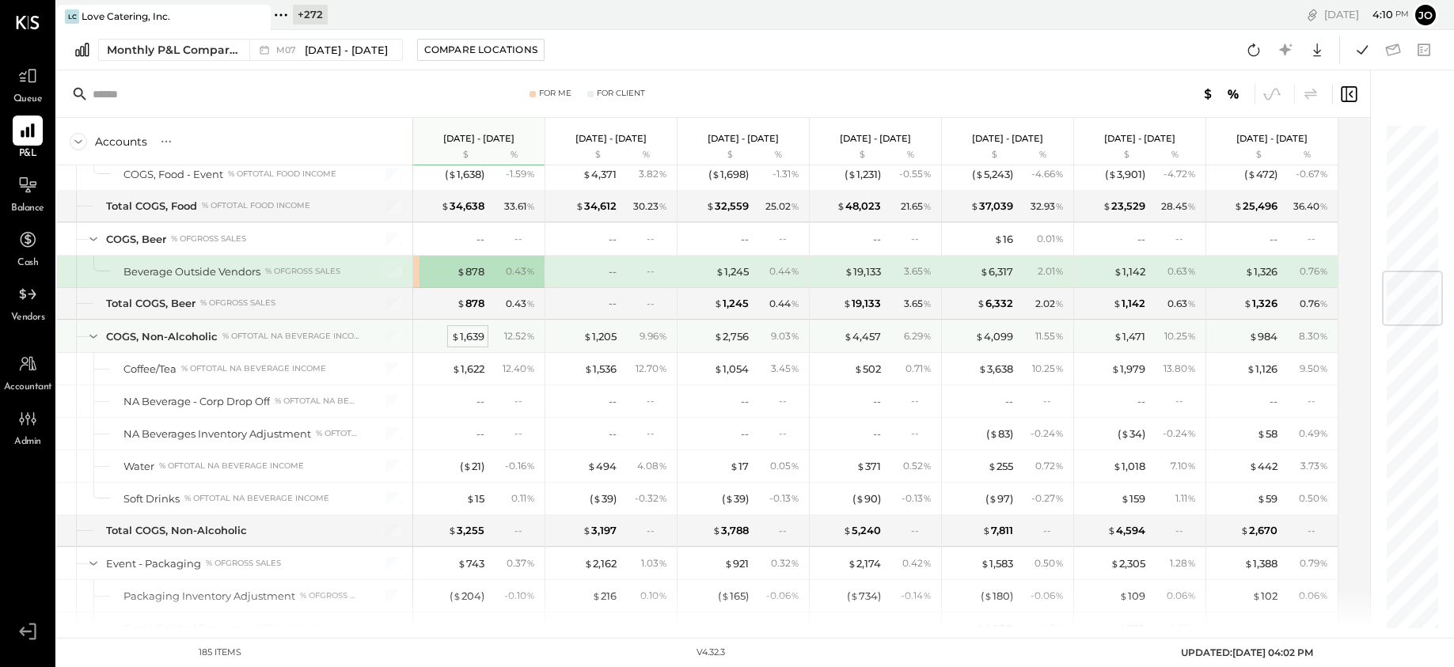
click at [476, 336] on div "$ 1,639" at bounding box center [467, 336] width 33 height 15
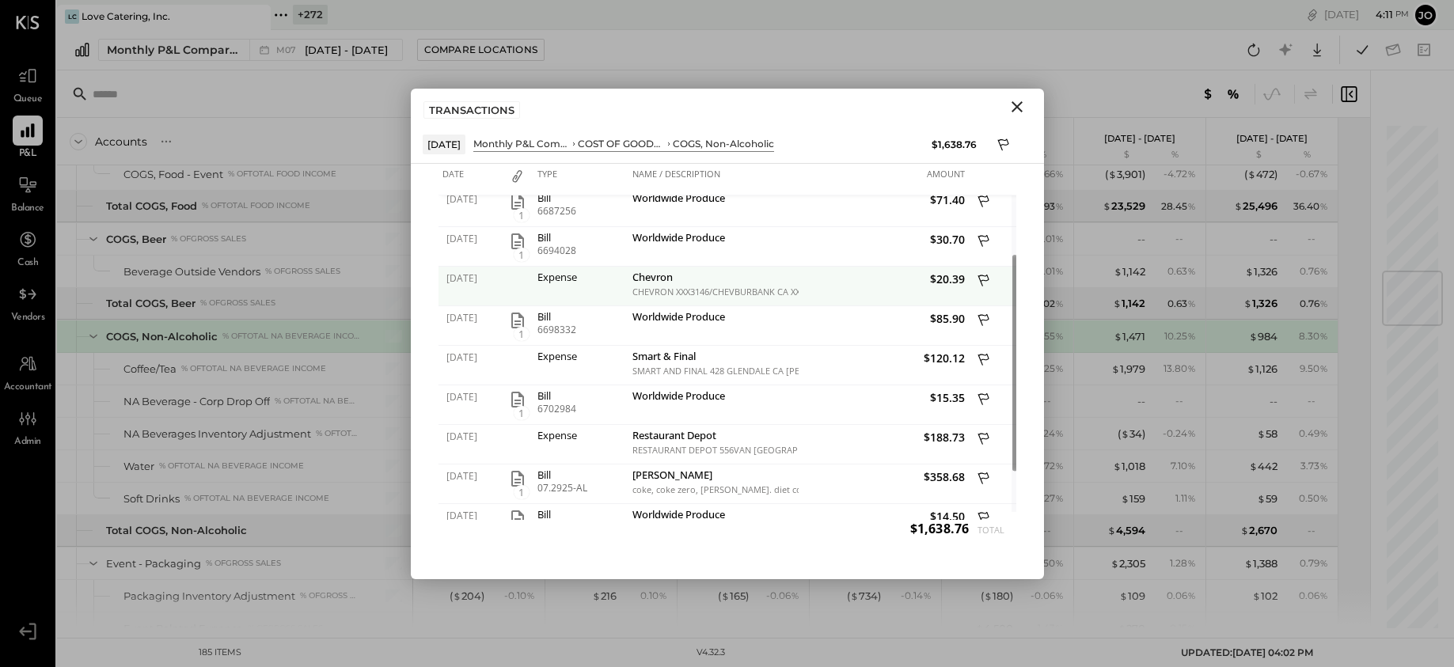
click at [980, 278] on icon at bounding box center [985, 282] width 14 height 20
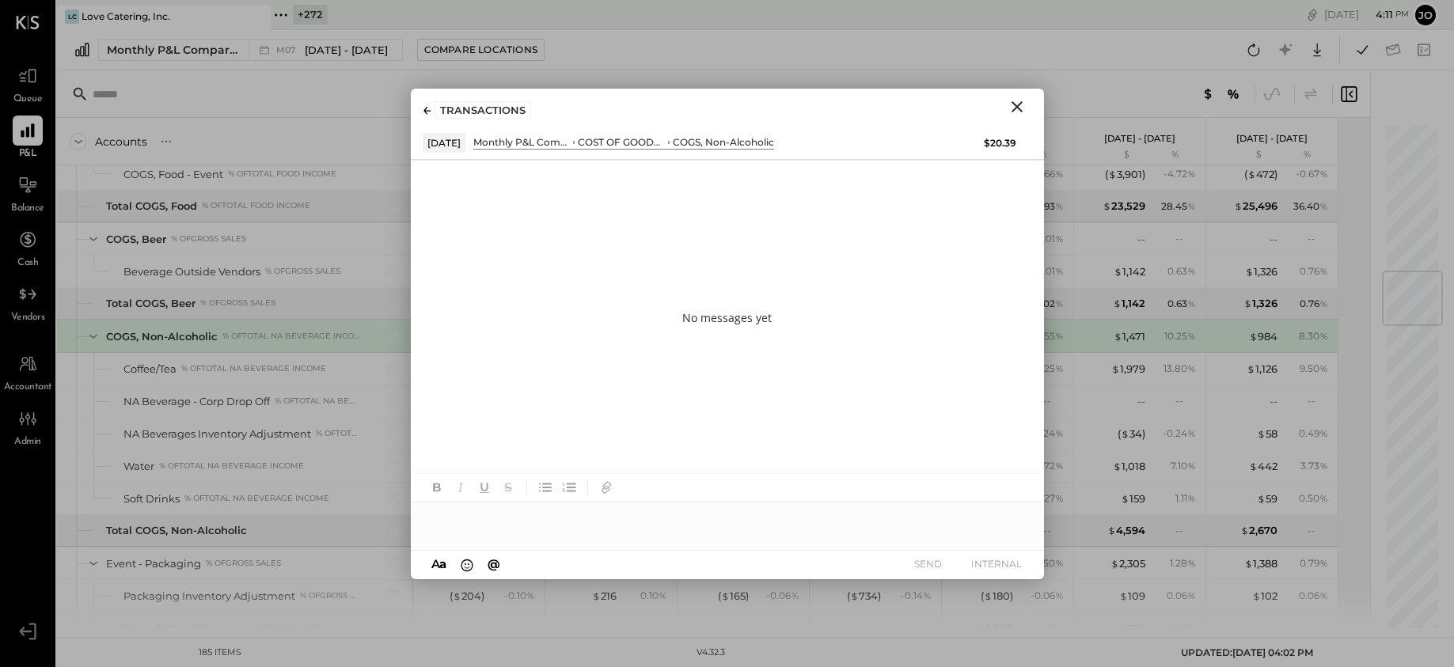
click at [718, 521] on div at bounding box center [727, 519] width 633 height 32
type input "****"
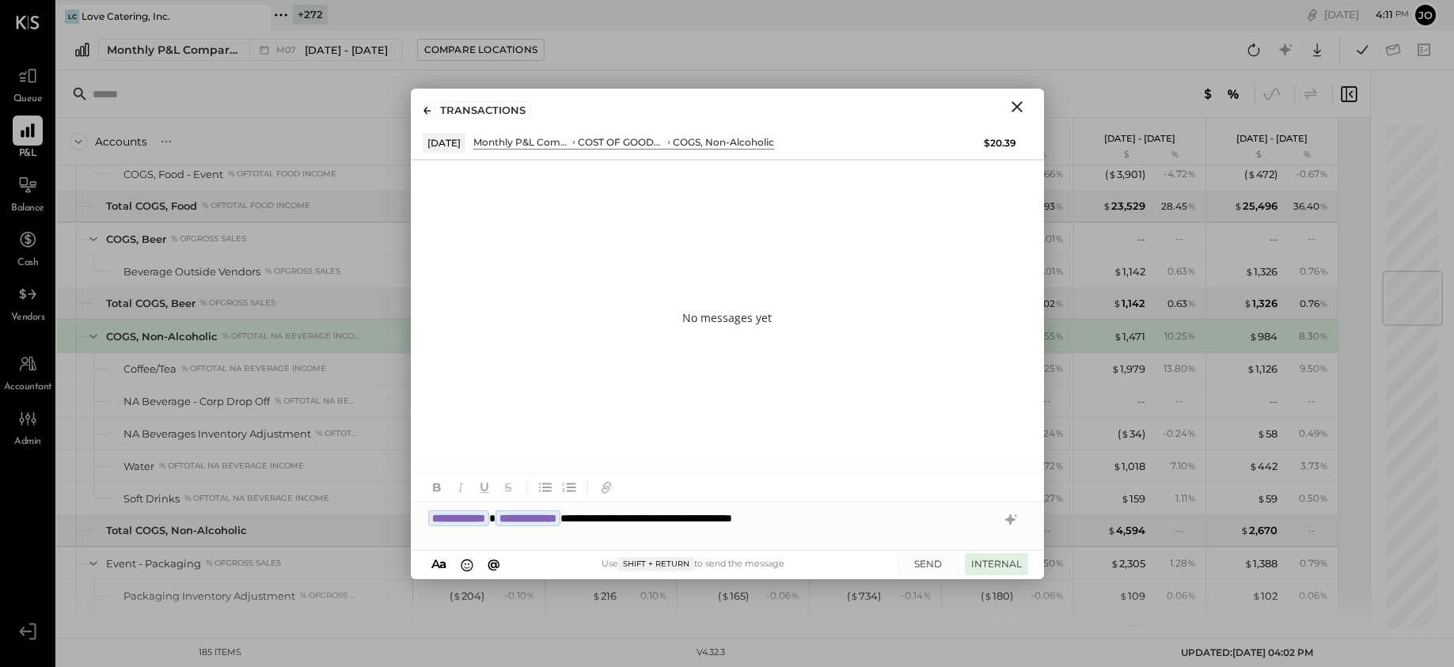
click at [993, 557] on button "INTERNAL" at bounding box center [996, 563] width 63 height 21
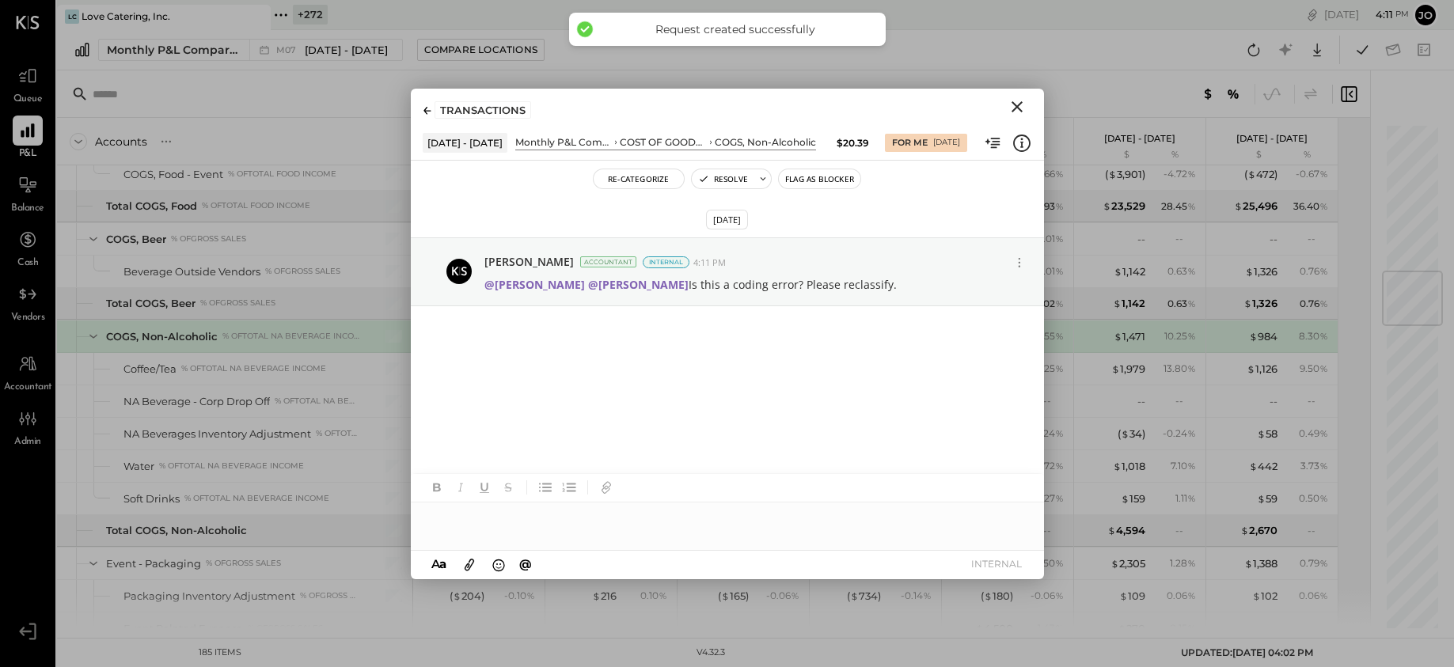
click at [502, 107] on div "TRANSACTIONS" at bounding box center [483, 109] width 97 height 17
click at [433, 107] on div "TRANSACTIONS" at bounding box center [478, 109] width 108 height 17
click at [427, 107] on icon at bounding box center [428, 111] width 8 height 8
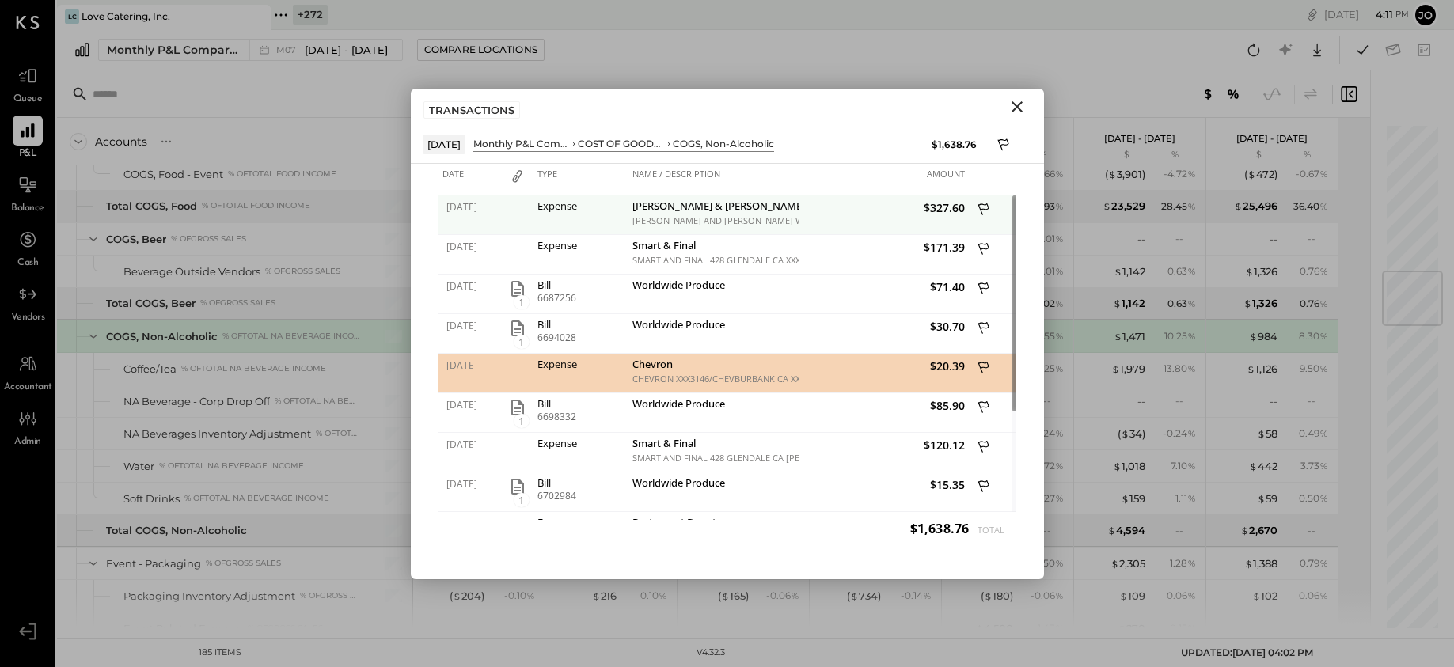
click at [986, 208] on icon at bounding box center [983, 209] width 11 height 12
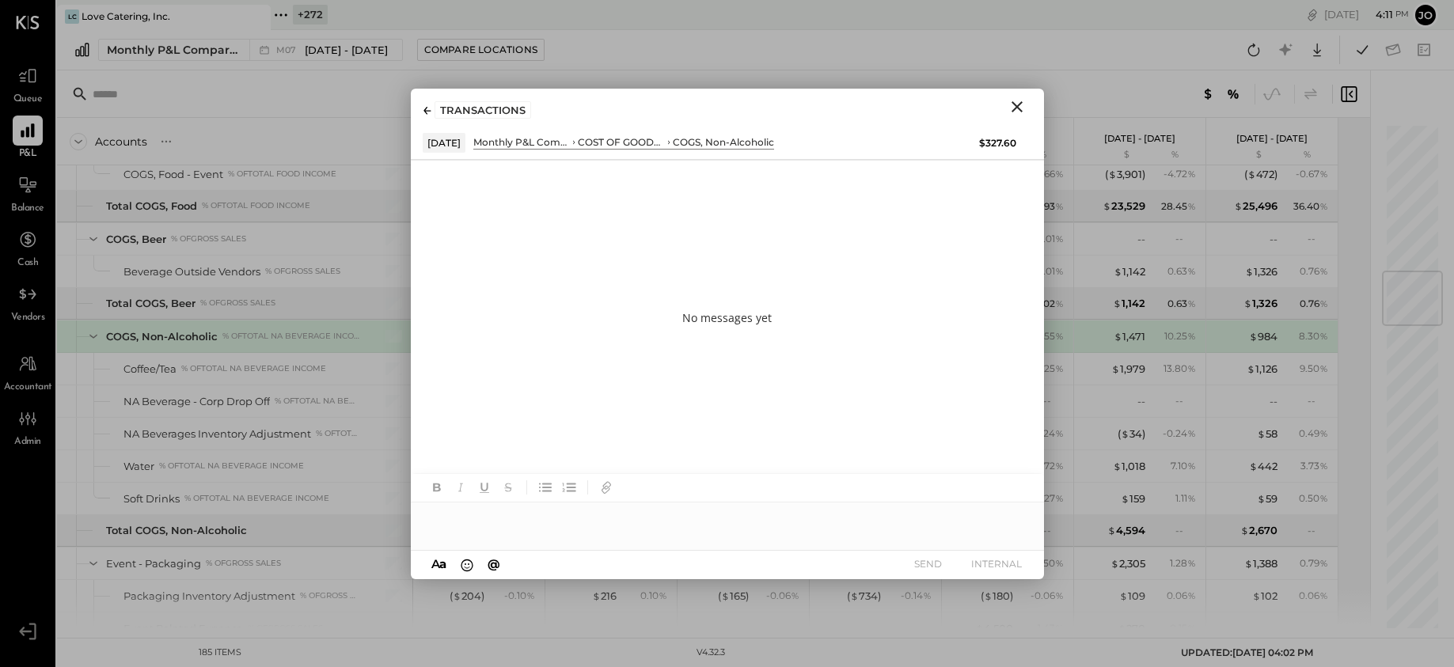
click at [753, 522] on div at bounding box center [727, 519] width 633 height 32
type input "****"
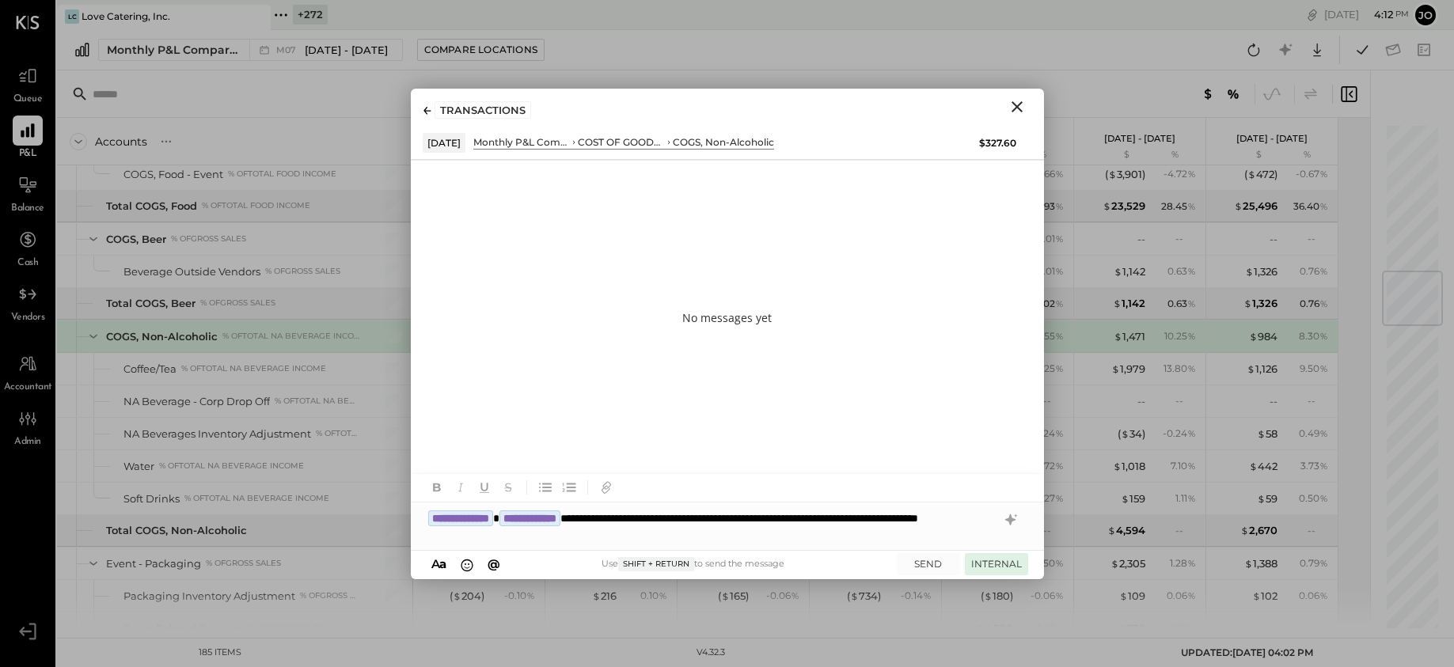
click at [1001, 568] on button "INTERNAL" at bounding box center [996, 563] width 63 height 21
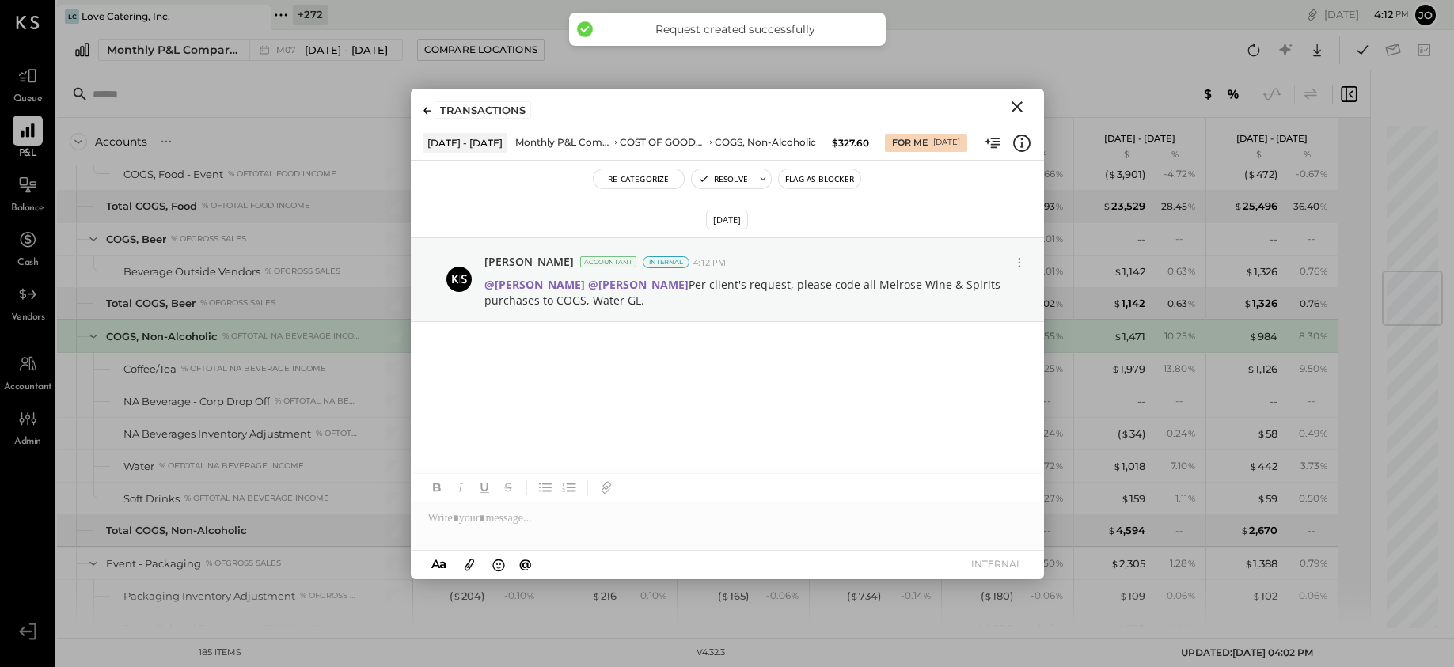
click at [429, 101] on div "TRANSACTIONS" at bounding box center [478, 109] width 108 height 17
click at [428, 104] on div at bounding box center [428, 110] width 8 height 13
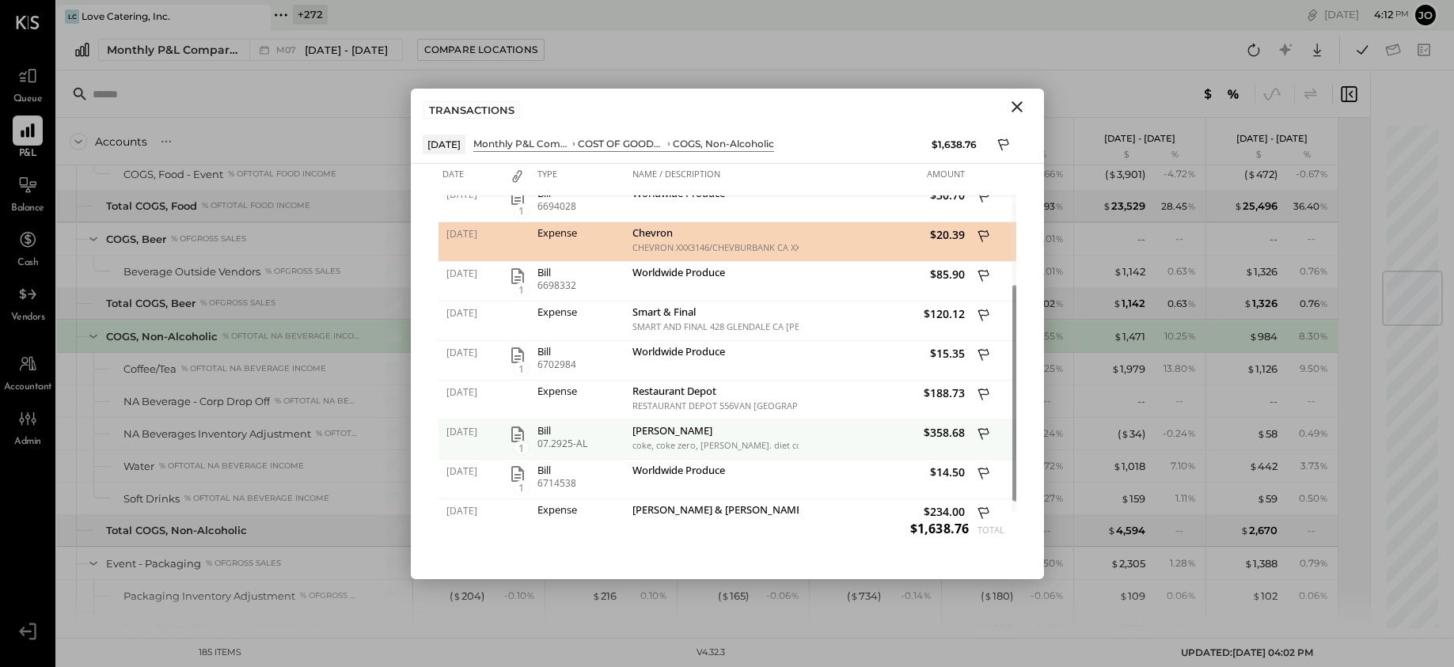
click at [987, 439] on icon at bounding box center [985, 436] width 14 height 20
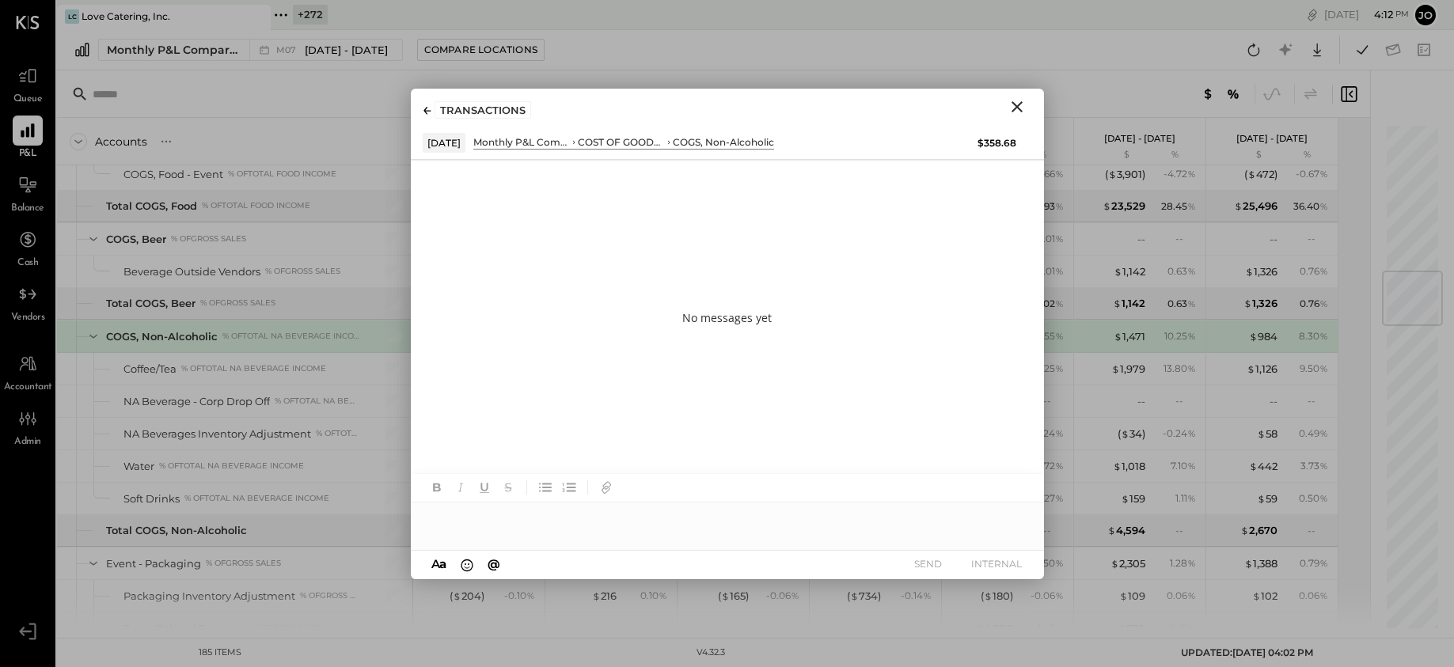
click at [743, 529] on div at bounding box center [727, 519] width 633 height 32
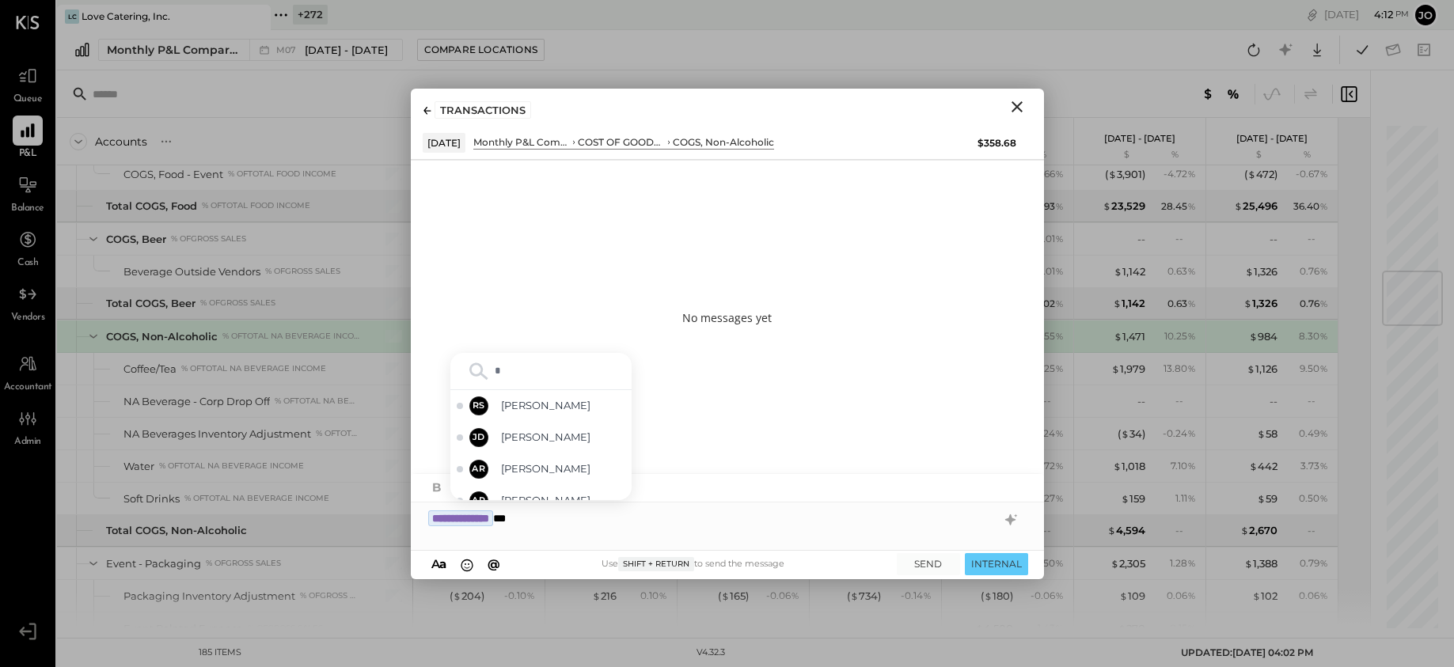
type input "**"
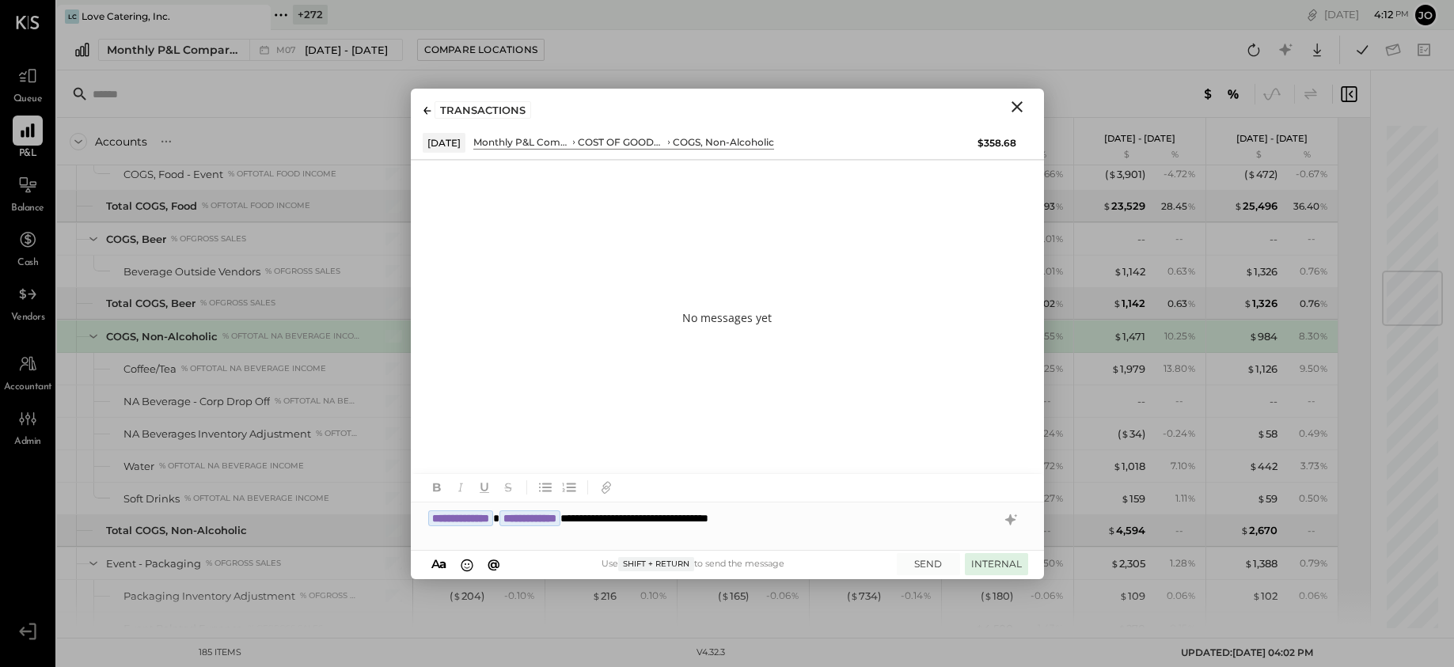
click at [1003, 566] on button "INTERNAL" at bounding box center [996, 563] width 63 height 21
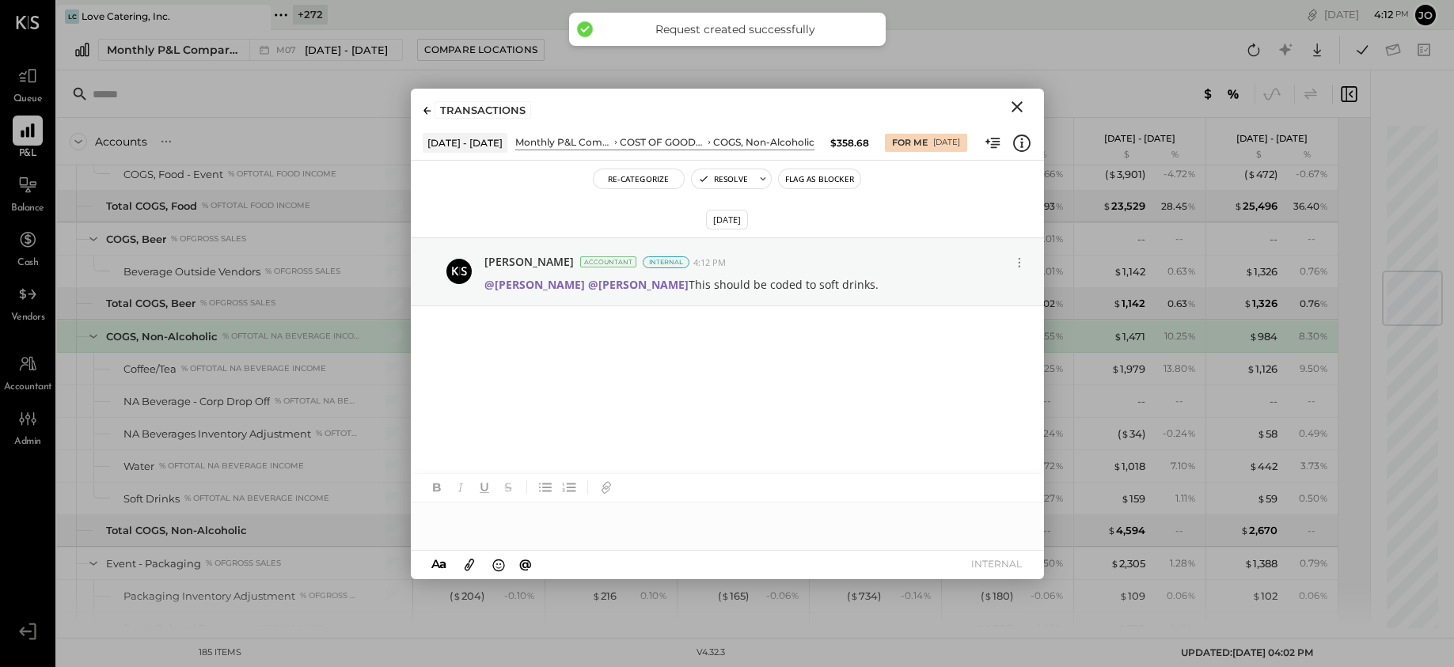
click at [427, 108] on icon at bounding box center [428, 111] width 8 height 8
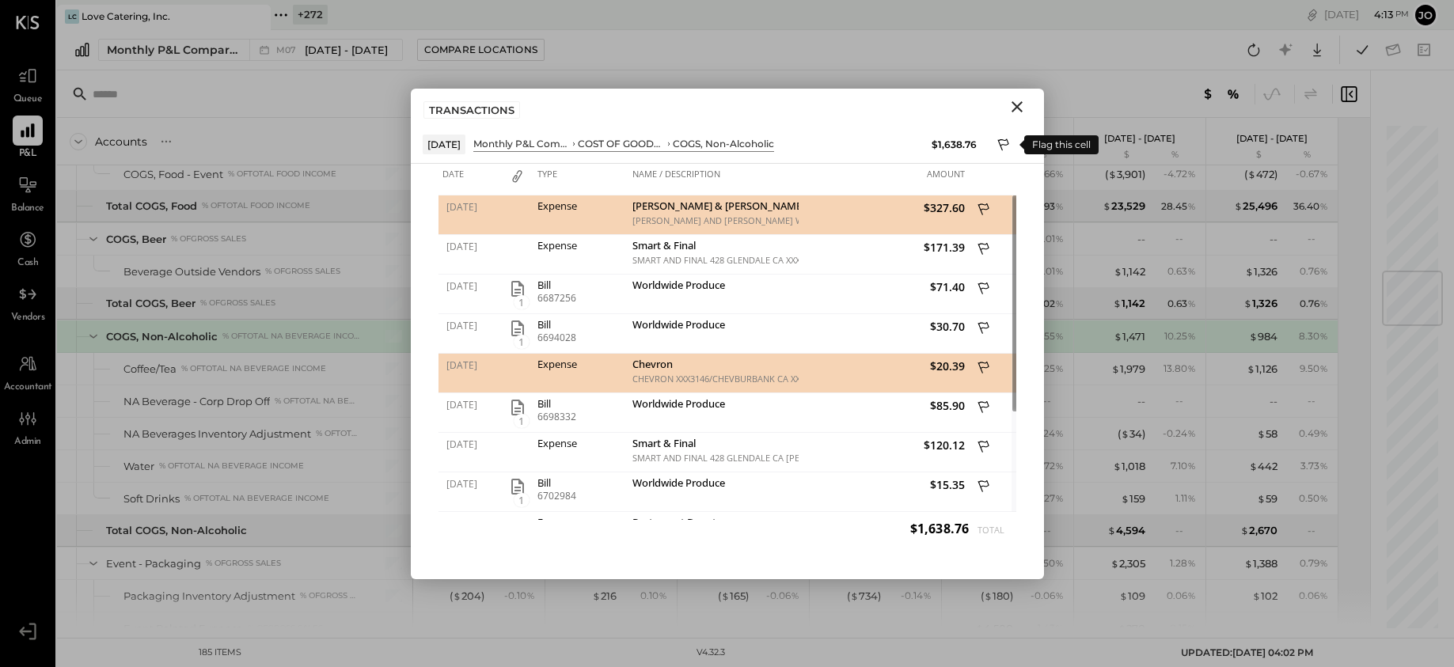
click at [1005, 148] on icon at bounding box center [1004, 146] width 14 height 19
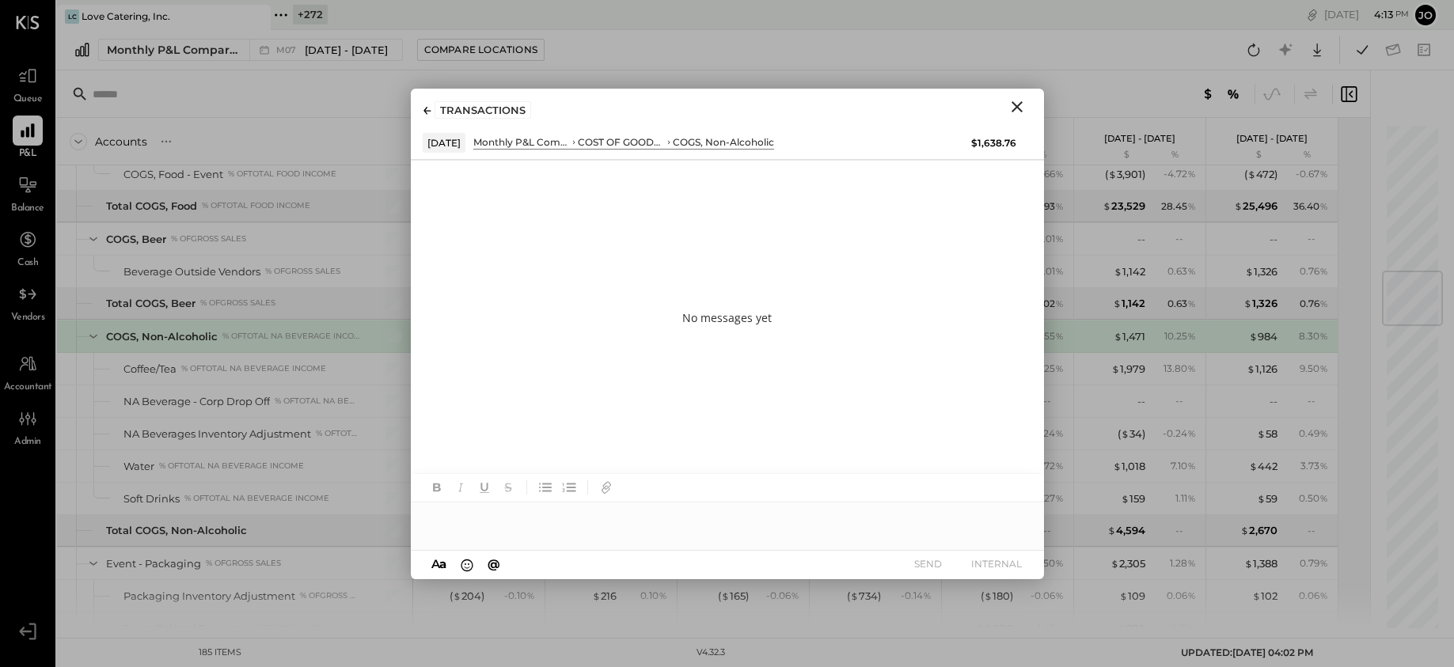
click at [758, 541] on div at bounding box center [727, 512] width 633 height 76
click at [760, 534] on div at bounding box center [727, 512] width 633 height 76
click at [762, 526] on div at bounding box center [727, 519] width 633 height 32
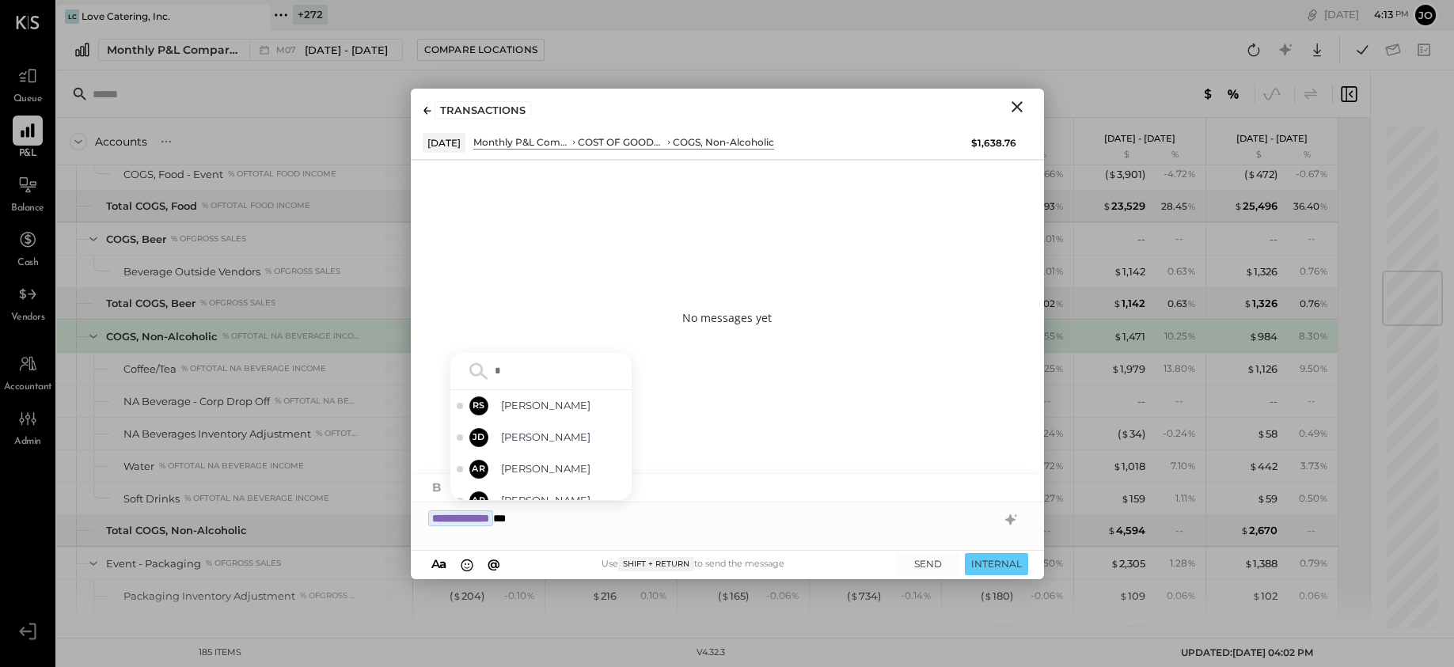
type input "**"
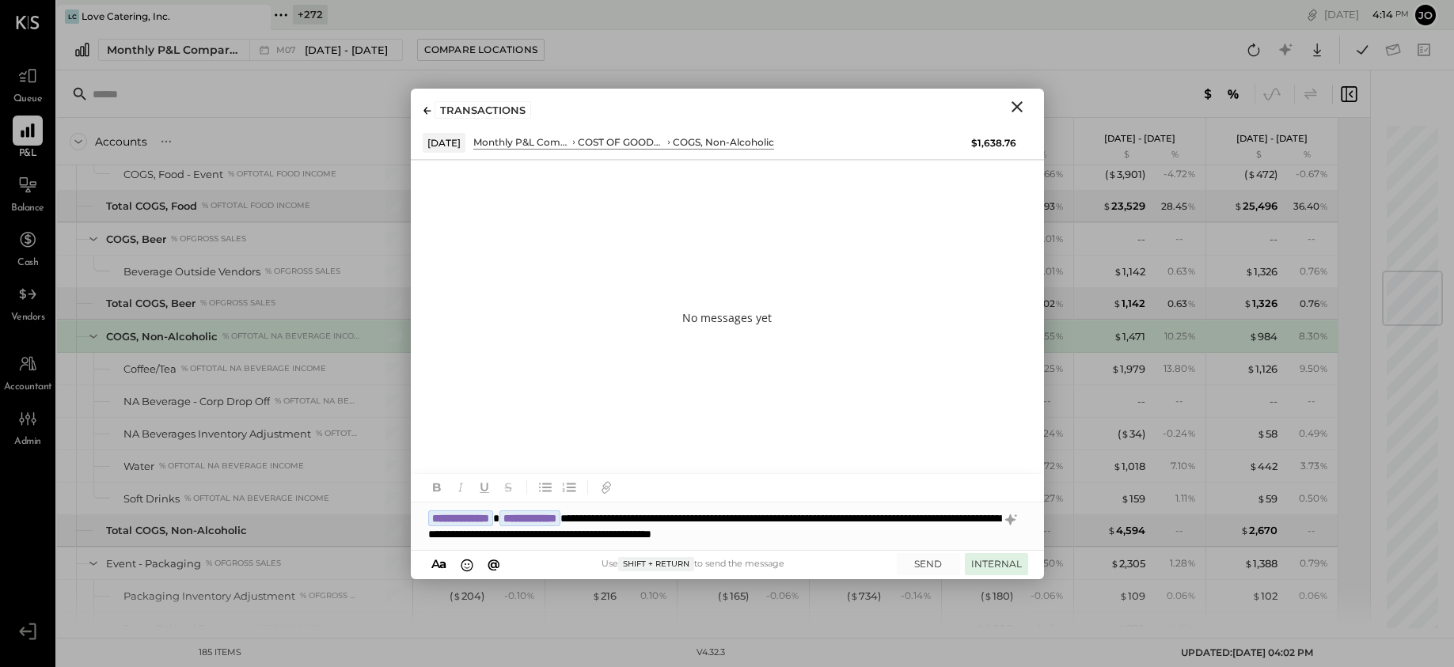
click at [1004, 556] on button "INTERNAL" at bounding box center [996, 563] width 63 height 21
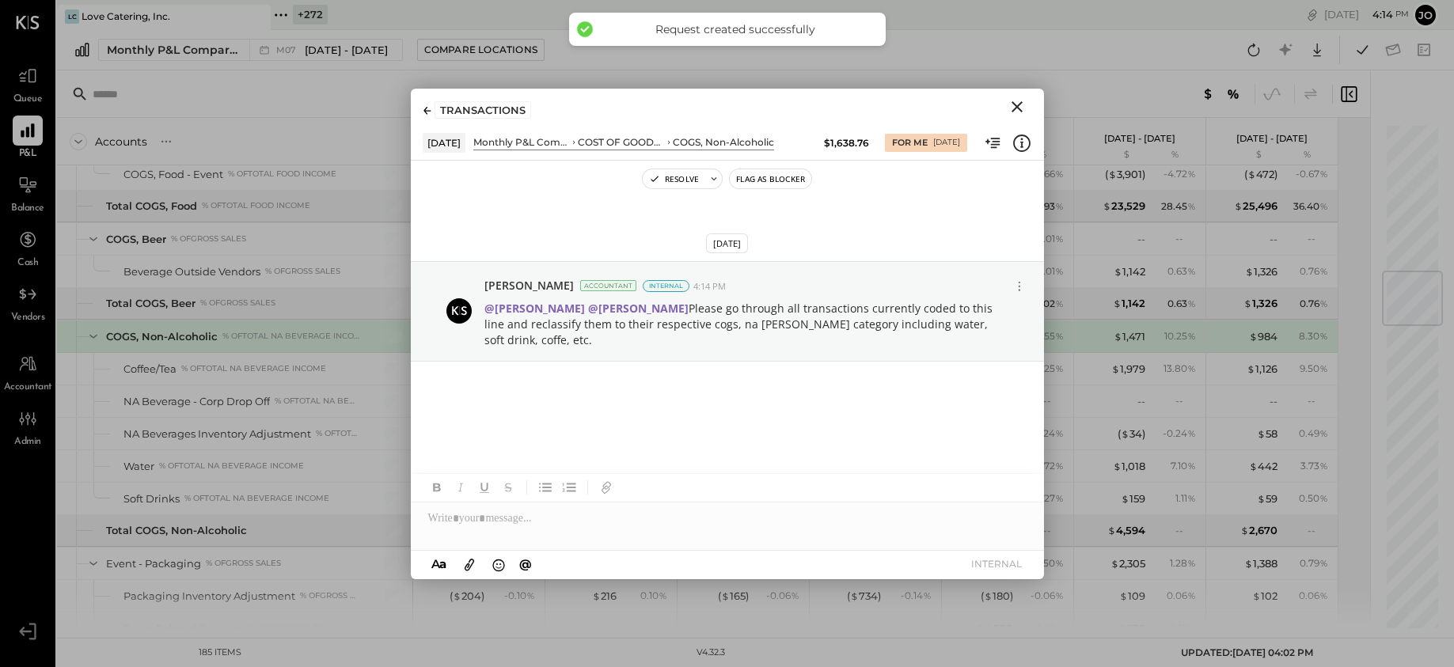
click at [1010, 105] on icon "Close" at bounding box center [1017, 106] width 19 height 19
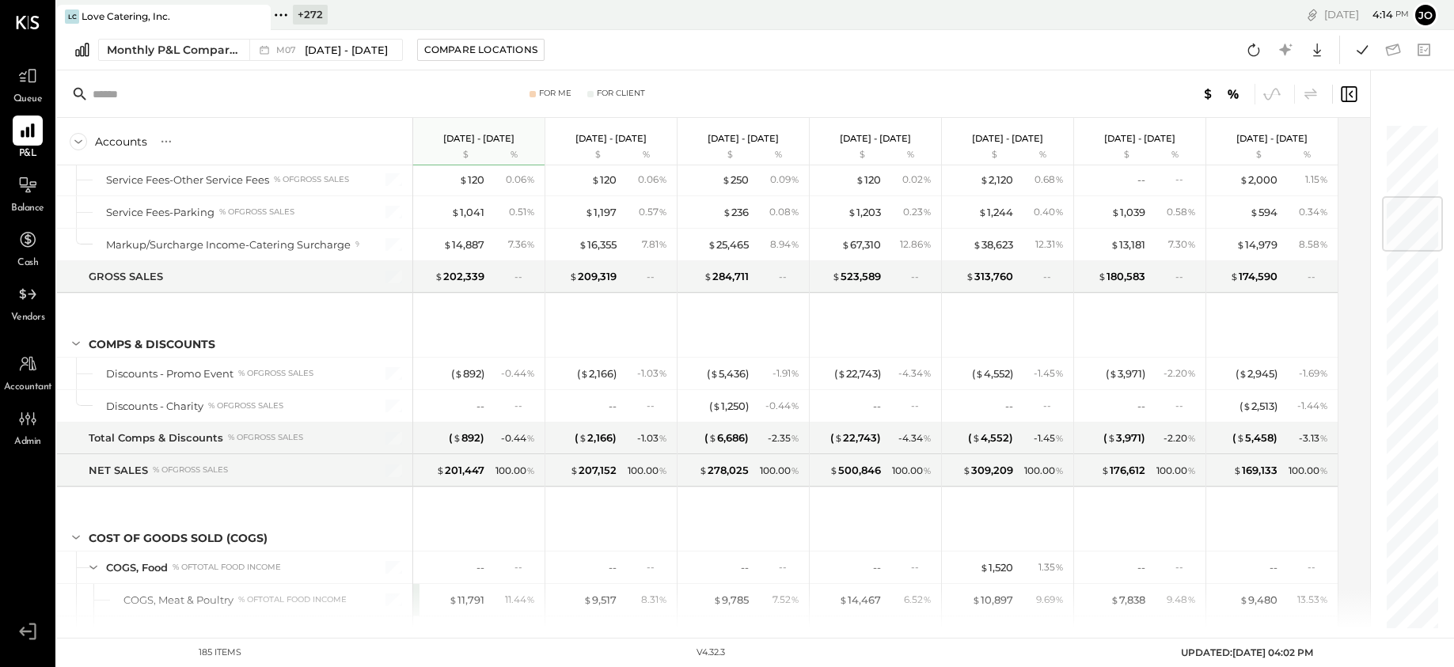
scroll to position [1567, 0]
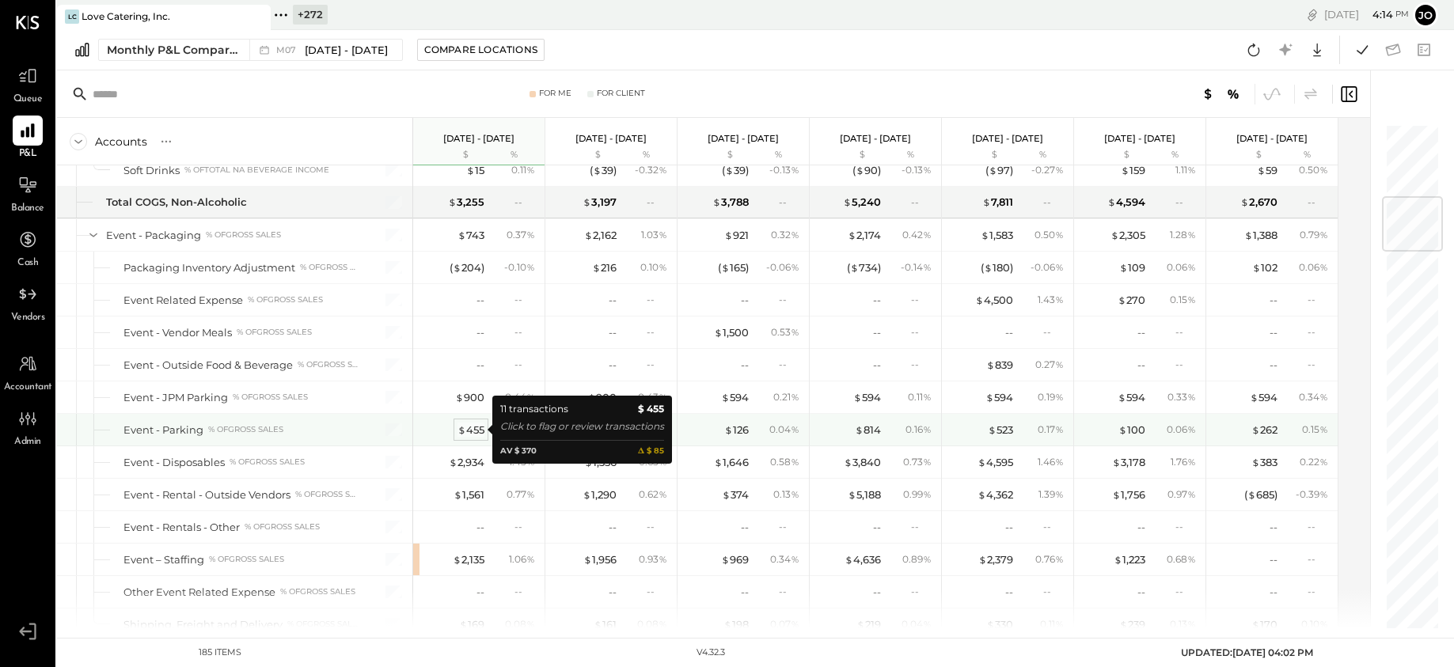
click at [476, 430] on div "$ 455" at bounding box center [471, 430] width 27 height 15
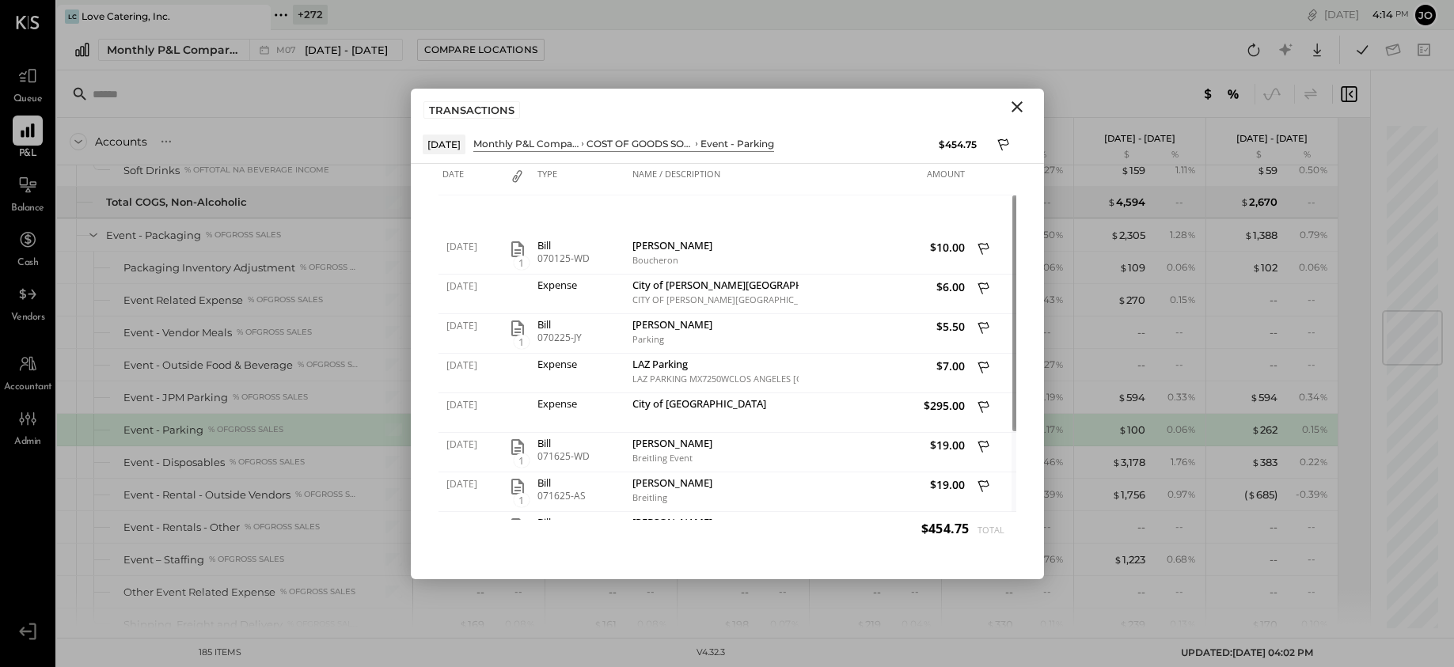
click at [1024, 106] on icon "Close" at bounding box center [1017, 106] width 19 height 19
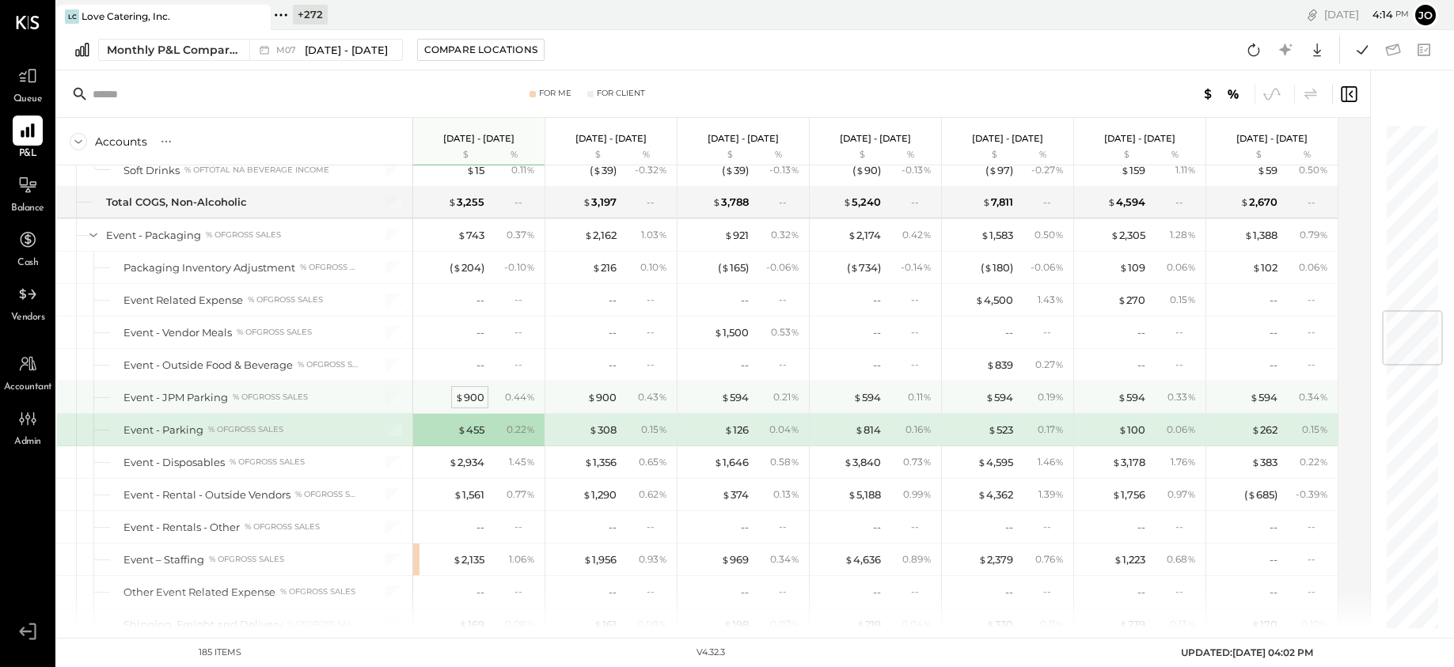
click at [477, 401] on div "$ 900" at bounding box center [469, 397] width 29 height 15
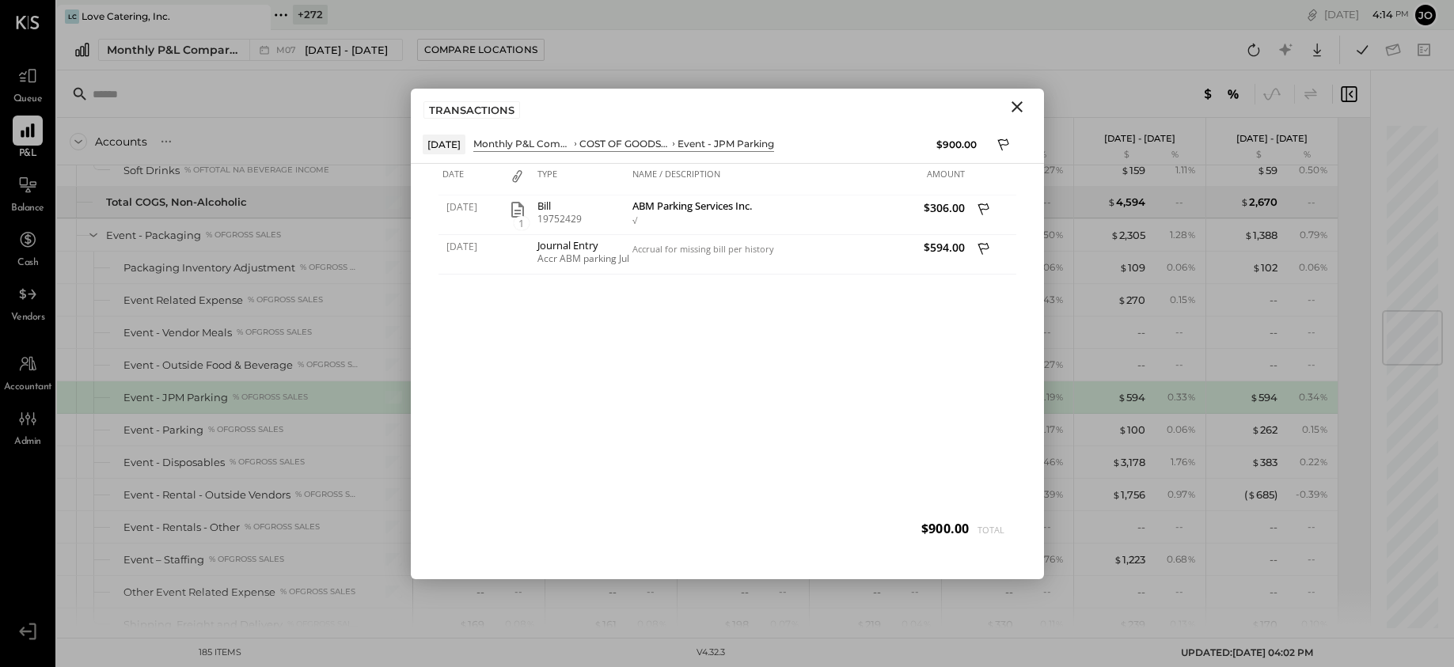
click at [1017, 116] on icon "Close" at bounding box center [1017, 106] width 19 height 19
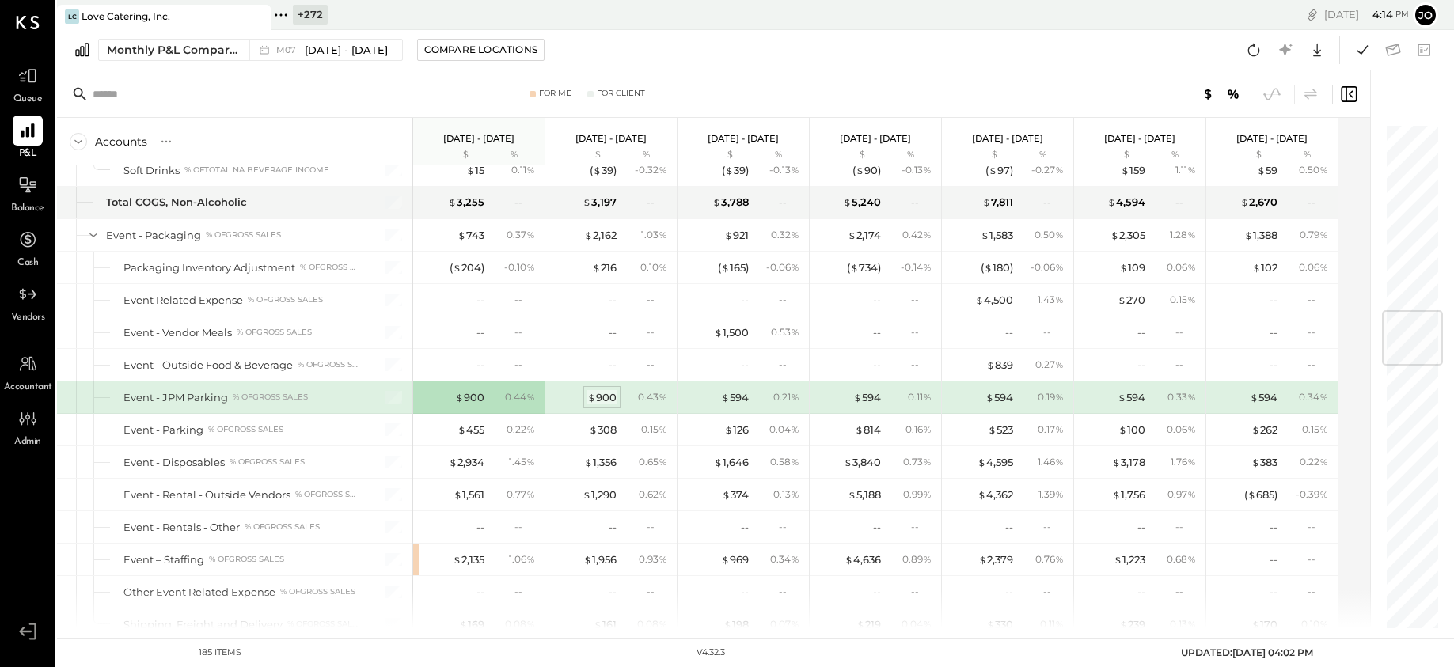
click at [604, 394] on div "$ 900" at bounding box center [601, 397] width 29 height 15
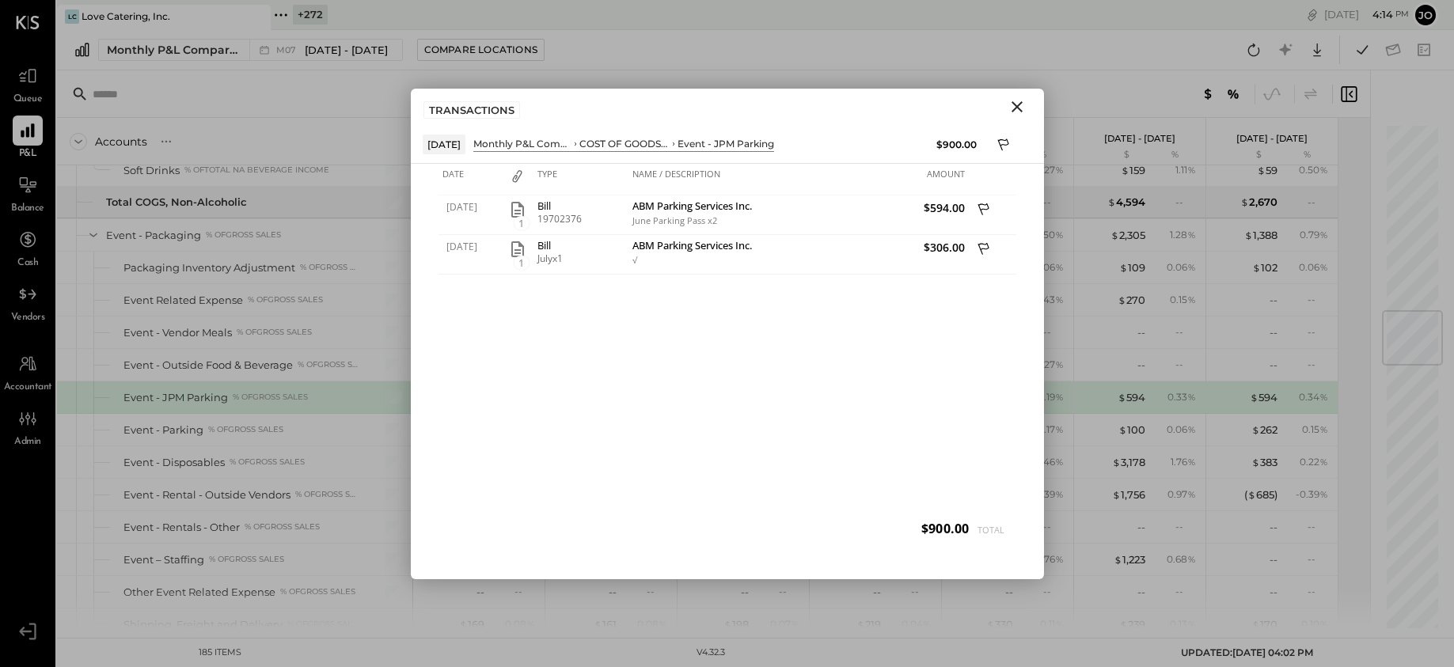
click at [1023, 108] on icon "Close" at bounding box center [1017, 106] width 19 height 19
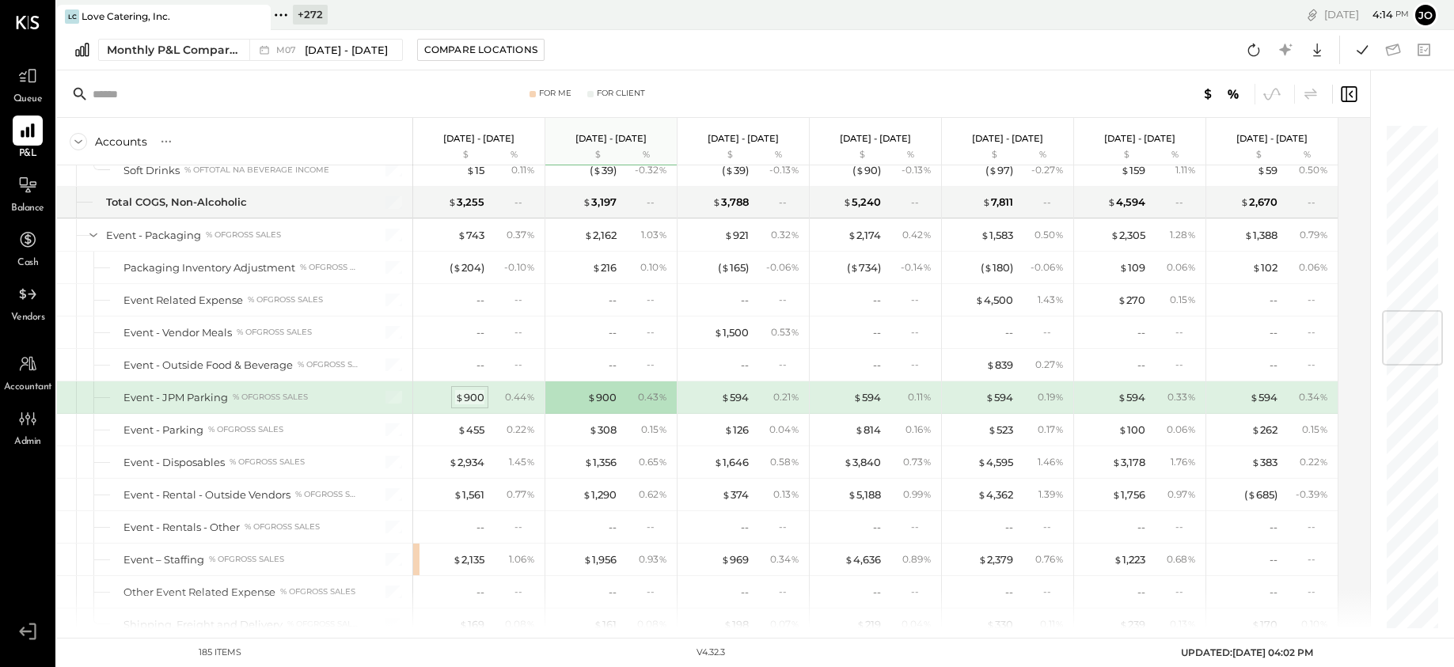
click at [463, 397] on span "$" at bounding box center [459, 397] width 9 height 13
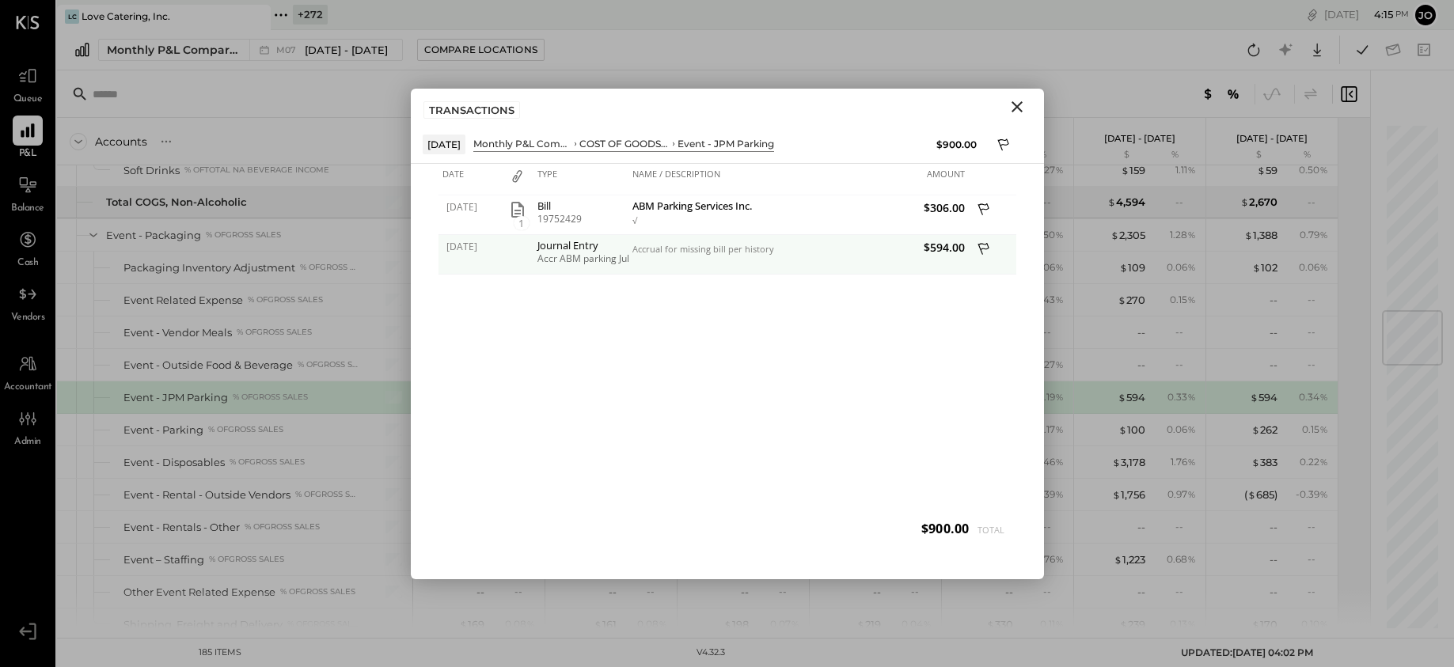
click at [986, 249] on icon at bounding box center [985, 251] width 14 height 20
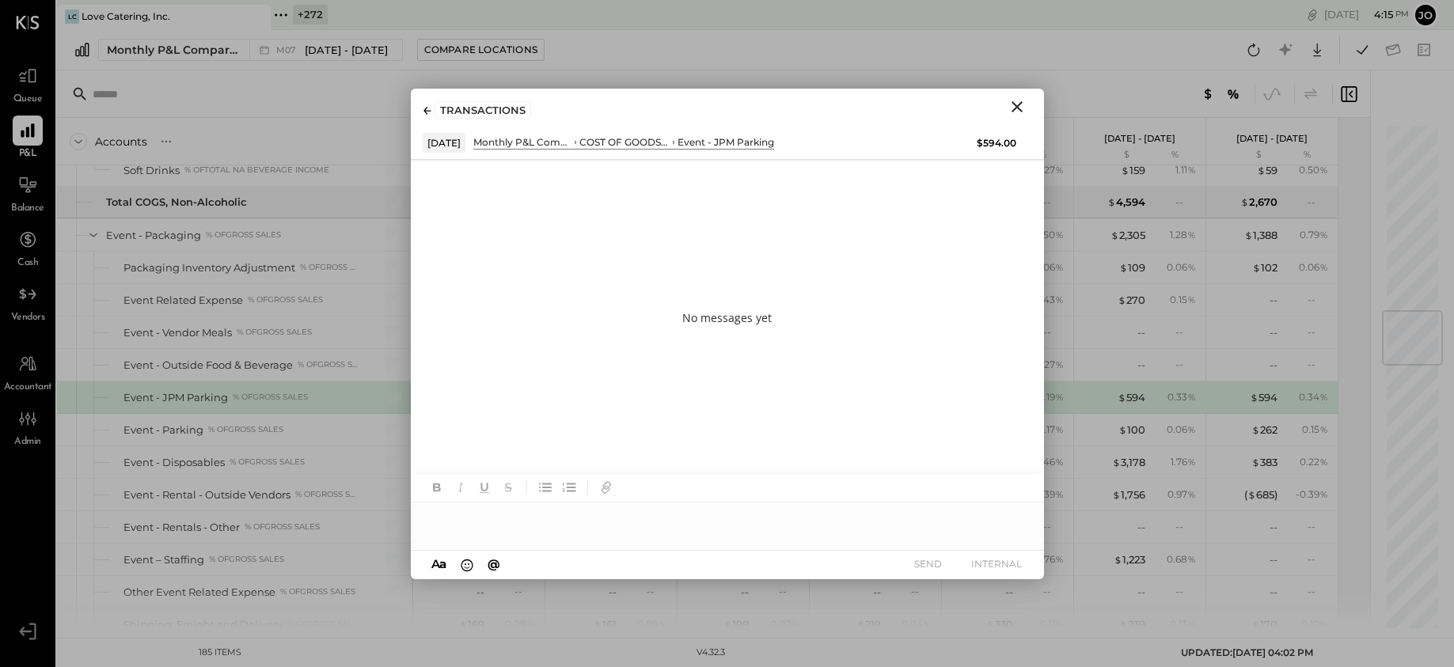
click at [796, 498] on div at bounding box center [727, 488] width 633 height 28
click at [785, 532] on div at bounding box center [727, 519] width 633 height 32
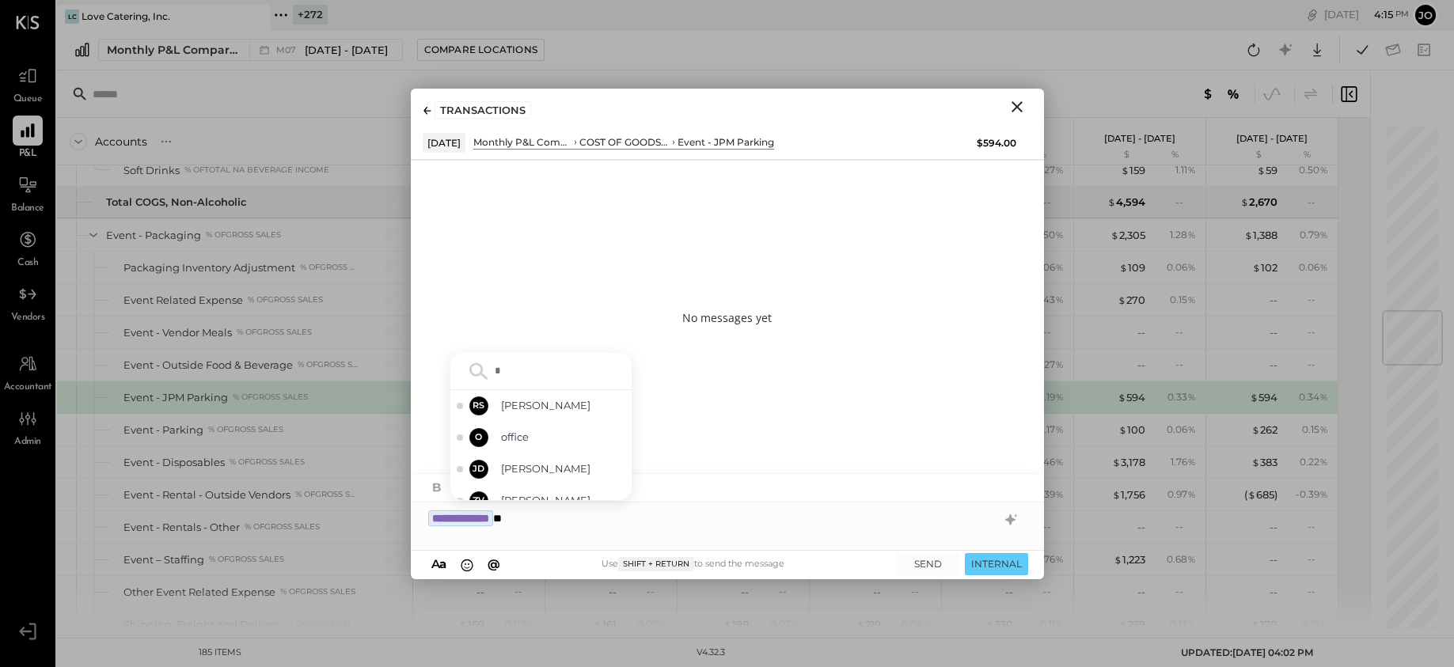
type input "**"
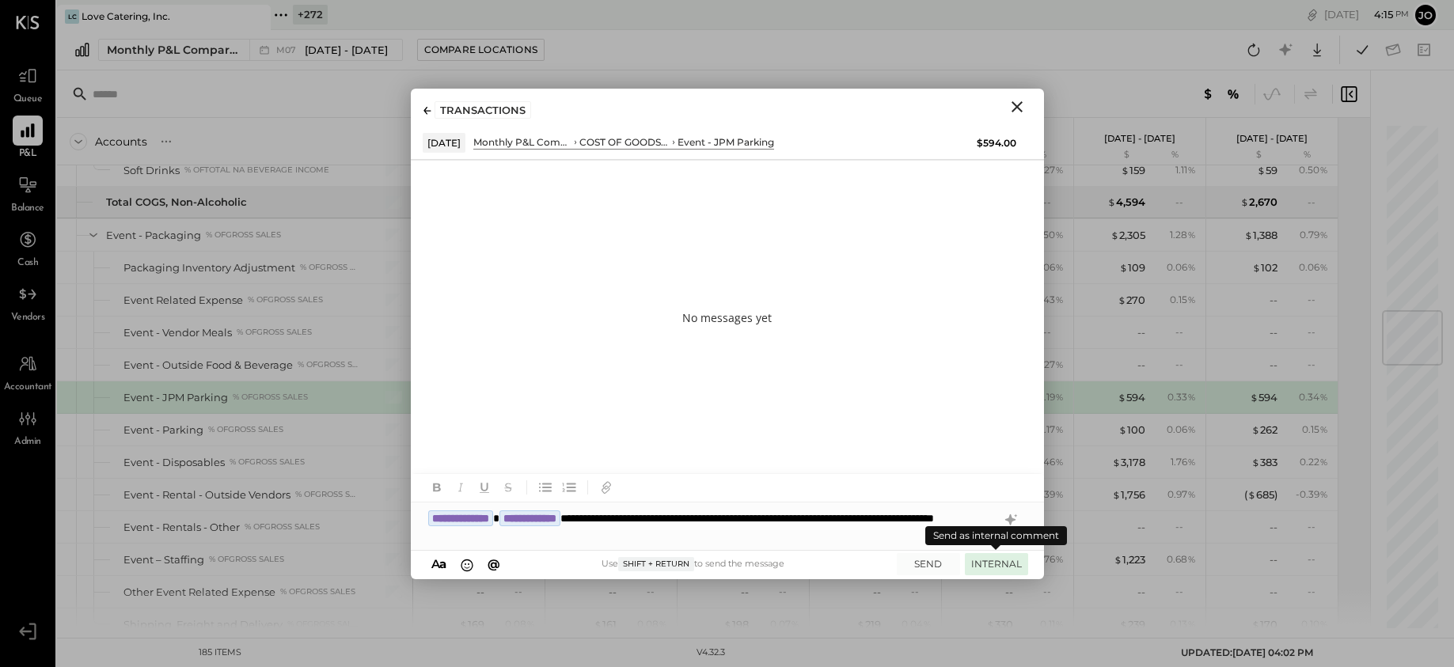
click at [1024, 562] on button "INTERNAL" at bounding box center [996, 563] width 63 height 21
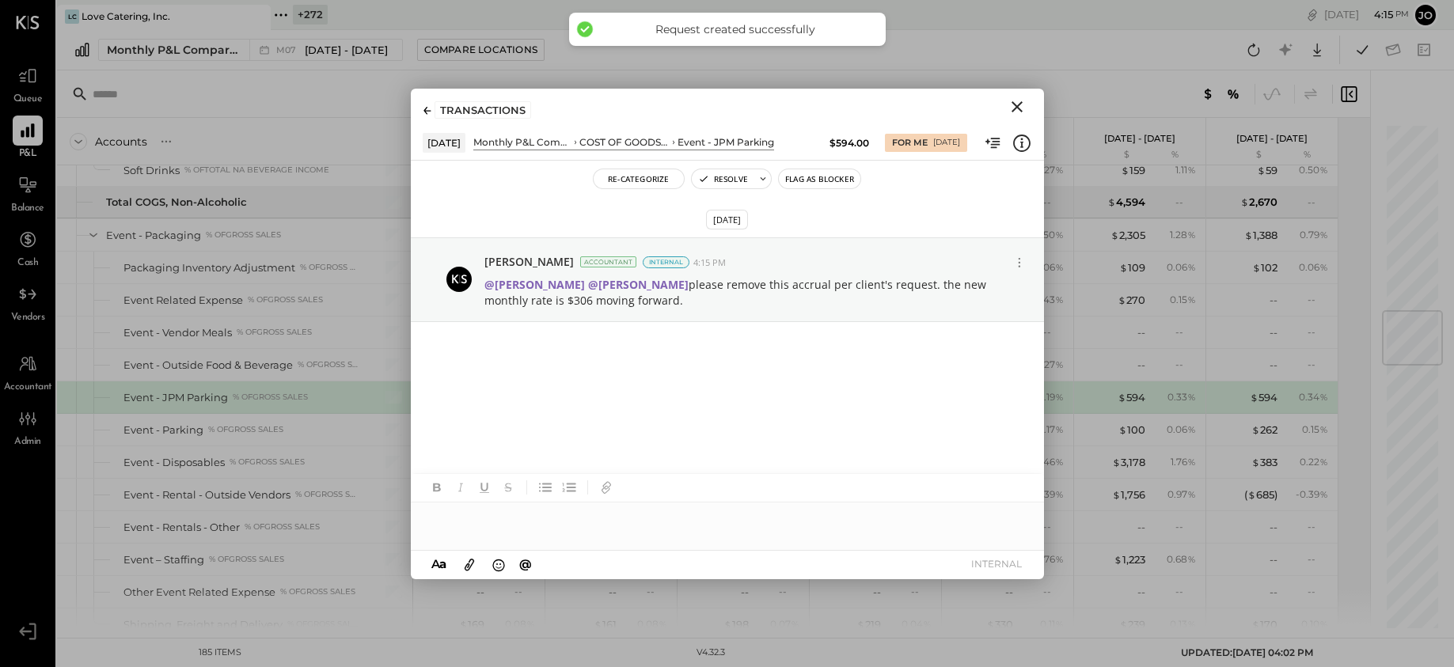
click at [1015, 107] on icon "Close" at bounding box center [1017, 106] width 11 height 11
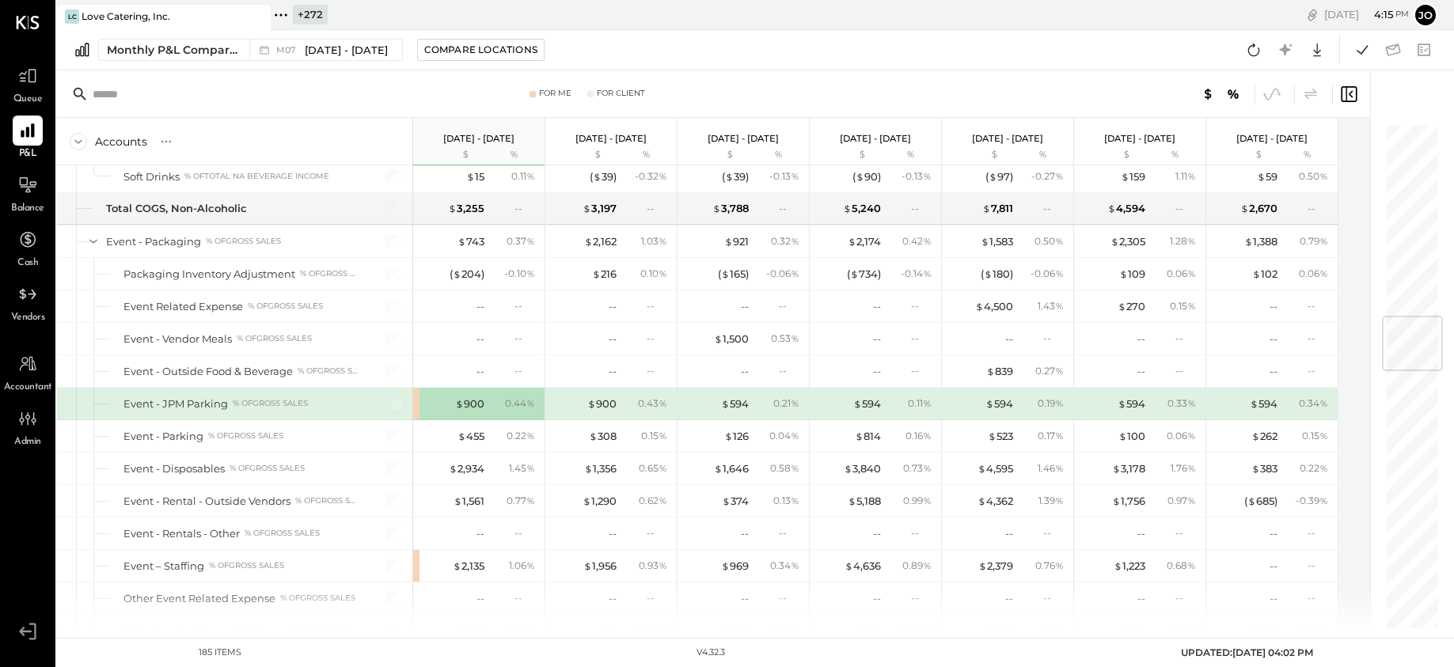
scroll to position [1641, 0]
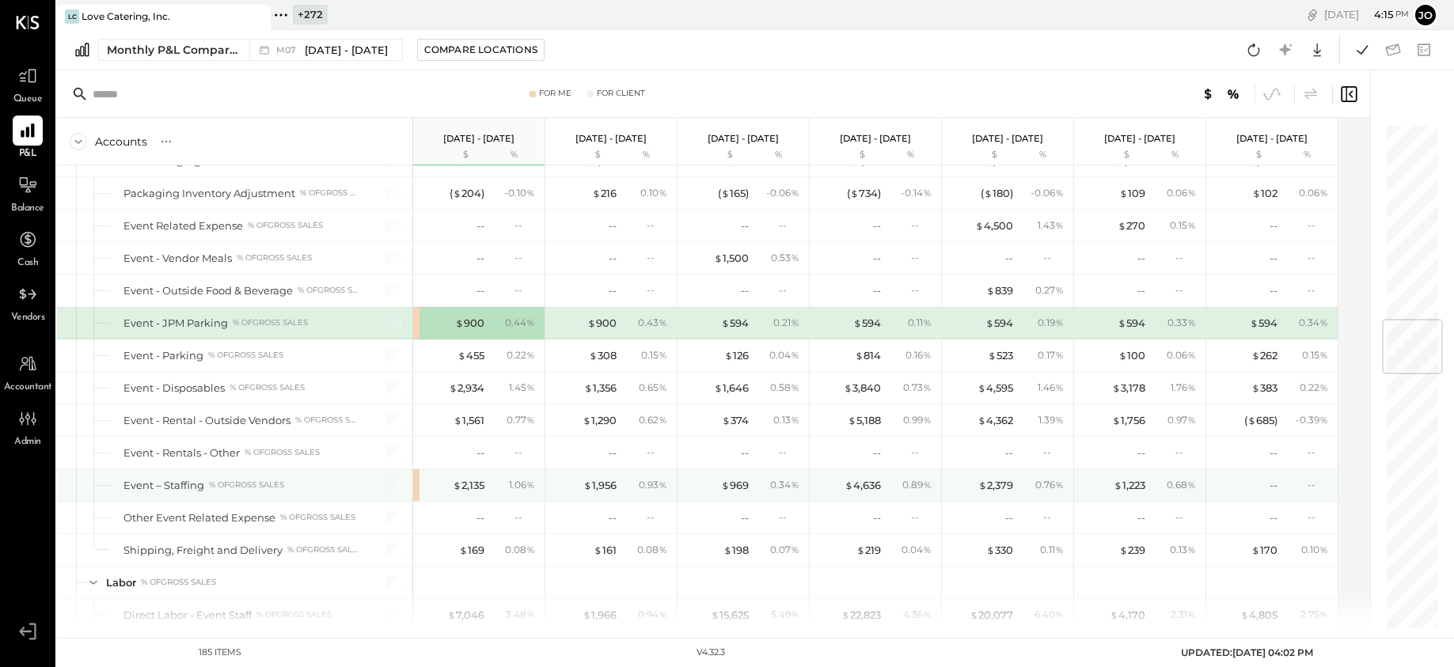
click at [496, 491] on div "1.06 %" at bounding box center [513, 485] width 51 height 14
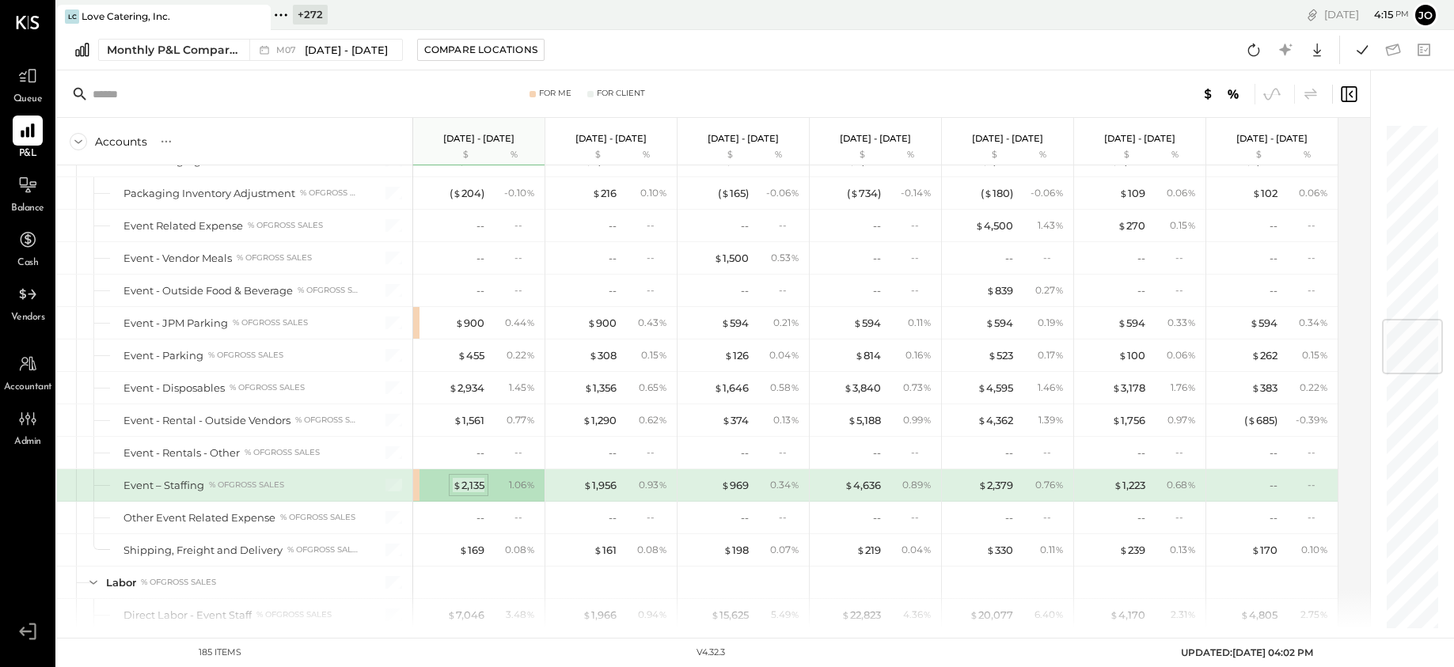
click at [475, 488] on div "$ 2,135" at bounding box center [469, 485] width 32 height 15
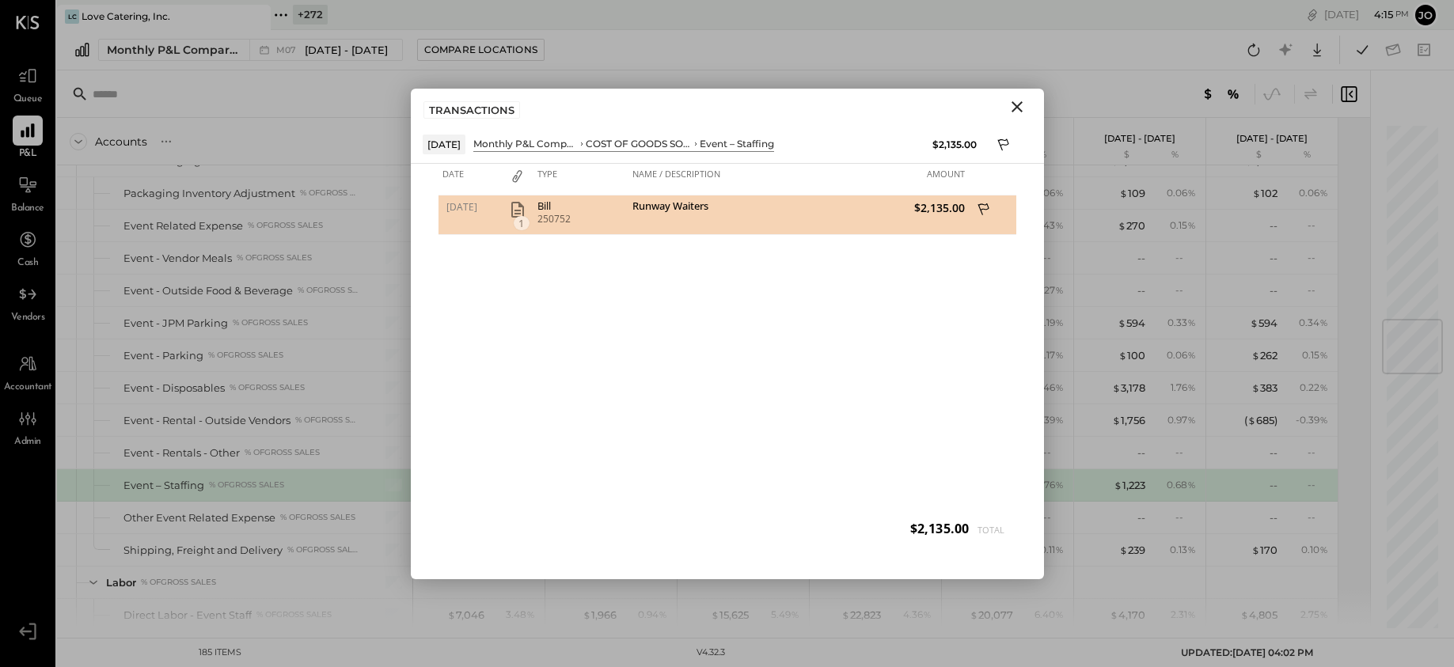
click at [993, 212] on button at bounding box center [985, 210] width 24 height 21
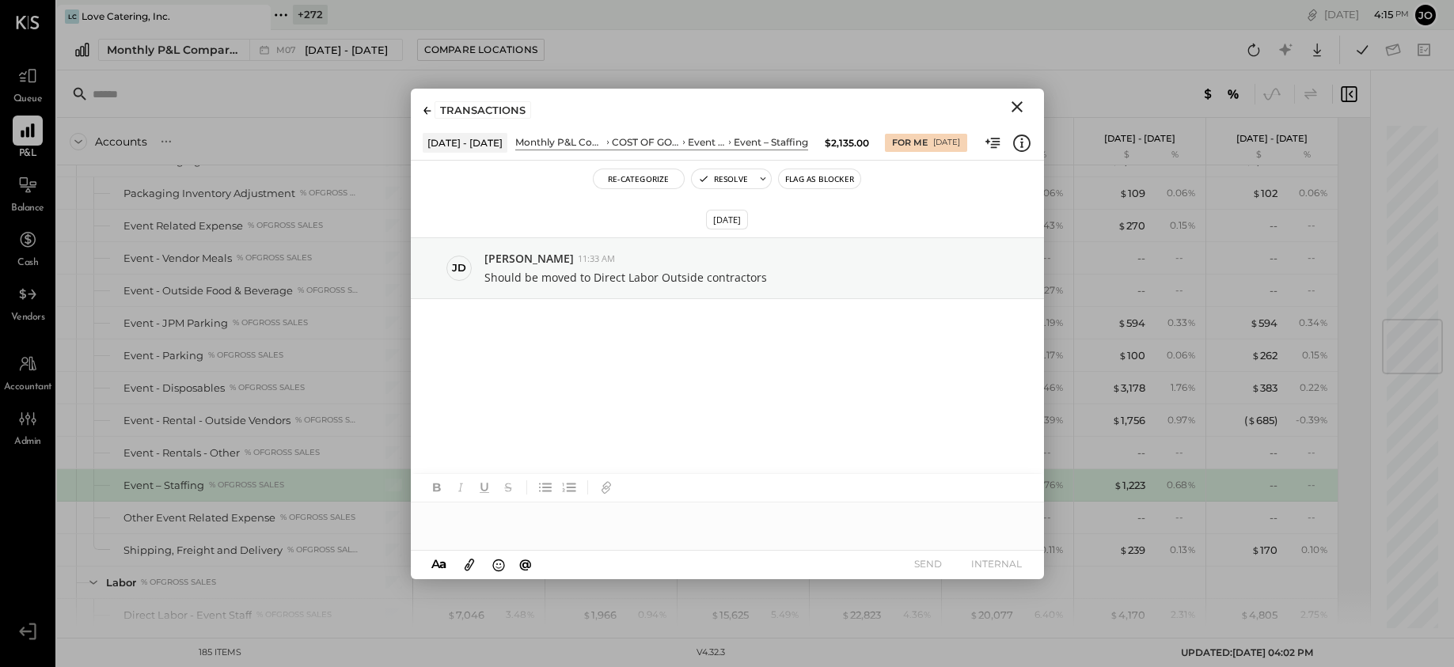
click at [764, 532] on div at bounding box center [727, 519] width 633 height 32
type input "***"
click at [1012, 557] on button "INTERNAL" at bounding box center [996, 563] width 63 height 21
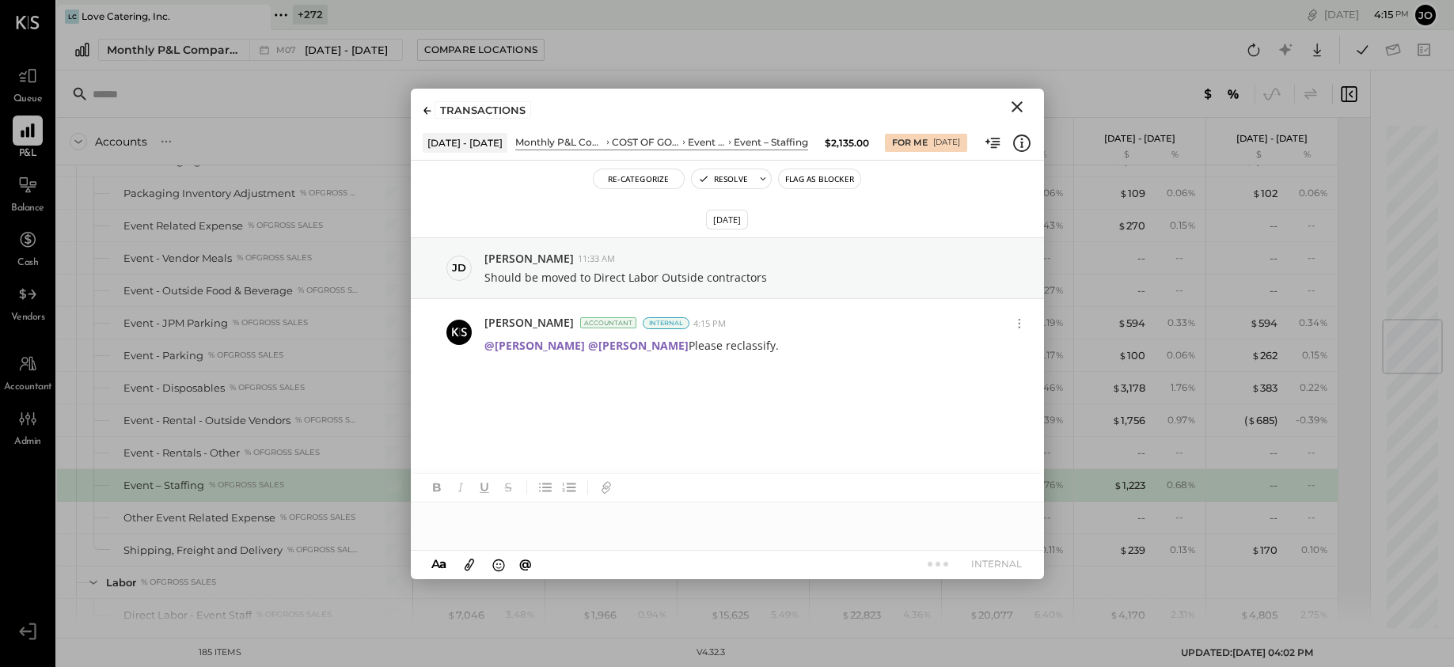
click at [1018, 101] on icon "Close" at bounding box center [1017, 106] width 19 height 19
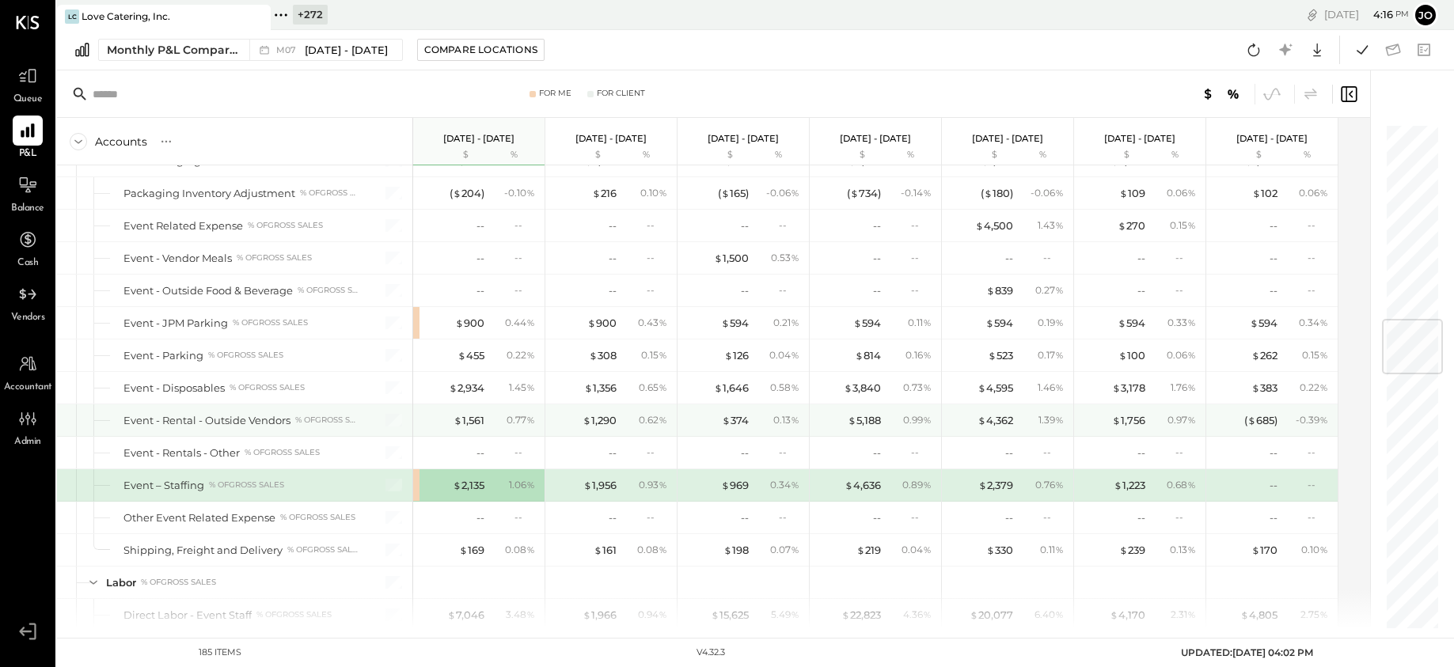
scroll to position [2734, 0]
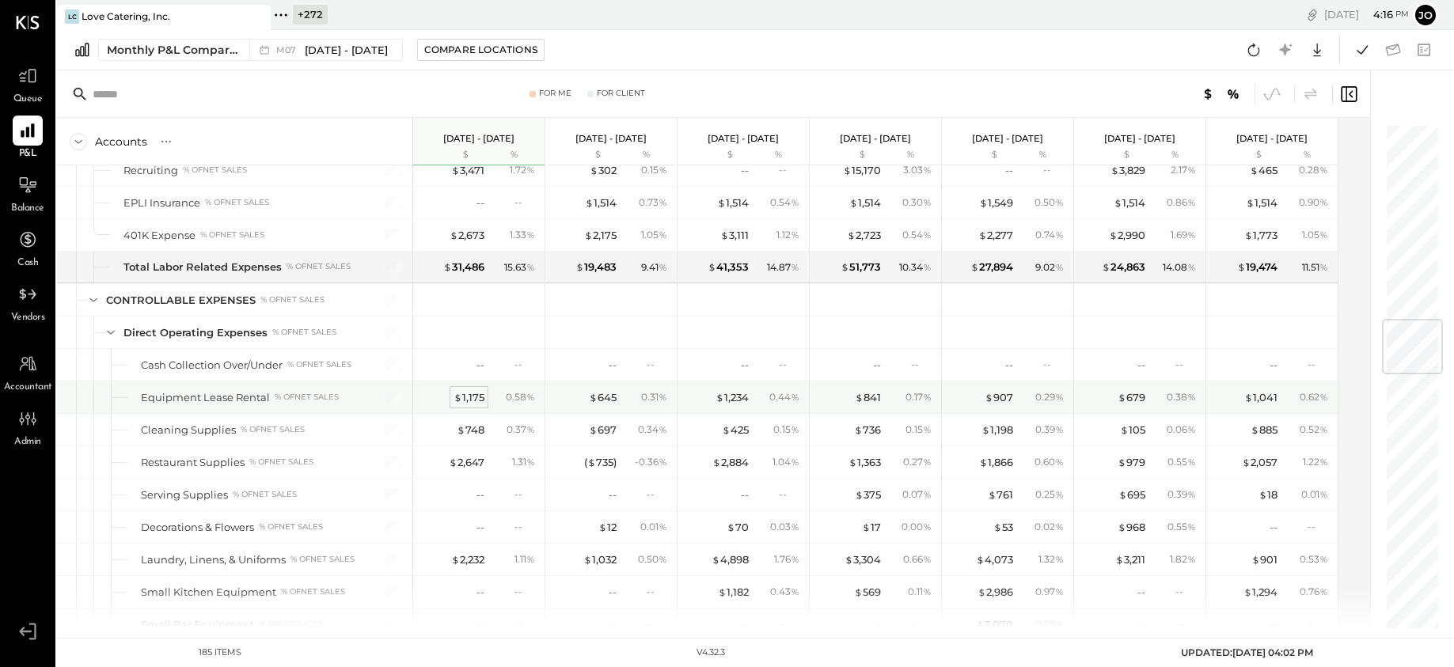
click at [482, 400] on div "$ 1,175" at bounding box center [469, 397] width 31 height 15
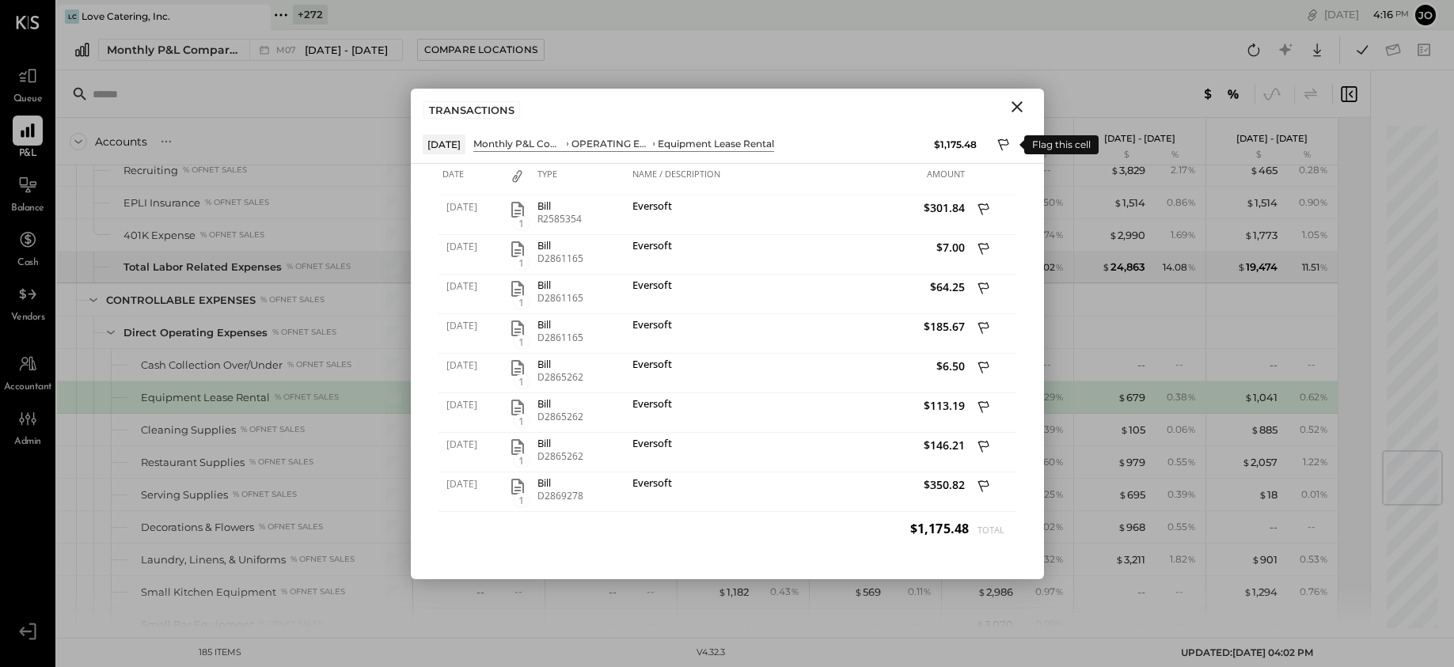
click at [1007, 147] on icon at bounding box center [1004, 146] width 14 height 19
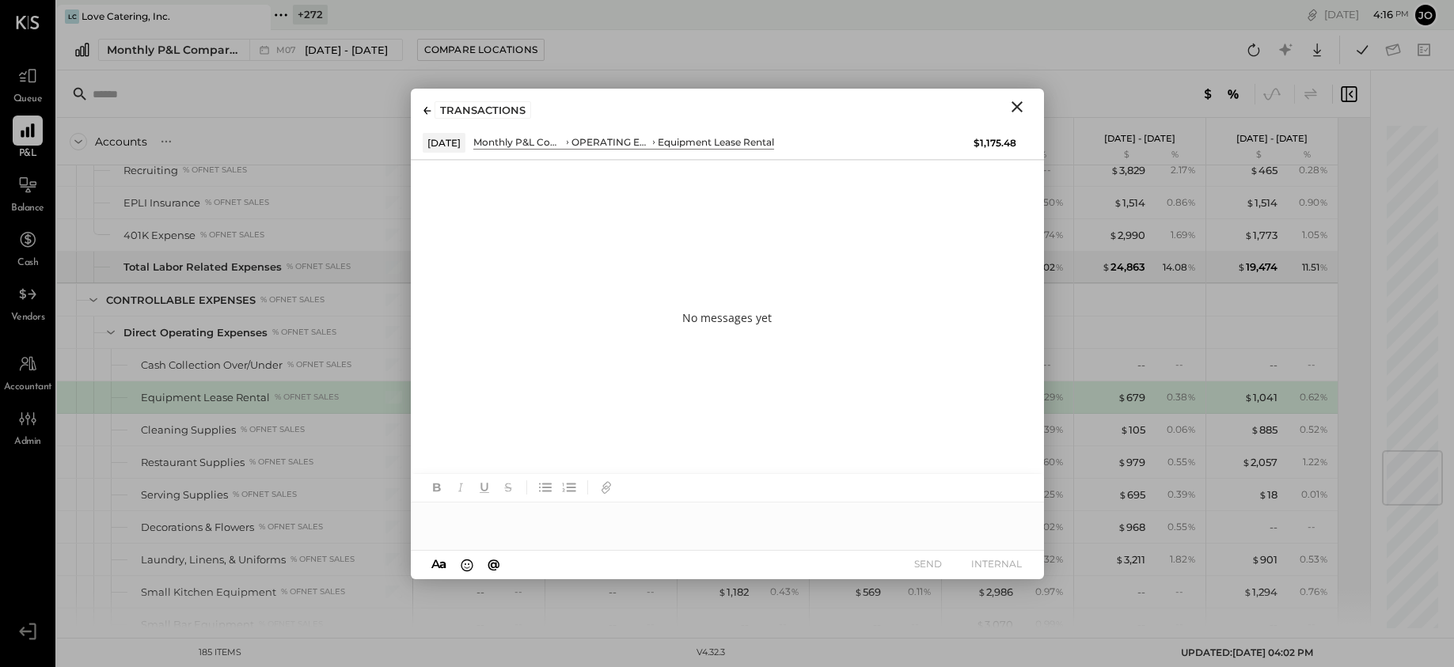
click at [747, 519] on div at bounding box center [727, 519] width 633 height 32
type input "****"
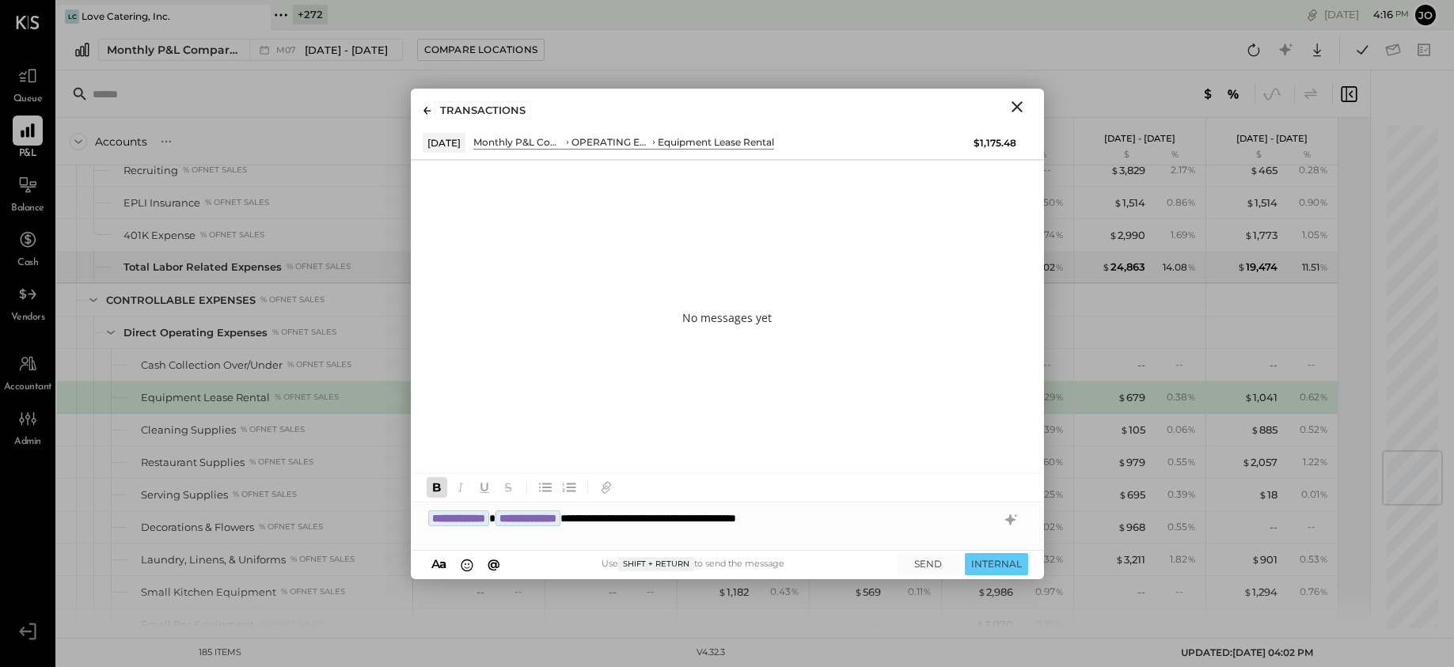
click at [643, 514] on div "**********" at bounding box center [727, 519] width 633 height 32
drag, startPoint x: 589, startPoint y: 537, endPoint x: 932, endPoint y: 564, distance: 343.8
click at [932, 564] on div "**********" at bounding box center [727, 526] width 633 height 105
click at [1019, 560] on button "INTERNAL" at bounding box center [996, 563] width 63 height 21
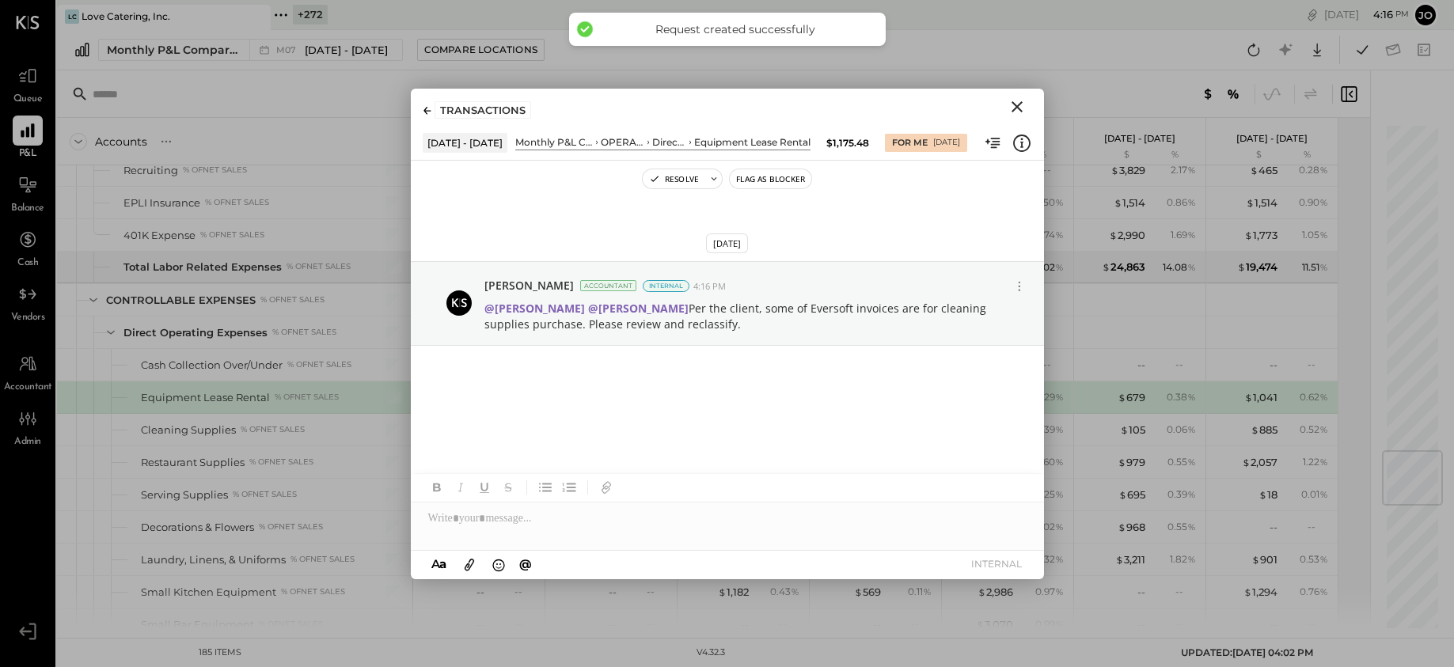
click at [1019, 116] on div "TRANSACTIONS" at bounding box center [727, 107] width 633 height 36
click at [1019, 114] on icon "Close" at bounding box center [1017, 106] width 19 height 19
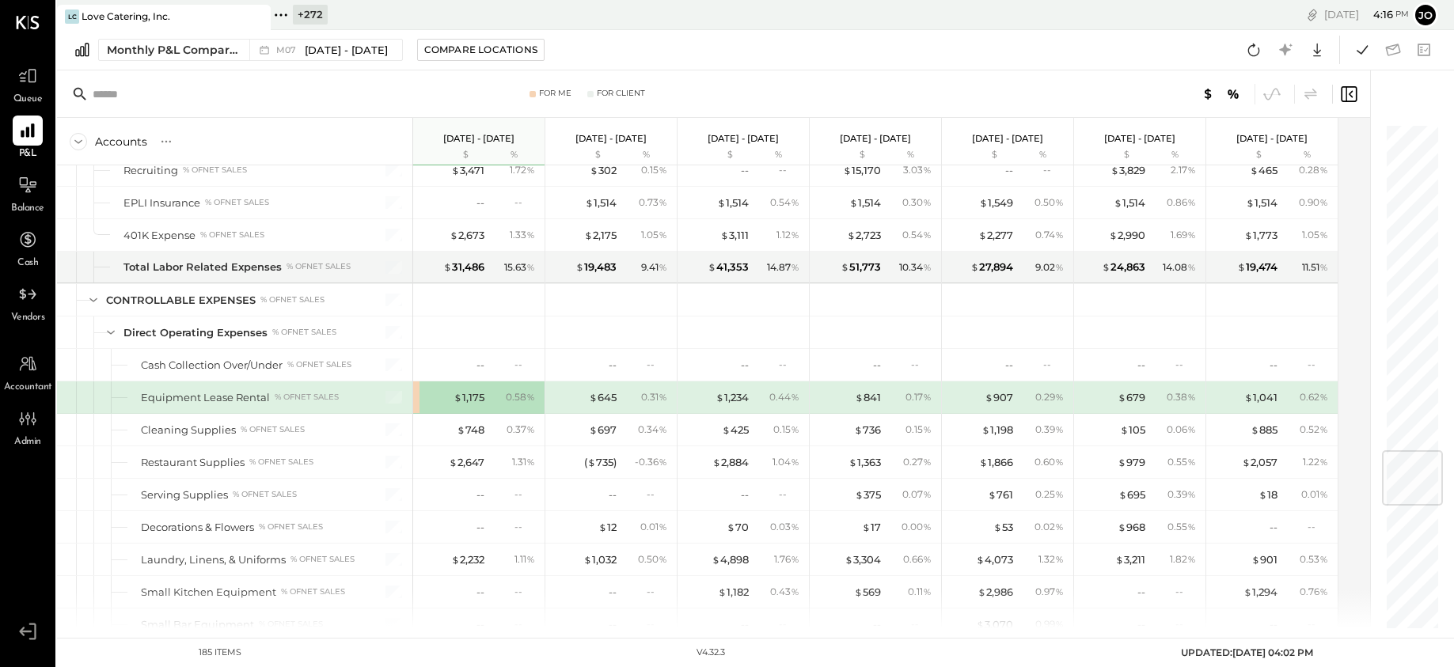
scroll to position [3059, 0]
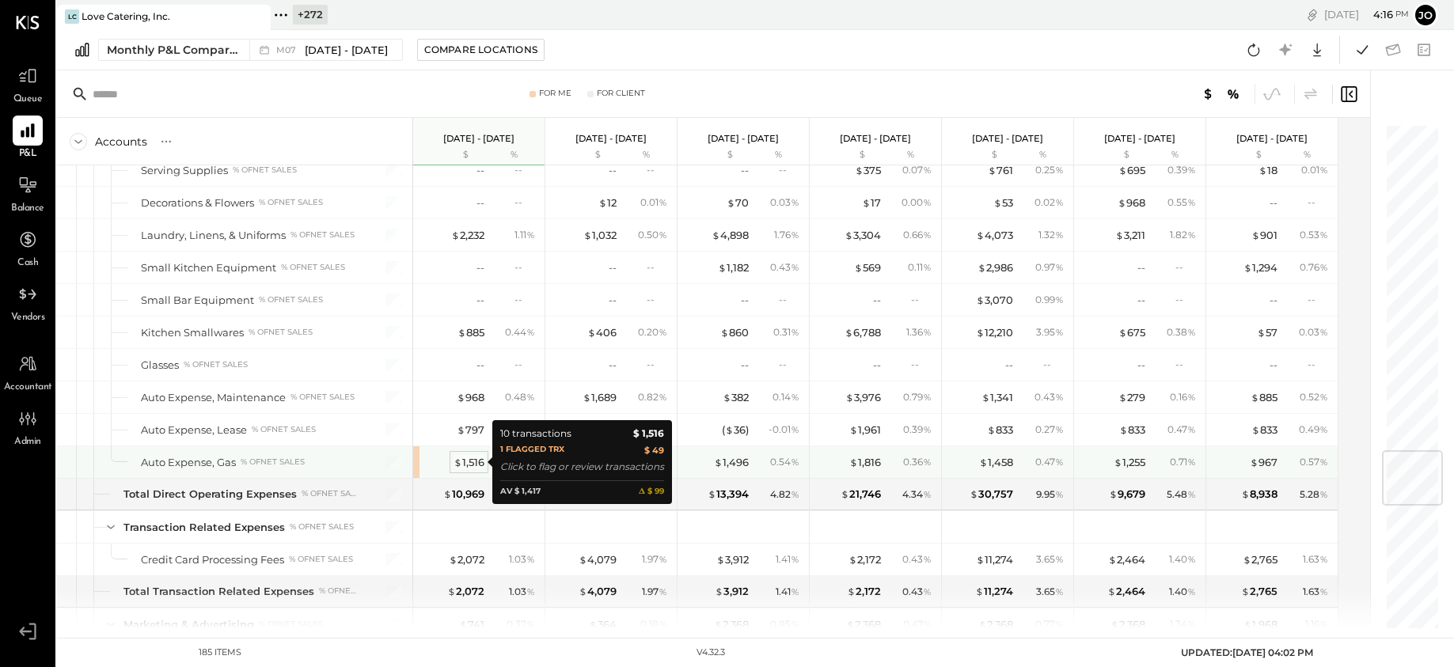
click at [482, 459] on div "$ 1,516" at bounding box center [469, 462] width 31 height 15
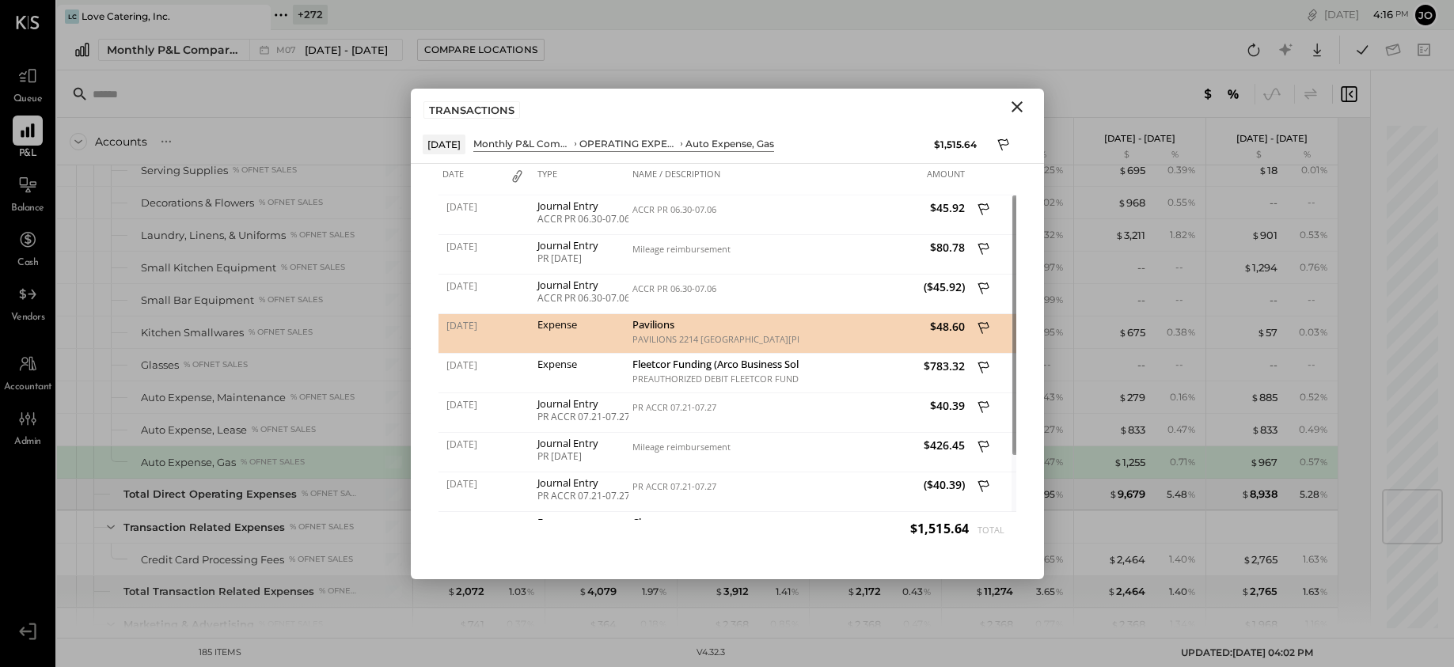
click at [983, 328] on icon at bounding box center [983, 327] width 11 height 12
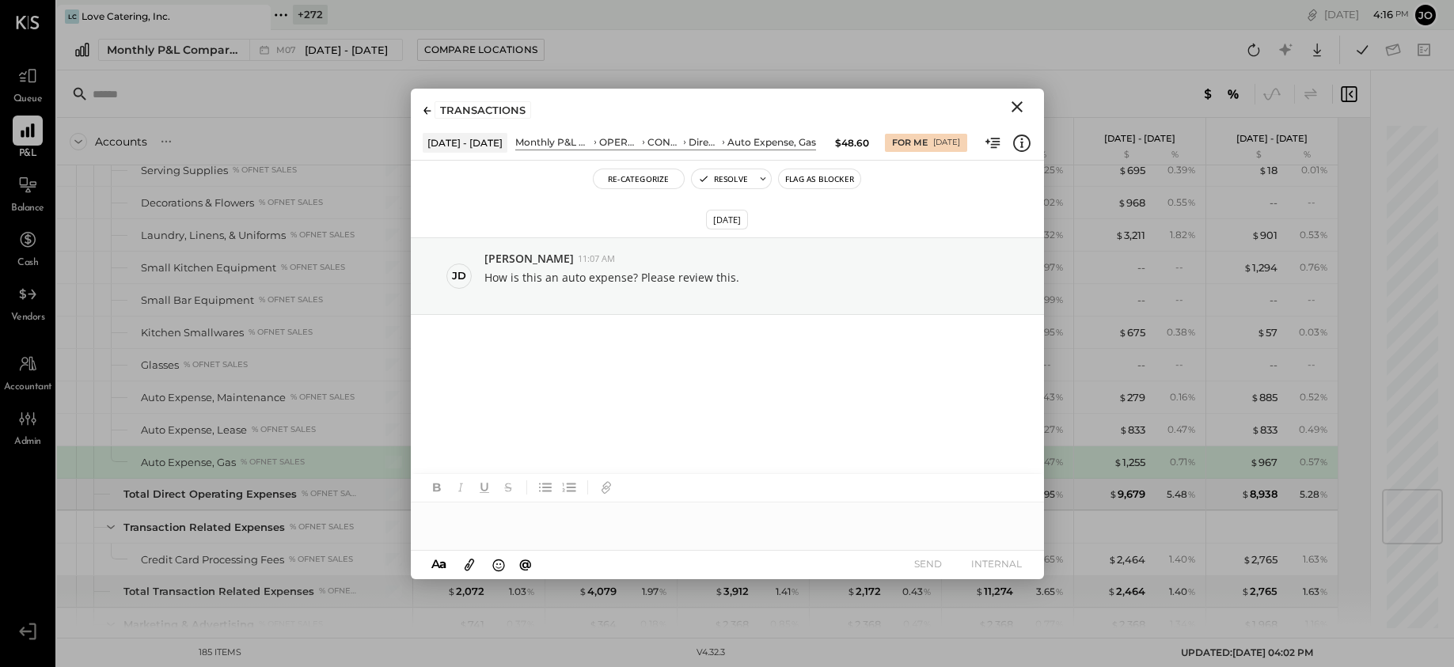
click at [761, 520] on div at bounding box center [727, 519] width 633 height 32
type input "****"
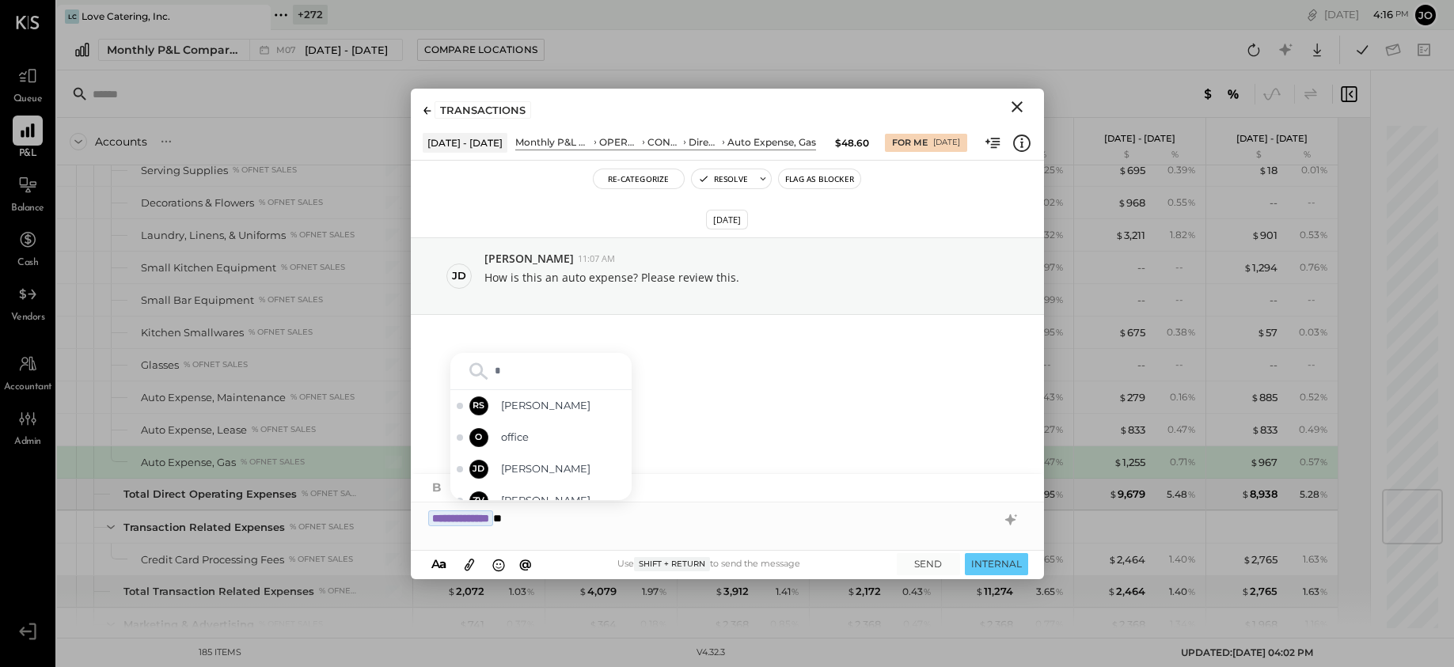
type input "**"
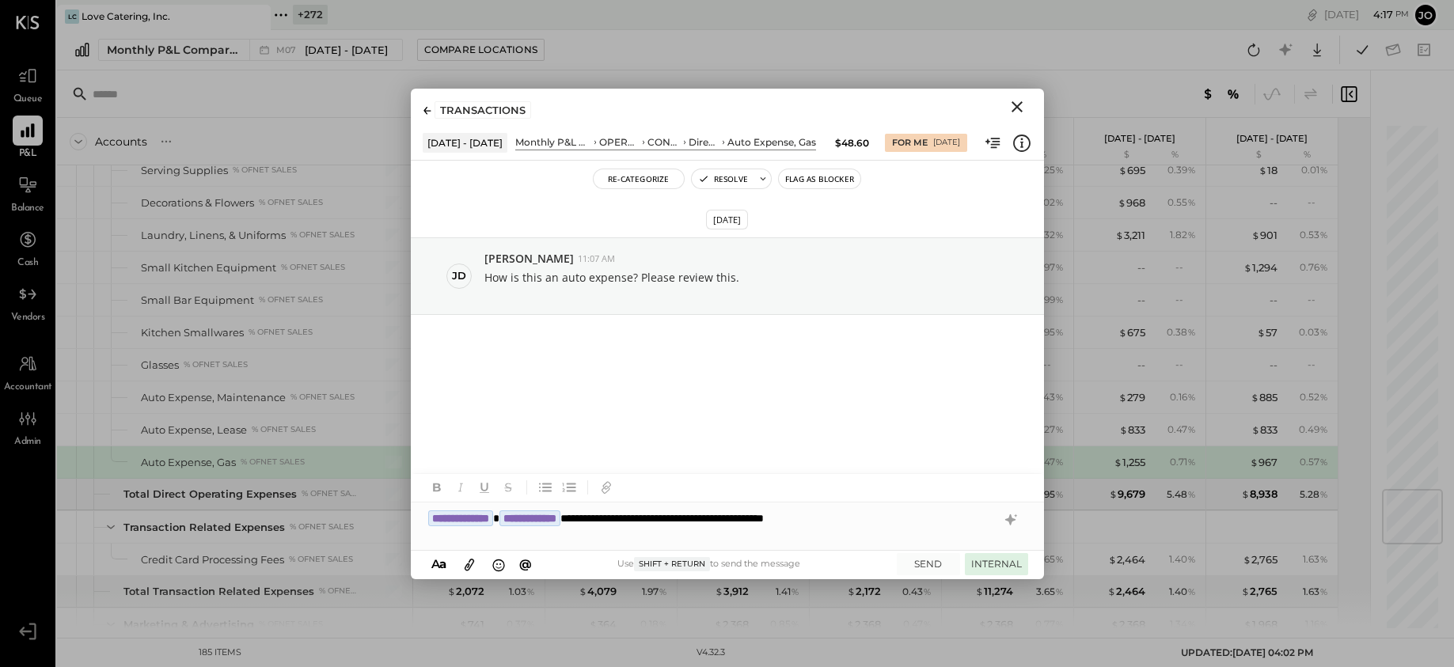
click at [1004, 556] on button "INTERNAL" at bounding box center [996, 563] width 63 height 21
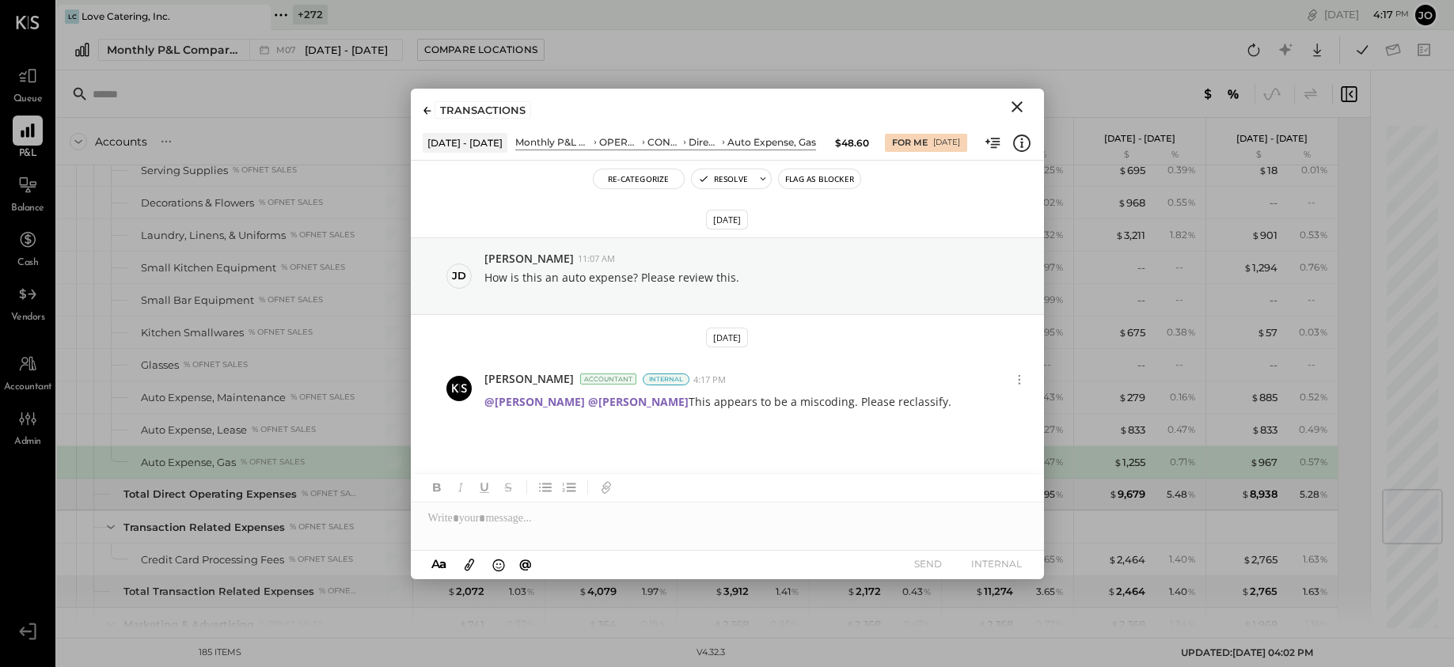
click at [1020, 107] on icon "Close" at bounding box center [1017, 106] width 19 height 19
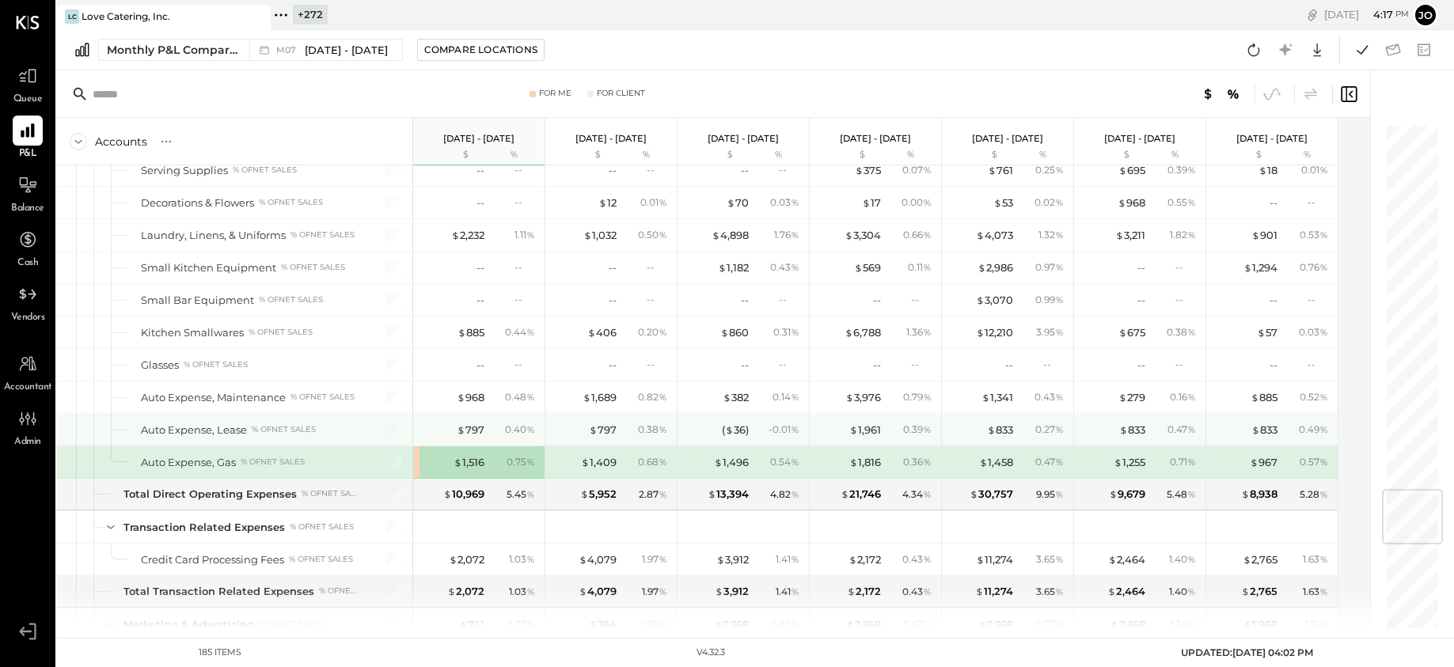
scroll to position [3740, 0]
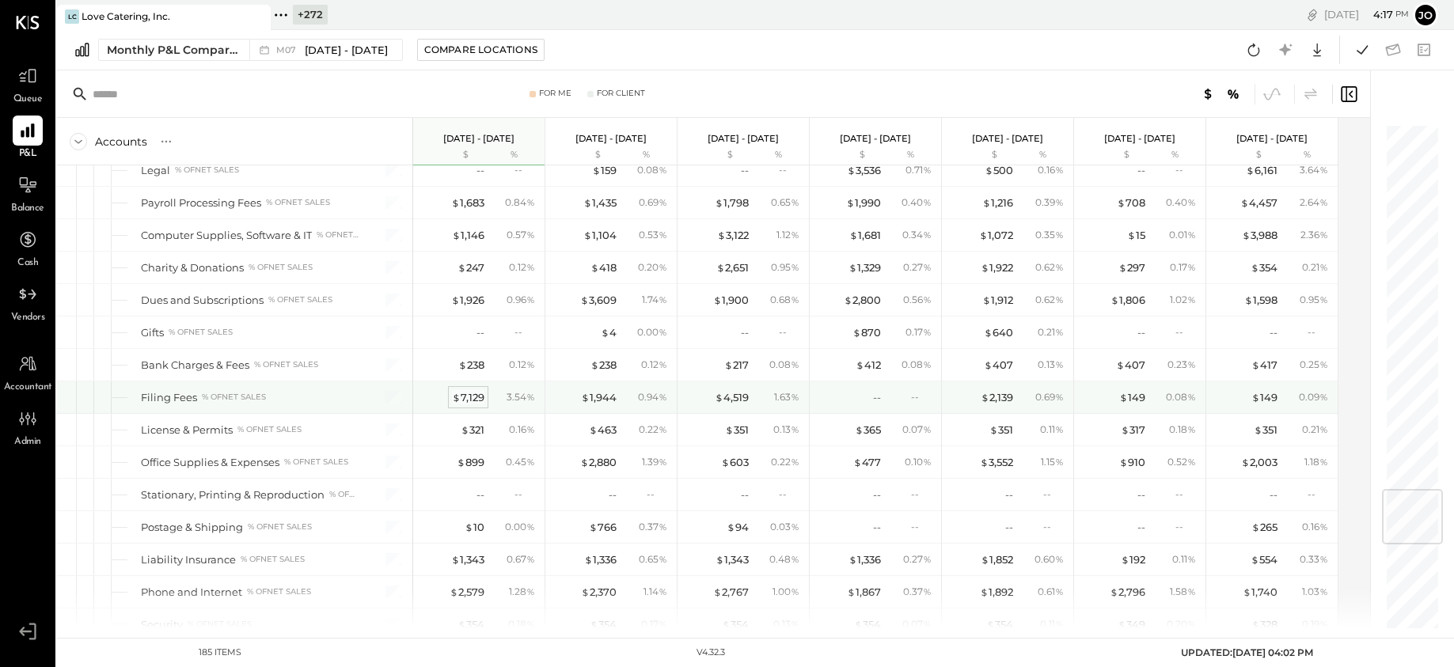
click at [483, 402] on div "$ 7,129" at bounding box center [468, 397] width 32 height 15
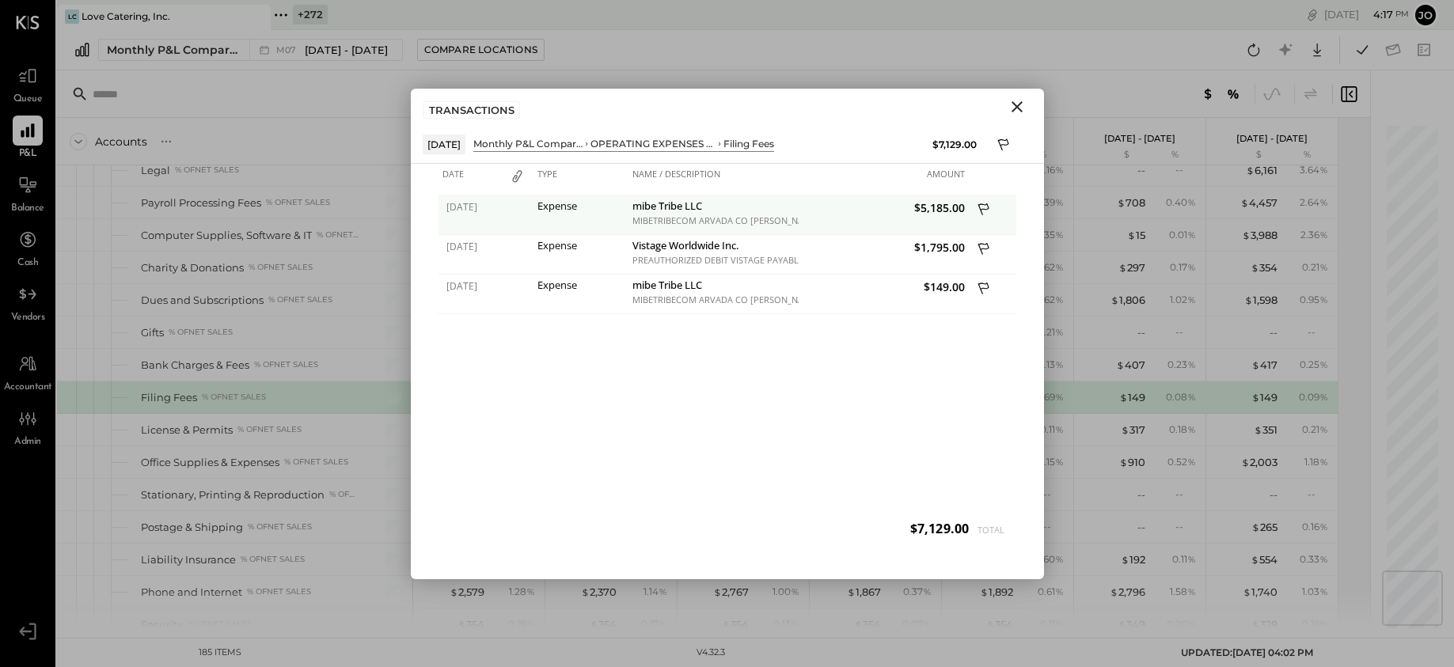
click at [980, 208] on icon at bounding box center [985, 211] width 14 height 20
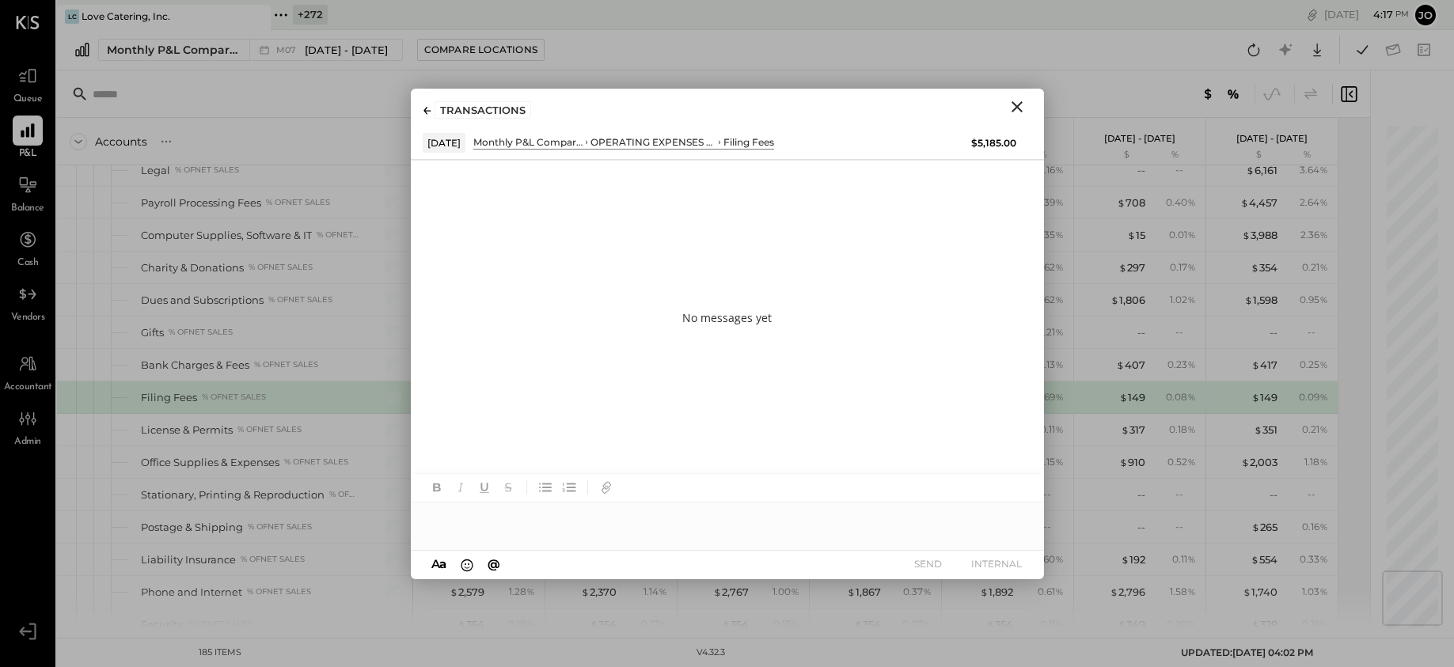
click at [860, 514] on div at bounding box center [727, 519] width 633 height 32
type input "**"
click at [650, 518] on div "**********" at bounding box center [727, 519] width 633 height 32
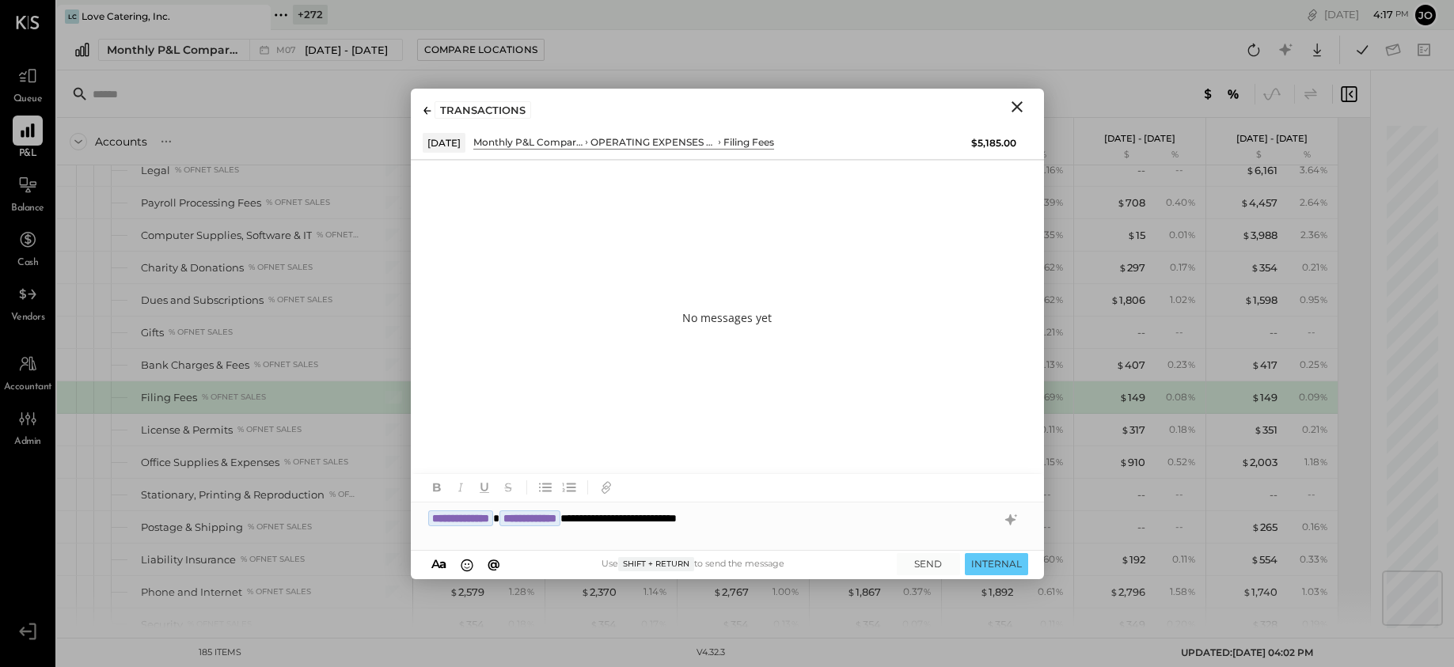
click at [822, 526] on div "**********" at bounding box center [727, 519] width 633 height 32
click at [1010, 560] on button "INTERNAL" at bounding box center [996, 563] width 63 height 21
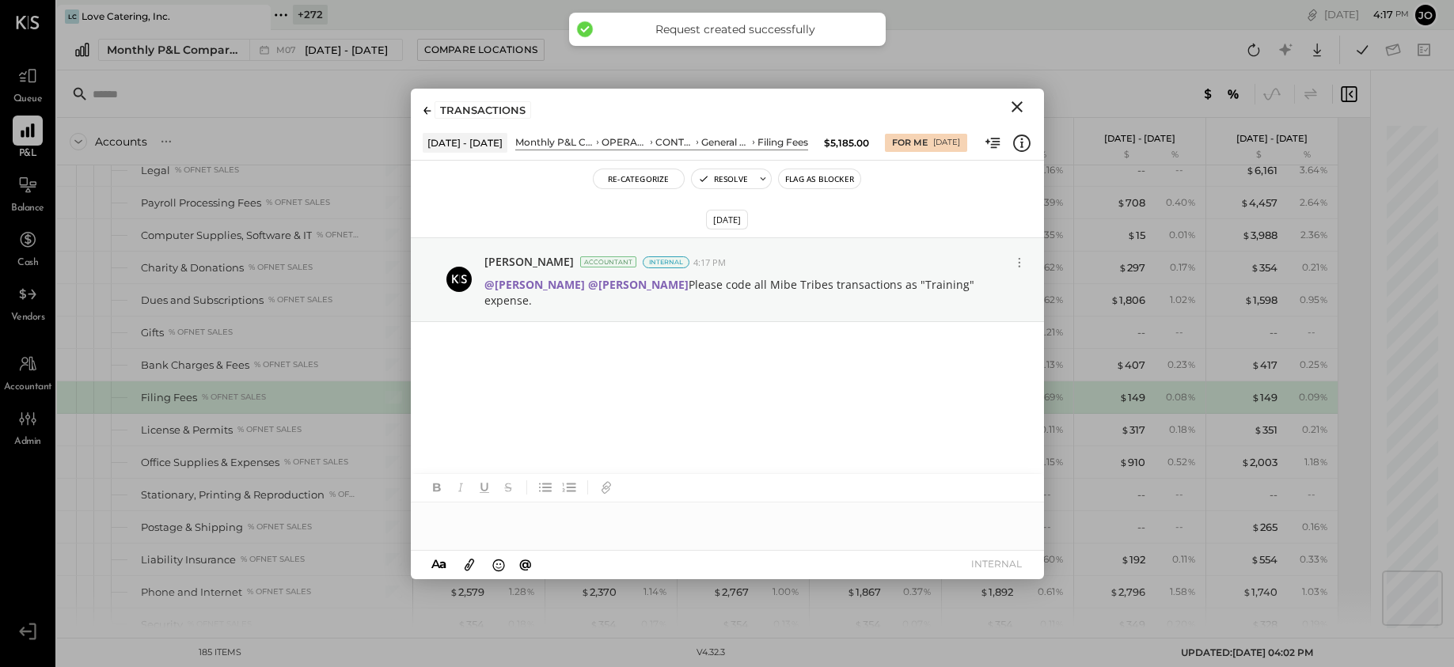
click at [443, 113] on div "TRANSACTIONS" at bounding box center [483, 109] width 97 height 17
click at [421, 112] on div "TRANSACTIONS" at bounding box center [727, 107] width 633 height 36
click at [420, 107] on div "TRANSACTIONS" at bounding box center [727, 107] width 633 height 36
click at [427, 114] on icon at bounding box center [428, 111] width 8 height 8
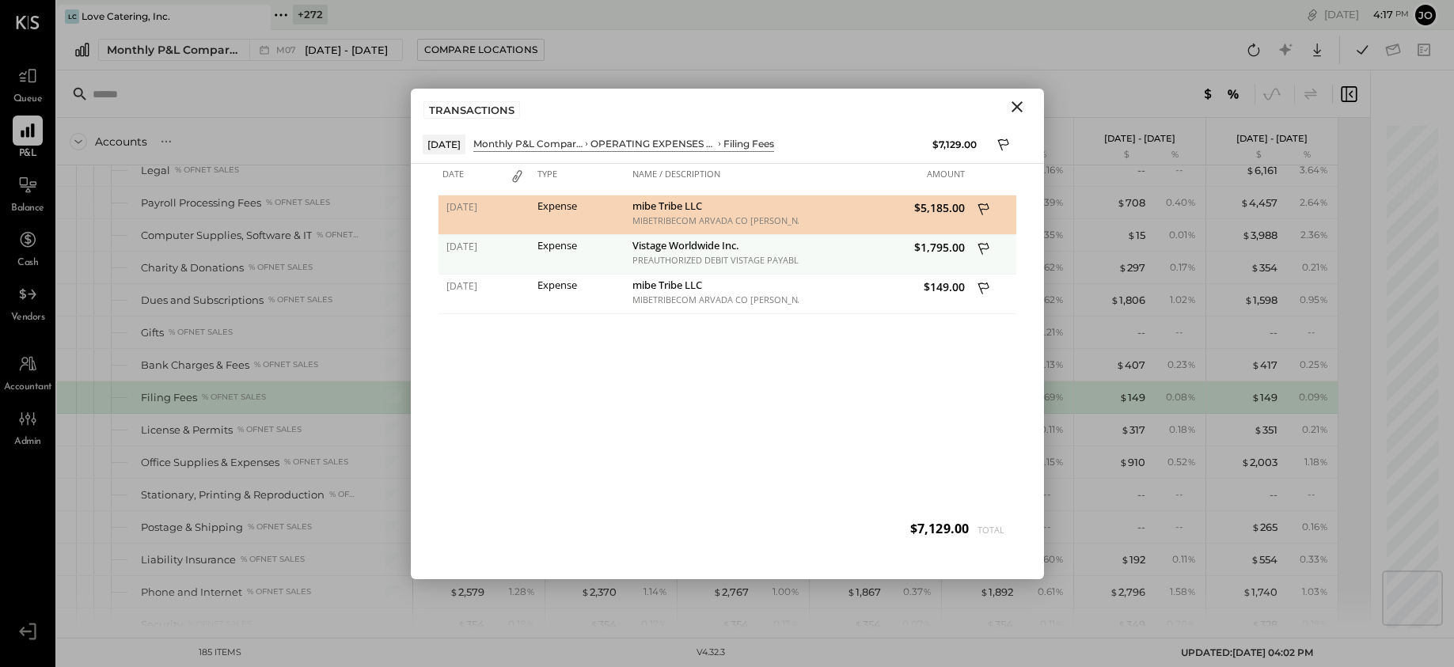
click at [992, 250] on button at bounding box center [985, 250] width 24 height 21
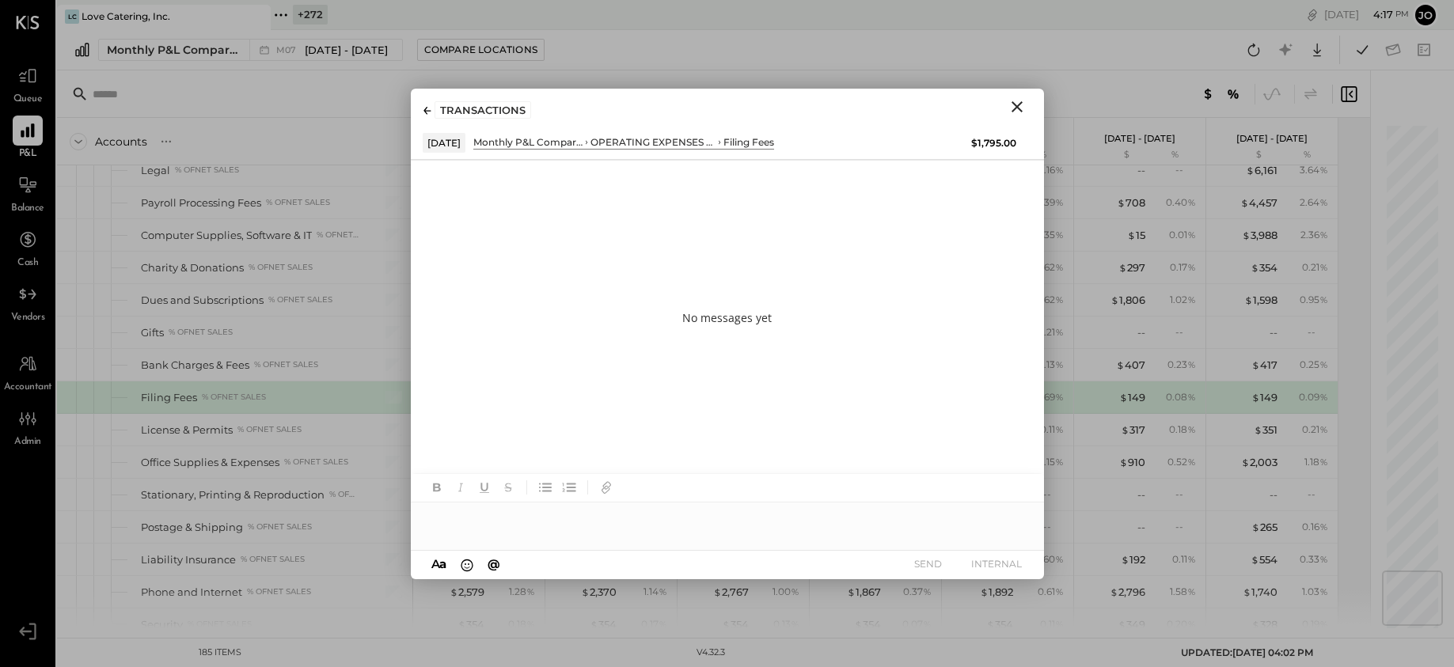
click at [832, 525] on div at bounding box center [727, 519] width 633 height 32
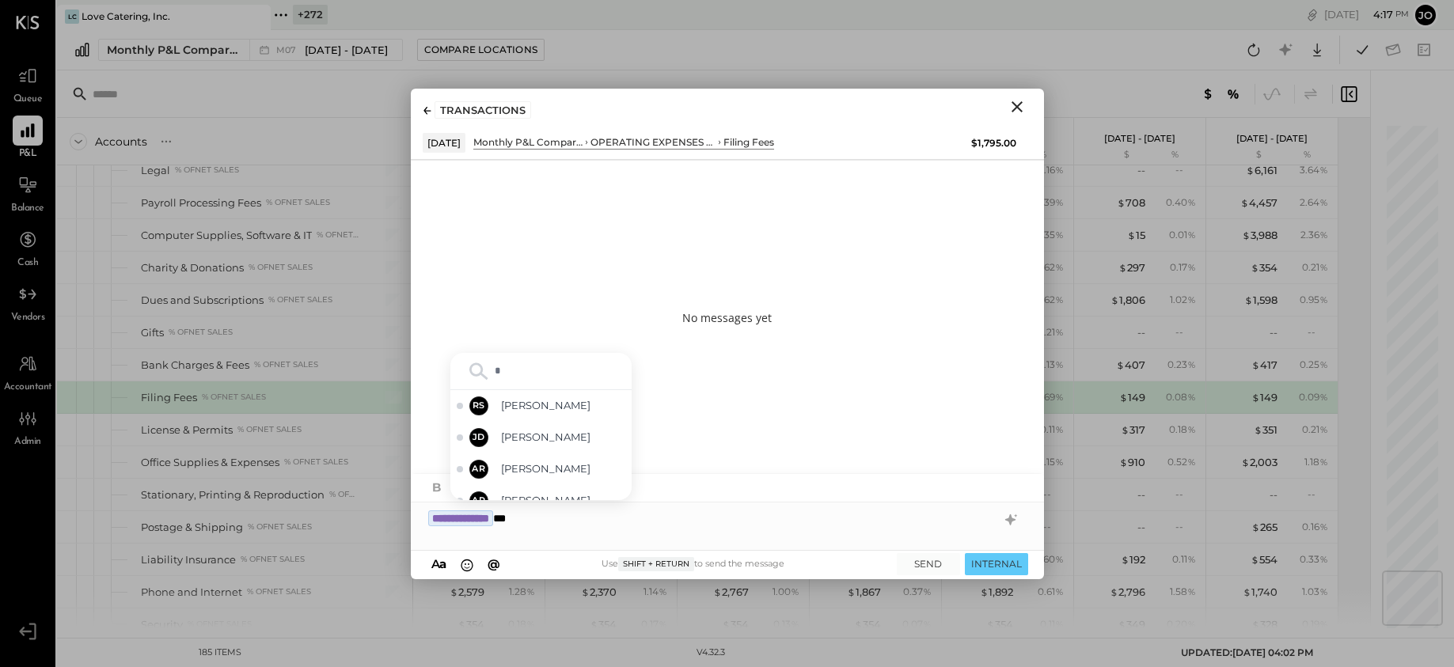
type input "**"
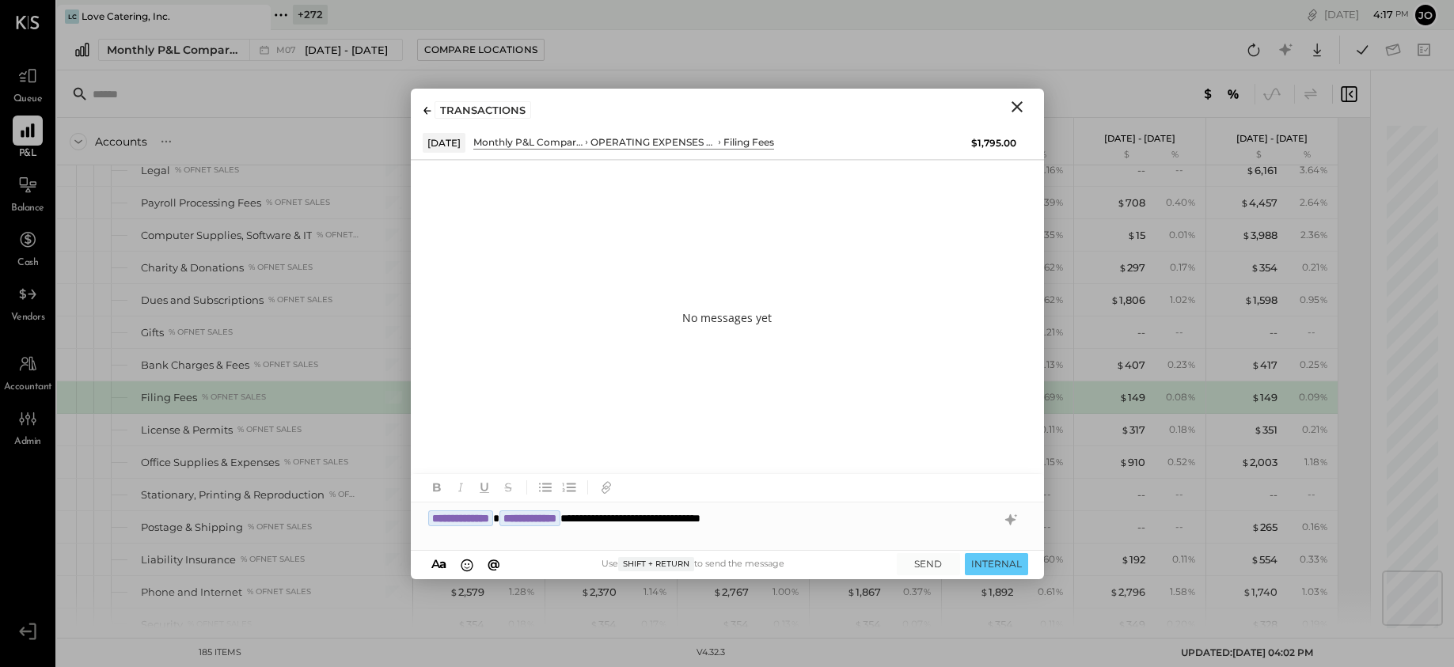
click at [997, 551] on div "A a @ Use Shift + Return to send the message SEND INTERNAL" at bounding box center [727, 565] width 633 height 28
click at [996, 565] on button "INTERNAL" at bounding box center [996, 563] width 63 height 21
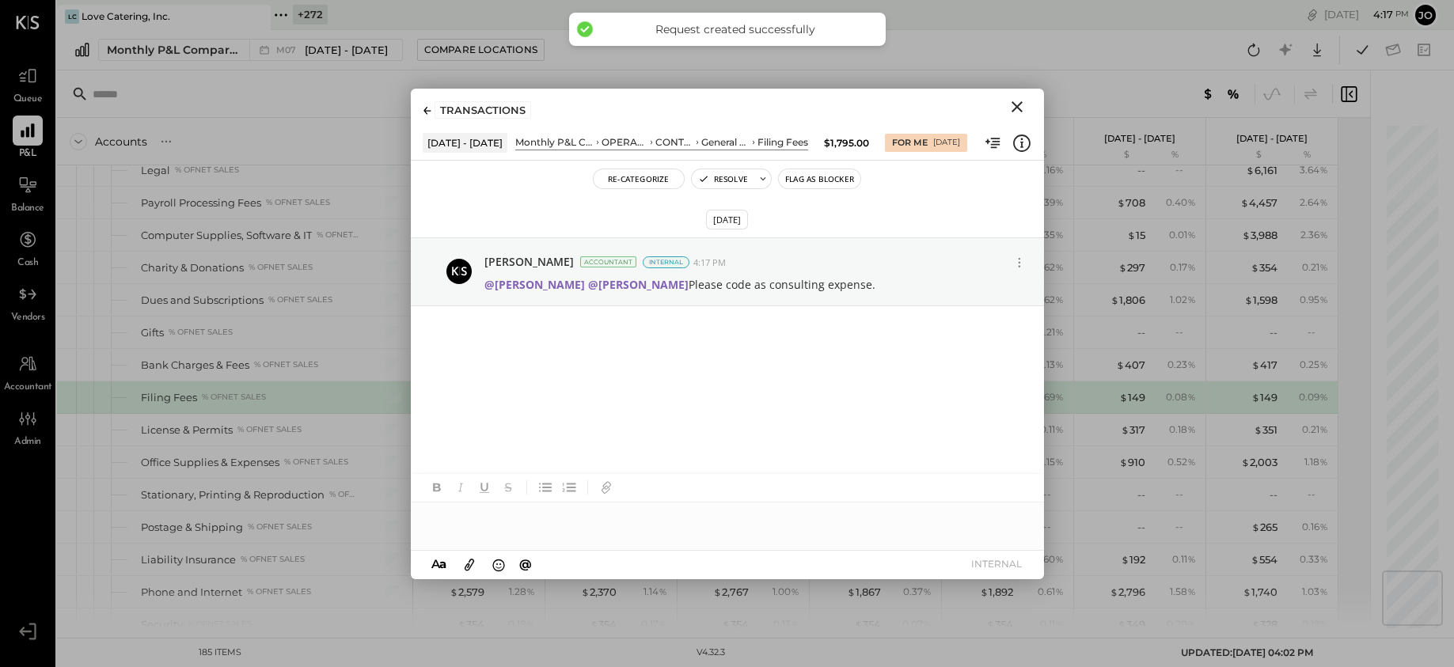
click at [1016, 102] on icon "Close" at bounding box center [1017, 106] width 19 height 19
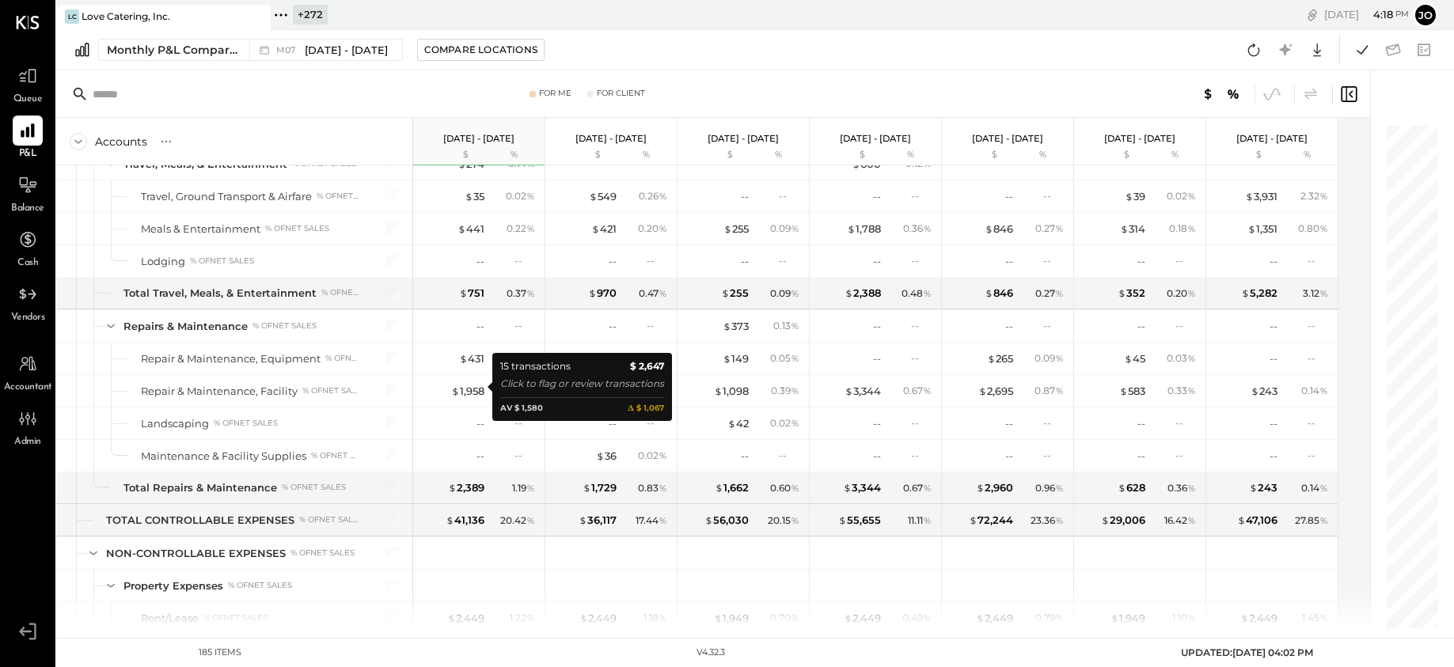
scroll to position [4300, 0]
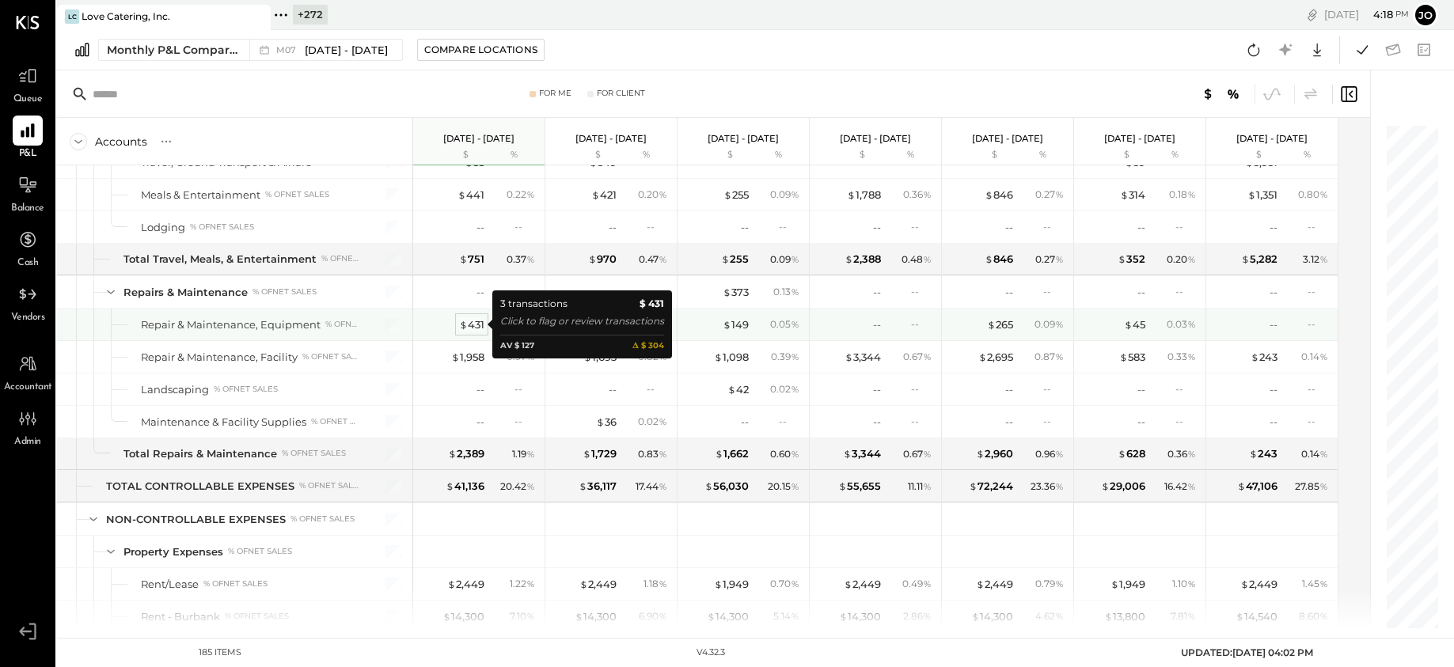
click at [477, 327] on div "$ 431" at bounding box center [471, 324] width 25 height 15
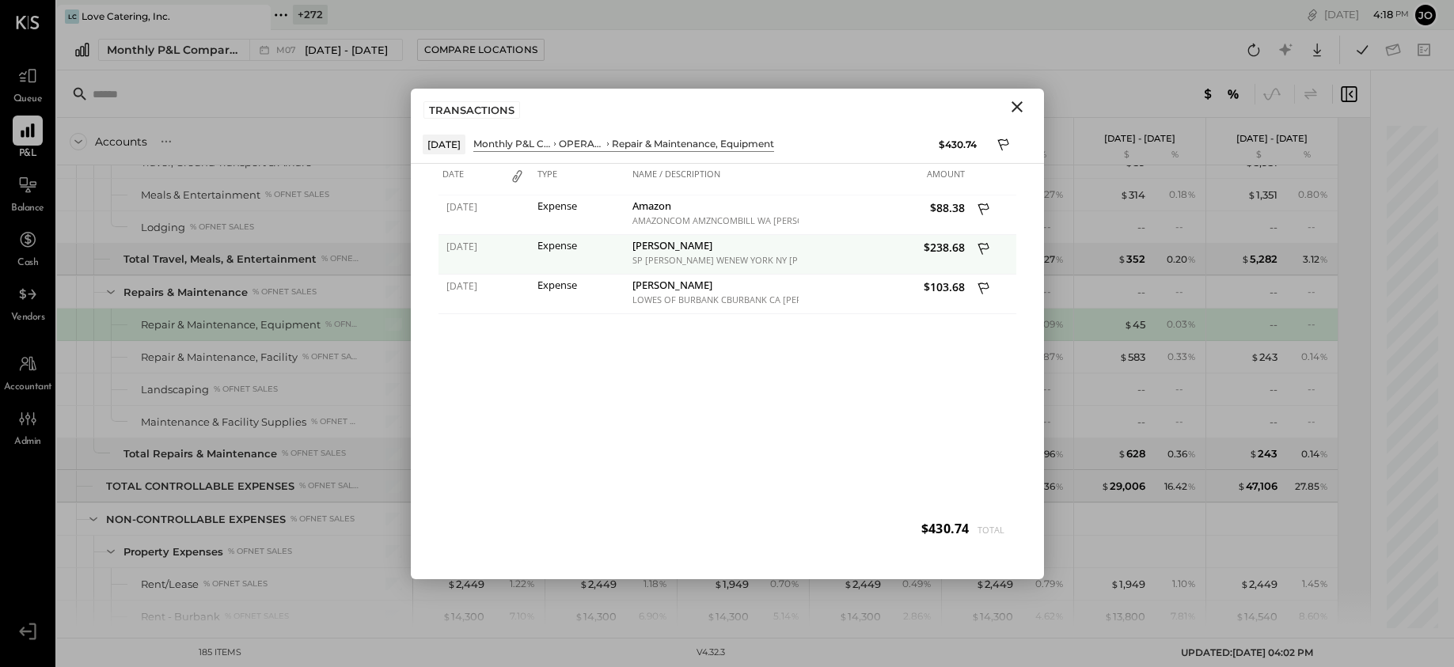
click at [988, 249] on icon at bounding box center [985, 251] width 14 height 20
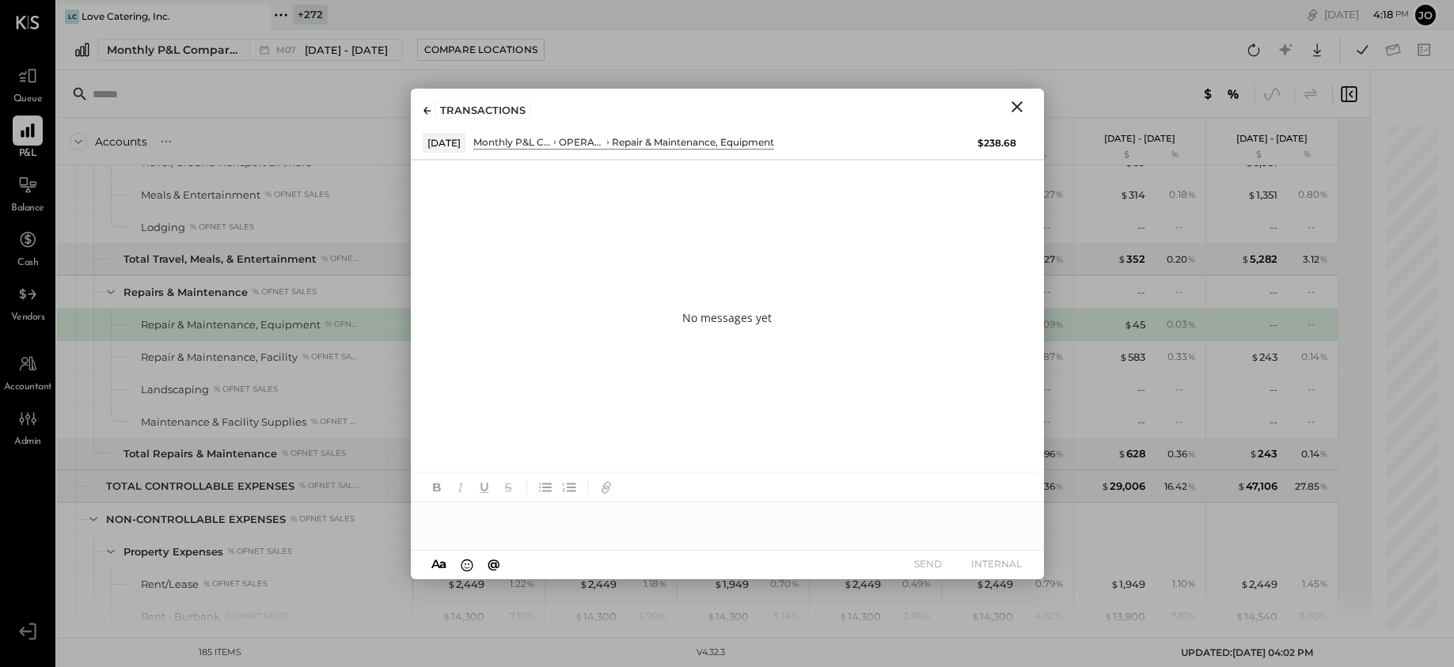
click at [762, 519] on div at bounding box center [727, 519] width 633 height 32
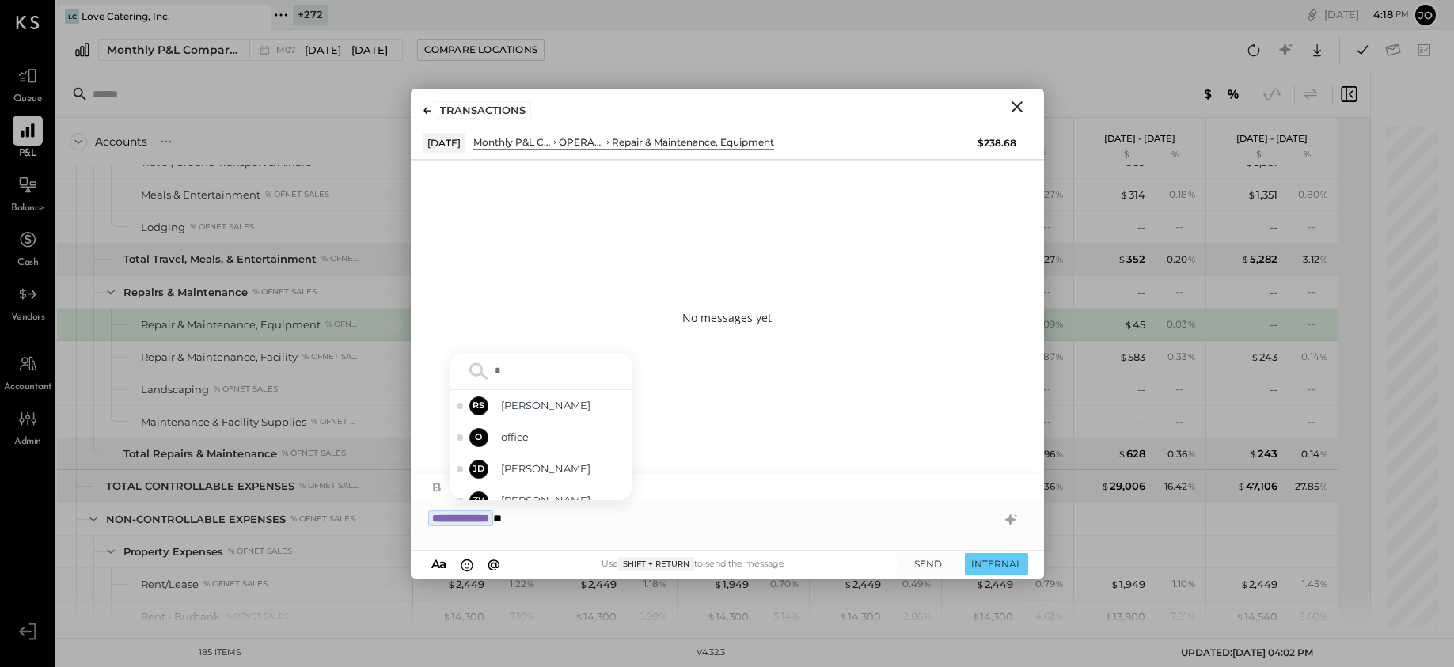
type input "**"
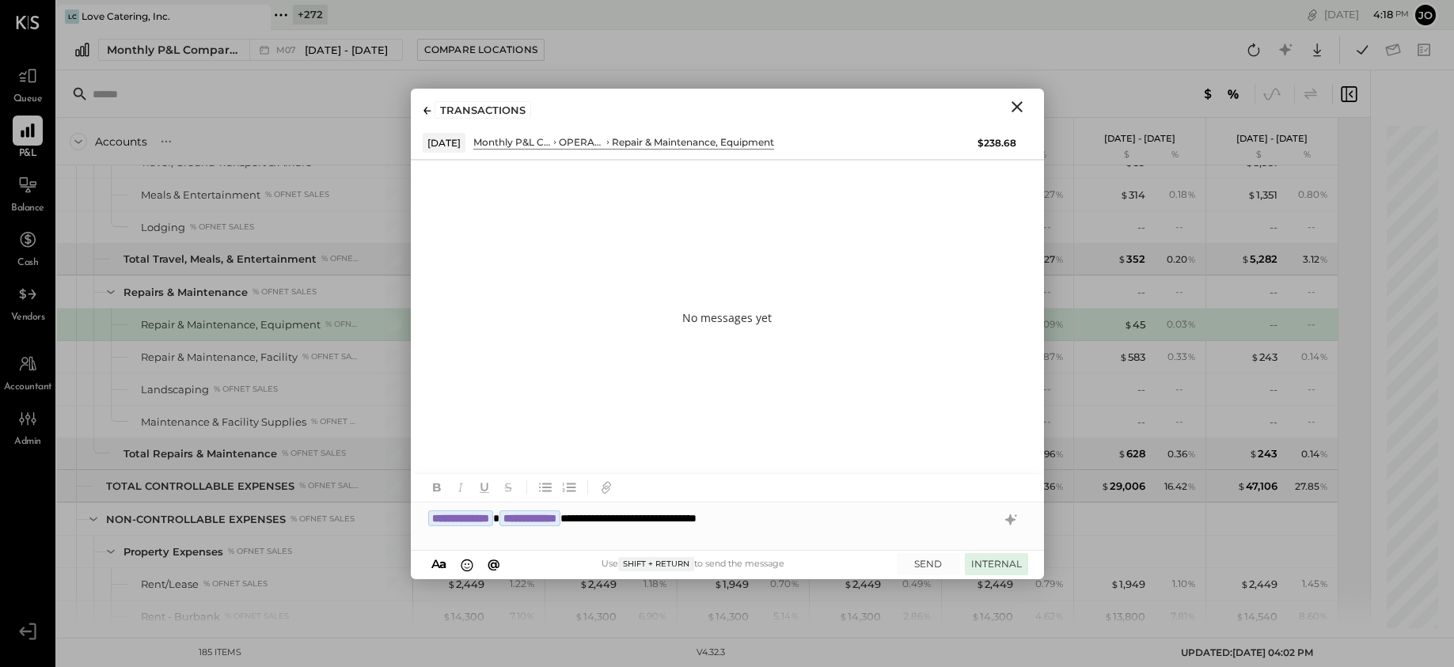
click at [1015, 557] on button "INTERNAL" at bounding box center [996, 563] width 63 height 21
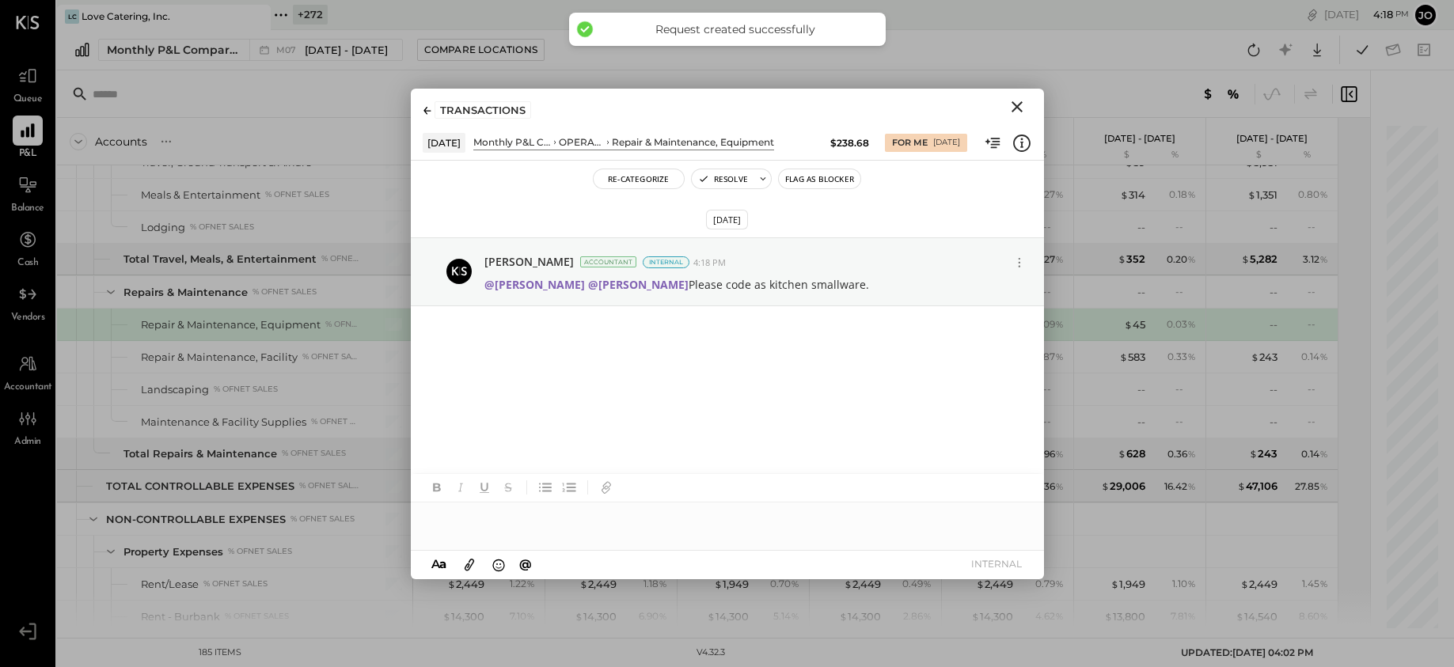
click at [1020, 97] on button "Close" at bounding box center [1017, 107] width 28 height 21
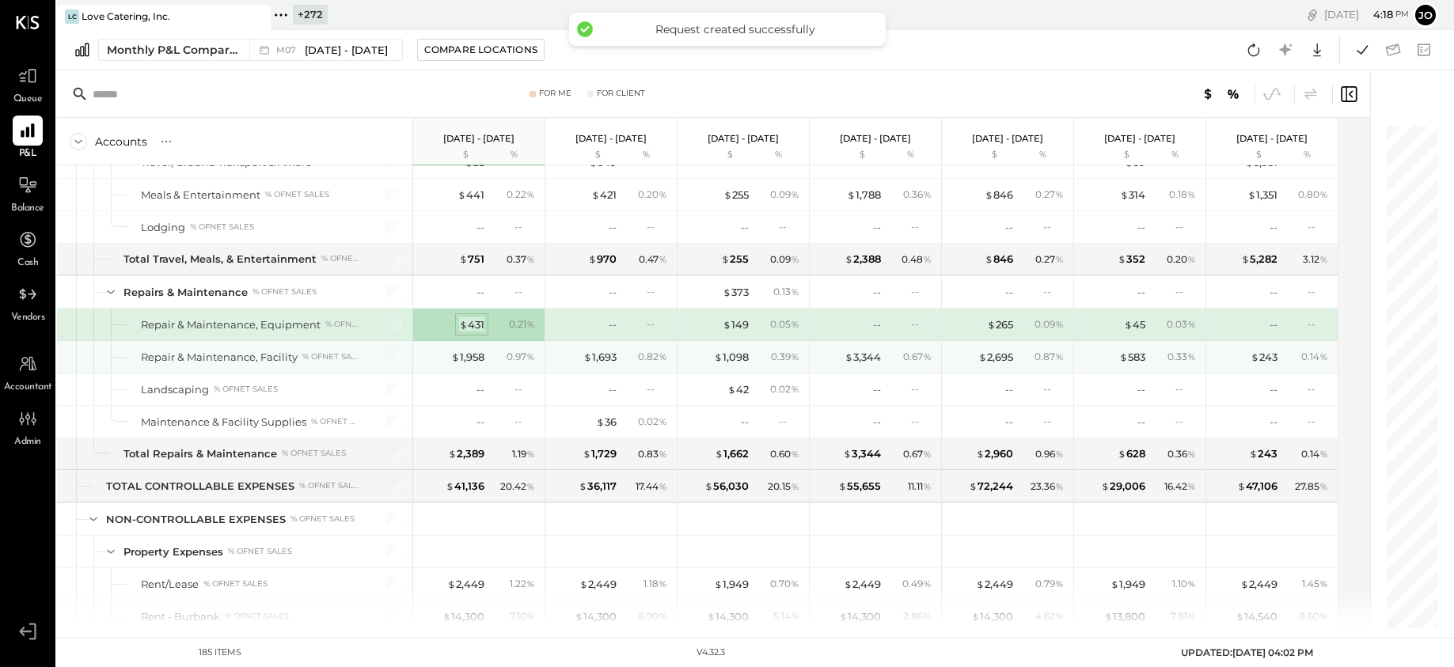
click at [477, 324] on div "$ 431" at bounding box center [471, 324] width 25 height 15
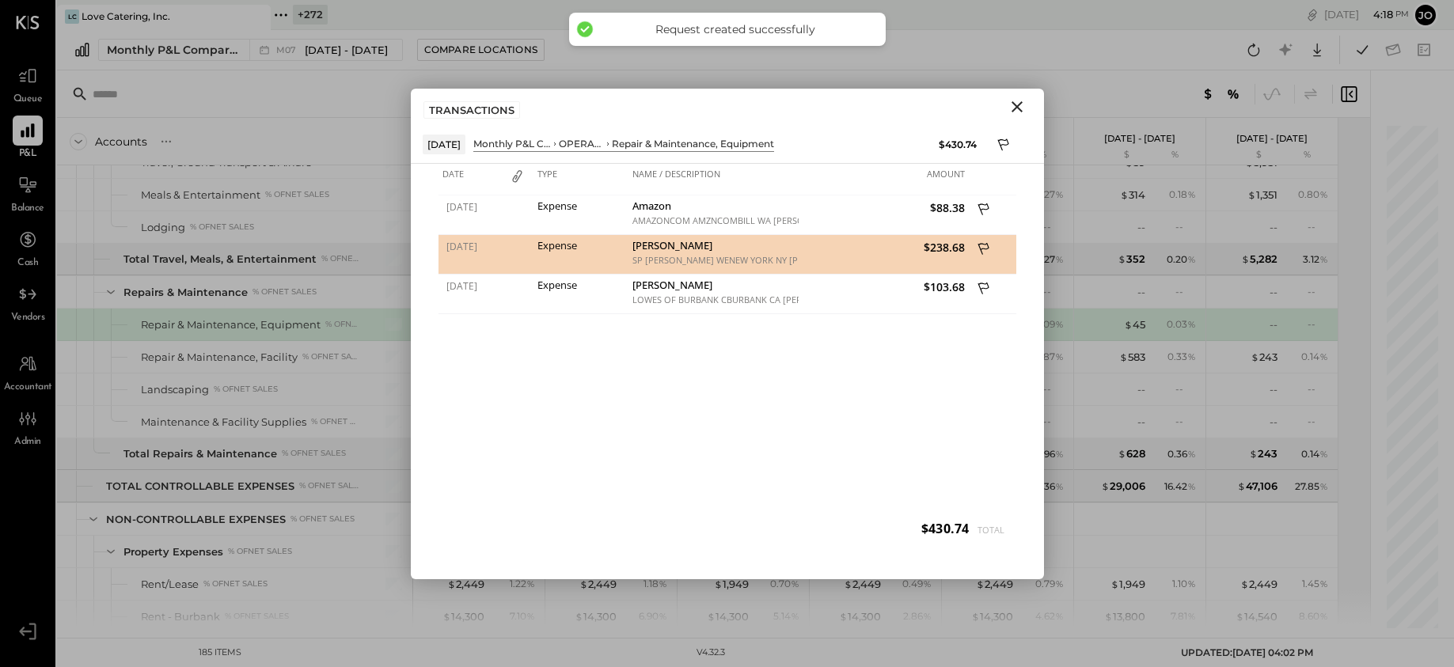
click at [1020, 102] on icon "Close" at bounding box center [1017, 106] width 11 height 11
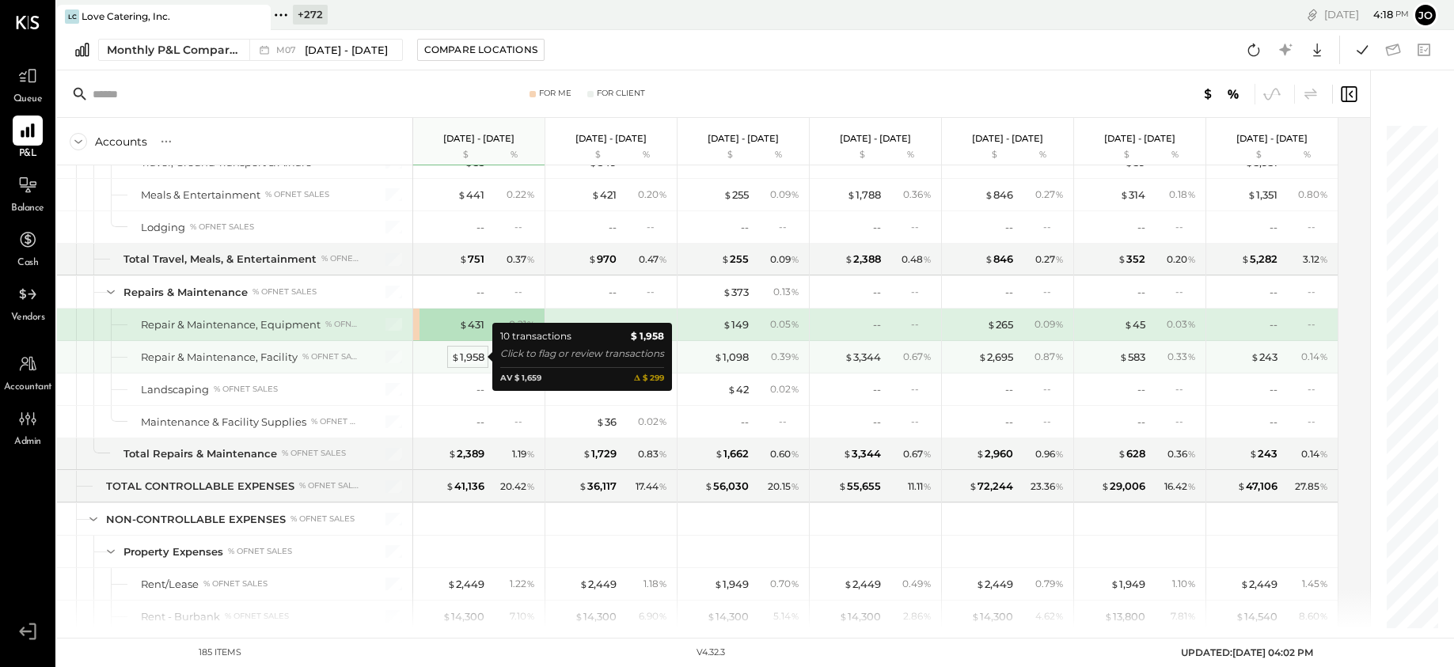
click at [471, 359] on div "$ 1,958" at bounding box center [467, 357] width 33 height 15
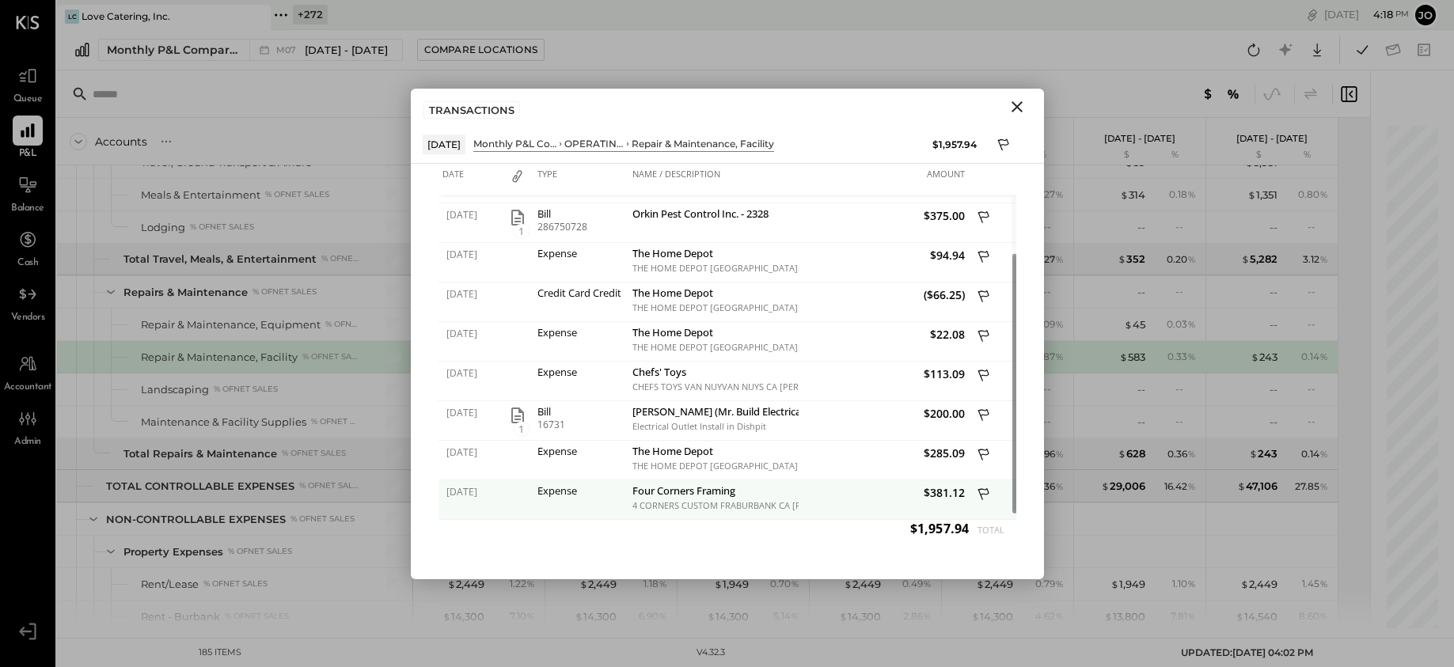
click at [987, 496] on icon at bounding box center [985, 496] width 14 height 20
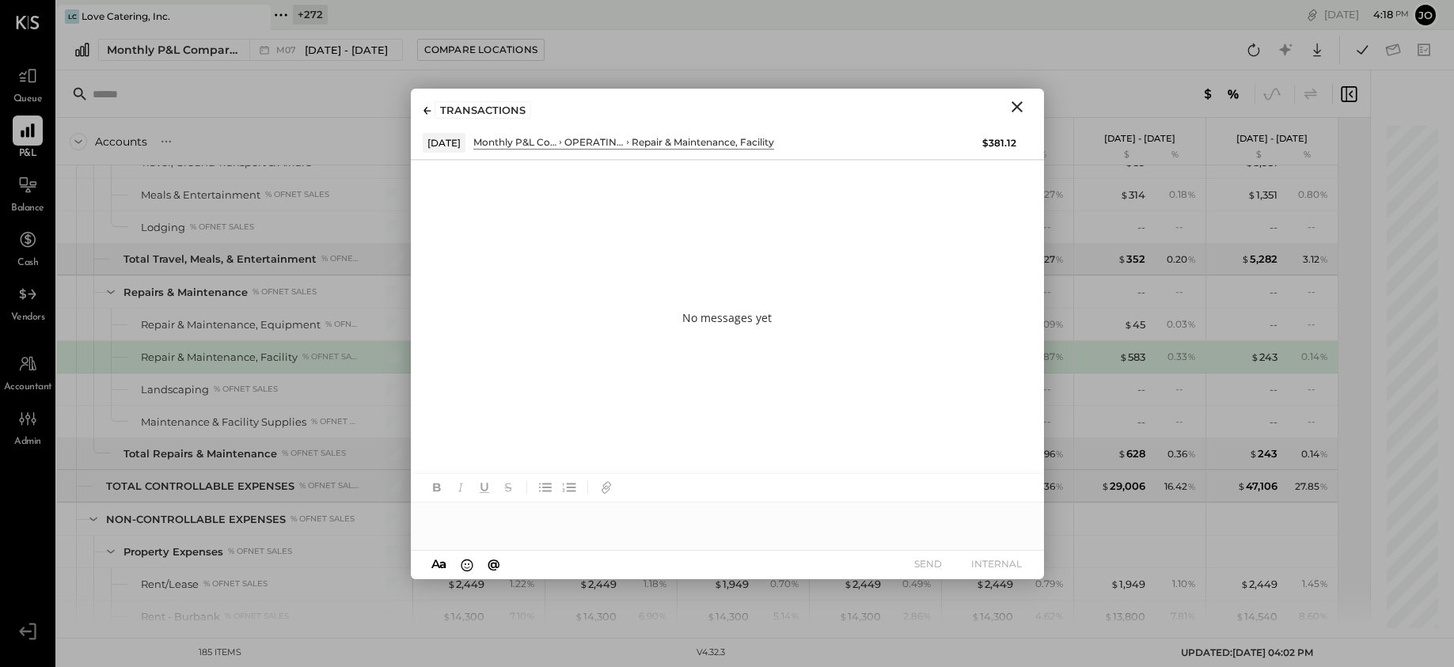
click at [781, 549] on div at bounding box center [727, 512] width 633 height 76
click at [780, 515] on div at bounding box center [727, 519] width 633 height 32
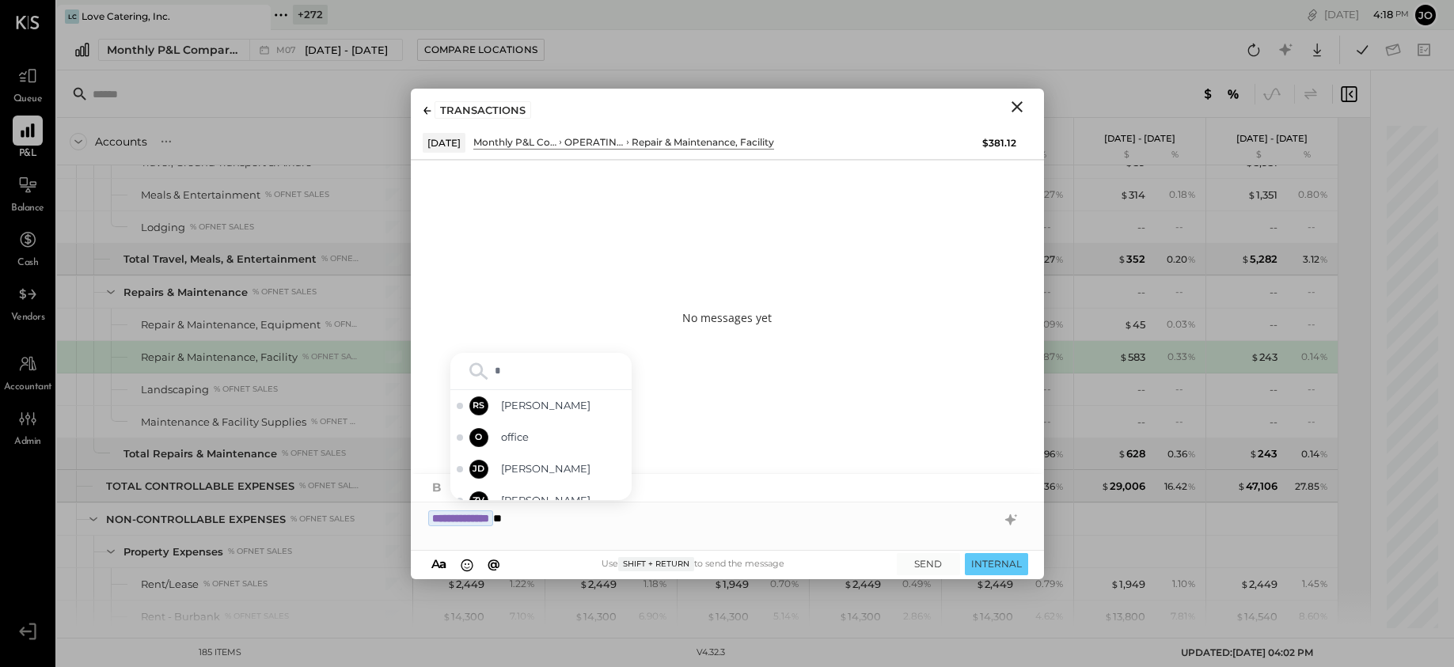
type input "**"
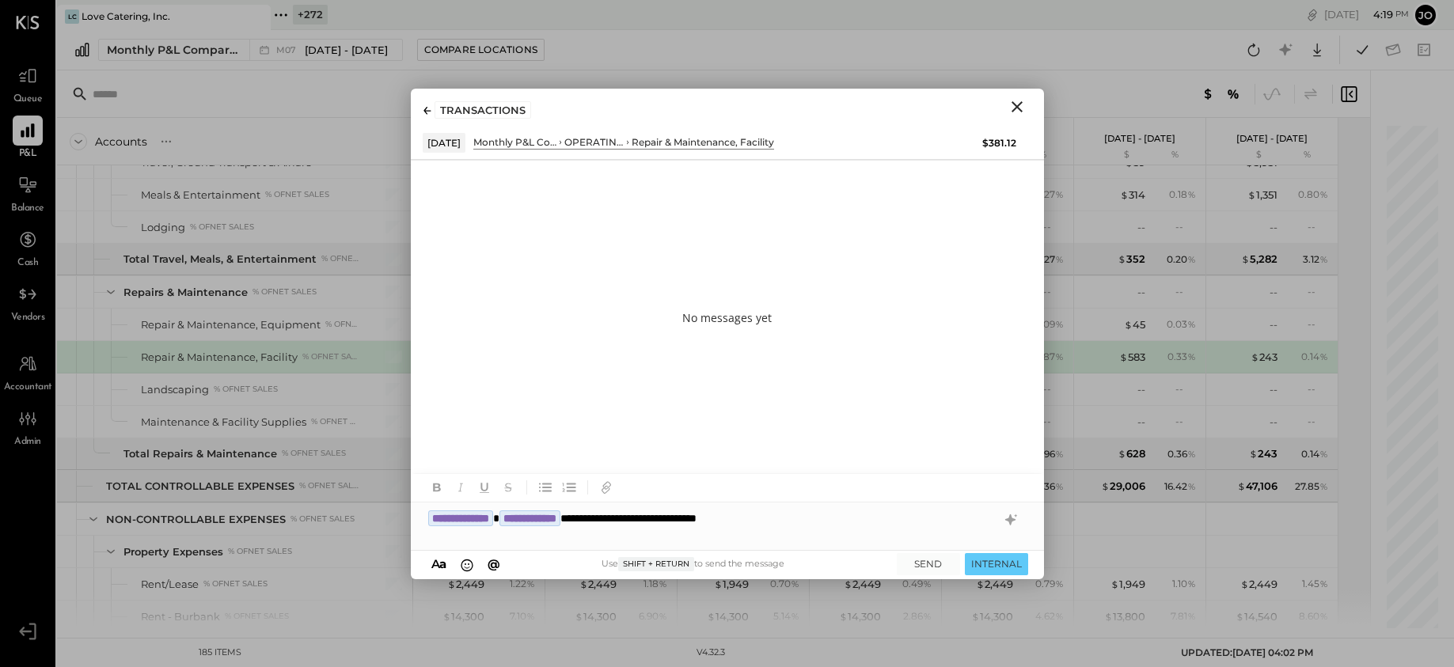
click at [978, 551] on div "A a @ Use Shift + Return to send the message SEND INTERNAL" at bounding box center [727, 565] width 633 height 28
click at [978, 555] on button "INTERNAL" at bounding box center [996, 563] width 63 height 21
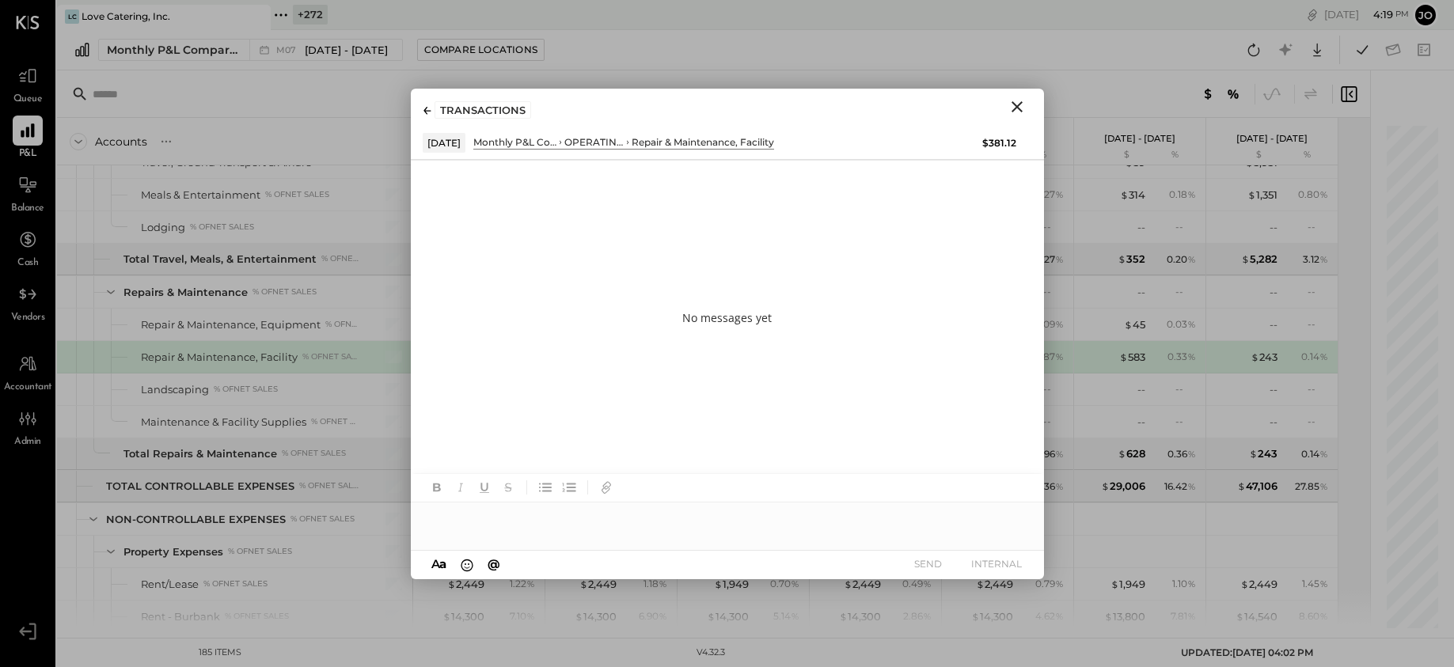
click at [1014, 112] on icon "Close" at bounding box center [1017, 106] width 19 height 19
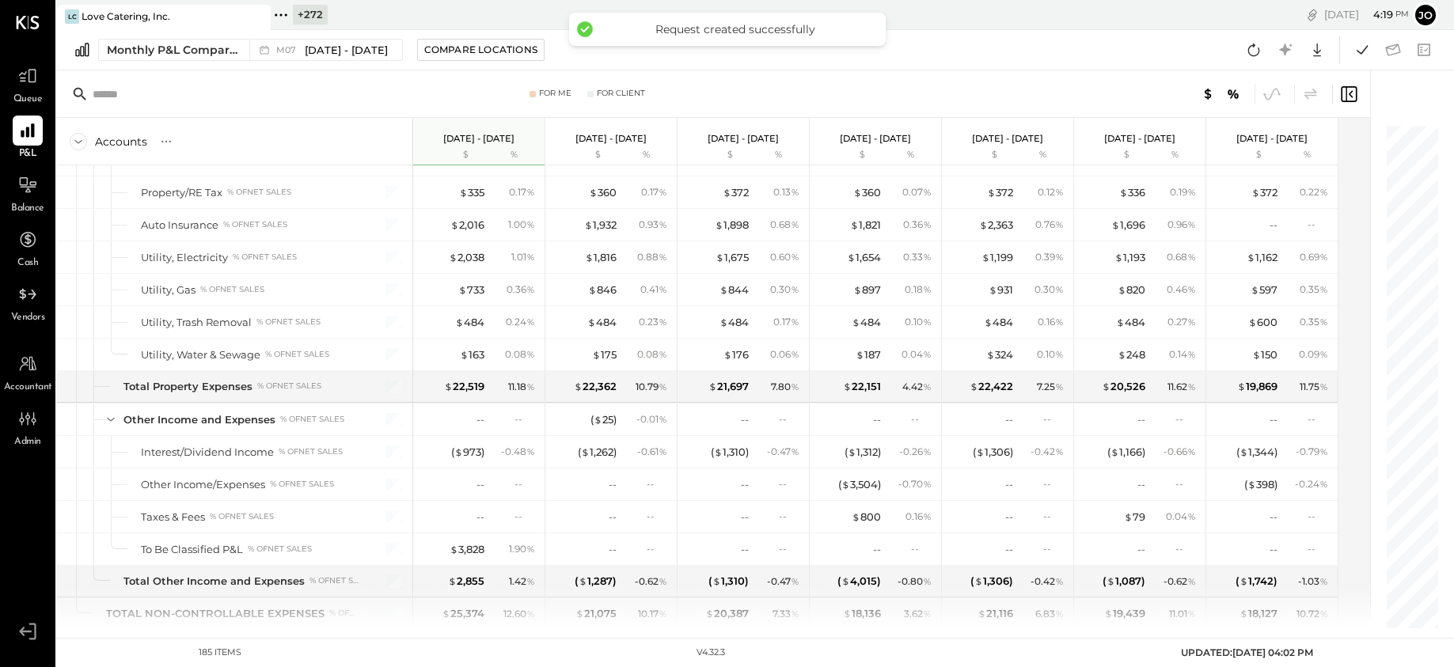
scroll to position [5018, 0]
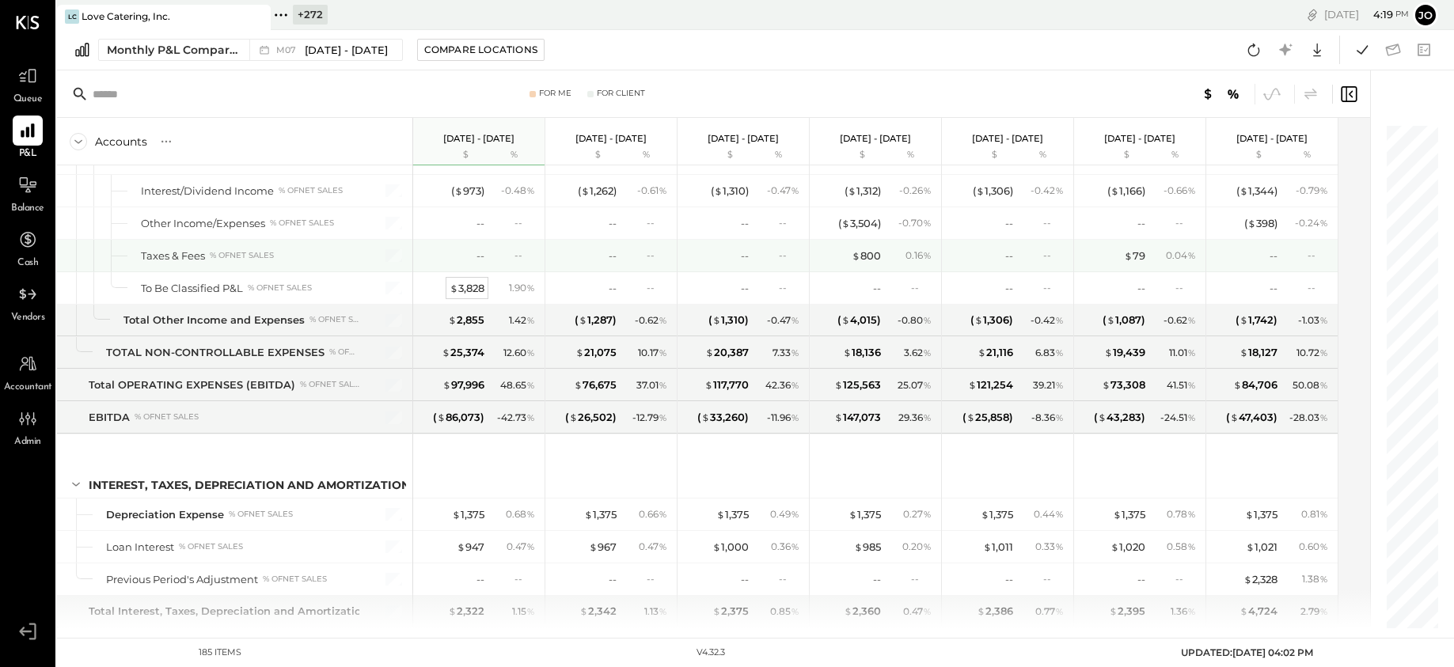
click at [465, 287] on div "$ 3,828" at bounding box center [467, 288] width 35 height 15
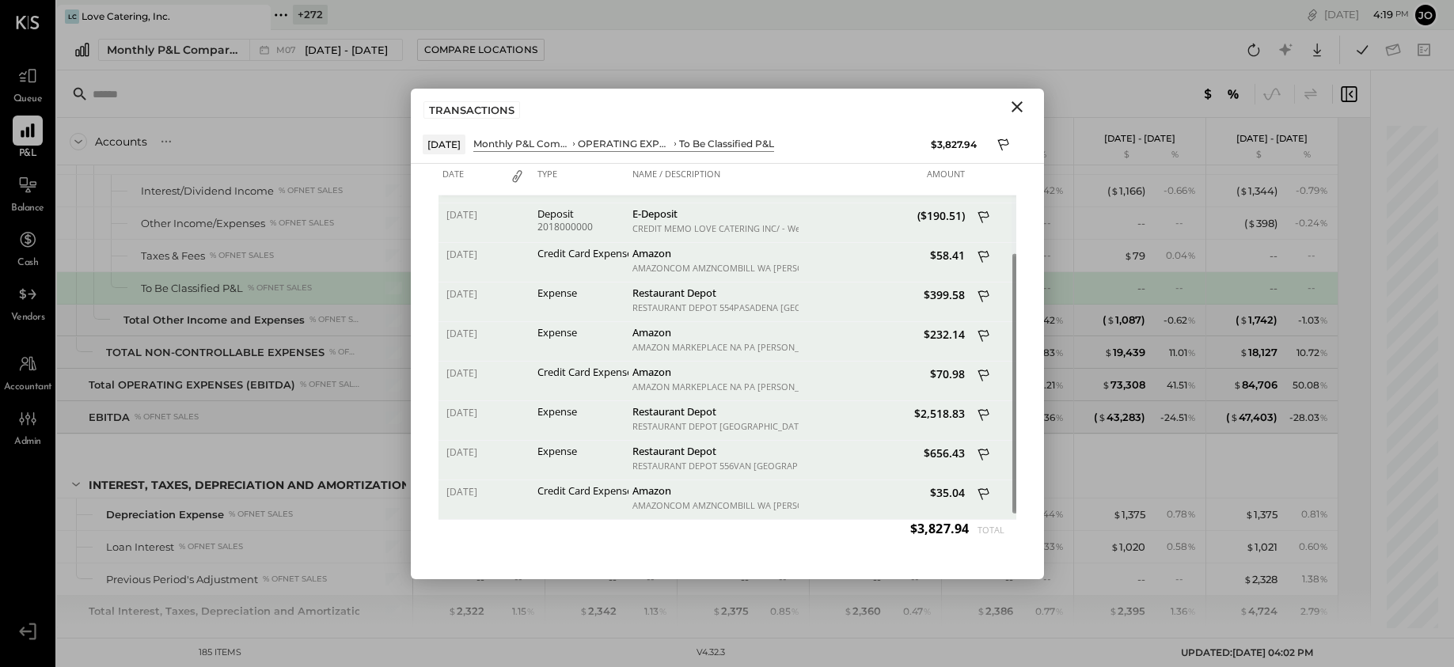
click at [1023, 110] on icon "Close" at bounding box center [1017, 106] width 19 height 19
